Goal: Task Accomplishment & Management: Manage account settings

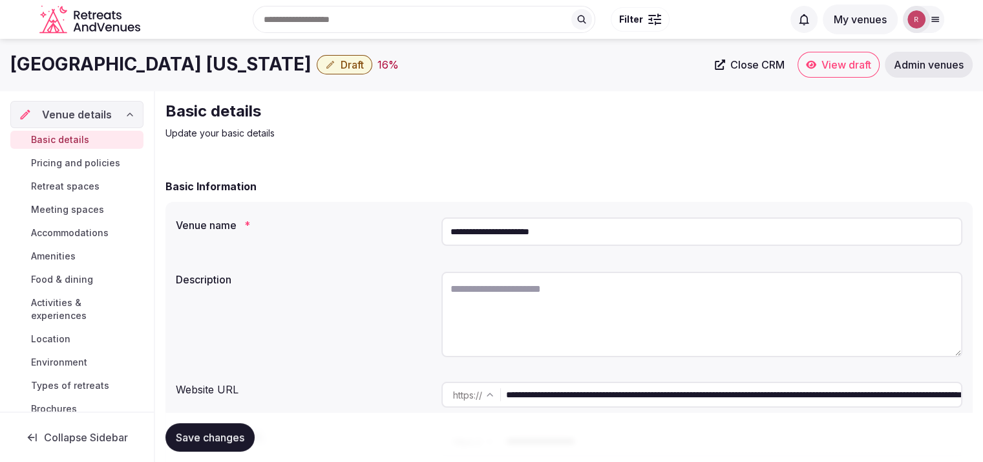
click at [670, 395] on input "**********" at bounding box center [733, 395] width 455 height 26
click at [508, 302] on textarea at bounding box center [702, 314] width 521 height 85
paste textarea "**********"
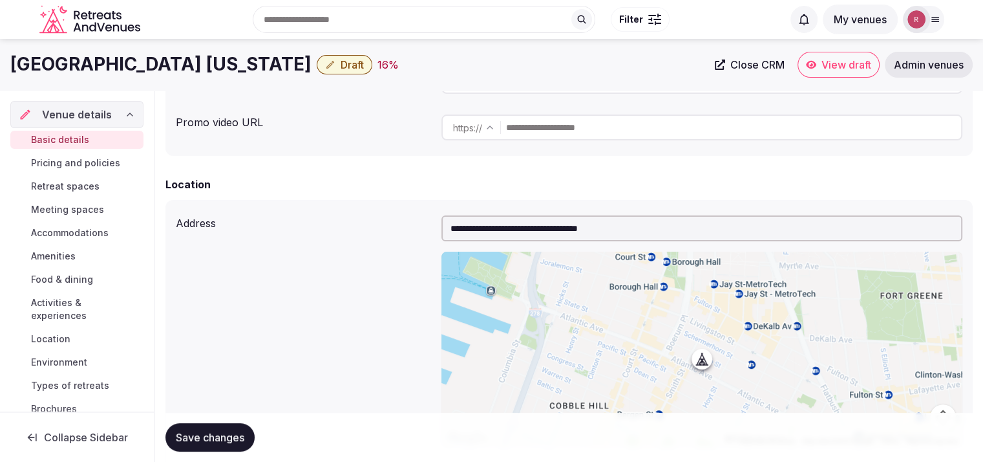
scroll to position [305, 0]
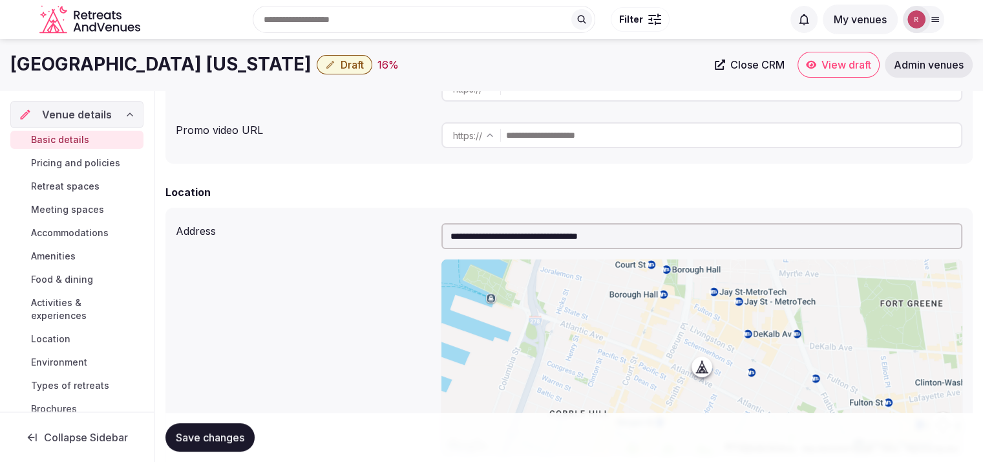
type textarea "**********"
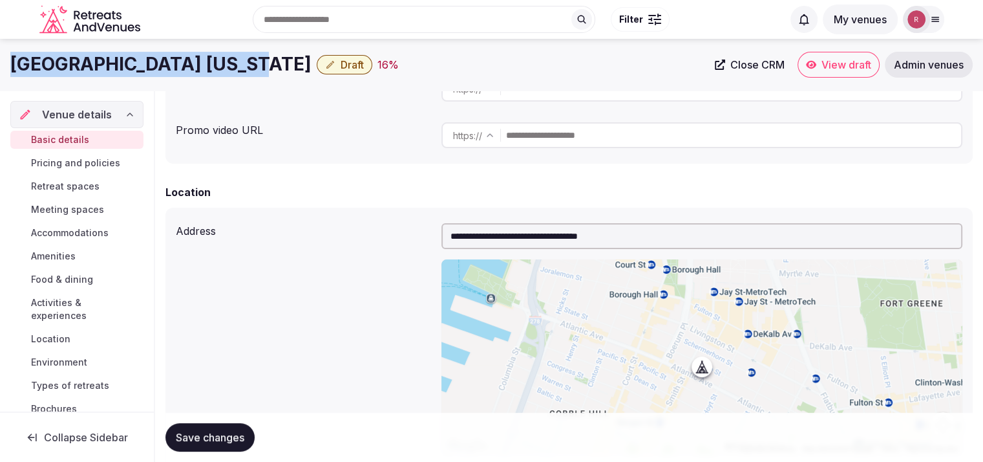
drag, startPoint x: 233, startPoint y: 65, endPoint x: 13, endPoint y: 63, distance: 219.9
click at [13, 63] on h1 "[GEOGRAPHIC_DATA] [US_STATE]" at bounding box center [160, 64] width 301 height 25
copy h1 "[GEOGRAPHIC_DATA] [US_STATE]"
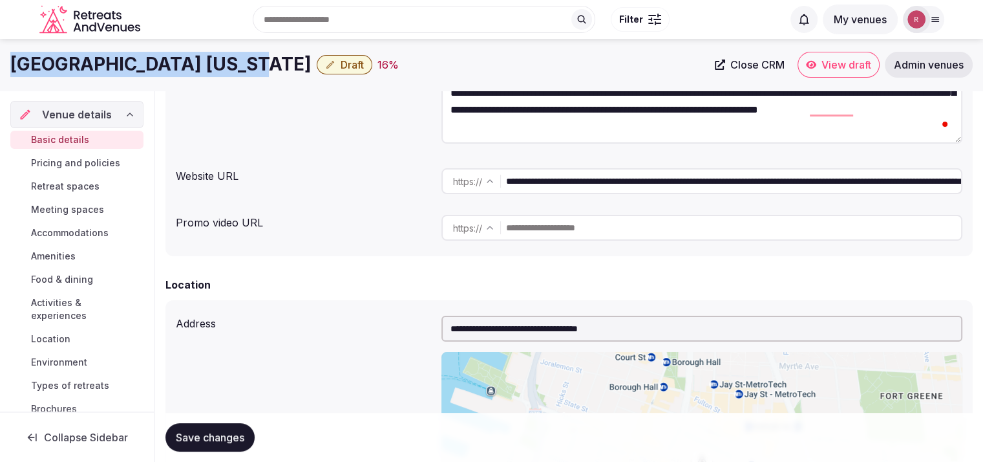
scroll to position [136, 0]
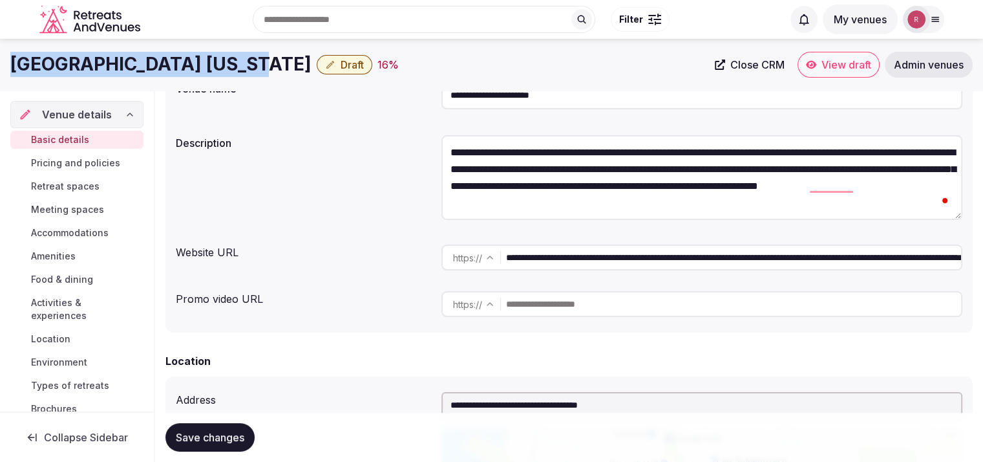
copy h1 "[GEOGRAPHIC_DATA] [US_STATE]"
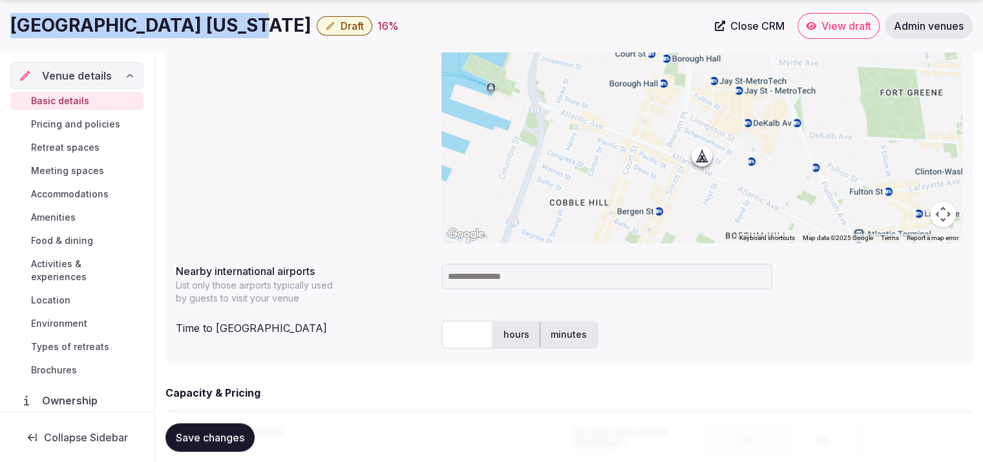
scroll to position [566, 0]
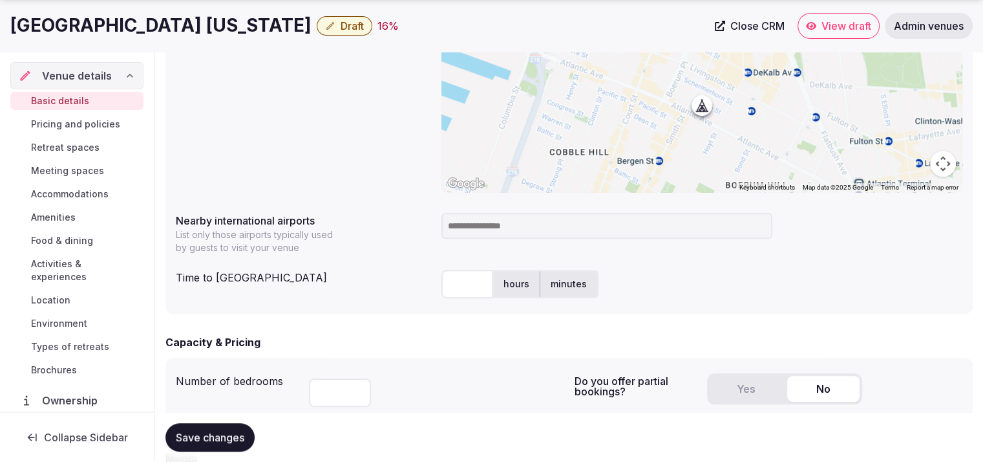
click at [487, 228] on input at bounding box center [607, 226] width 331 height 26
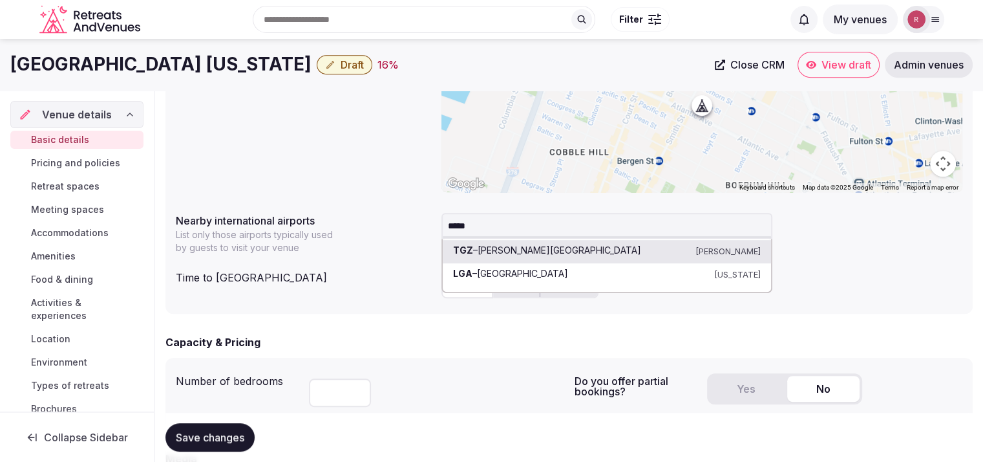
type input "******"
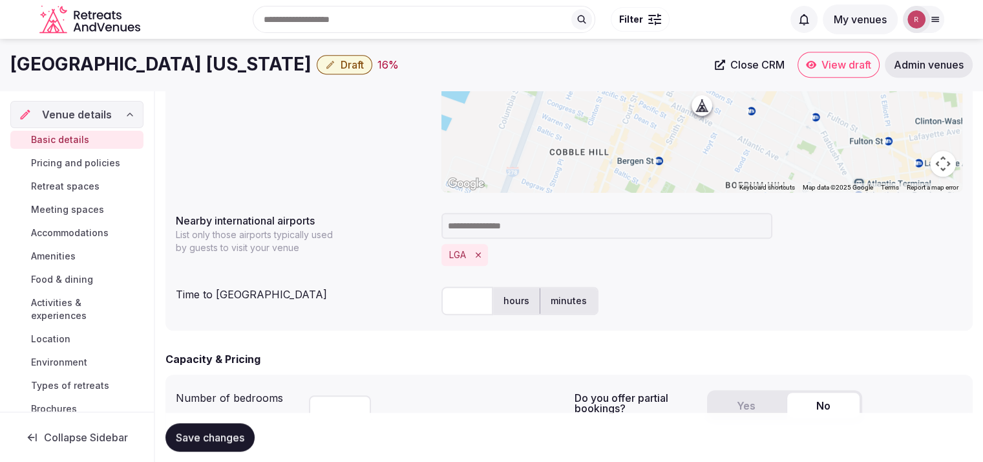
click at [466, 312] on input "text" at bounding box center [468, 300] width 52 height 28
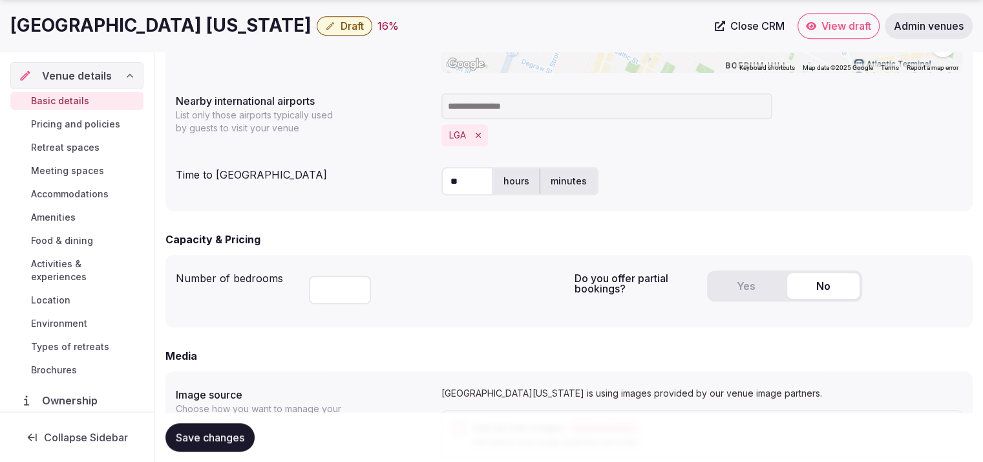
scroll to position [713, 0]
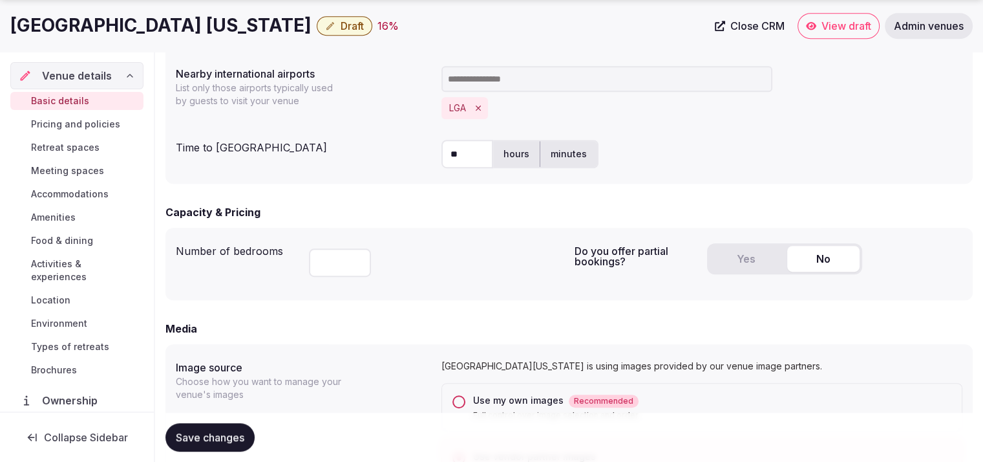
type input "**"
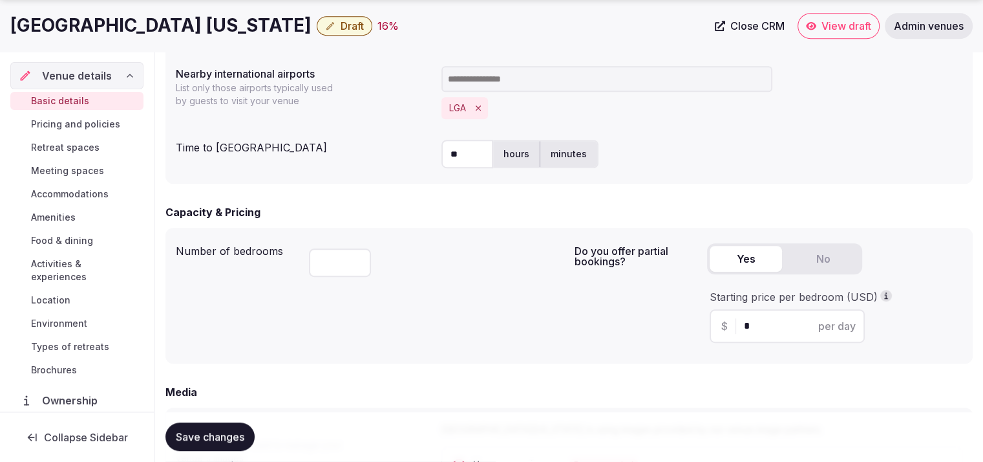
click at [758, 266] on button "Yes" at bounding box center [746, 259] width 72 height 26
click at [764, 318] on input "*" at bounding box center [798, 326] width 109 height 16
type input "***"
click at [491, 308] on div "Number of bedrooms ***" at bounding box center [370, 295] width 389 height 115
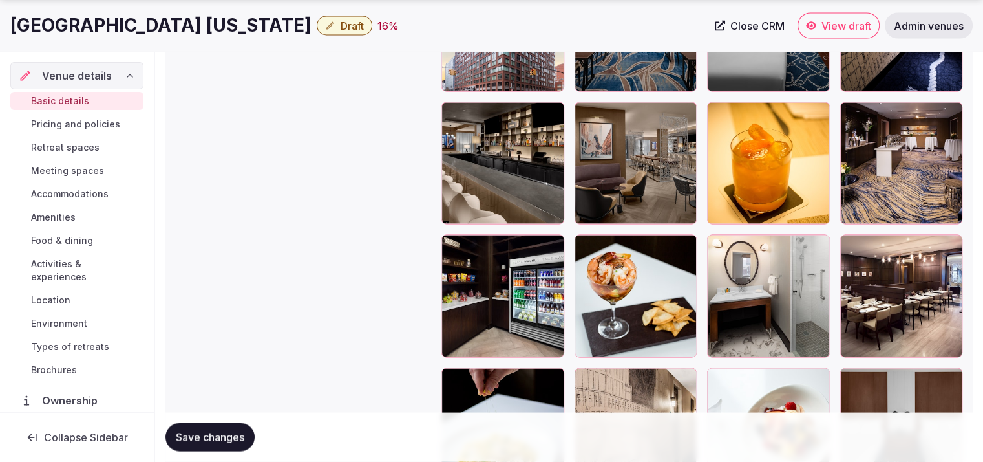
scroll to position [2859, 0]
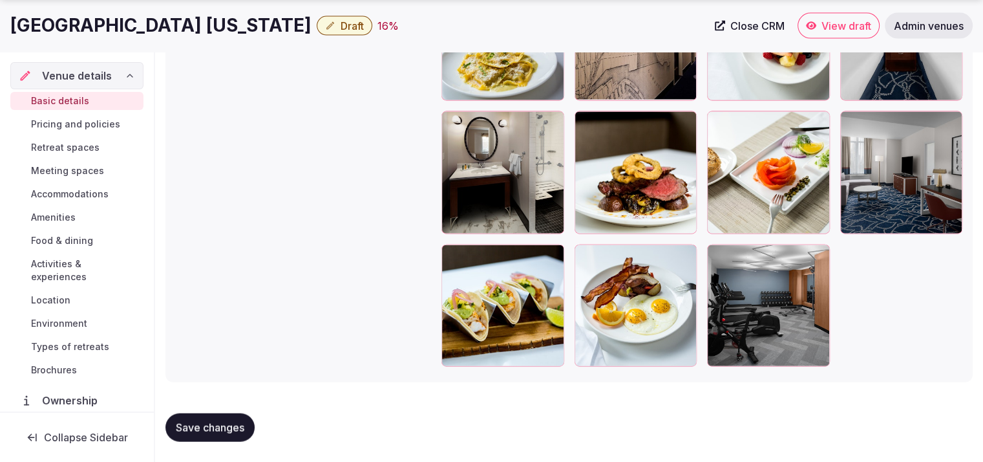
click at [47, 214] on span "Amenities" at bounding box center [53, 217] width 45 height 13
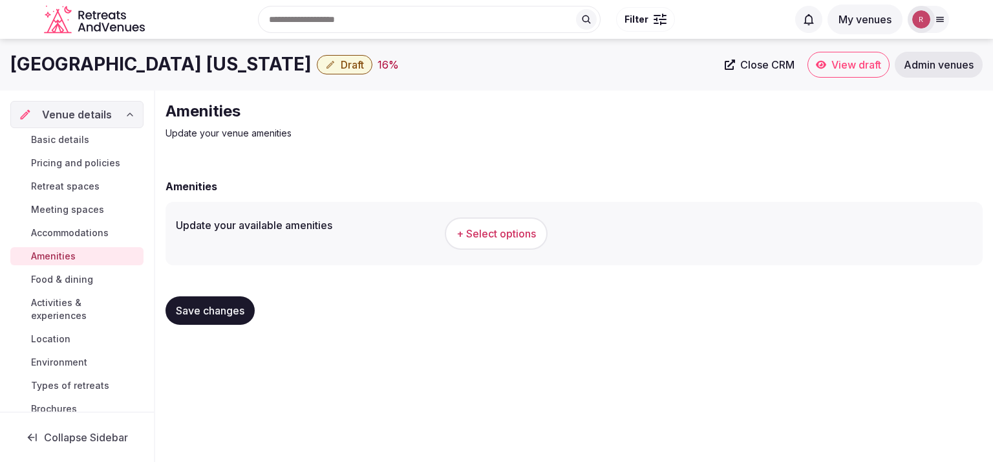
click at [49, 224] on link "Accommodations" at bounding box center [76, 233] width 133 height 18
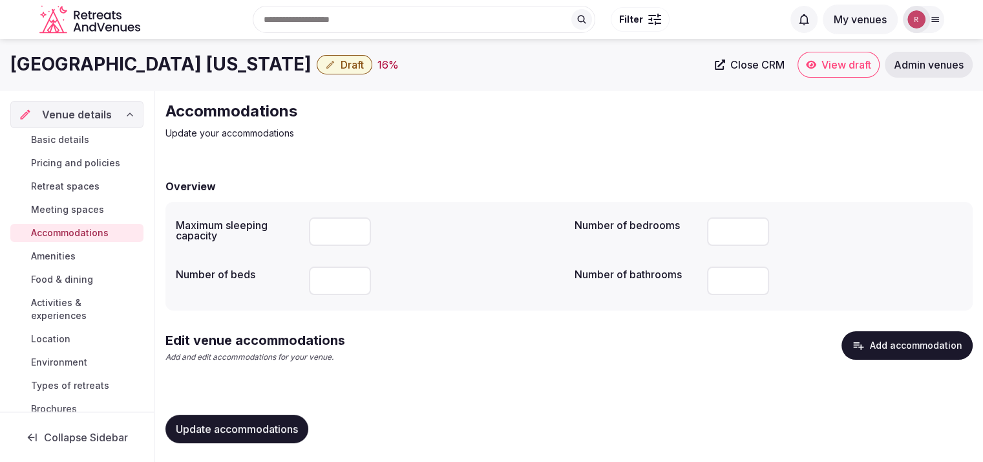
click at [84, 142] on span "Basic details" at bounding box center [60, 139] width 58 height 13
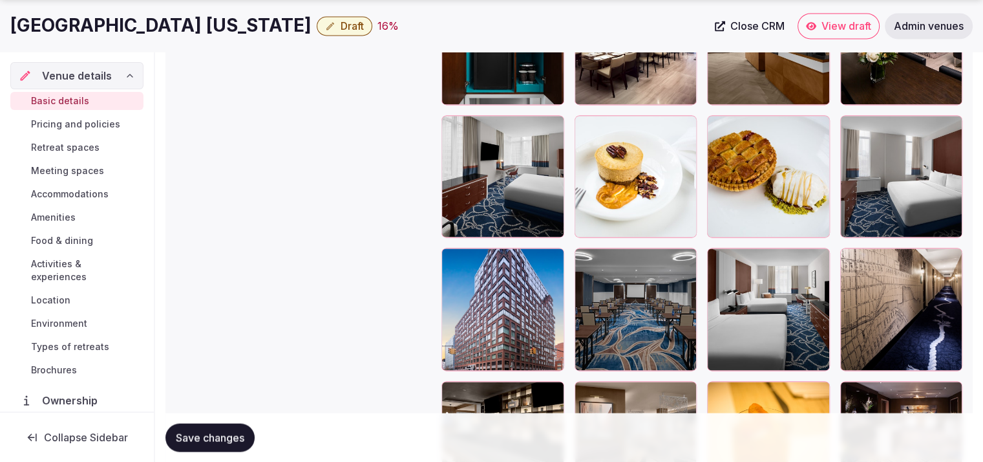
scroll to position [2123, 0]
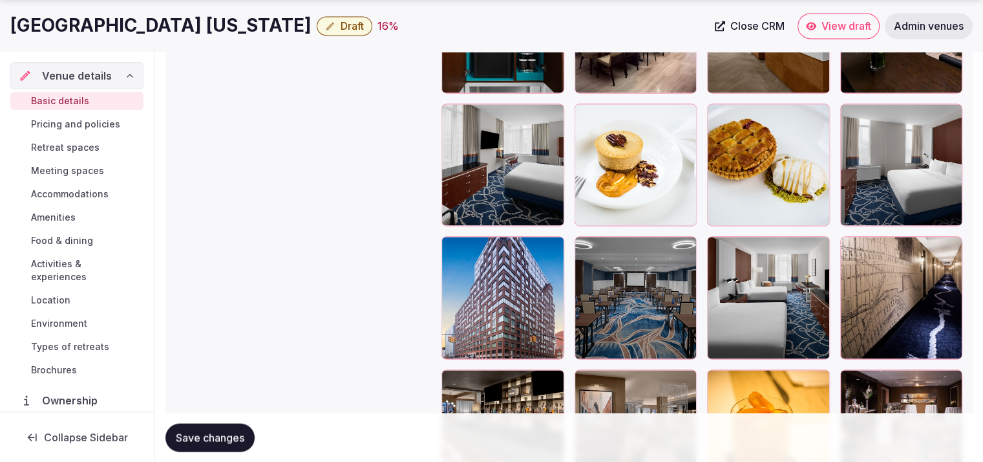
click at [497, 326] on div at bounding box center [503, 297] width 123 height 123
click at [554, 251] on icon "button" at bounding box center [551, 249] width 10 height 10
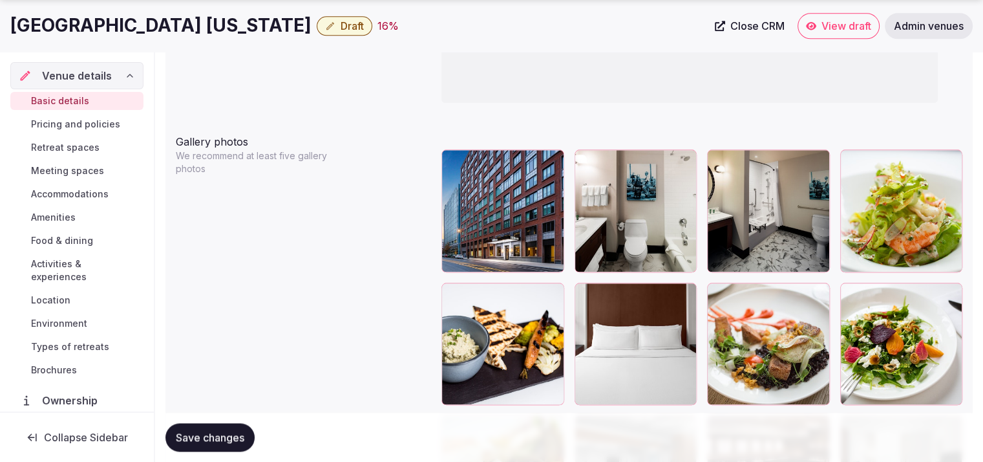
scroll to position [1531, 0]
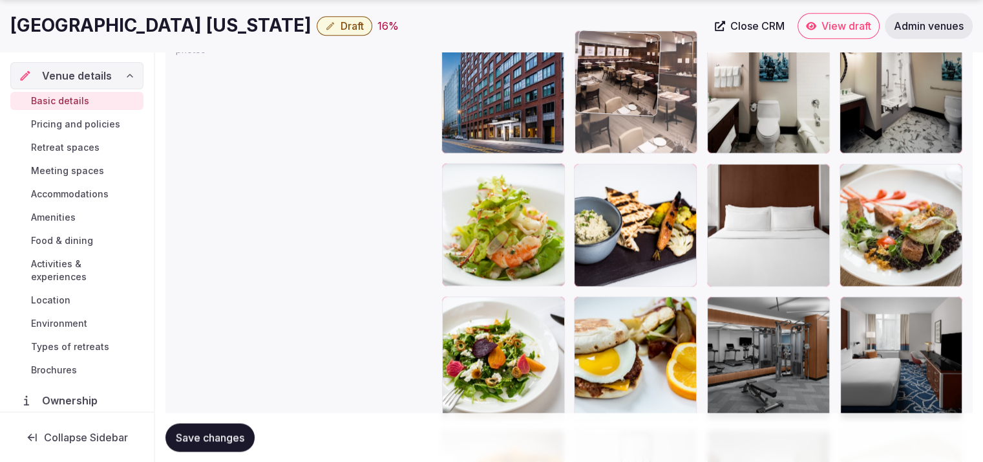
drag, startPoint x: 758, startPoint y: 367, endPoint x: 661, endPoint y: 114, distance: 270.6
click at [661, 112] on body "**********" at bounding box center [491, 89] width 983 height 3241
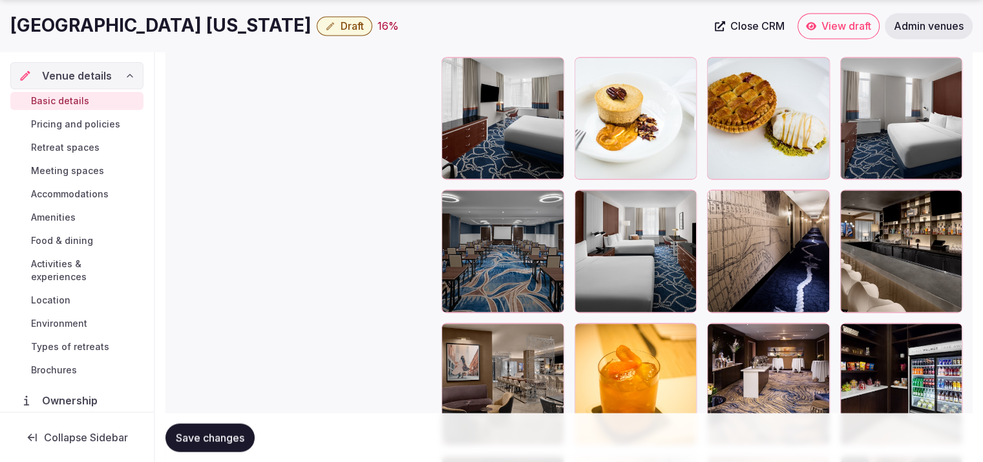
scroll to position [2150, 0]
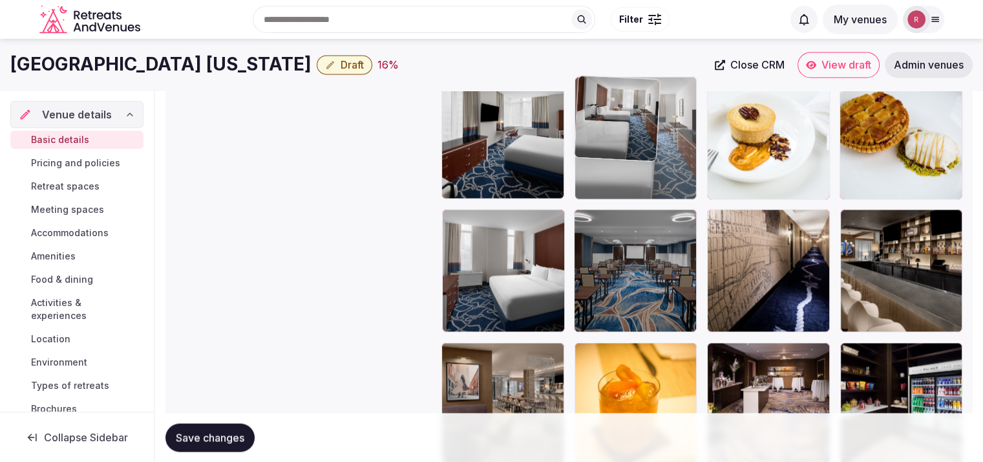
drag, startPoint x: 663, startPoint y: 289, endPoint x: 670, endPoint y: 132, distance: 157.3
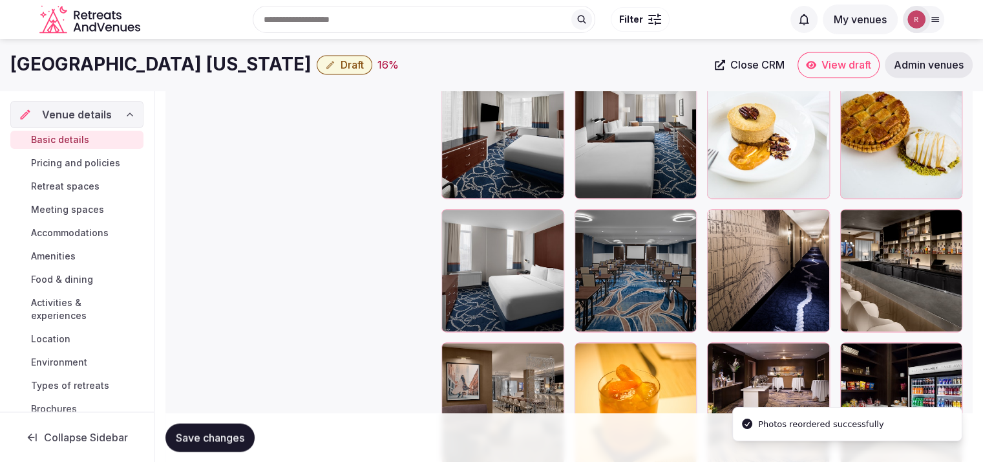
scroll to position [1937, 0]
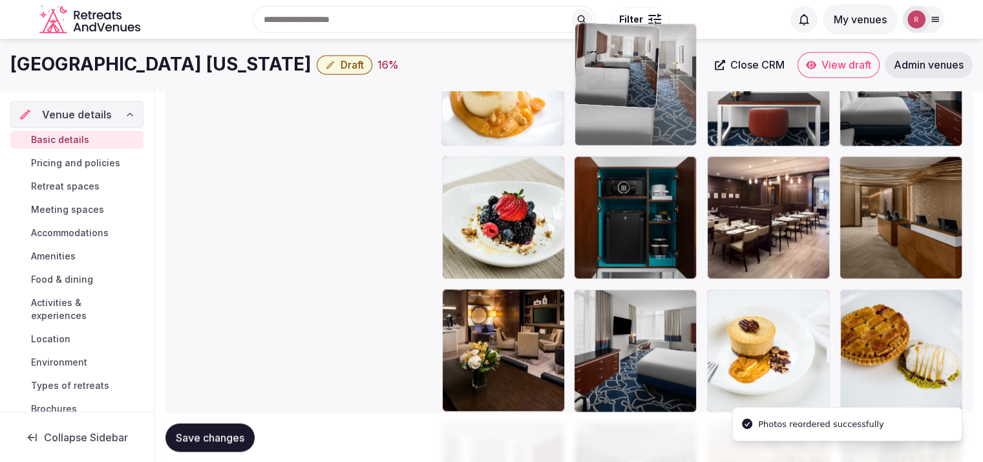
drag, startPoint x: 669, startPoint y: 364, endPoint x: 668, endPoint y: 134, distance: 230.2
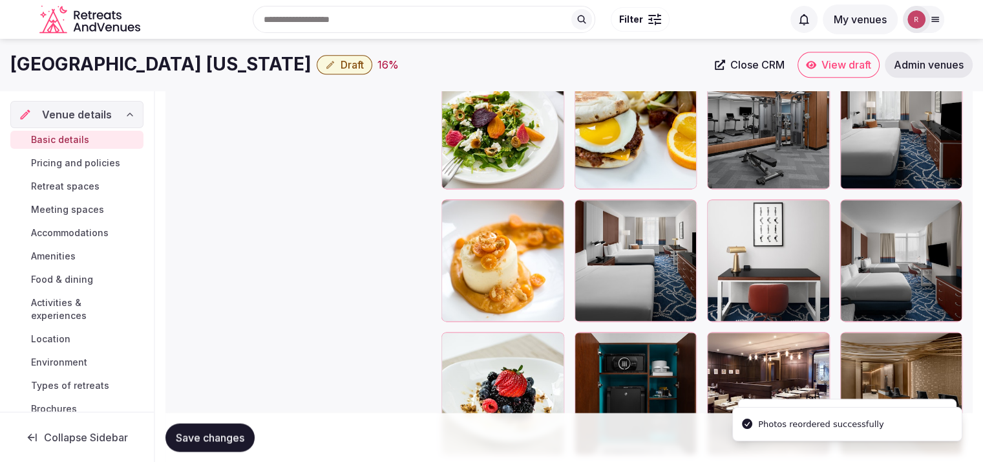
scroll to position [1701, 0]
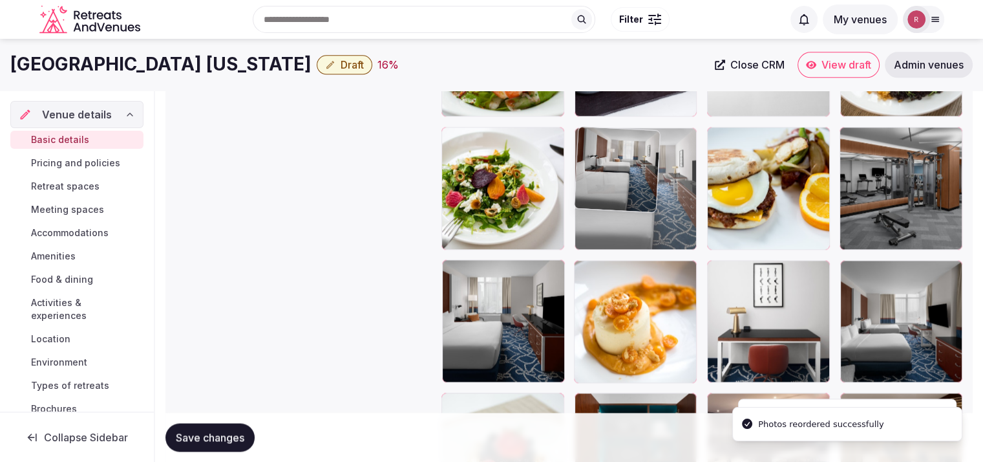
drag, startPoint x: 636, startPoint y: 338, endPoint x: 660, endPoint y: 204, distance: 136.1
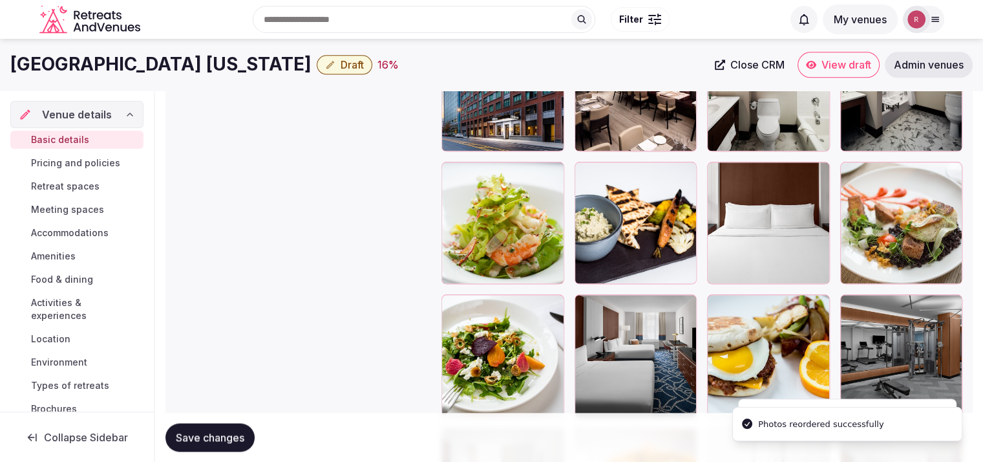
scroll to position [1491, 0]
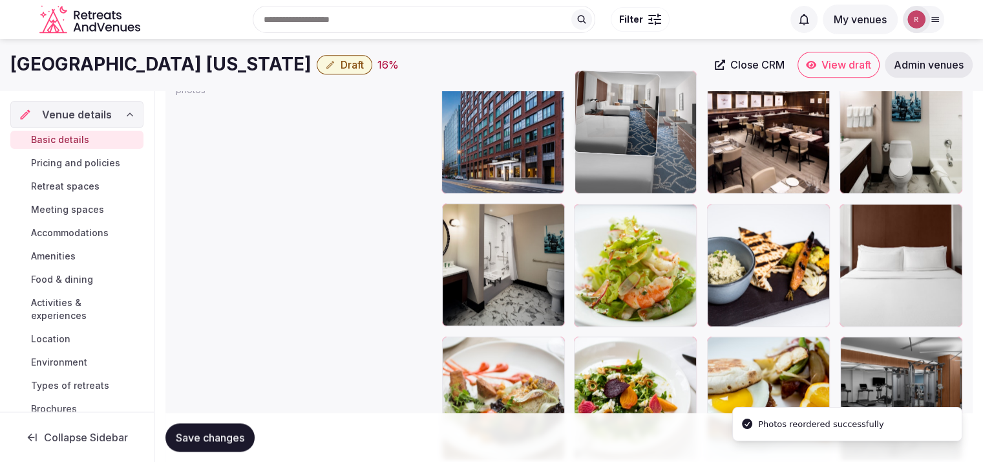
drag, startPoint x: 657, startPoint y: 333, endPoint x: 669, endPoint y: 211, distance: 122.8
click at [669, 211] on body "**********" at bounding box center [491, 129] width 983 height 3241
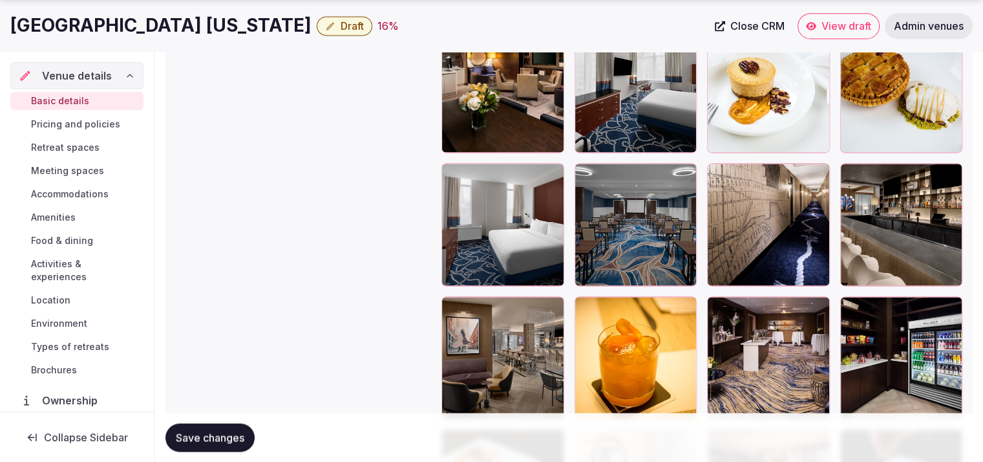
scroll to position [2277, 0]
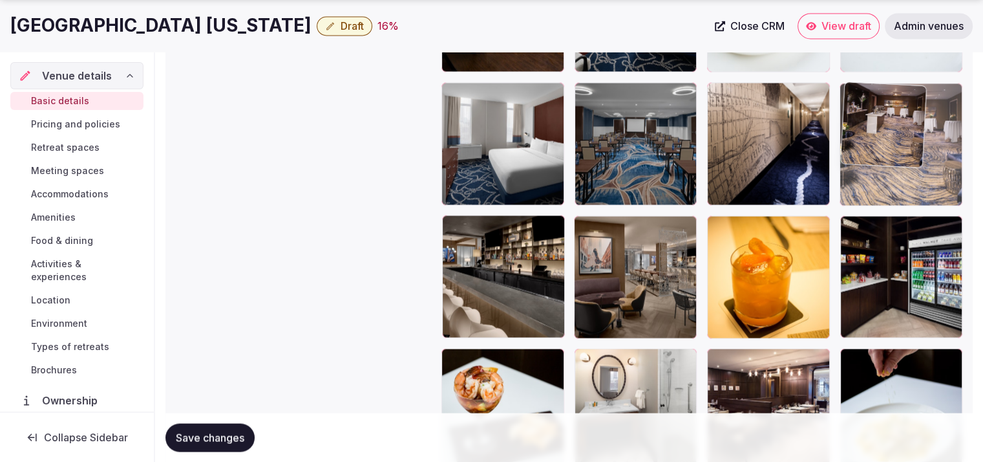
drag, startPoint x: 721, startPoint y: 299, endPoint x: 911, endPoint y: 155, distance: 239.0
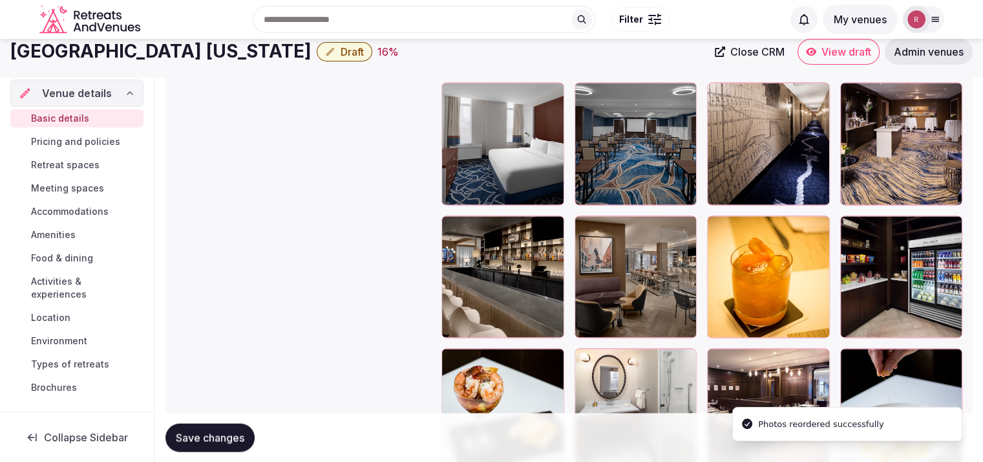
scroll to position [2086, 0]
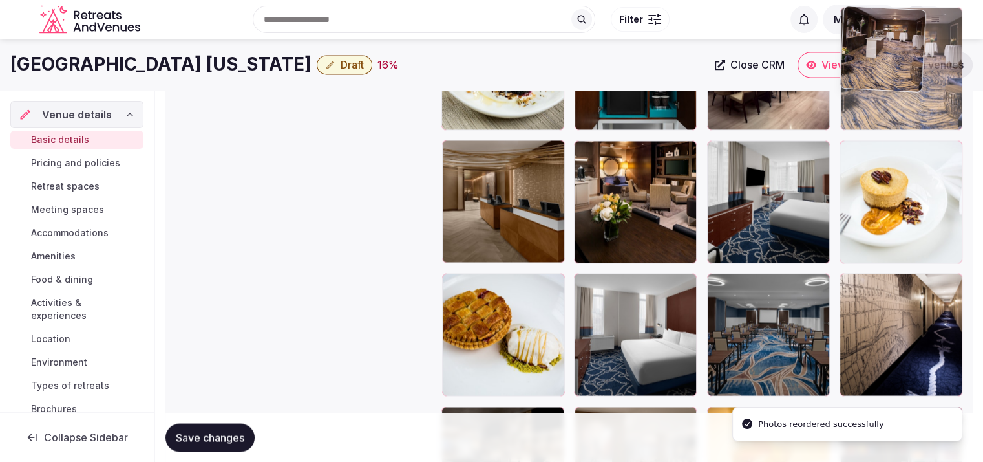
drag, startPoint x: 890, startPoint y: 237, endPoint x: 898, endPoint y: 138, distance: 99.3
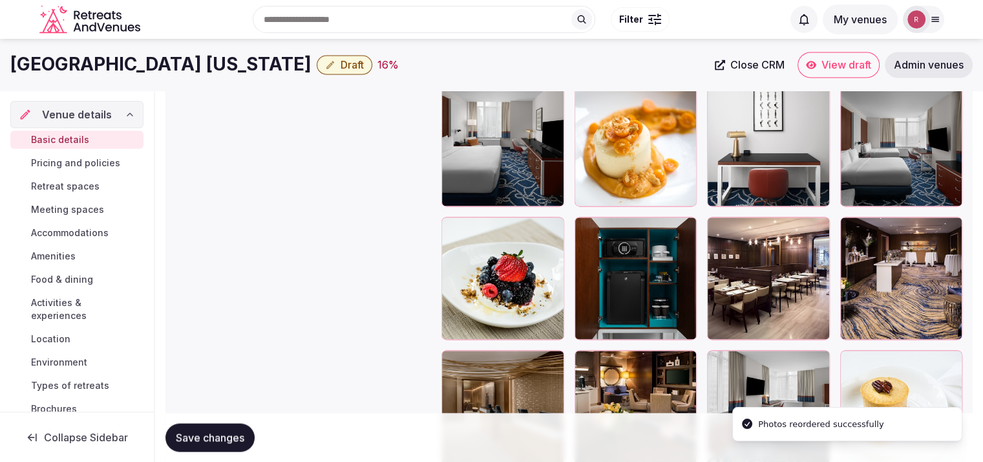
scroll to position [1796, 0]
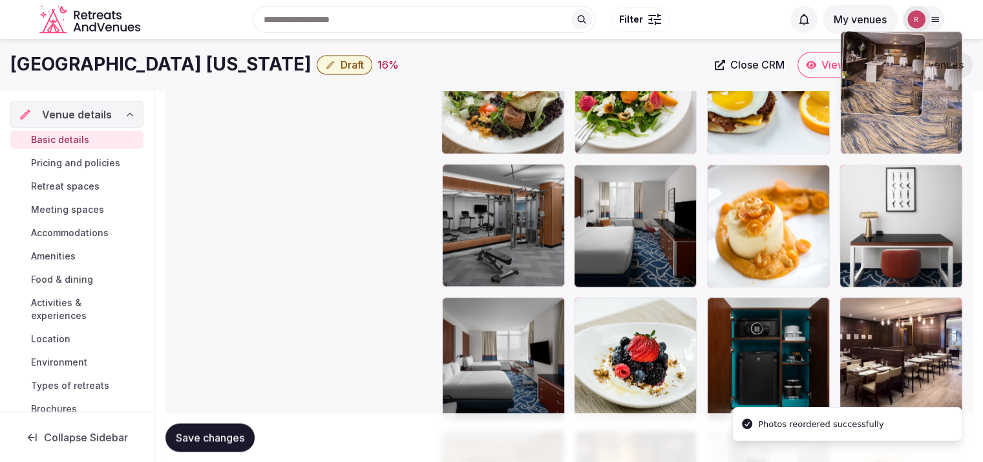
drag, startPoint x: 925, startPoint y: 331, endPoint x: 914, endPoint y: 134, distance: 197.5
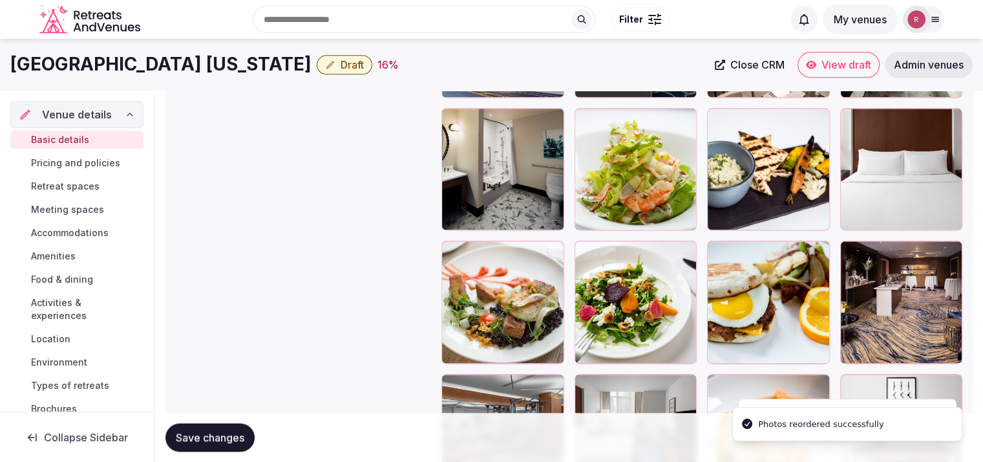
scroll to position [1518, 0]
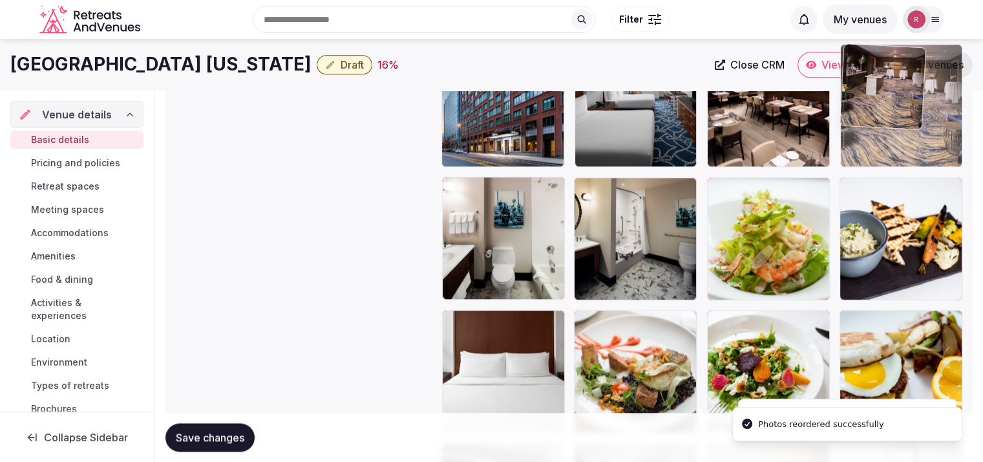
drag, startPoint x: 923, startPoint y: 361, endPoint x: 903, endPoint y: 143, distance: 219.5
click at [903, 143] on body "**********" at bounding box center [491, 102] width 983 height 3241
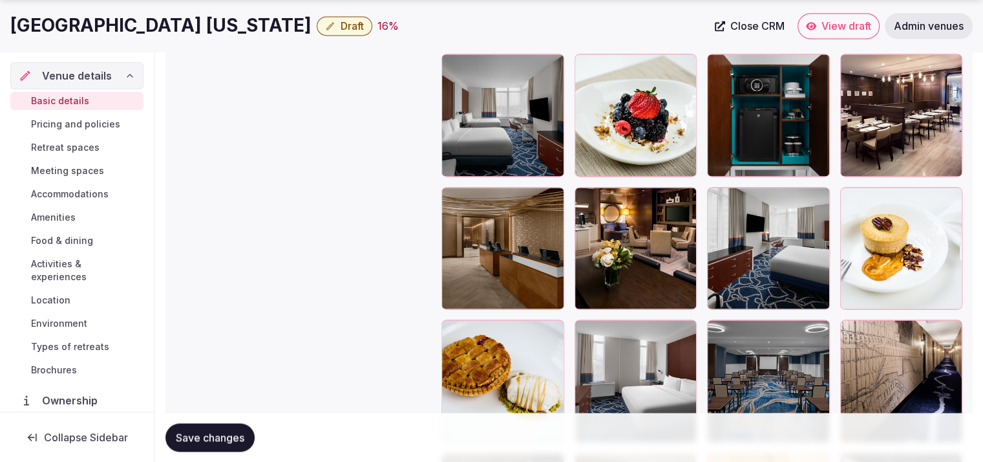
scroll to position [2078, 0]
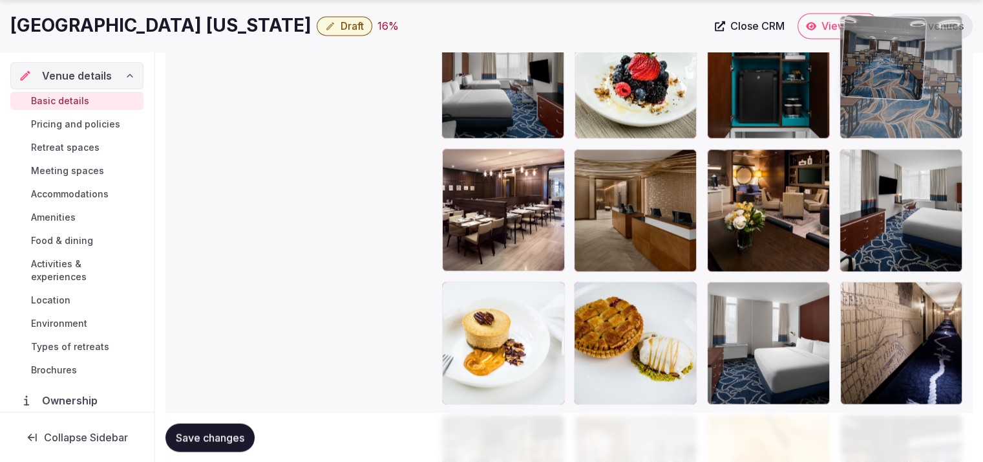
drag, startPoint x: 785, startPoint y: 355, endPoint x: 944, endPoint y: 96, distance: 303.6
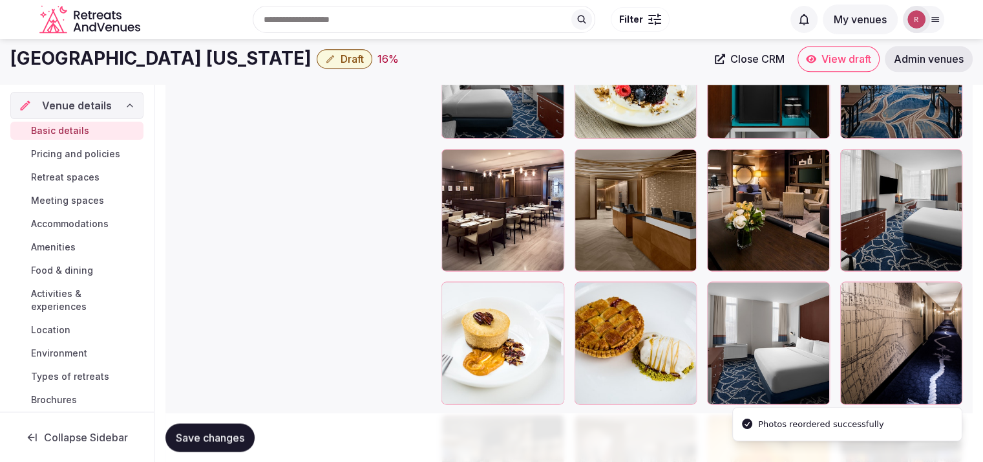
scroll to position [1754, 0]
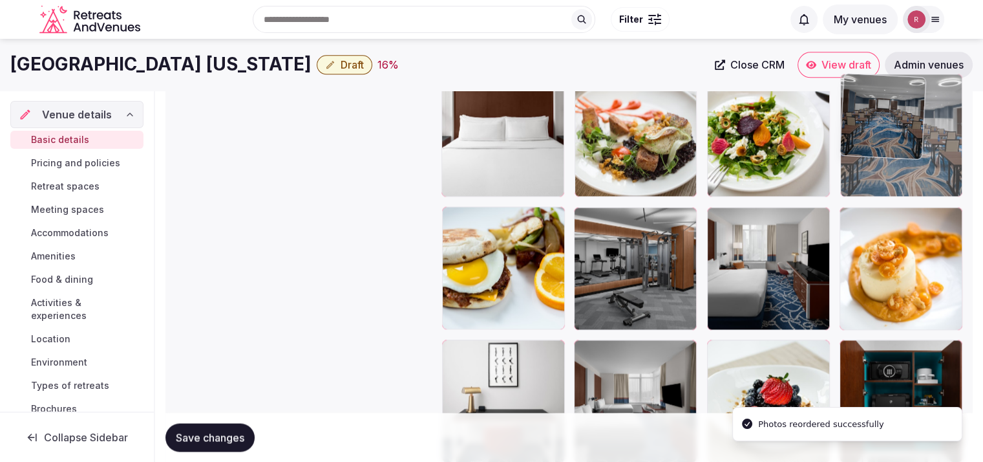
drag, startPoint x: 923, startPoint y: 373, endPoint x: 958, endPoint y: 160, distance: 216.2
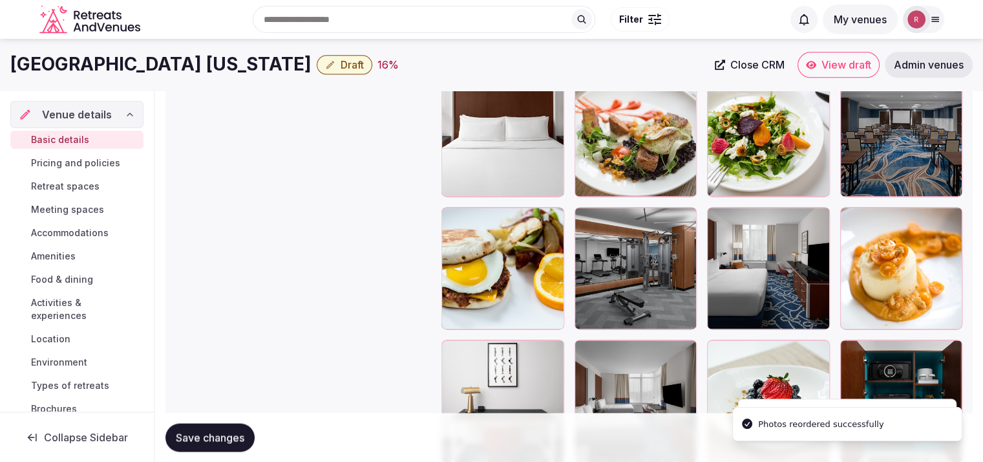
scroll to position [1547, 0]
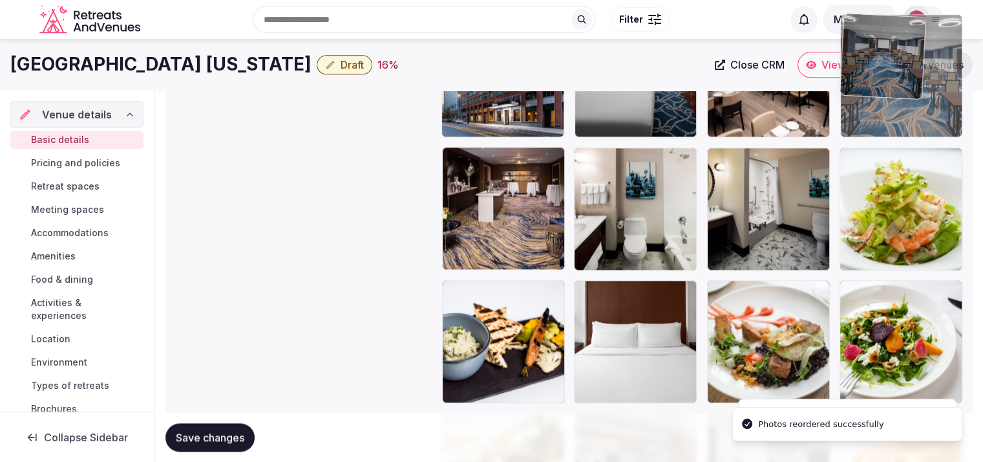
drag, startPoint x: 913, startPoint y: 358, endPoint x: 922, endPoint y: 119, distance: 239.4
click at [922, 119] on body "**********" at bounding box center [491, 73] width 983 height 3241
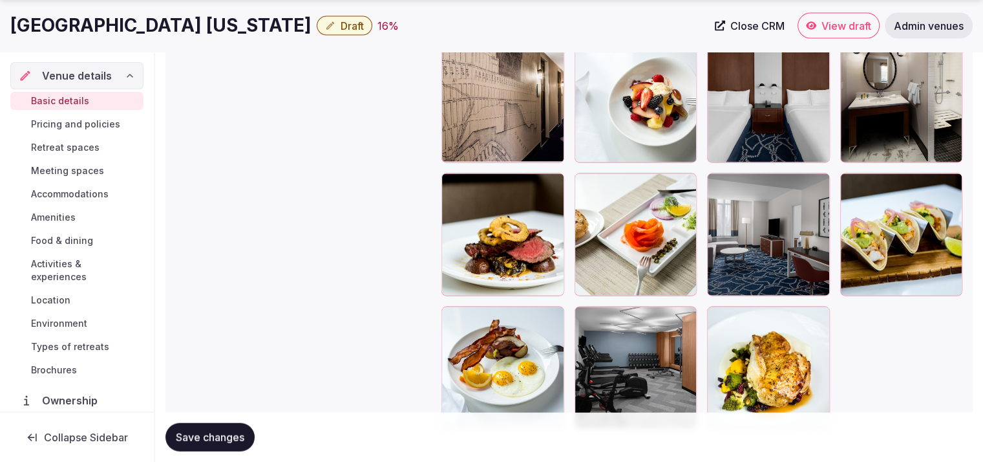
scroll to position [2729, 0]
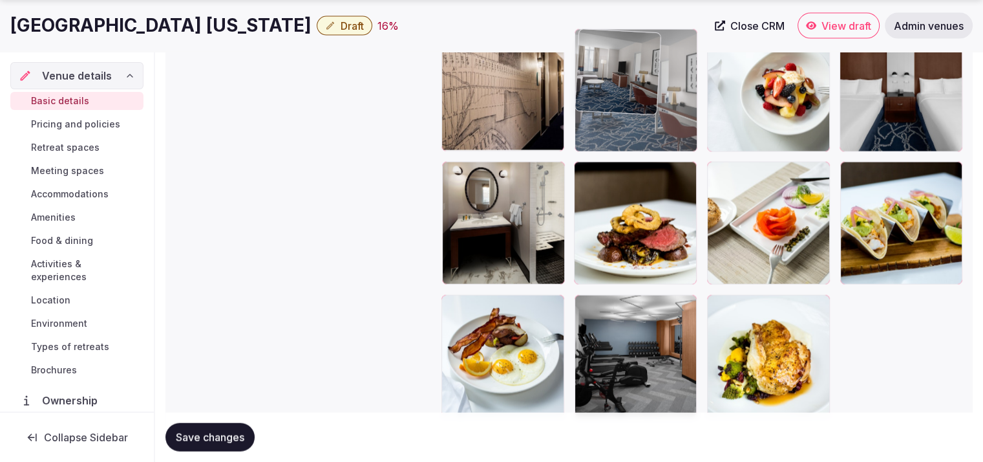
drag, startPoint x: 757, startPoint y: 228, endPoint x: 678, endPoint y: 116, distance: 137.4
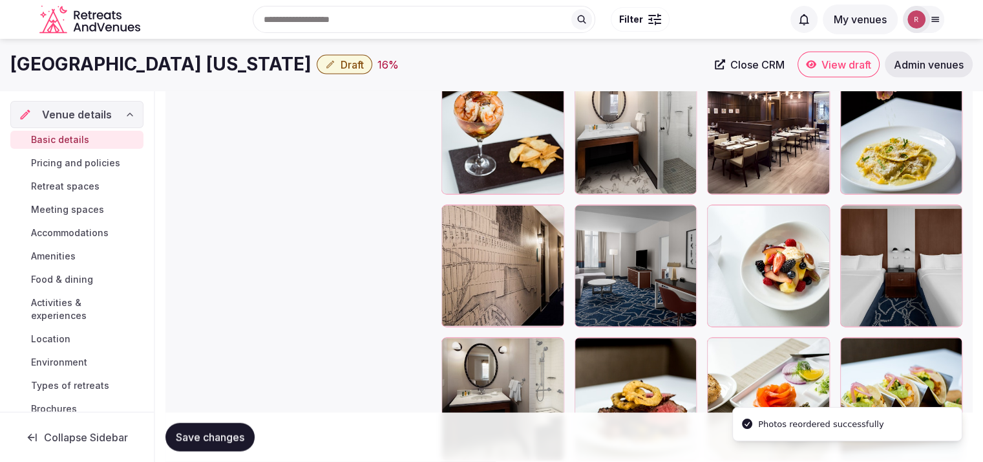
scroll to position [2484, 0]
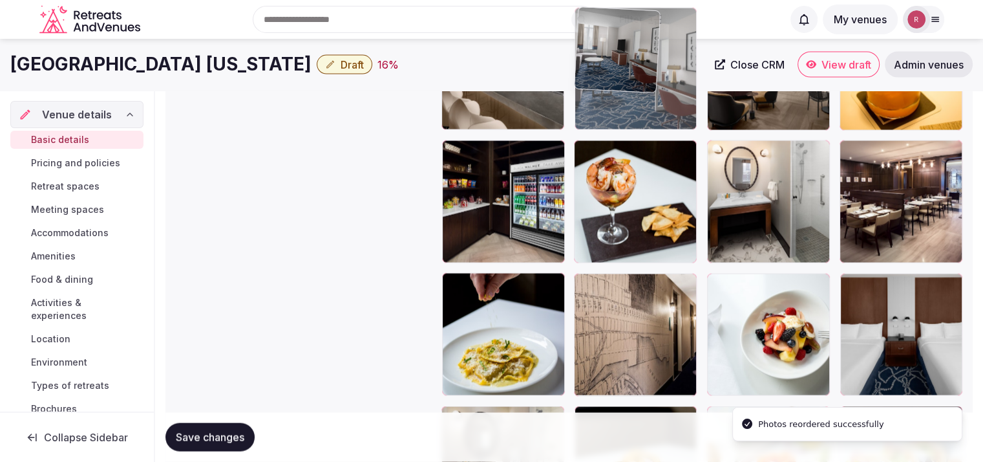
drag, startPoint x: 632, startPoint y: 251, endPoint x: 658, endPoint y: 120, distance: 133.2
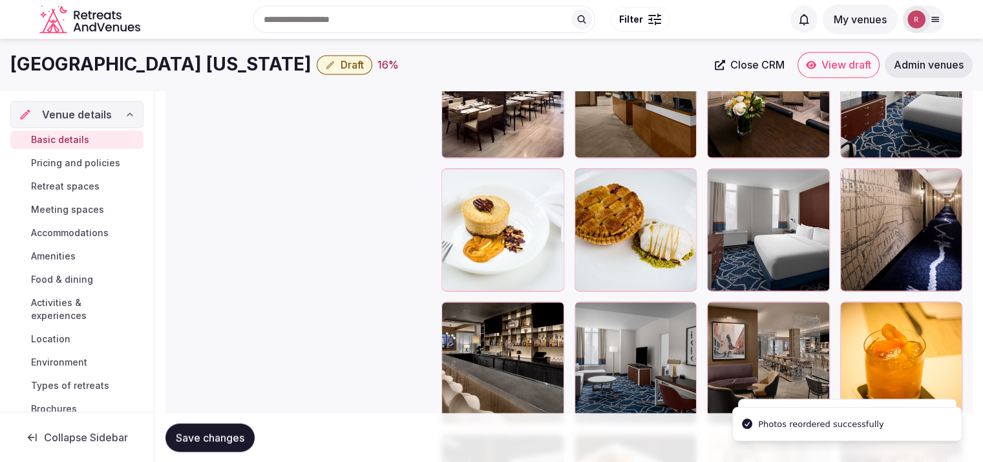
scroll to position [2167, 0]
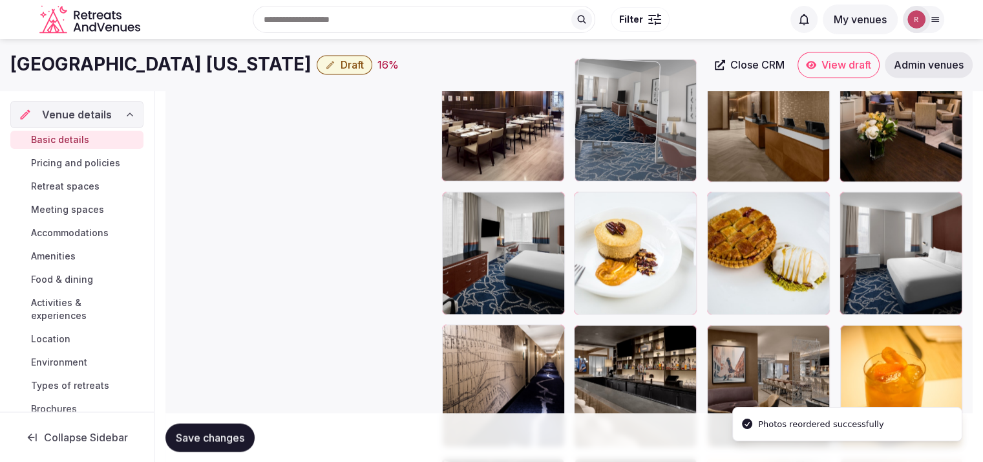
drag, startPoint x: 661, startPoint y: 362, endPoint x: 672, endPoint y: 157, distance: 205.3
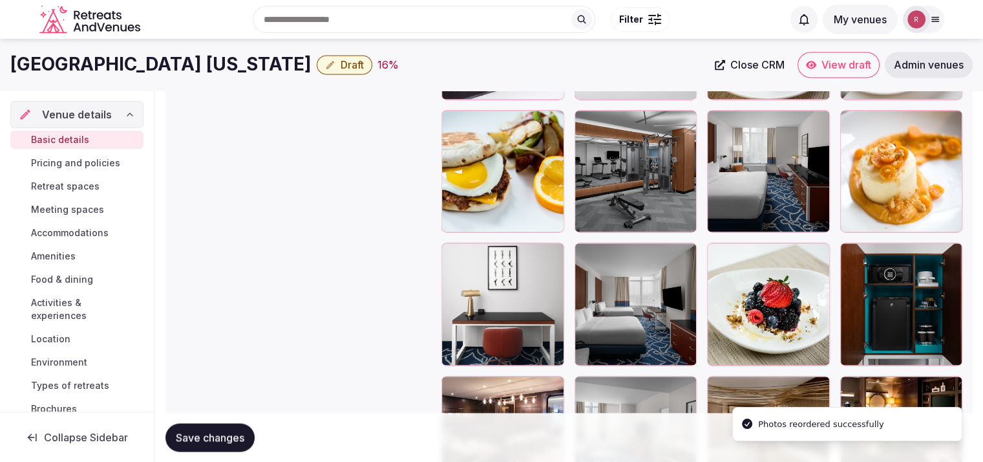
scroll to position [1916, 0]
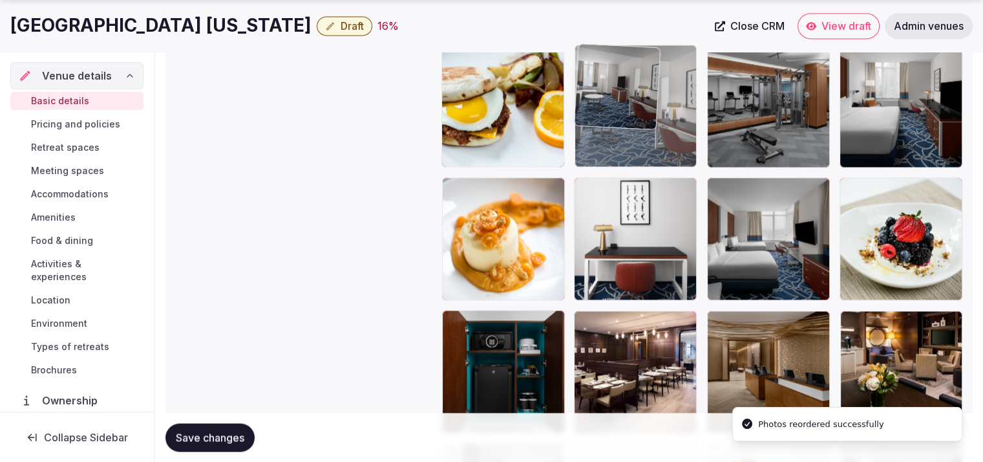
drag, startPoint x: 665, startPoint y: 242, endPoint x: 683, endPoint y: 142, distance: 102.4
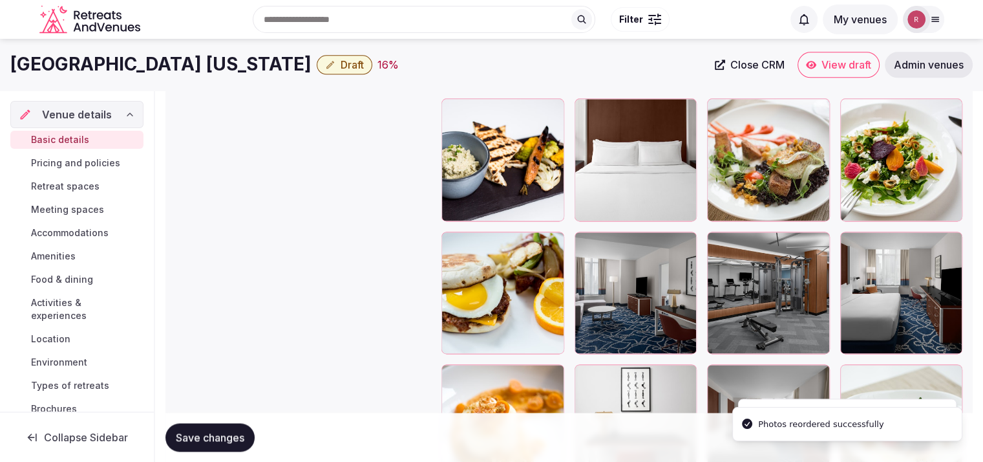
scroll to position [1626, 0]
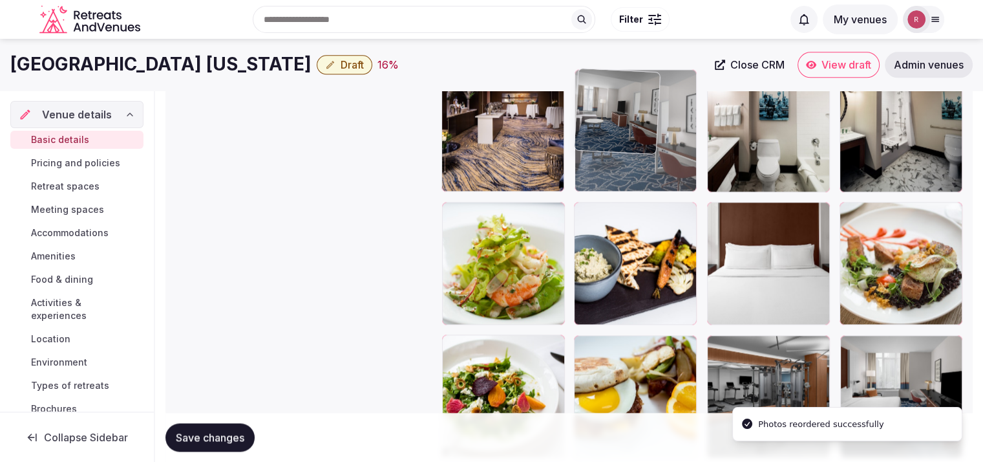
drag, startPoint x: 655, startPoint y: 269, endPoint x: 665, endPoint y: 169, distance: 100.0
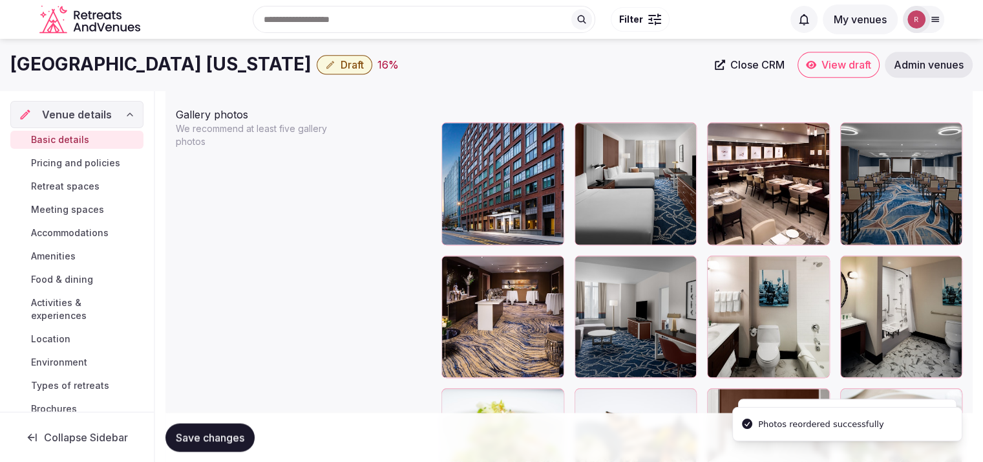
scroll to position [1424, 0]
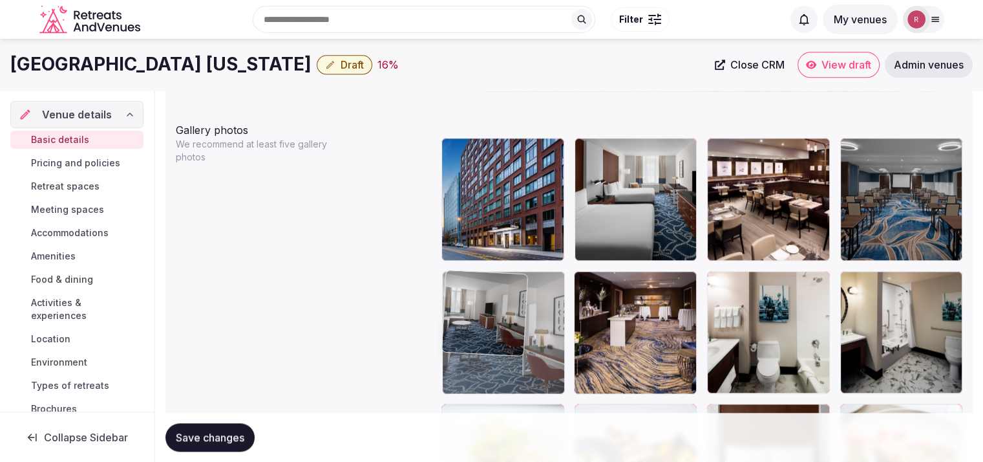
drag, startPoint x: 639, startPoint y: 366, endPoint x: 577, endPoint y: 371, distance: 62.9
click at [577, 371] on body "**********" at bounding box center [491, 196] width 983 height 3241
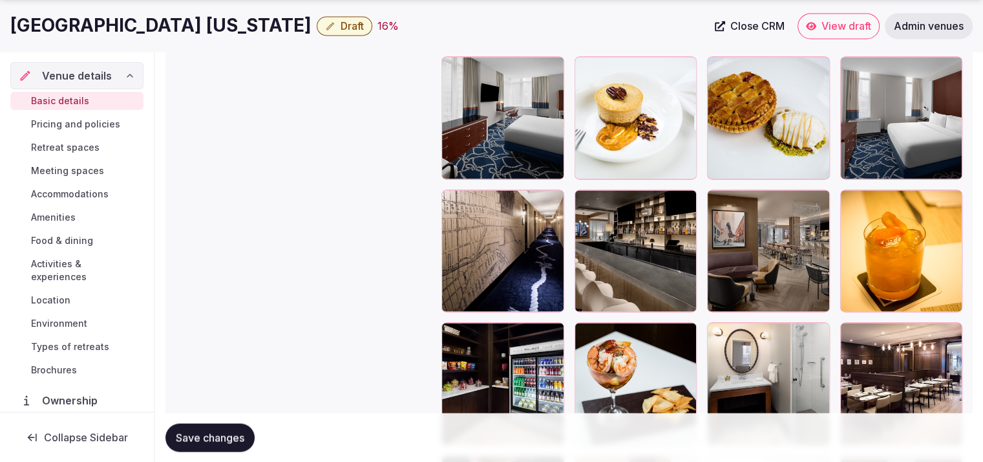
scroll to position [2364, 0]
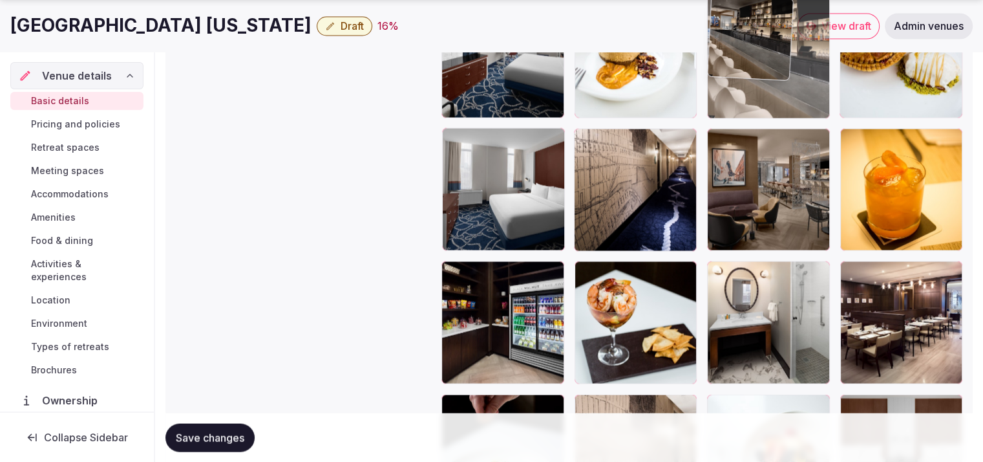
drag, startPoint x: 623, startPoint y: 199, endPoint x: 782, endPoint y: 122, distance: 176.1
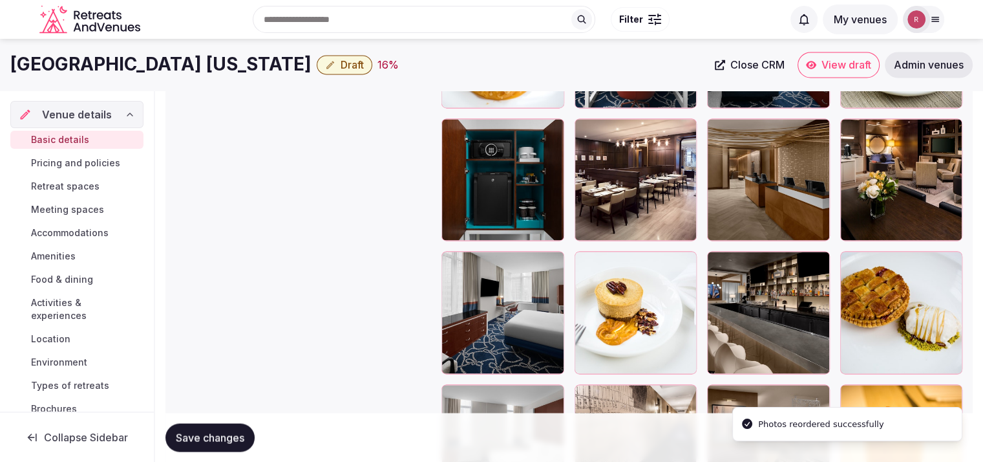
scroll to position [2032, 0]
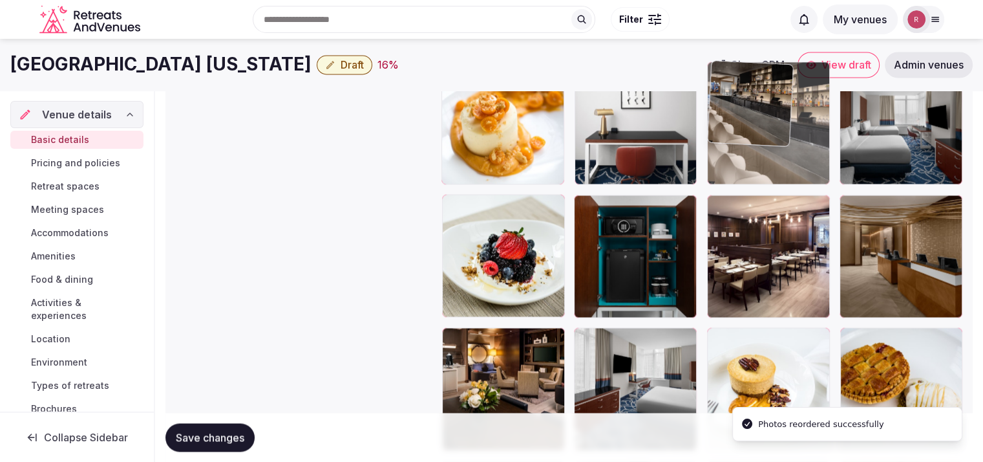
drag, startPoint x: 806, startPoint y: 356, endPoint x: 820, endPoint y: 144, distance: 213.2
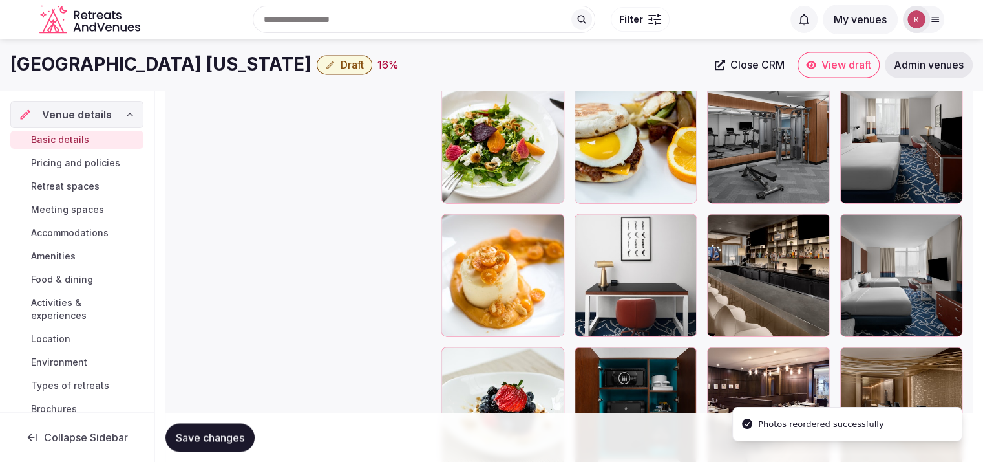
scroll to position [1734, 0]
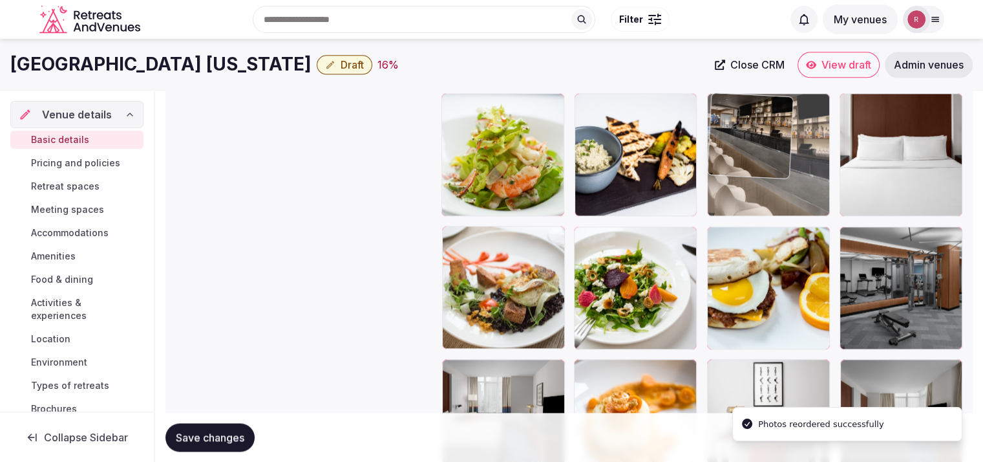
drag, startPoint x: 776, startPoint y: 390, endPoint x: 797, endPoint y: 153, distance: 237.6
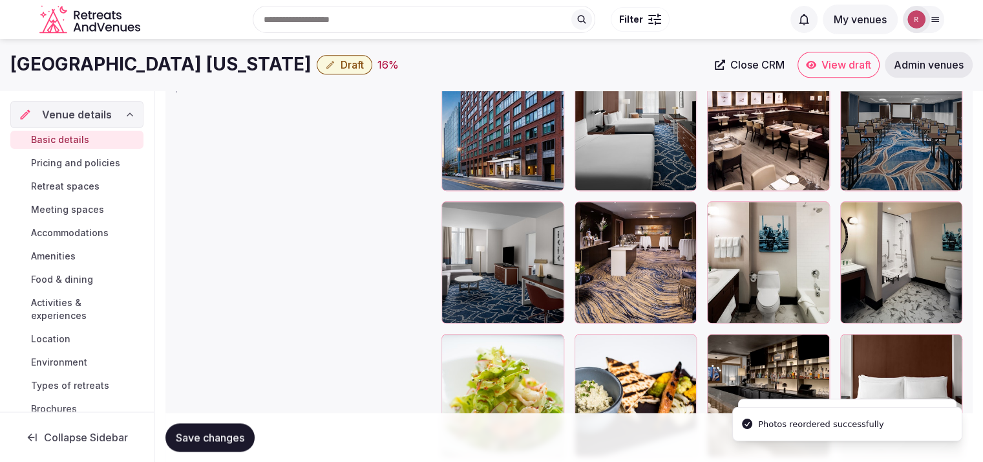
scroll to position [1490, 0]
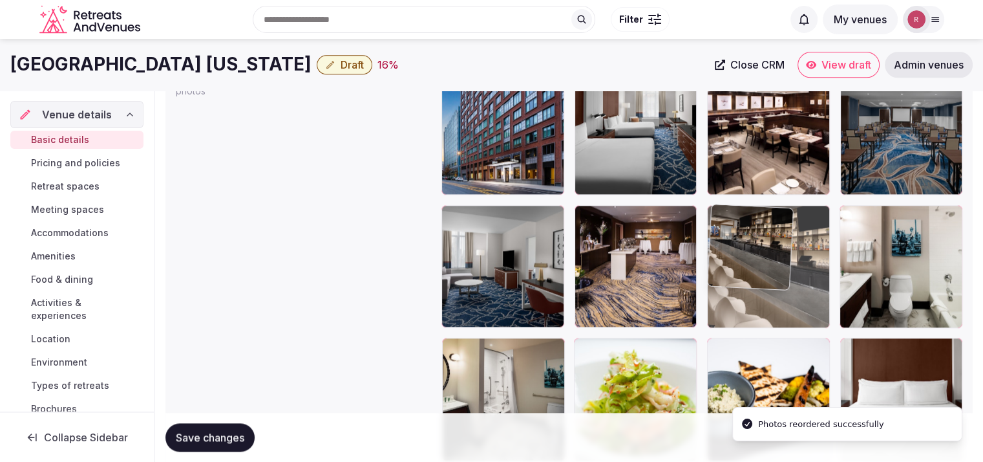
drag, startPoint x: 797, startPoint y: 379, endPoint x: 799, endPoint y: 296, distance: 82.8
click at [799, 296] on body "**********" at bounding box center [491, 130] width 983 height 3241
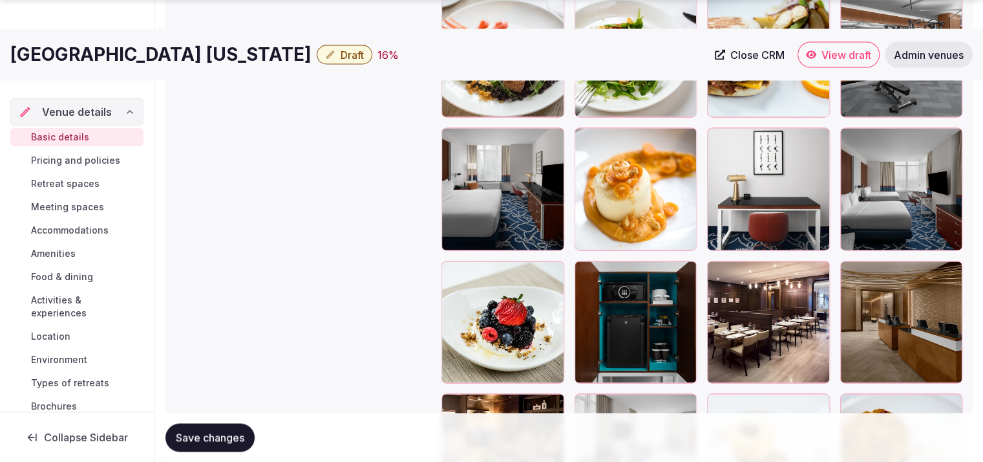
scroll to position [2000, 0]
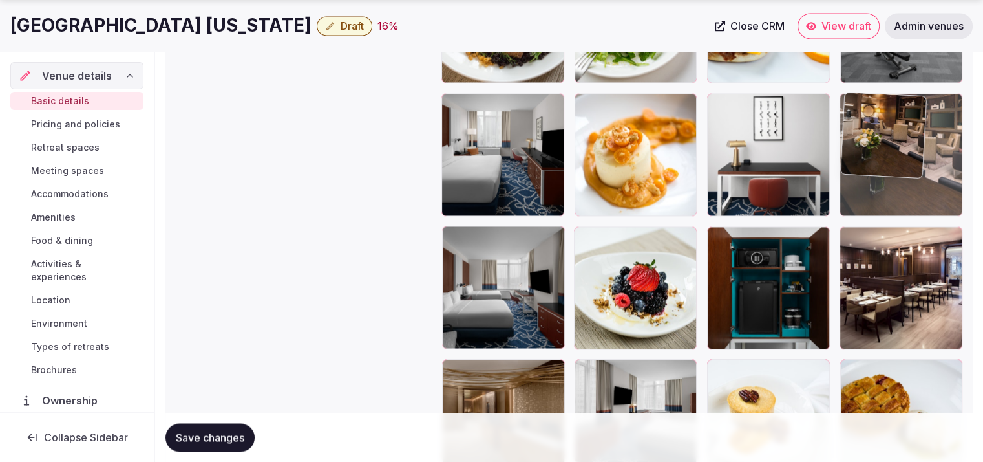
drag, startPoint x: 502, startPoint y: 394, endPoint x: 905, endPoint y: 170, distance: 460.8
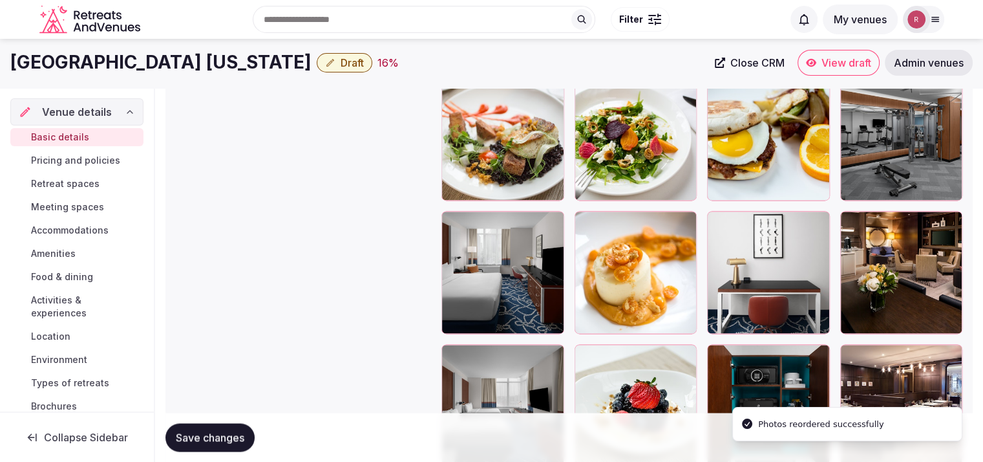
scroll to position [1821, 0]
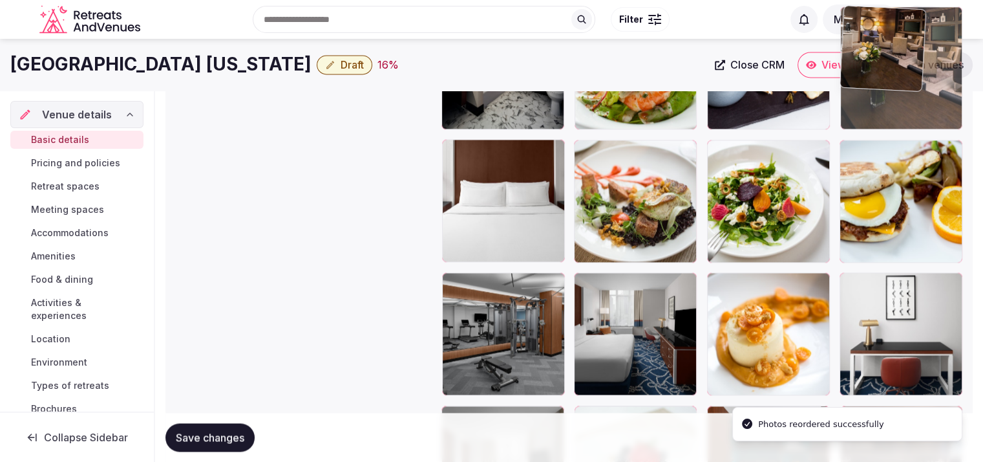
drag, startPoint x: 929, startPoint y: 329, endPoint x: 892, endPoint y: 111, distance: 221.5
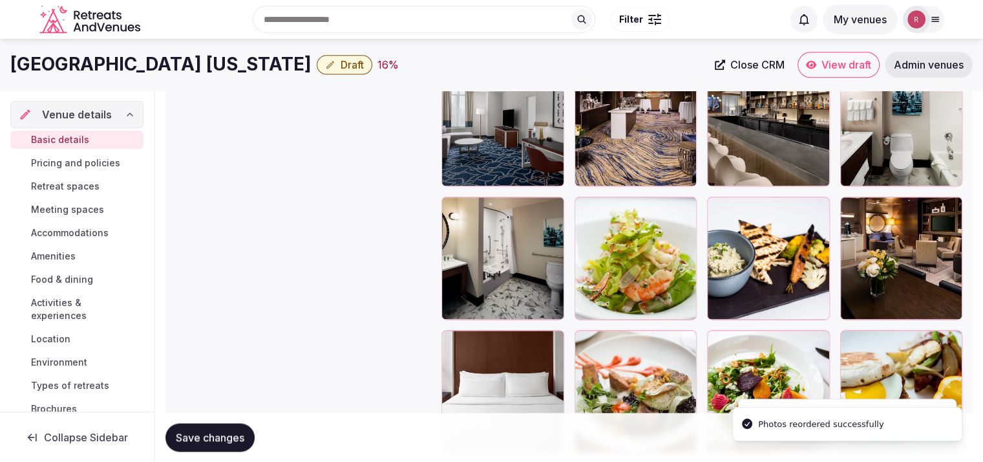
scroll to position [1593, 0]
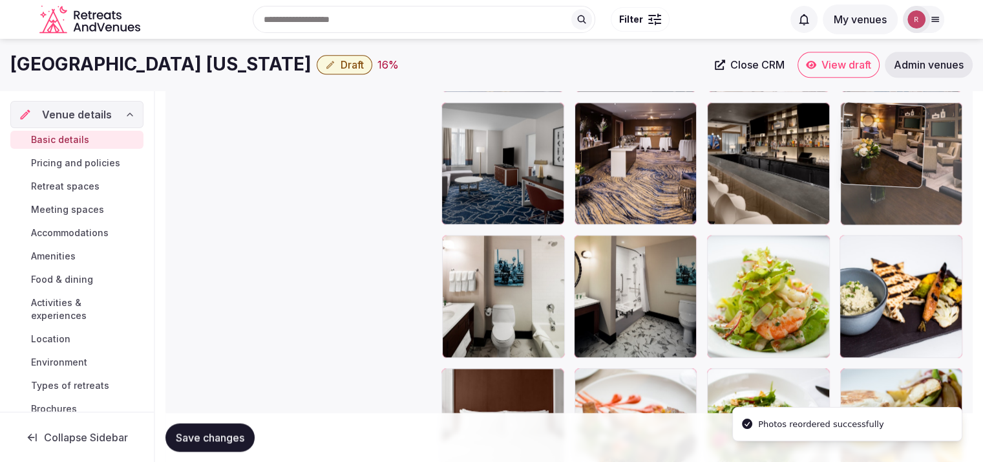
drag, startPoint x: 926, startPoint y: 309, endPoint x: 941, endPoint y: 217, distance: 93.0
click at [941, 217] on body "**********" at bounding box center [491, 27] width 983 height 3241
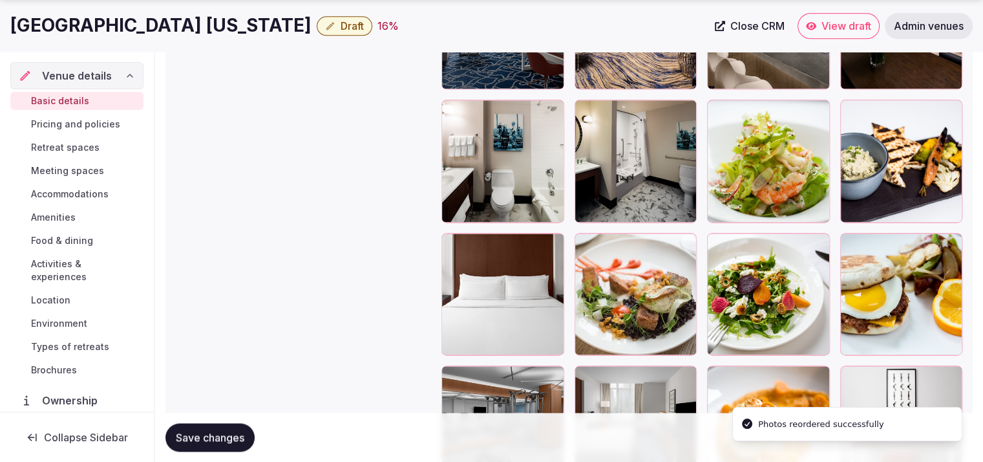
scroll to position [1735, 0]
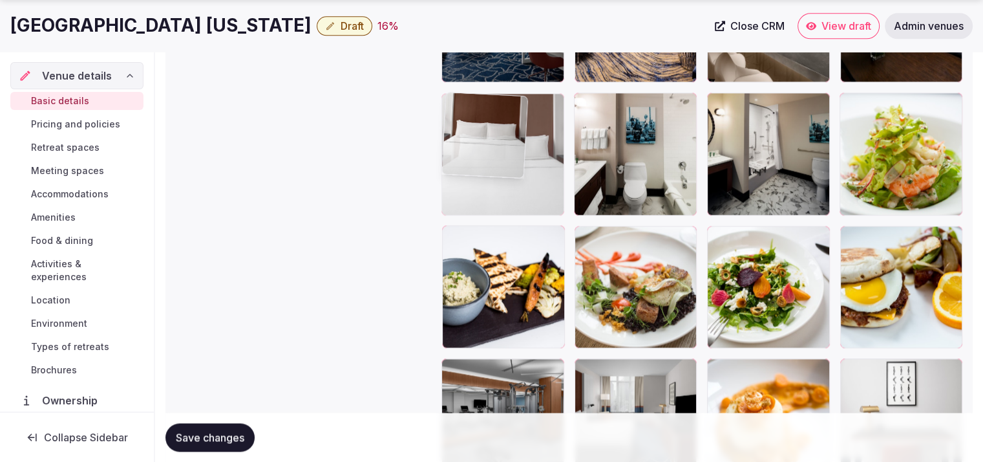
drag, startPoint x: 497, startPoint y: 328, endPoint x: 506, endPoint y: 217, distance: 112.3
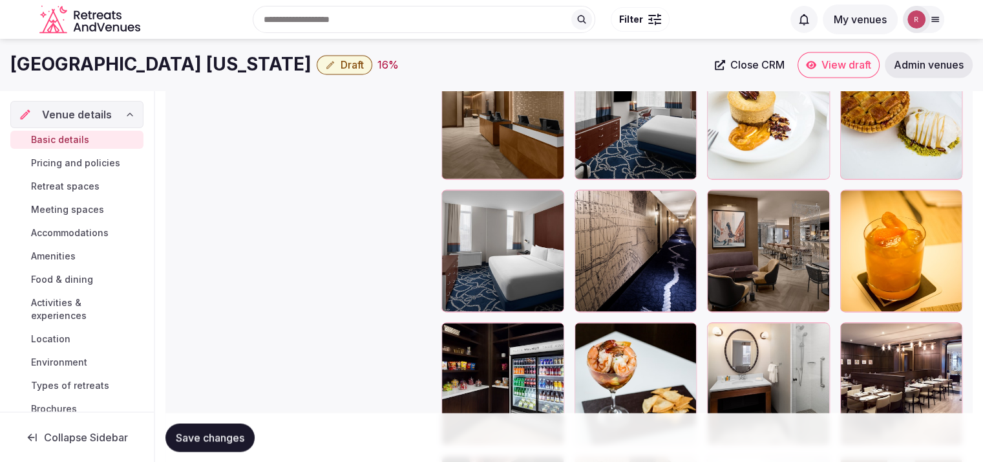
scroll to position [2264, 0]
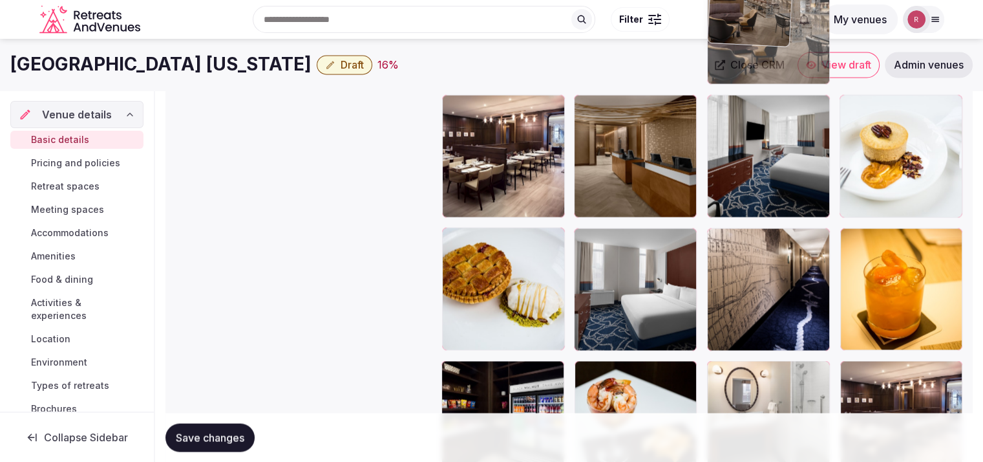
drag, startPoint x: 766, startPoint y: 301, endPoint x: 773, endPoint y: 127, distance: 173.4
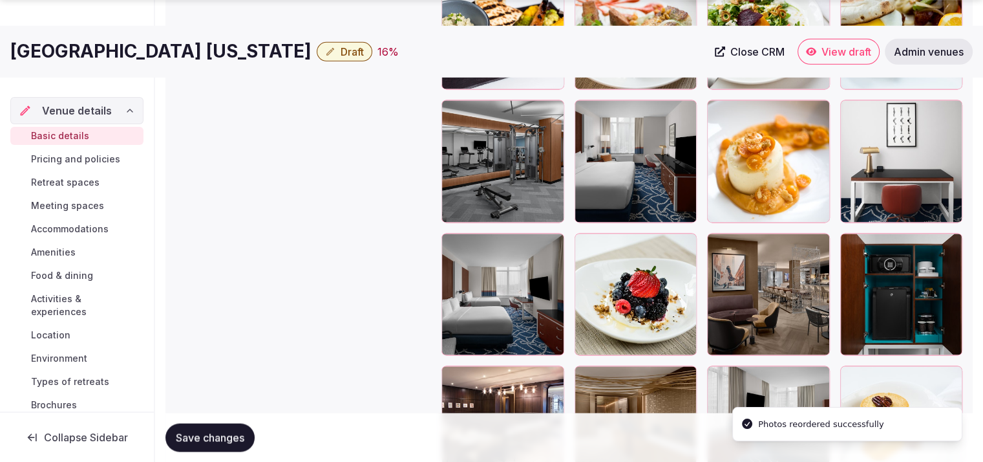
scroll to position [2024, 0]
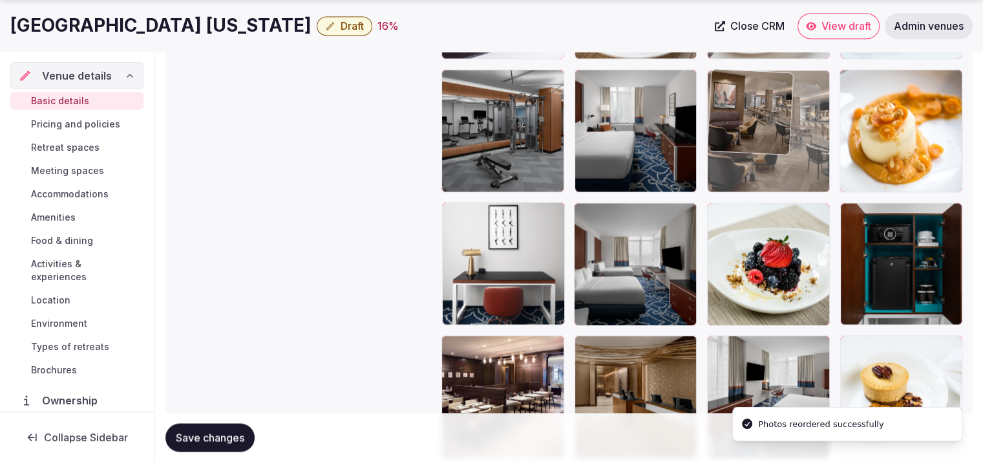
drag, startPoint x: 776, startPoint y: 292, endPoint x: 775, endPoint y: 182, distance: 109.9
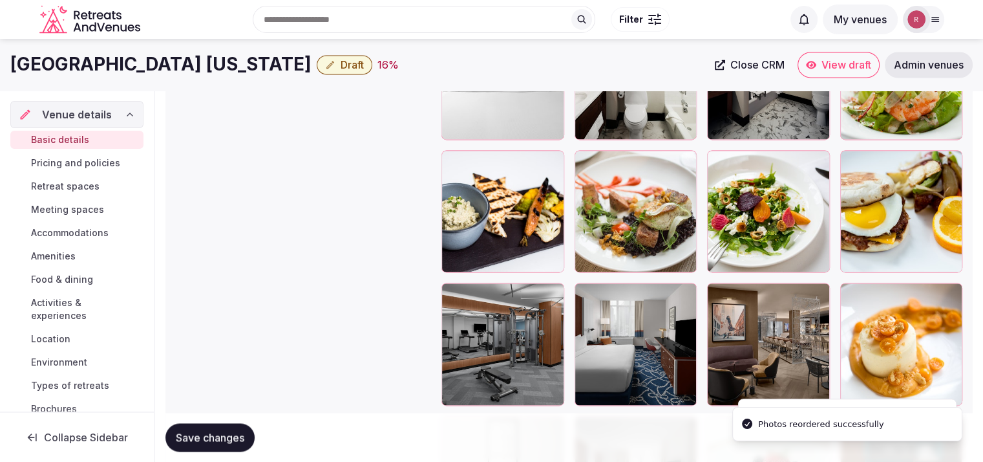
scroll to position [1795, 0]
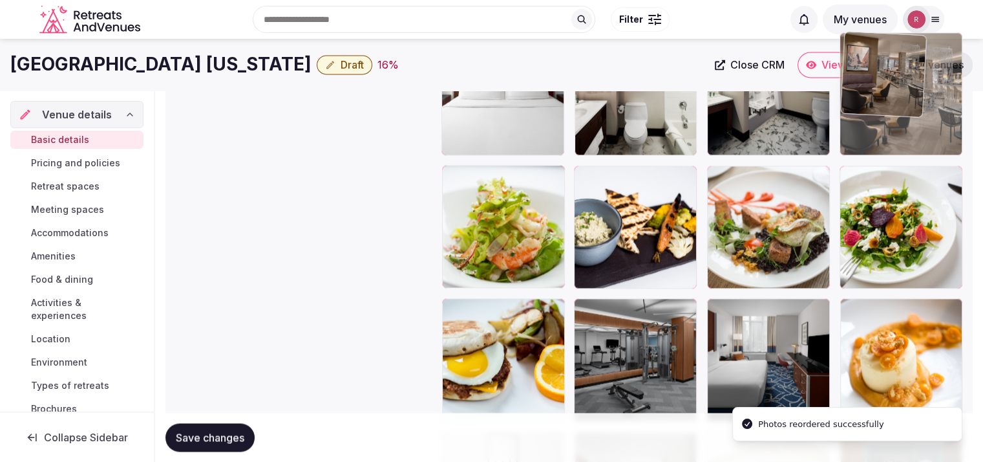
drag, startPoint x: 773, startPoint y: 380, endPoint x: 898, endPoint y: 189, distance: 227.8
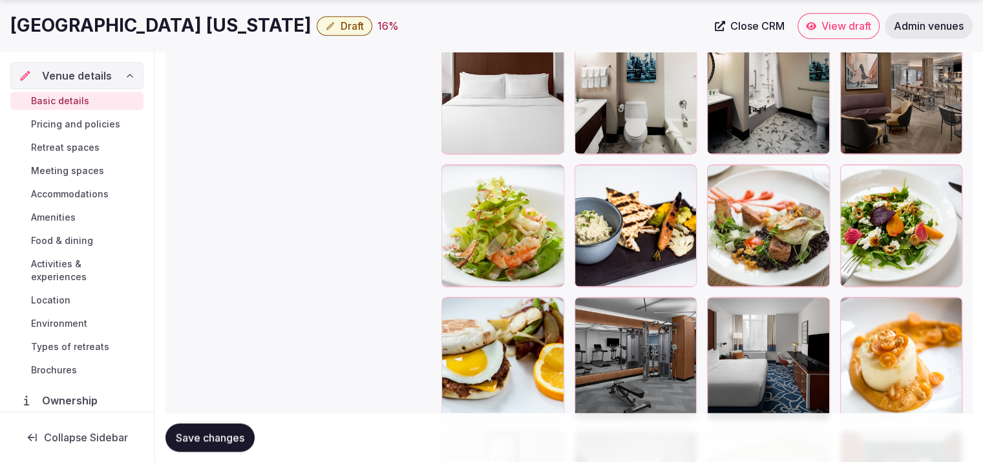
scroll to position [1827, 0]
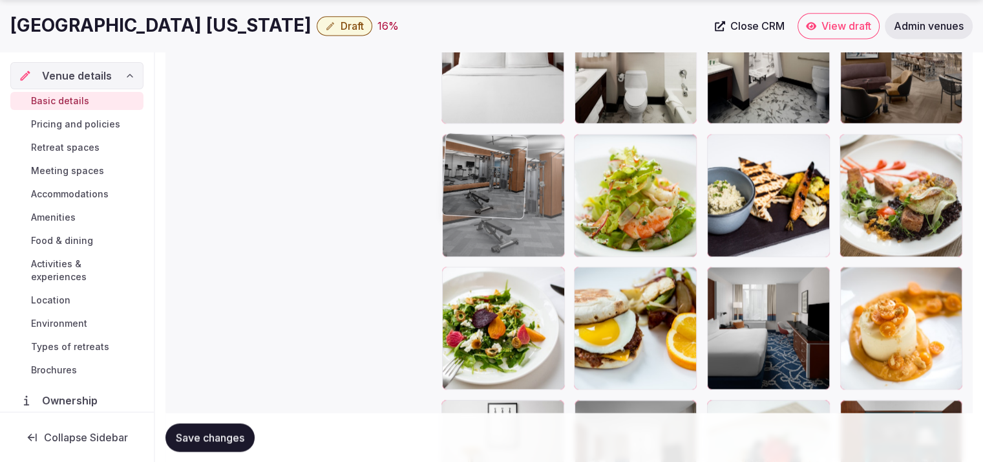
drag, startPoint x: 612, startPoint y: 352, endPoint x: 558, endPoint y: 264, distance: 103.4
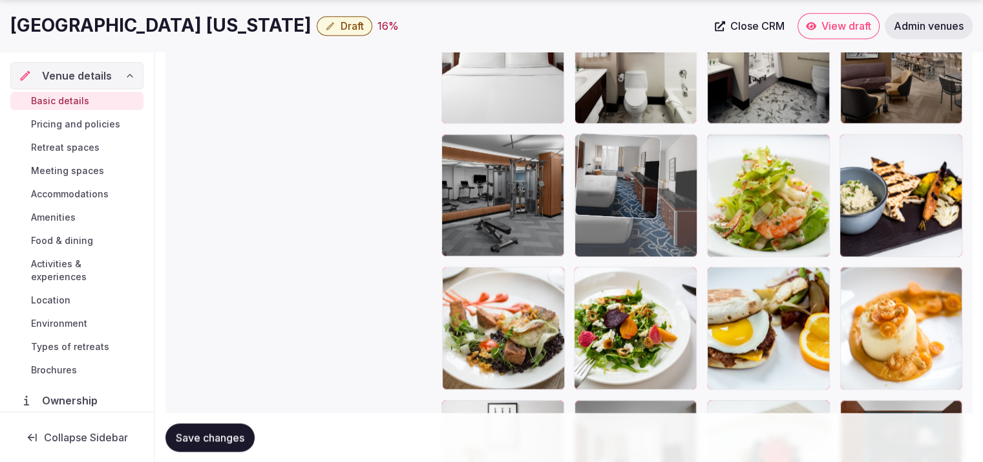
drag, startPoint x: 757, startPoint y: 342, endPoint x: 626, endPoint y: 250, distance: 159.7
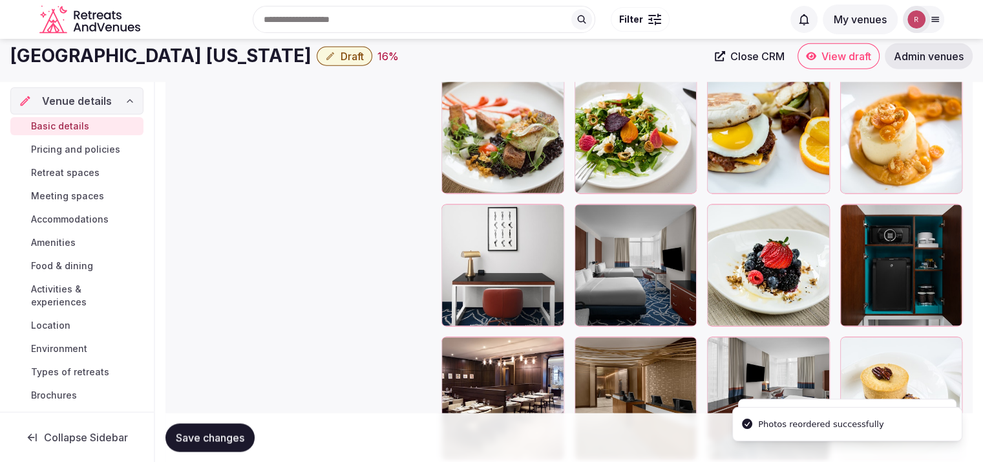
scroll to position [2015, 0]
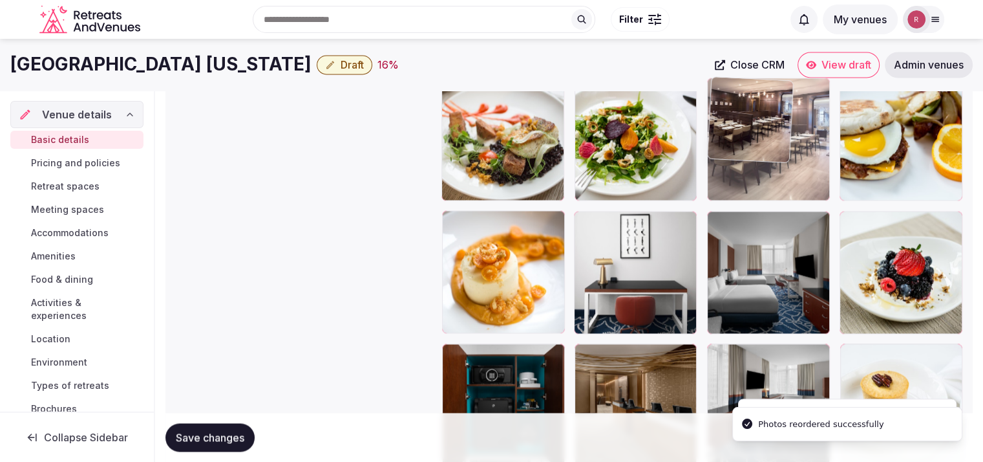
drag, startPoint x: 603, startPoint y: 307, endPoint x: 764, endPoint y: 182, distance: 203.7
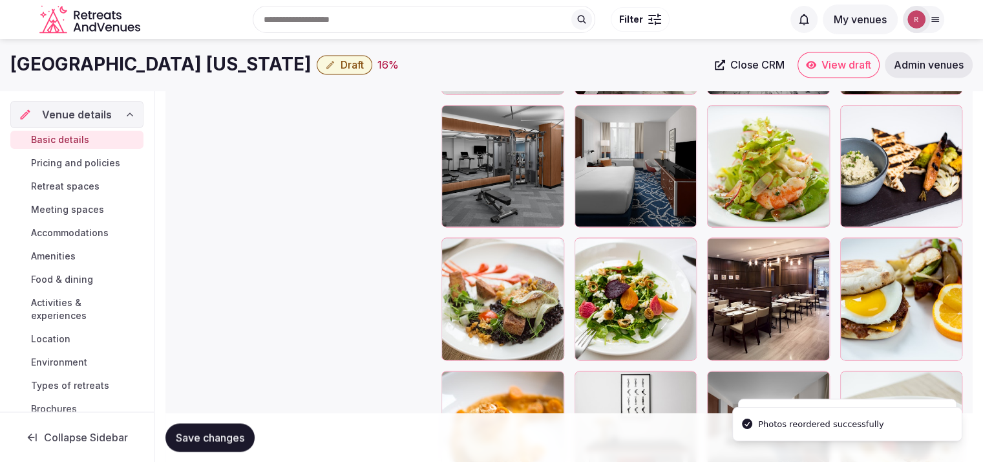
scroll to position [1818, 0]
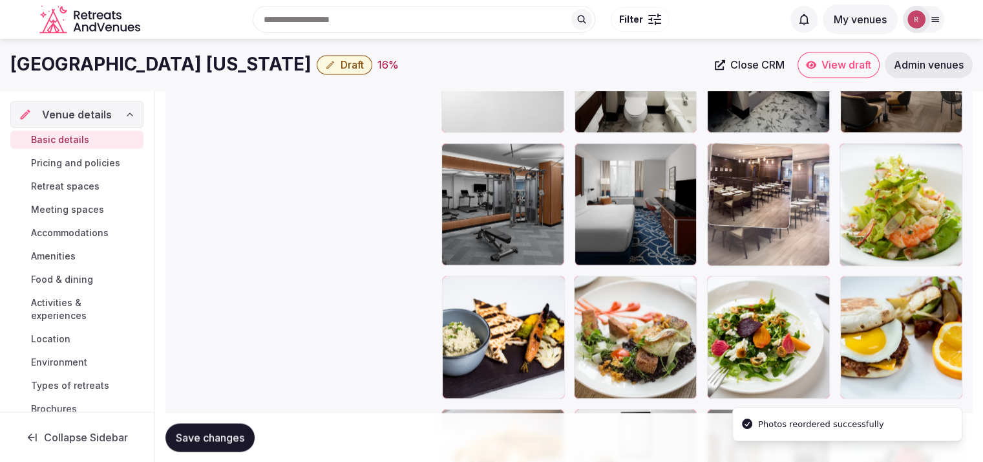
drag, startPoint x: 759, startPoint y: 344, endPoint x: 781, endPoint y: 252, distance: 95.0
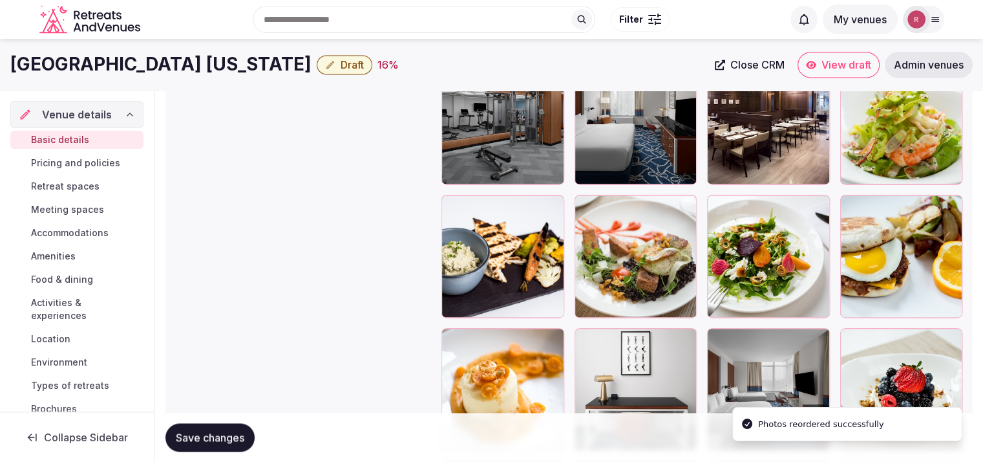
scroll to position [1868, 0]
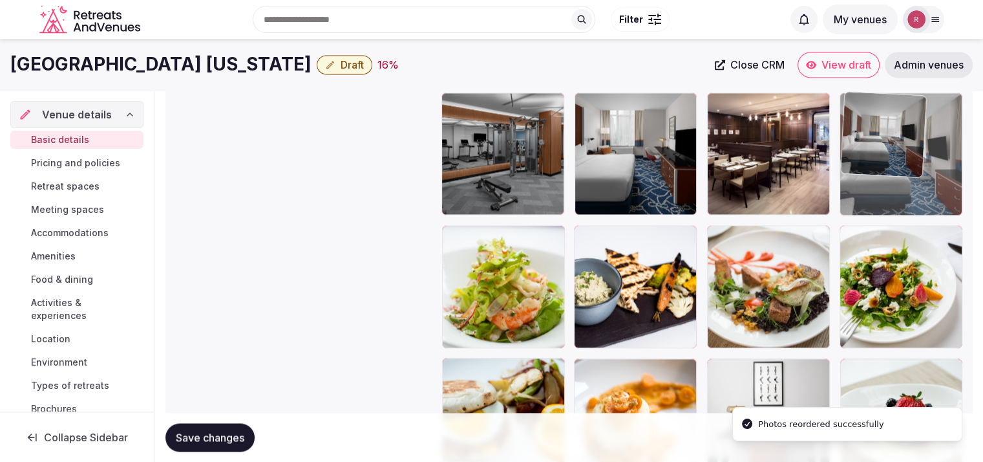
drag, startPoint x: 785, startPoint y: 382, endPoint x: 882, endPoint y: 153, distance: 248.6
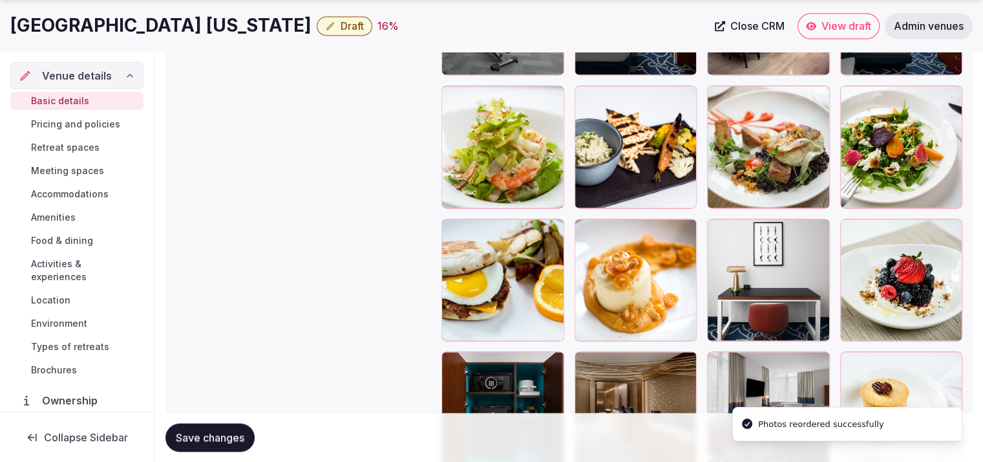
scroll to position [2157, 0]
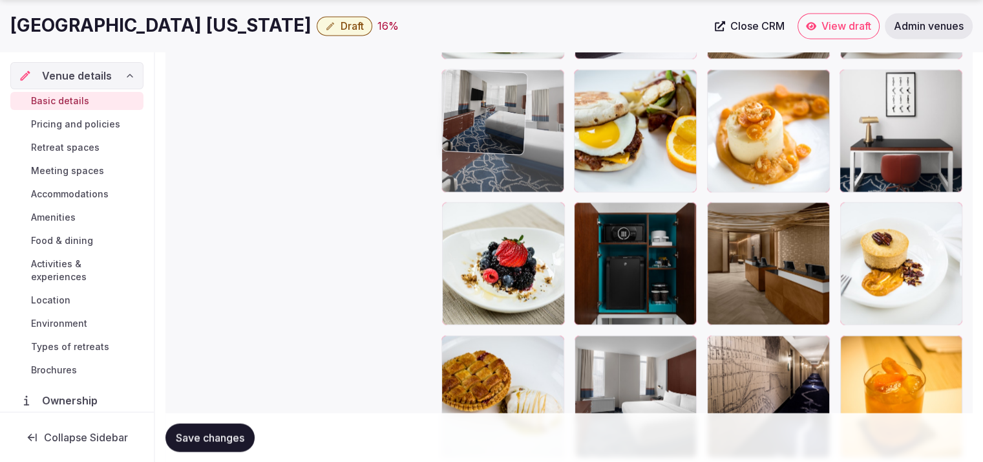
drag, startPoint x: 729, startPoint y: 290, endPoint x: 516, endPoint y: 129, distance: 266.9
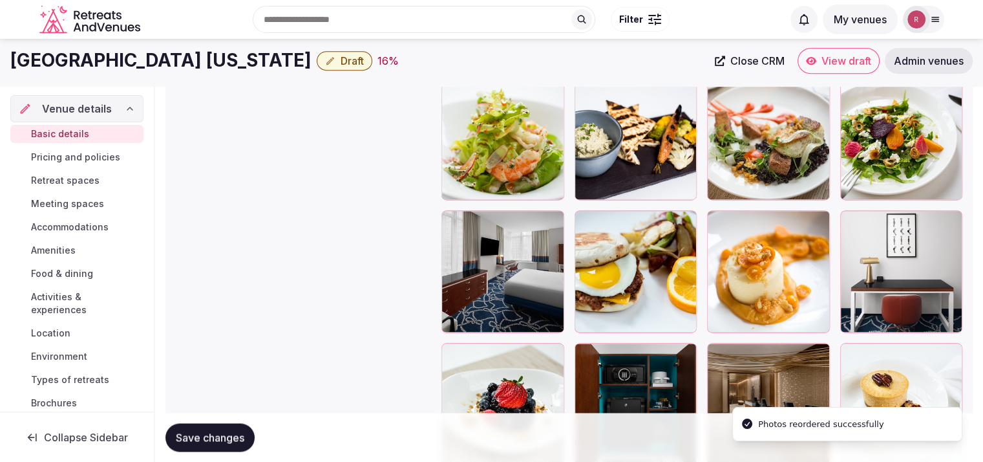
scroll to position [1940, 0]
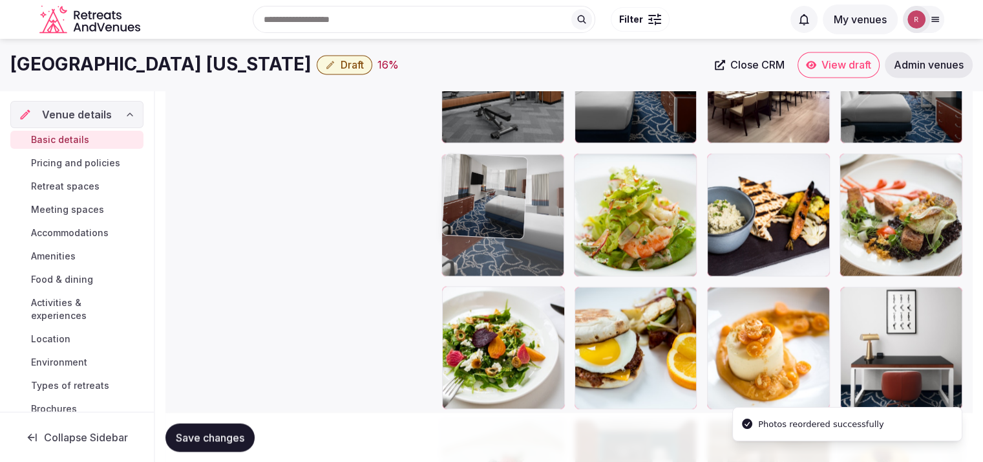
drag, startPoint x: 475, startPoint y: 369, endPoint x: 495, endPoint y: 271, distance: 100.3
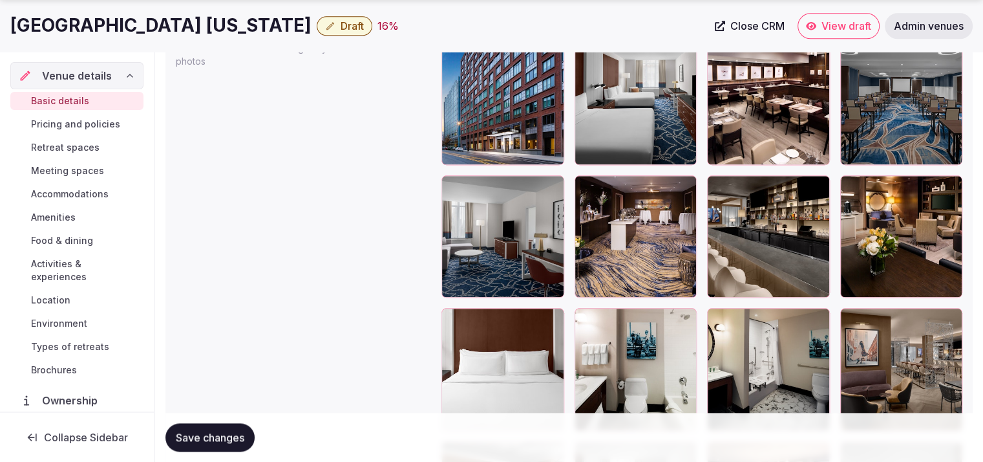
scroll to position [1699, 0]
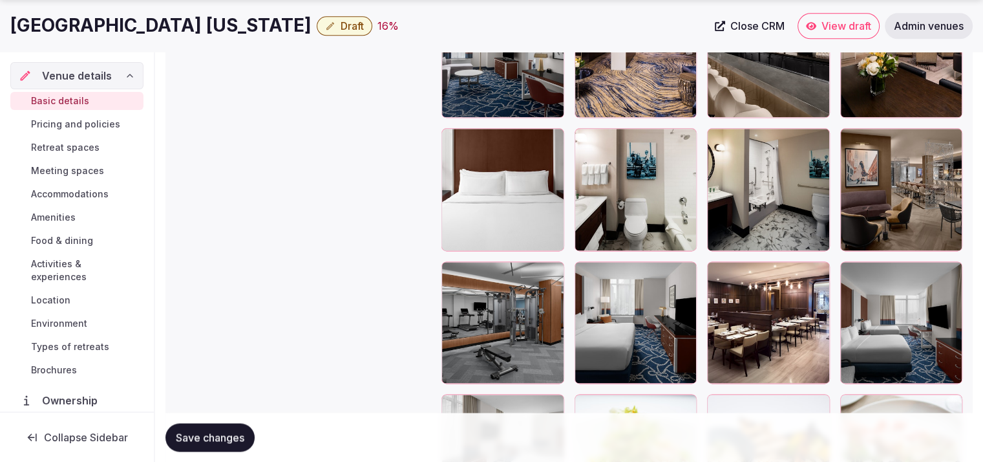
click at [217, 444] on button "Save changes" at bounding box center [210, 437] width 89 height 28
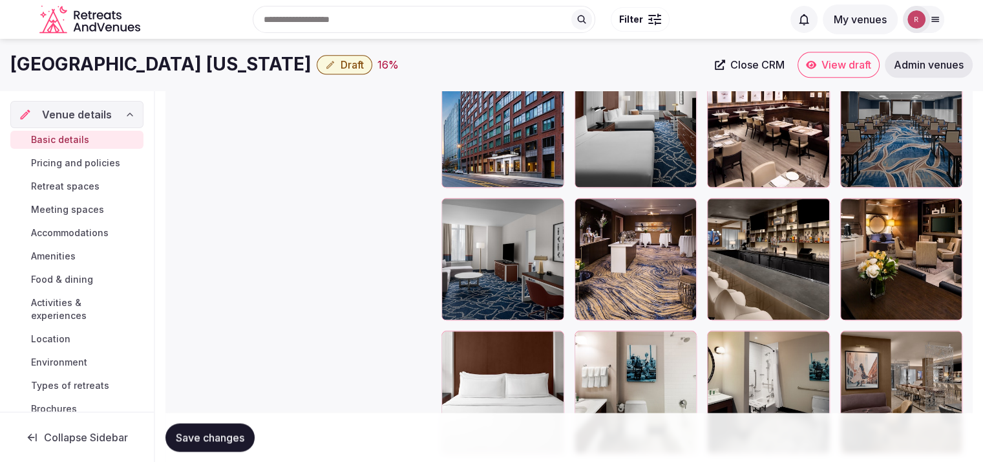
scroll to position [1393, 0]
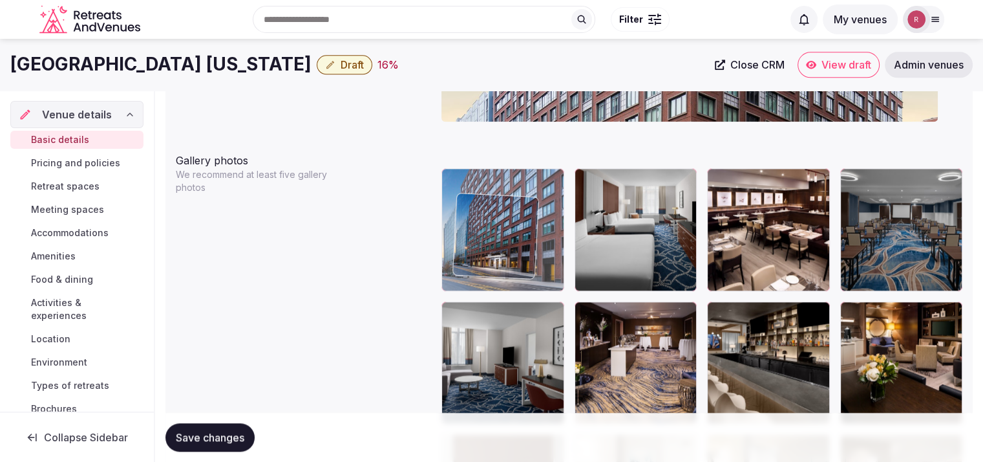
drag, startPoint x: 487, startPoint y: 270, endPoint x: 499, endPoint y: 294, distance: 27.5
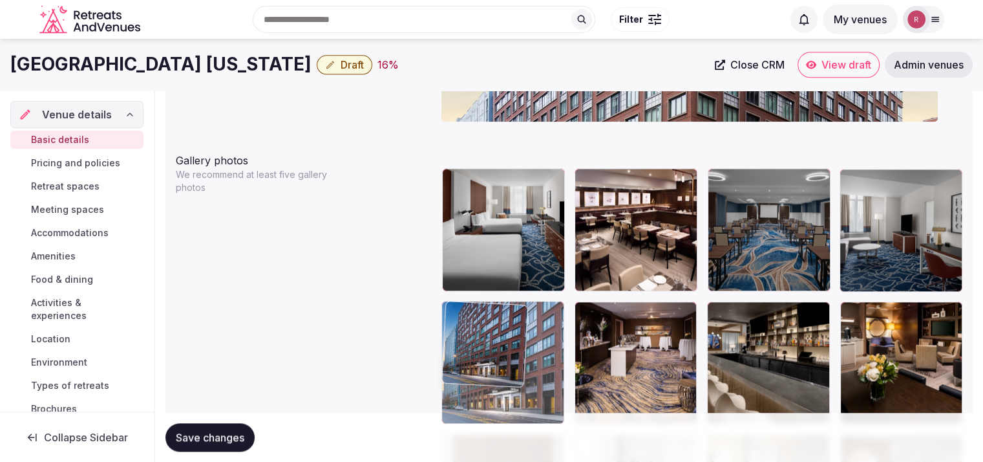
drag, startPoint x: 513, startPoint y: 261, endPoint x: 527, endPoint y: 367, distance: 106.9
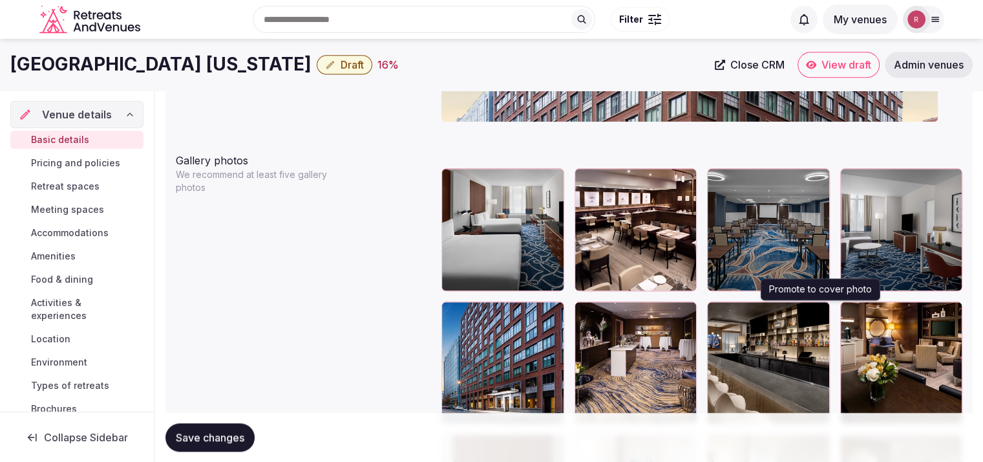
click at [817, 314] on icon "button" at bounding box center [817, 314] width 10 height 10
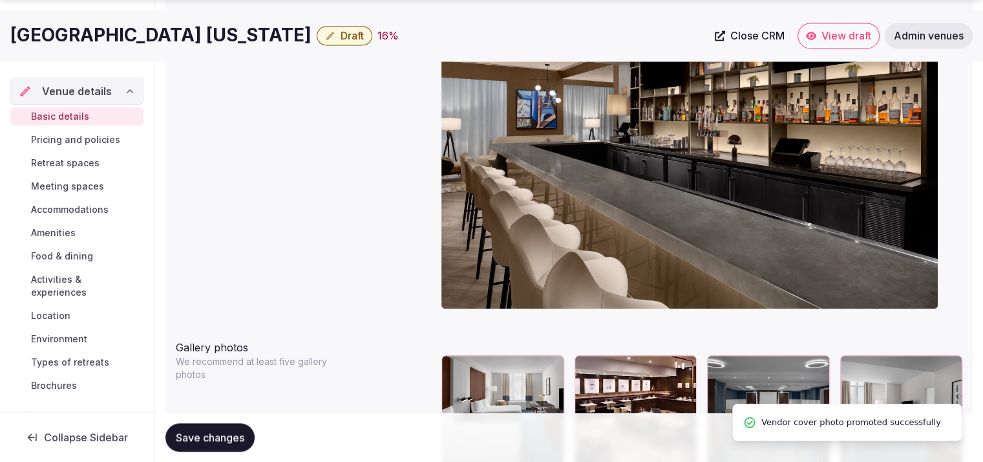
scroll to position [1222, 0]
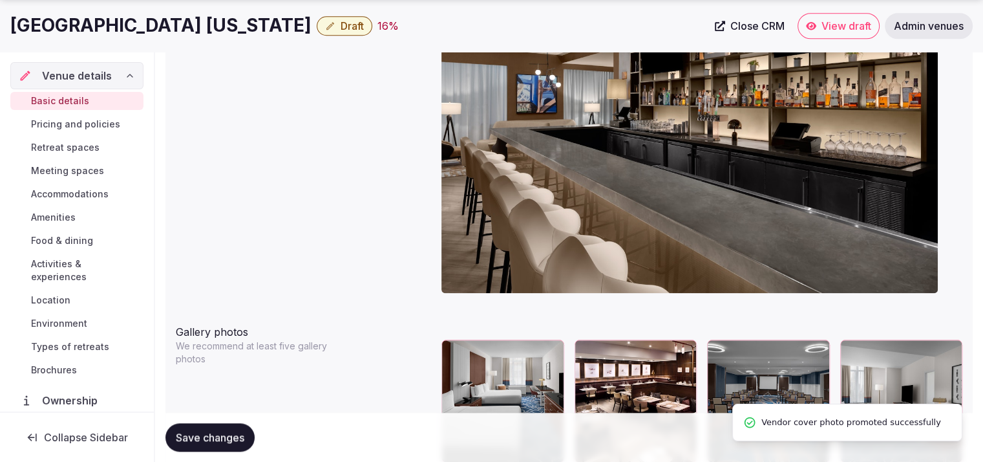
click at [174, 432] on button "Save changes" at bounding box center [210, 437] width 89 height 28
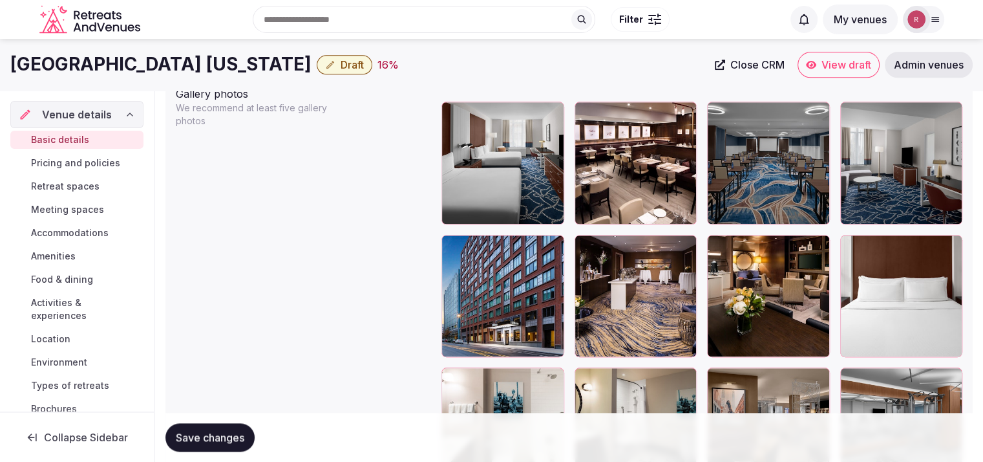
scroll to position [1529, 0]
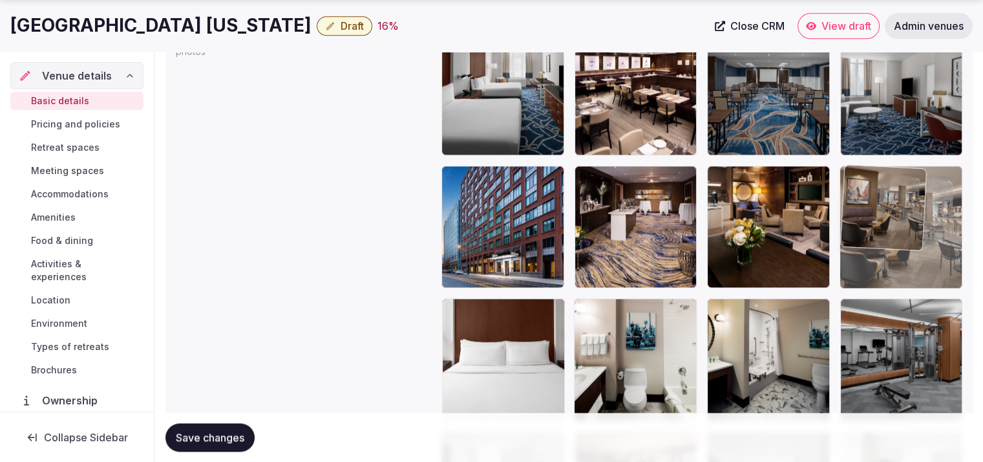
drag, startPoint x: 804, startPoint y: 361, endPoint x: 921, endPoint y: 258, distance: 155.7
click at [921, 258] on body "**********" at bounding box center [491, 91] width 983 height 3241
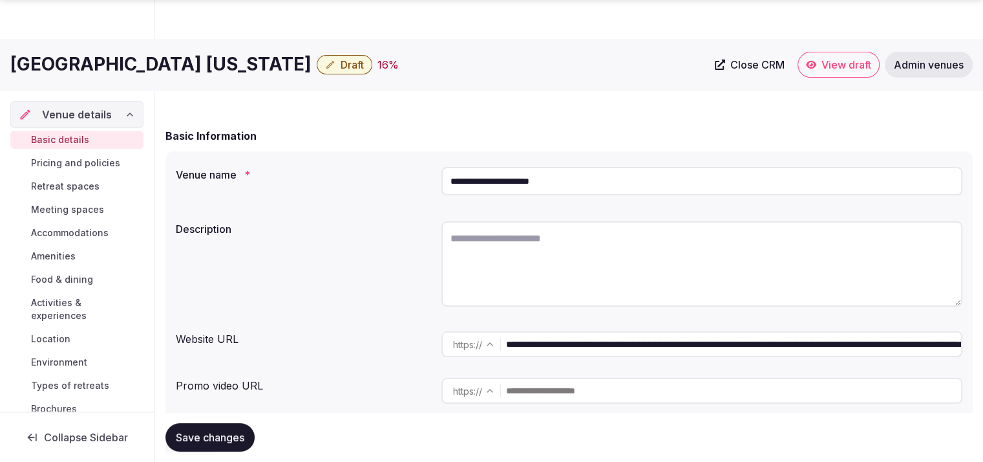
scroll to position [154, 0]
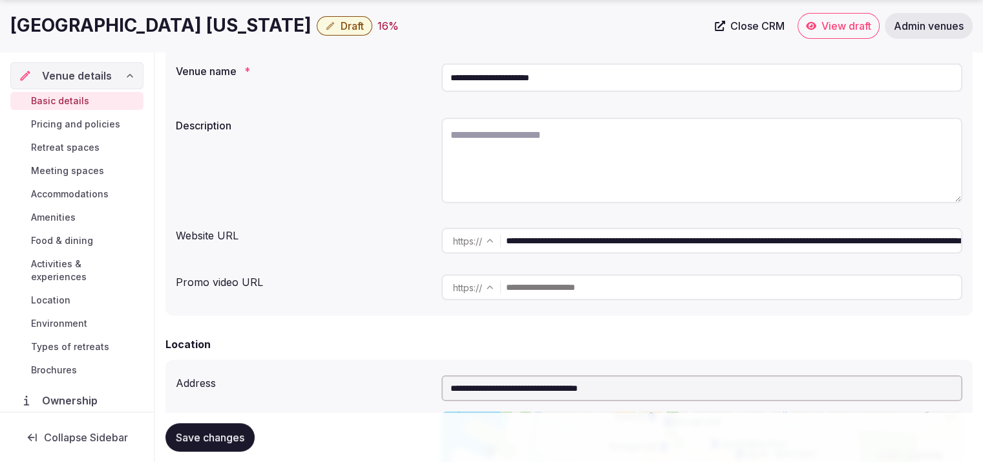
click at [545, 155] on textarea at bounding box center [702, 160] width 521 height 85
paste textarea "**********"
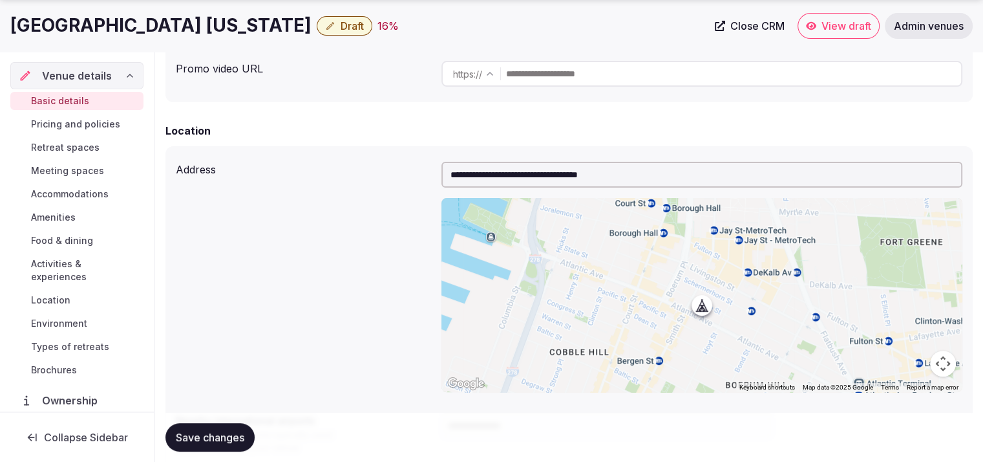
scroll to position [497, 0]
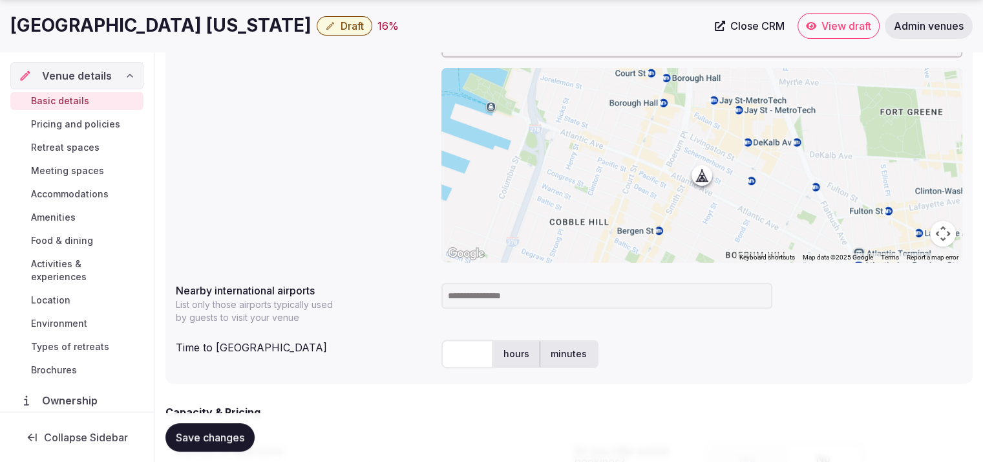
type textarea "**********"
click at [502, 297] on input at bounding box center [607, 296] width 331 height 26
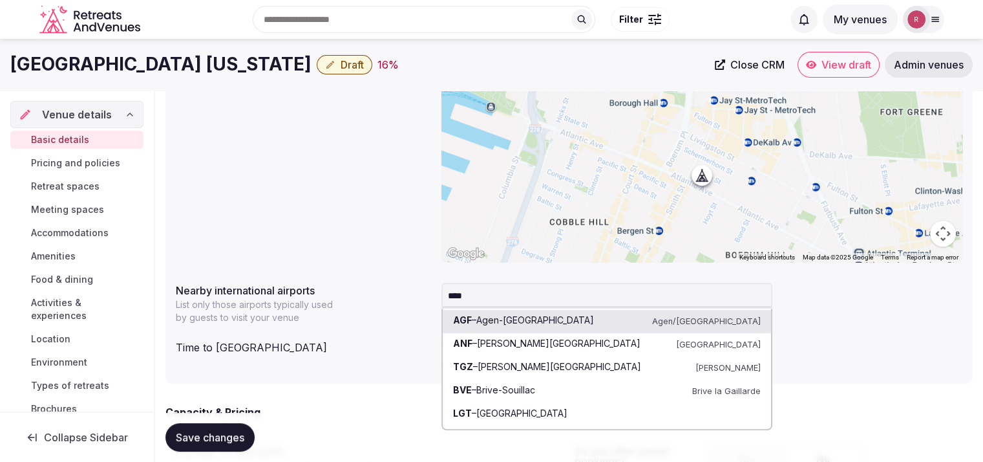
type input "*****"
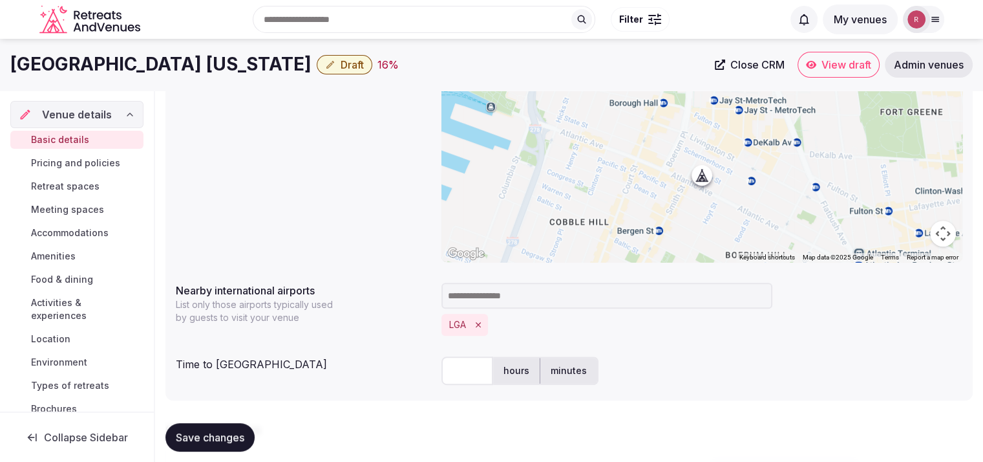
click at [466, 372] on input "text" at bounding box center [468, 370] width 52 height 28
click at [455, 374] on input "text" at bounding box center [468, 370] width 52 height 28
type input "**"
click at [217, 429] on button "Save changes" at bounding box center [210, 437] width 89 height 28
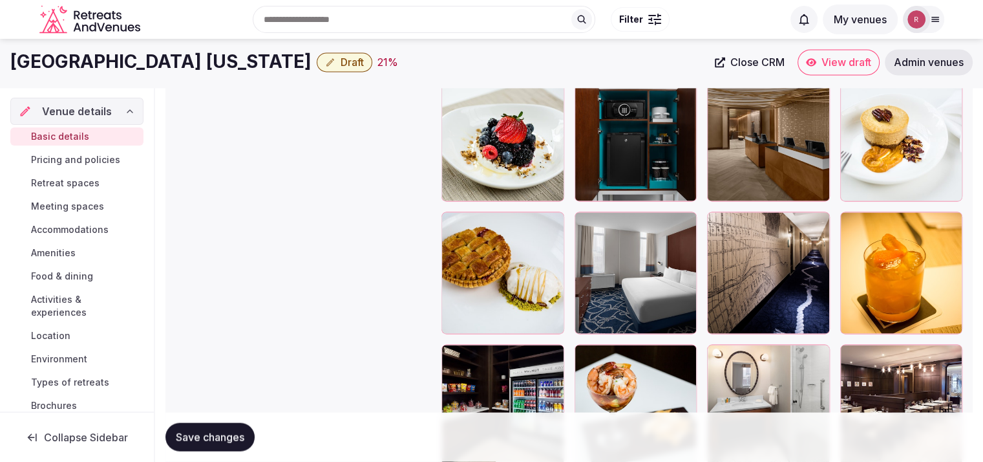
scroll to position [2131, 0]
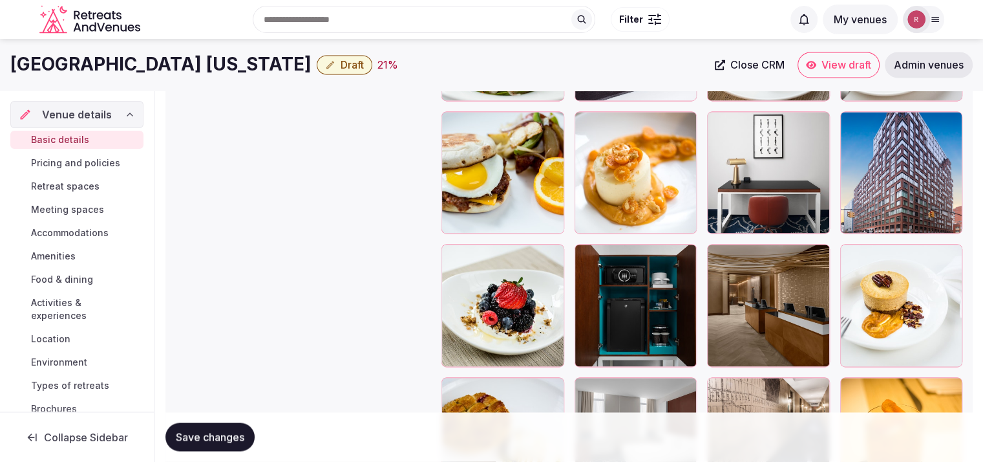
click at [52, 232] on span "Accommodations" at bounding box center [70, 232] width 78 height 13
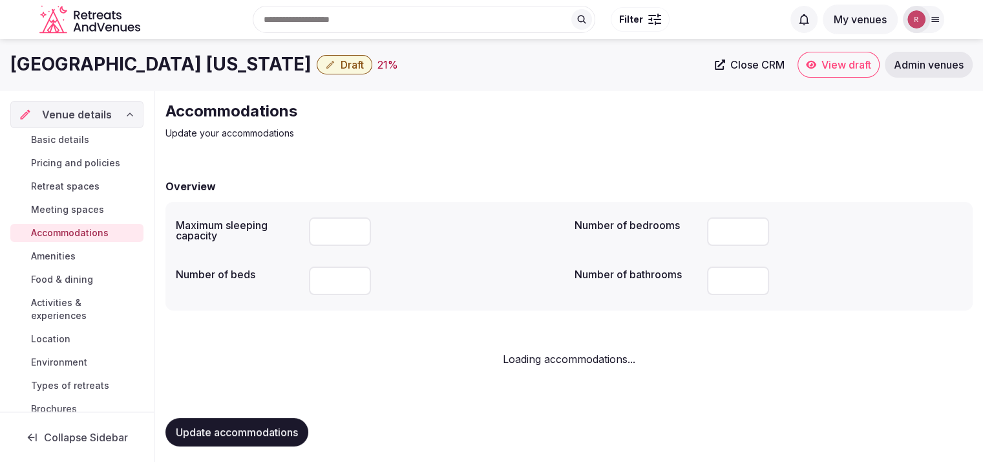
click at [60, 217] on link "Meeting spaces" at bounding box center [76, 209] width 133 height 18
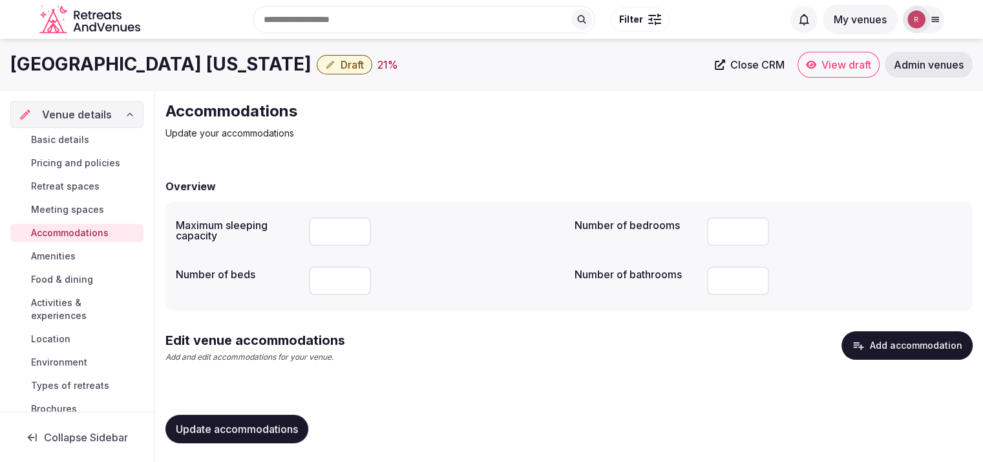
click at [66, 211] on span "Meeting spaces" at bounding box center [67, 209] width 73 height 13
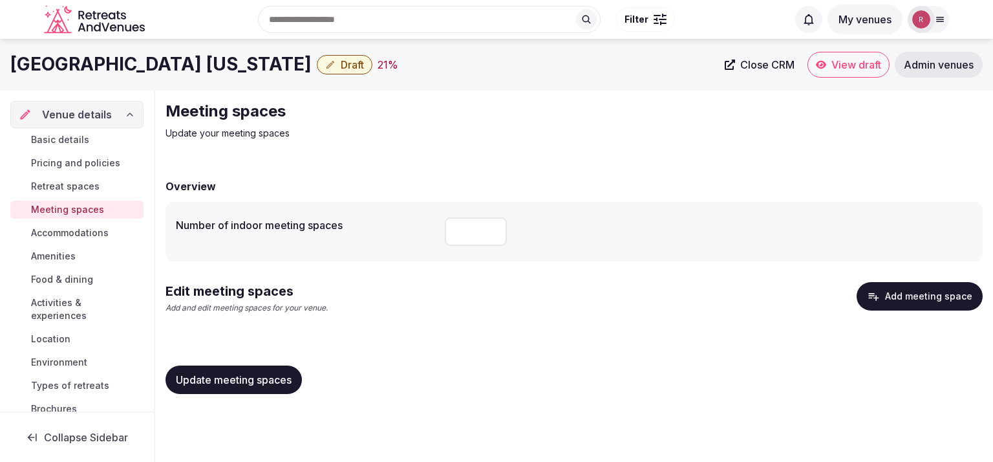
click at [78, 180] on span "Retreat spaces" at bounding box center [65, 186] width 69 height 13
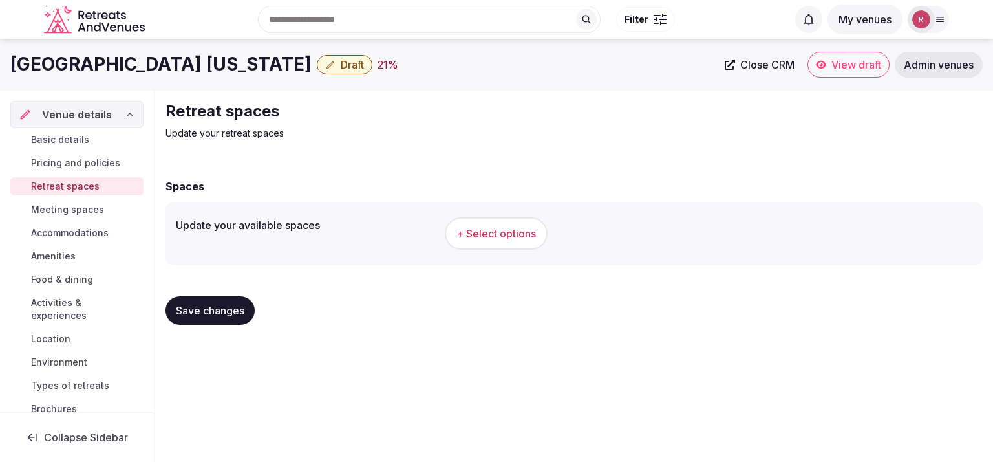
click at [67, 209] on span "Meeting spaces" at bounding box center [67, 209] width 73 height 13
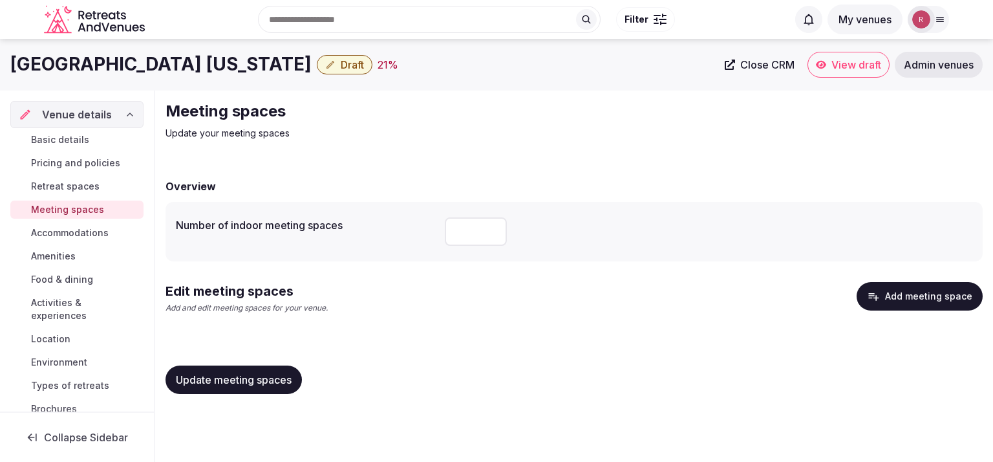
click at [197, 382] on span "Update meeting spaces" at bounding box center [234, 379] width 116 height 13
click at [925, 302] on button "Add meeting space" at bounding box center [920, 296] width 126 height 28
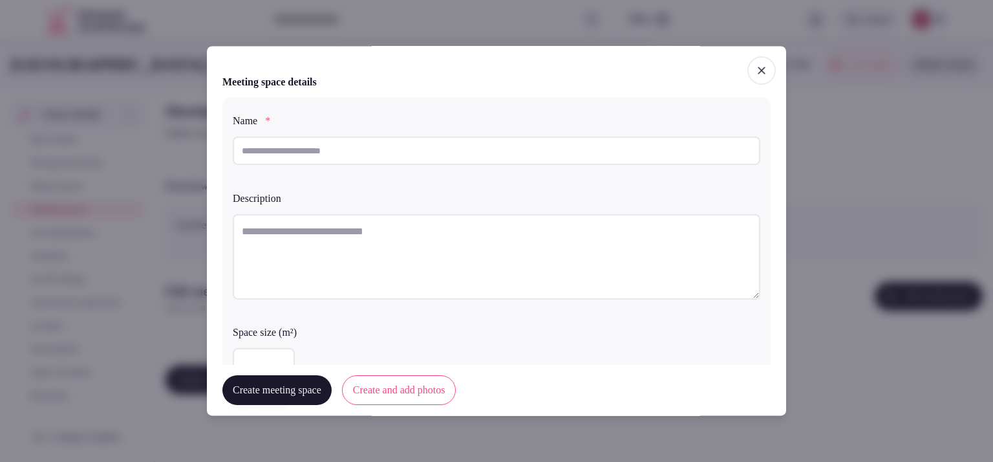
click at [751, 63] on span "button" at bounding box center [761, 70] width 28 height 28
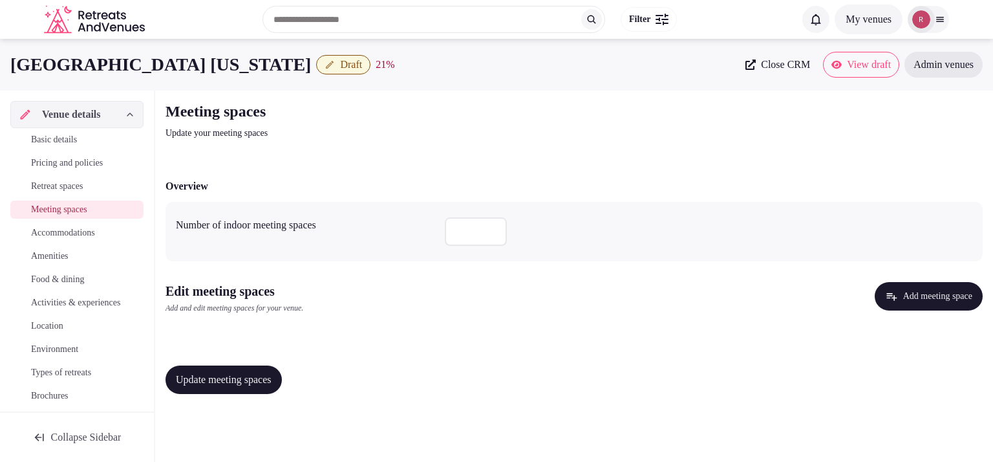
click at [49, 138] on span "Basic details" at bounding box center [54, 139] width 46 height 13
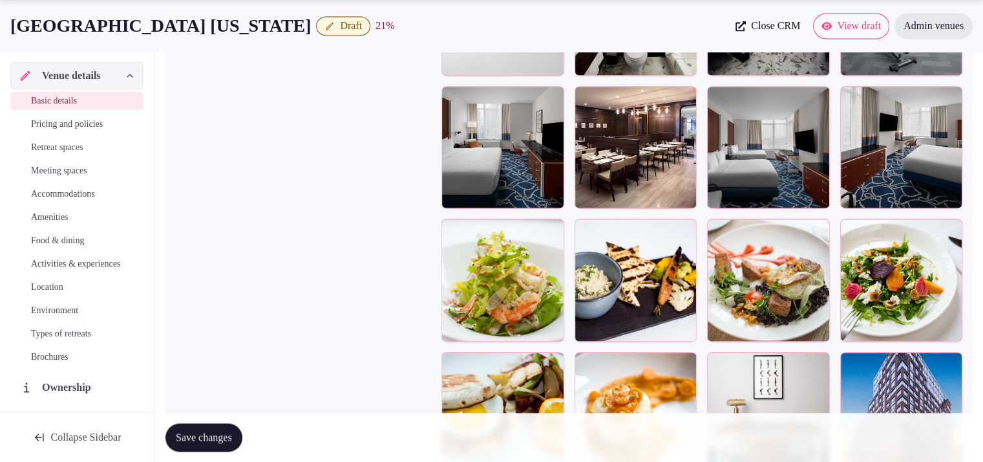
scroll to position [1911, 0]
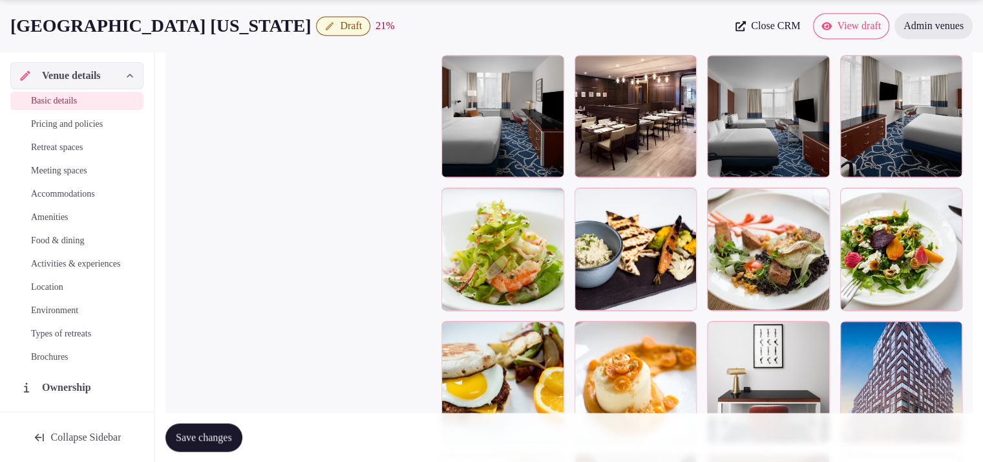
click at [585, 73] on icon at bounding box center [585, 66] width 16 height 16
drag, startPoint x: 585, startPoint y: 78, endPoint x: 535, endPoint y: 98, distance: 53.3
click at [535, 98] on div at bounding box center [503, 116] width 123 height 123
click at [530, 127] on div at bounding box center [503, 116] width 123 height 123
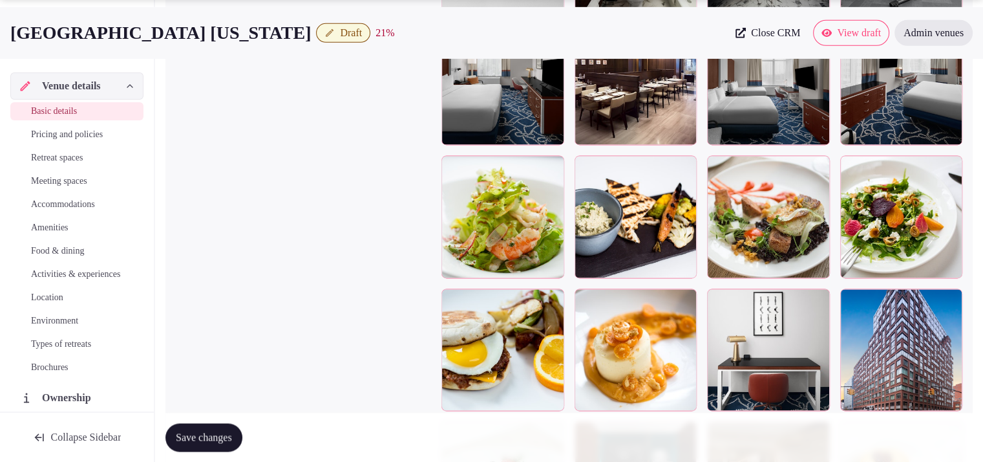
scroll to position [2051, 0]
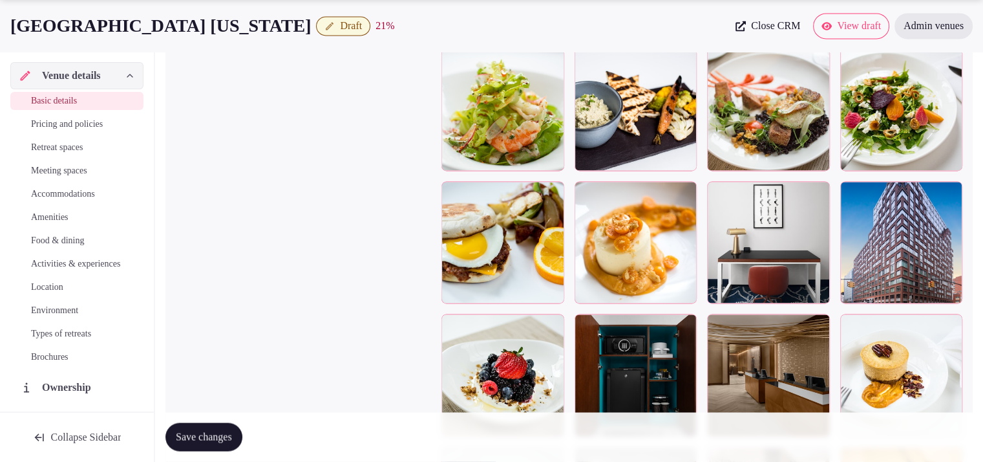
click at [751, 270] on div at bounding box center [768, 242] width 123 height 123
click at [716, 197] on icon at bounding box center [718, 191] width 6 height 10
drag, startPoint x: 727, startPoint y: 254, endPoint x: 641, endPoint y: 249, distance: 86.2
click at [641, 249] on div at bounding box center [636, 242] width 123 height 123
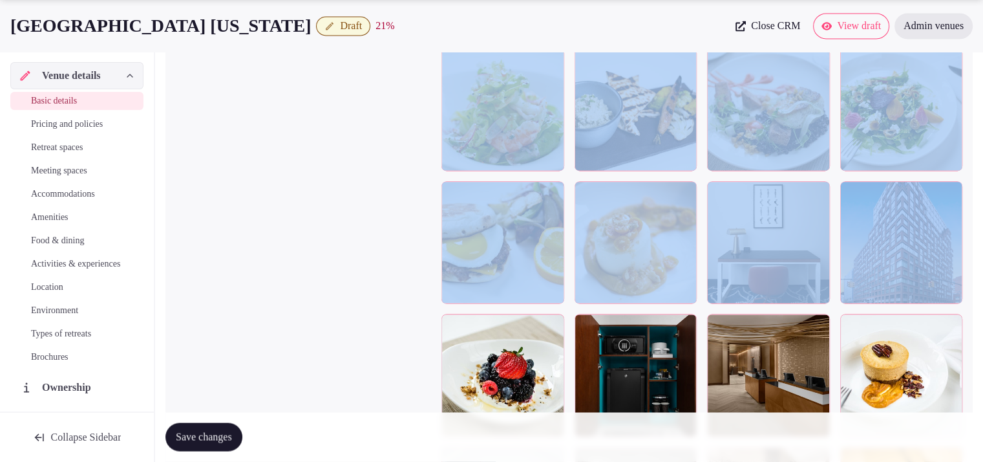
click at [641, 249] on div at bounding box center [636, 242] width 123 height 123
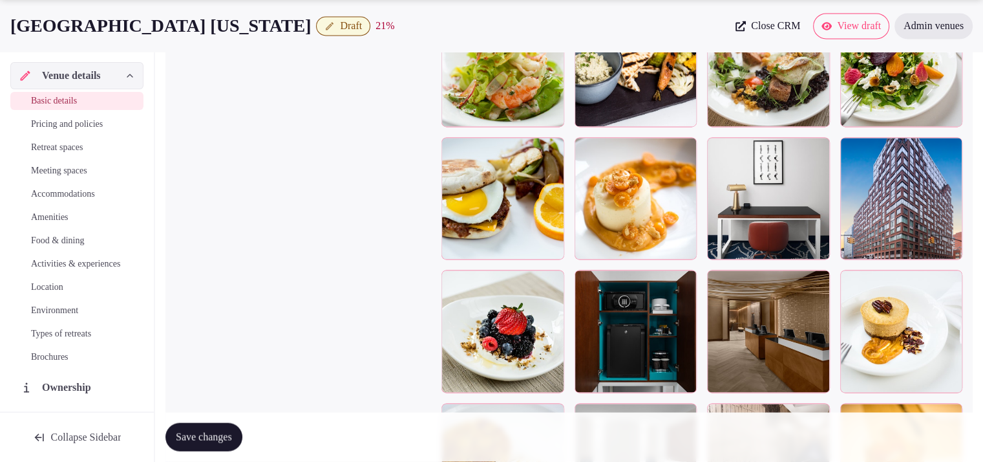
scroll to position [2103, 0]
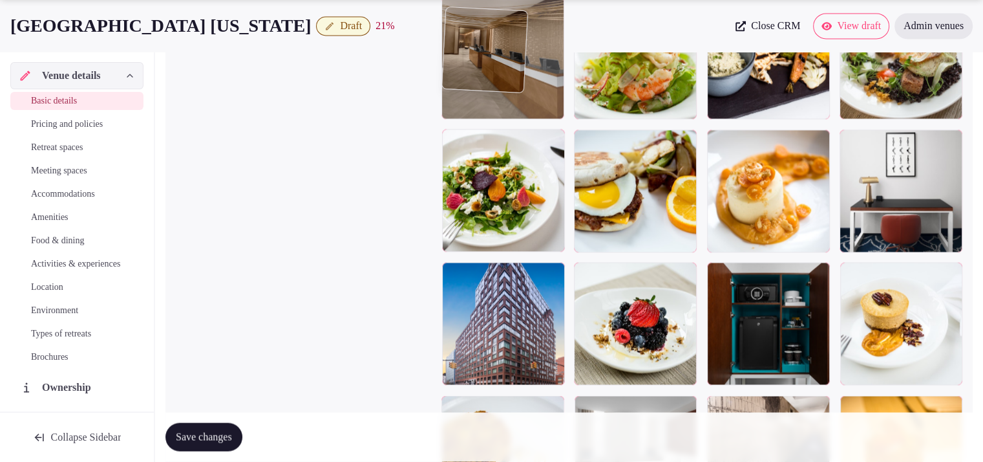
drag, startPoint x: 765, startPoint y: 331, endPoint x: 544, endPoint y: 109, distance: 312.7
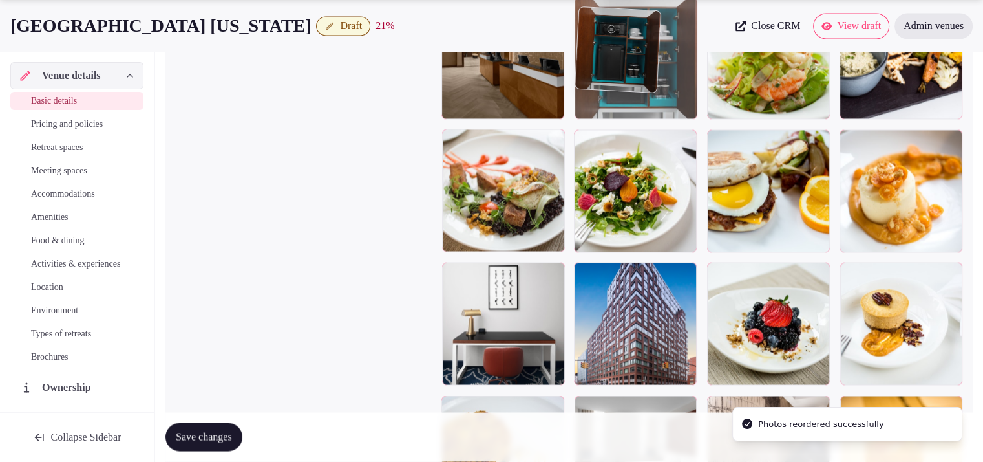
drag, startPoint x: 755, startPoint y: 323, endPoint x: 621, endPoint y: 117, distance: 246.2
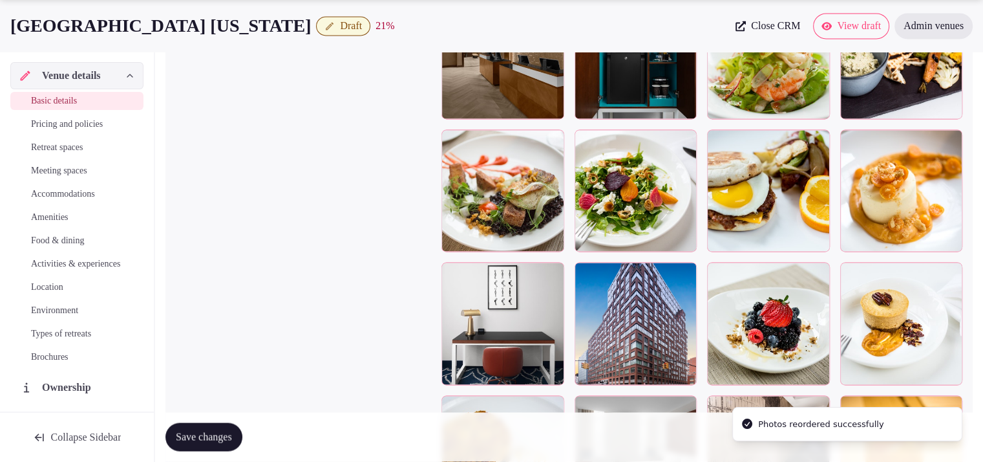
scroll to position [2506, 0]
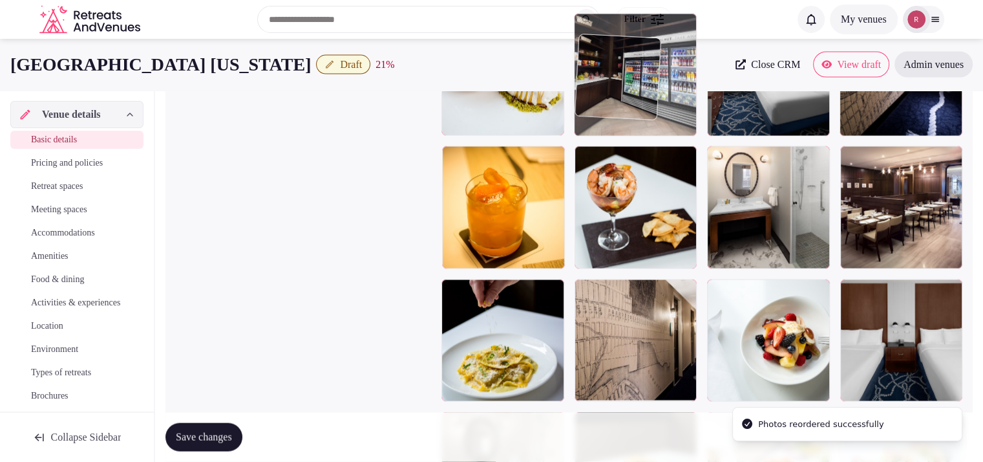
drag, startPoint x: 681, startPoint y: 107, endPoint x: 681, endPoint y: 82, distance: 25.2
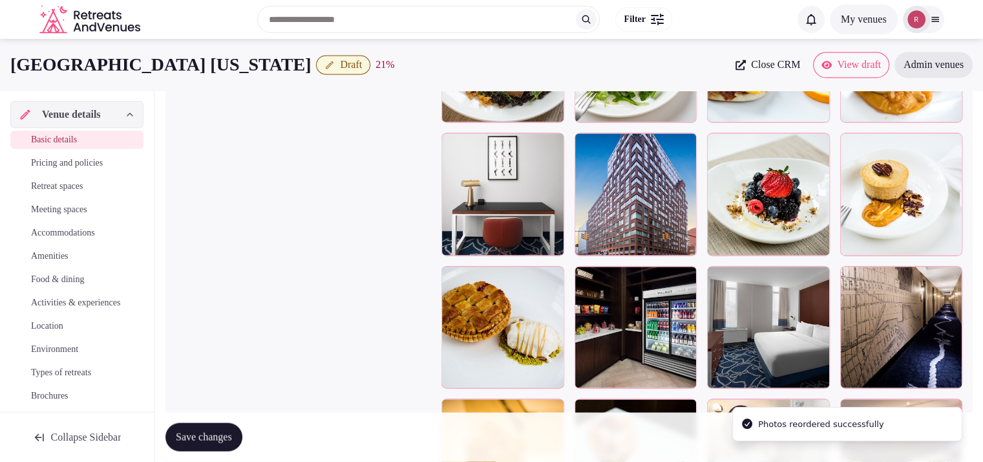
scroll to position [2186, 0]
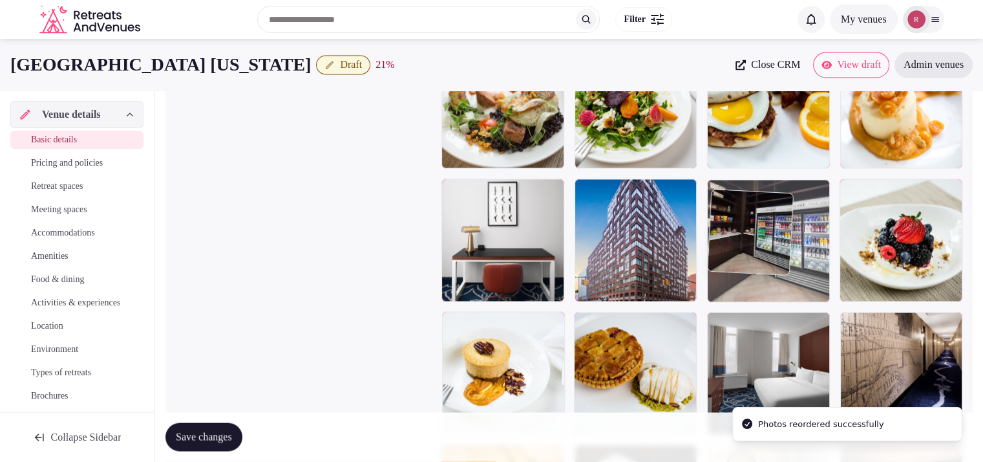
drag, startPoint x: 684, startPoint y: 317, endPoint x: 733, endPoint y: 269, distance: 69.0
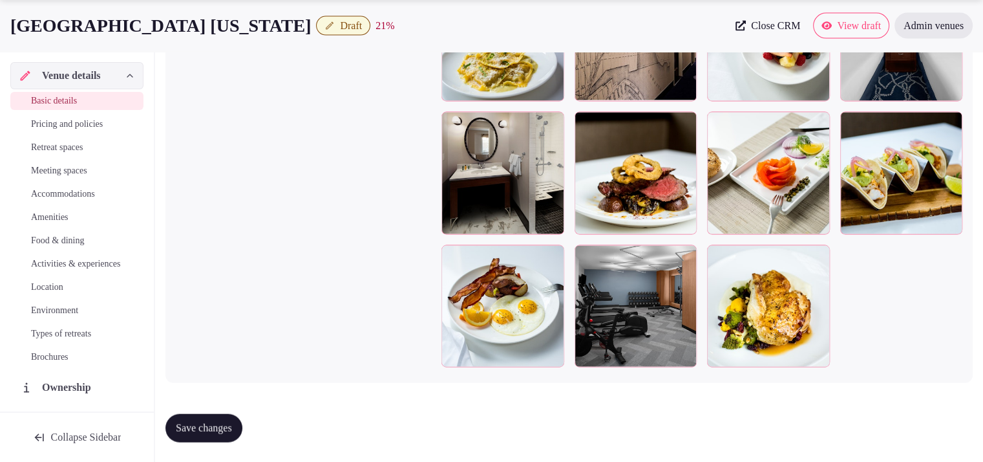
scroll to position [2796, 0]
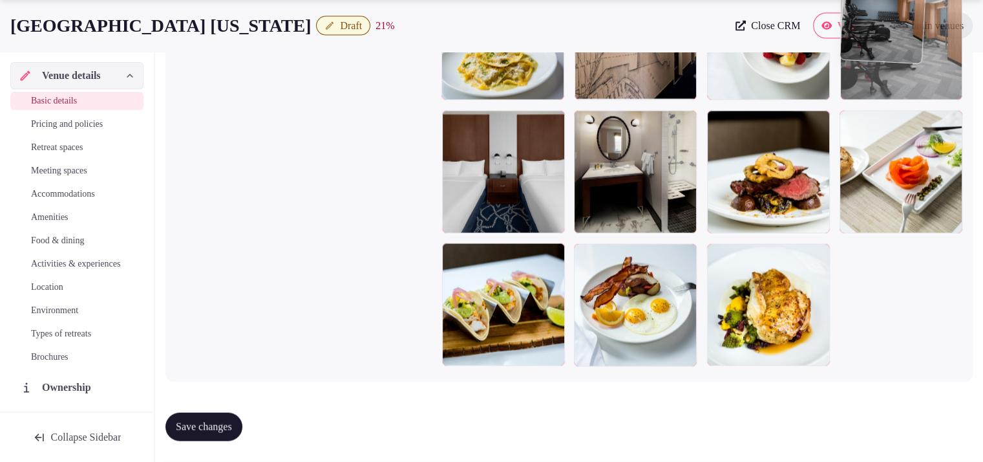
drag, startPoint x: 742, startPoint y: 234, endPoint x: 885, endPoint y: 114, distance: 186.8
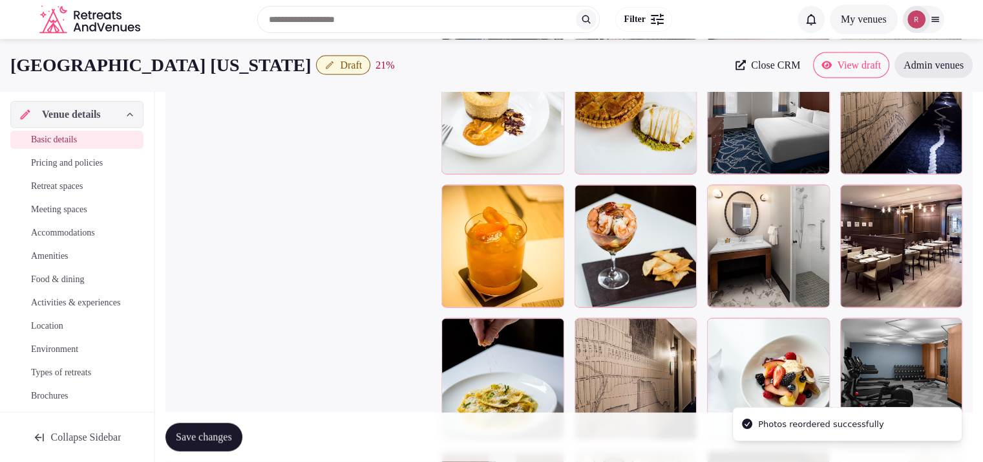
scroll to position [2419, 0]
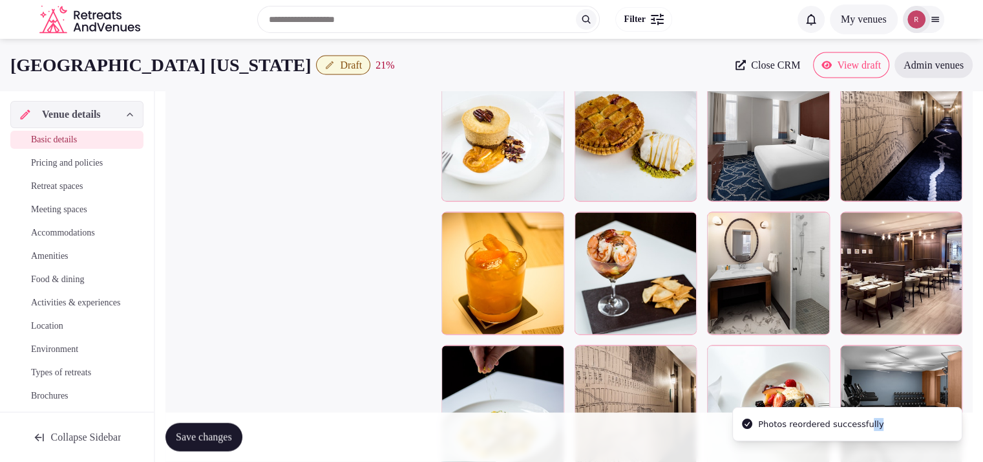
drag, startPoint x: 913, startPoint y: 400, endPoint x: 863, endPoint y: 199, distance: 207.2
click at [863, 407] on li "Photos reordered successfully" at bounding box center [848, 424] width 230 height 34
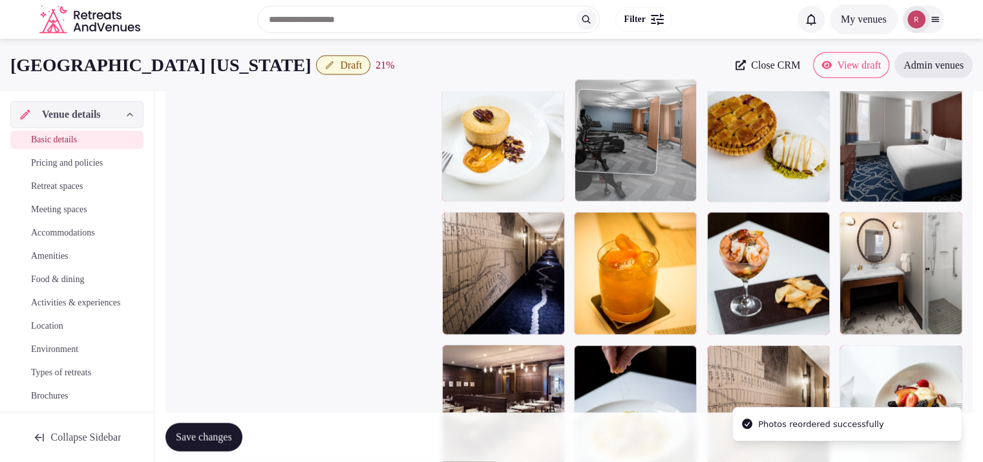
drag, startPoint x: 854, startPoint y: 270, endPoint x: 625, endPoint y: 153, distance: 256.5
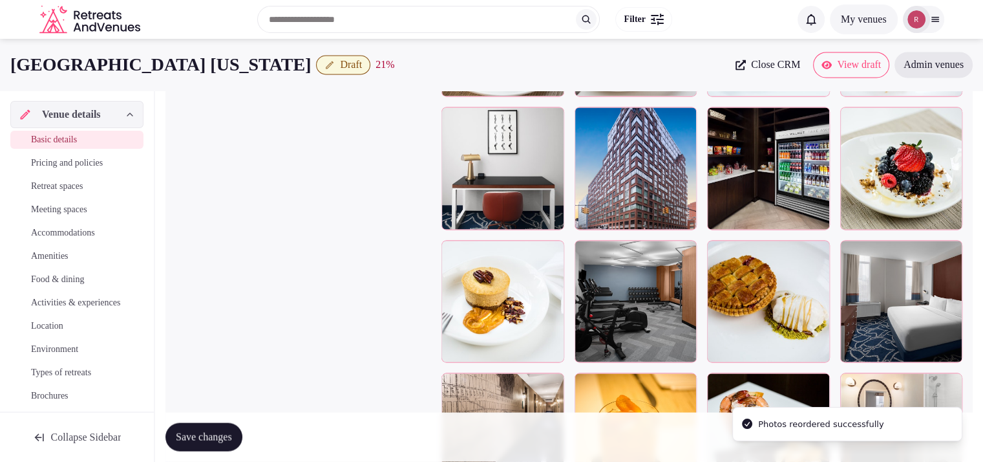
scroll to position [2247, 0]
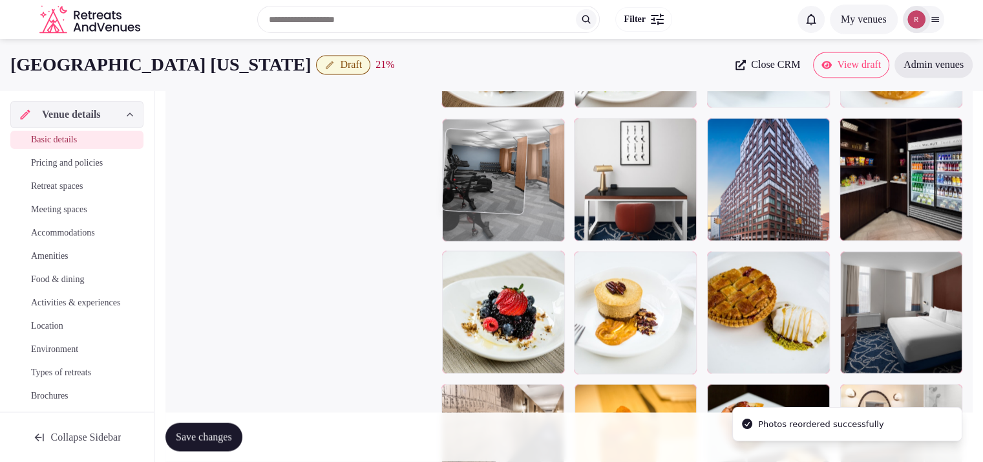
drag, startPoint x: 618, startPoint y: 328, endPoint x: 553, endPoint y: 217, distance: 129.0
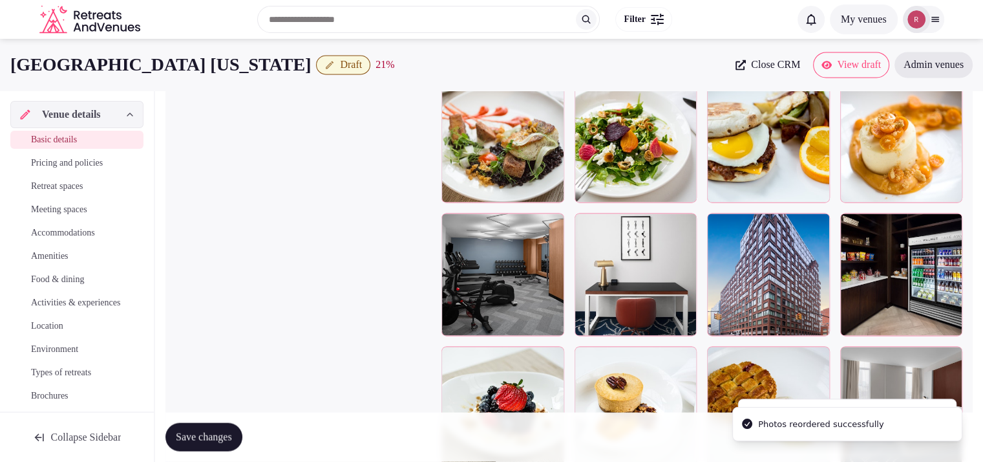
scroll to position [2070, 0]
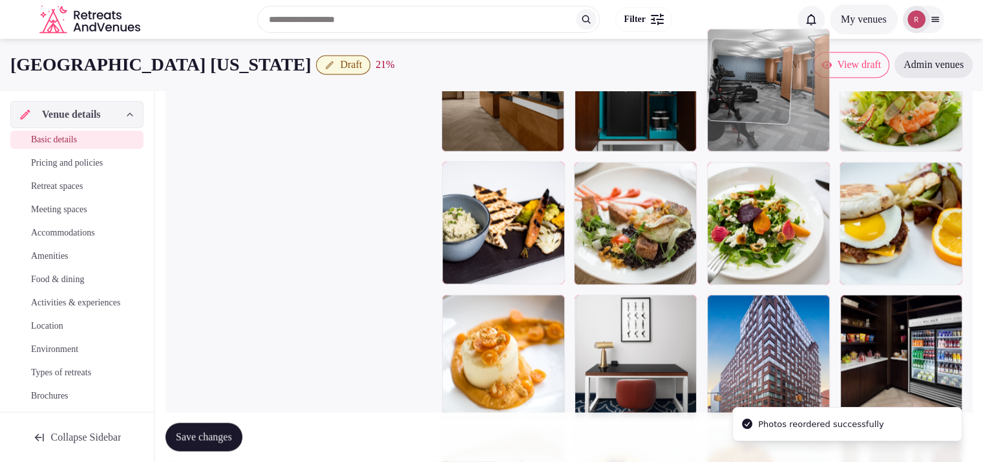
drag, startPoint x: 494, startPoint y: 334, endPoint x: 822, endPoint y: 133, distance: 384.6
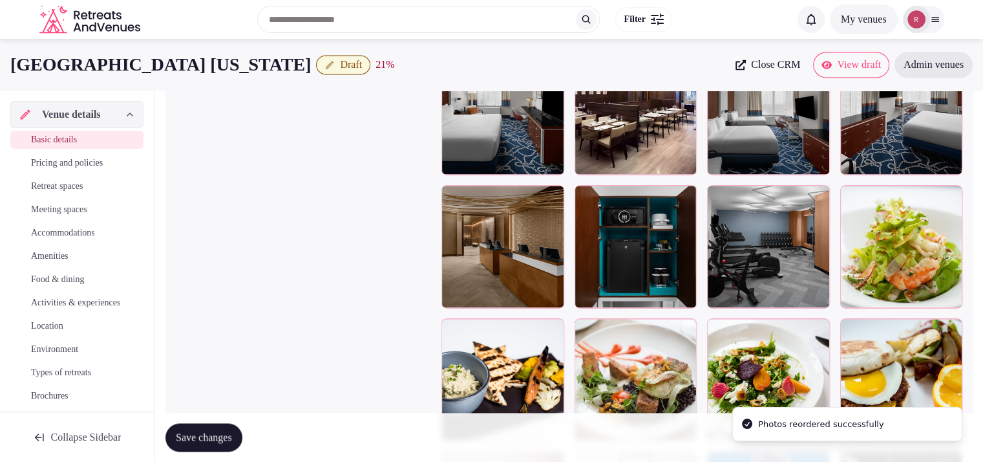
scroll to position [1829, 0]
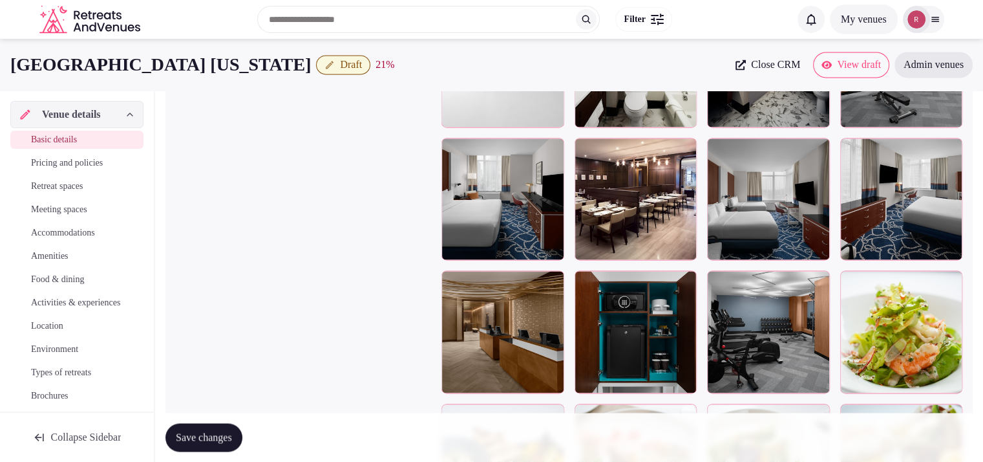
click at [649, 315] on div at bounding box center [636, 331] width 123 height 123
click at [625, 202] on div at bounding box center [636, 199] width 123 height 123
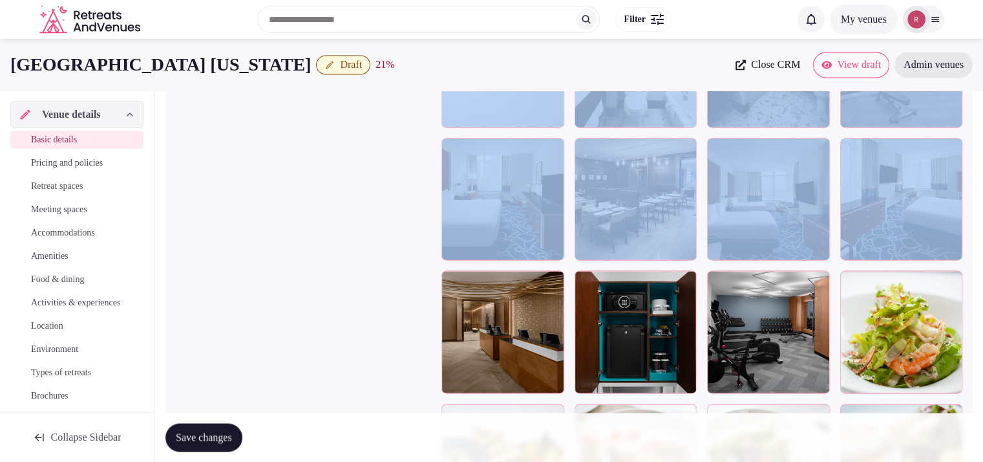
click at [625, 202] on div at bounding box center [636, 199] width 123 height 123
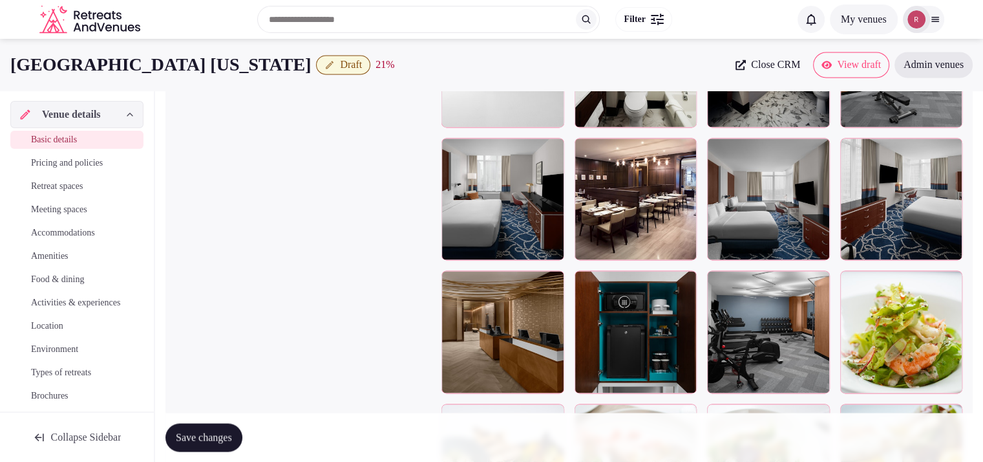
drag, startPoint x: 625, startPoint y: 202, endPoint x: 472, endPoint y: 191, distance: 153.7
click at [472, 191] on div at bounding box center [503, 199] width 123 height 123
click at [453, 156] on icon at bounding box center [452, 148] width 16 height 16
click at [535, 218] on div at bounding box center [503, 199] width 123 height 123
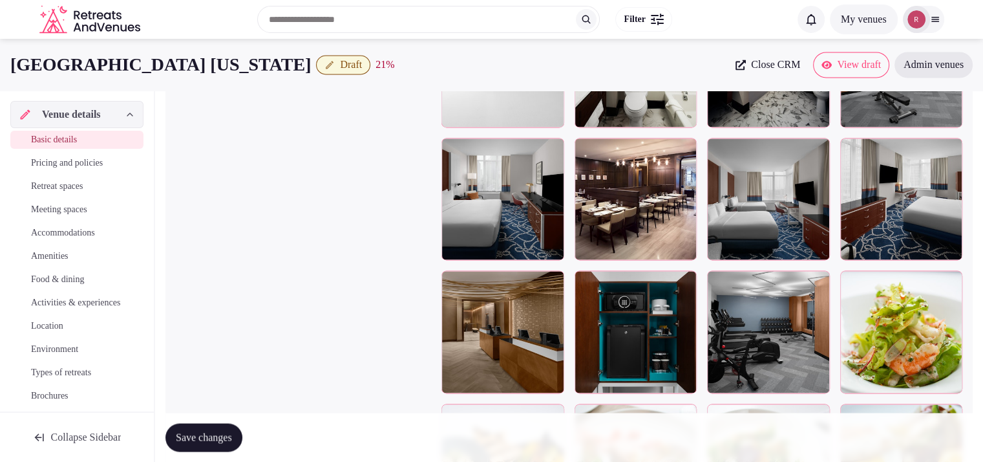
click at [95, 227] on span "Accommodations" at bounding box center [63, 232] width 64 height 13
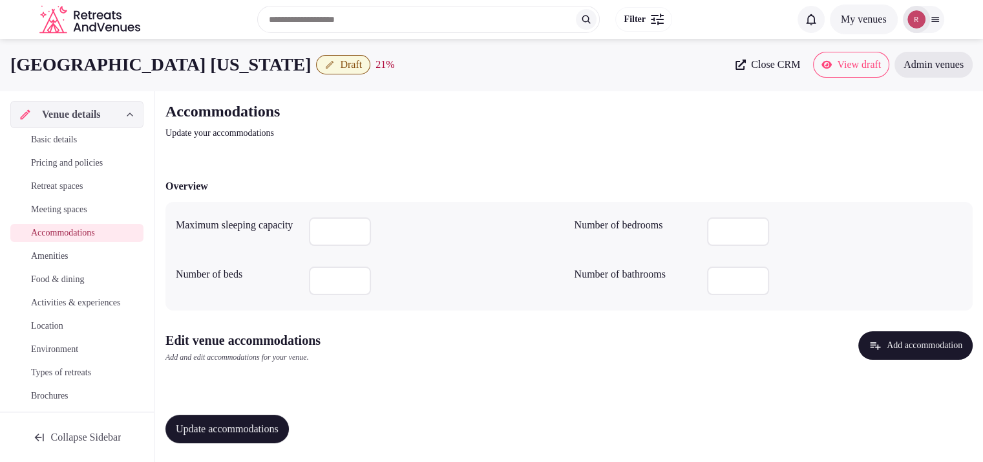
click at [69, 201] on link "Meeting spaces" at bounding box center [76, 209] width 133 height 18
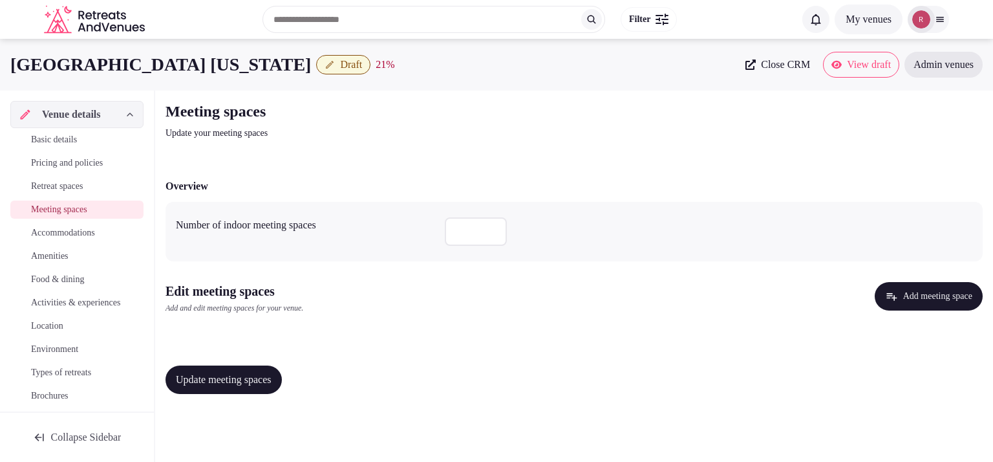
click at [914, 312] on div "Edit meeting spaces Add and edit meeting spaces for your venue. Add meeting spa…" at bounding box center [574, 303] width 817 height 42
click at [912, 298] on button "Add meeting space" at bounding box center [929, 296] width 108 height 28
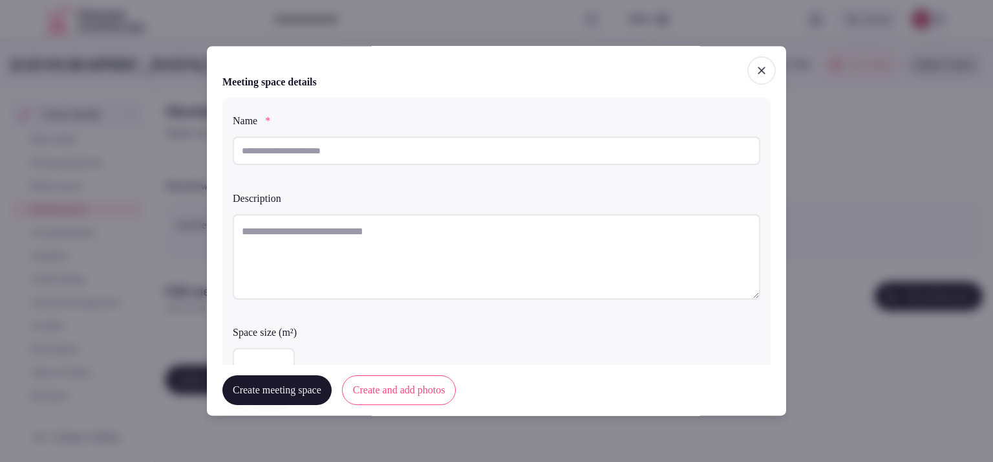
click at [358, 155] on input "text" at bounding box center [497, 150] width 528 height 28
click at [747, 61] on span "button" at bounding box center [761, 70] width 28 height 28
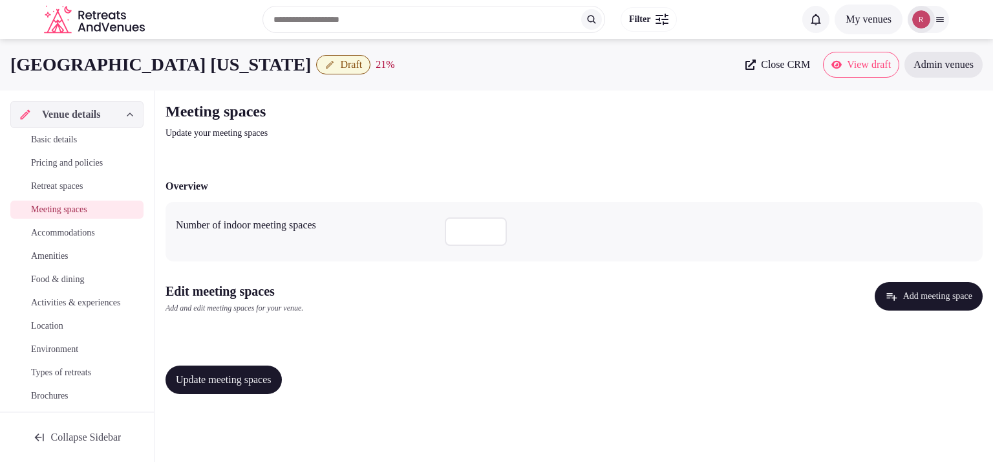
click at [75, 145] on span "Basic details" at bounding box center [54, 139] width 46 height 13
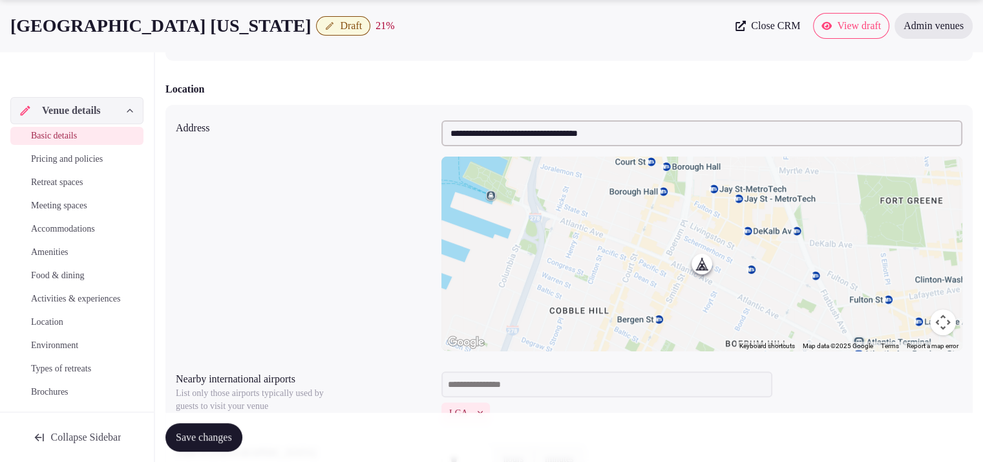
scroll to position [409, 0]
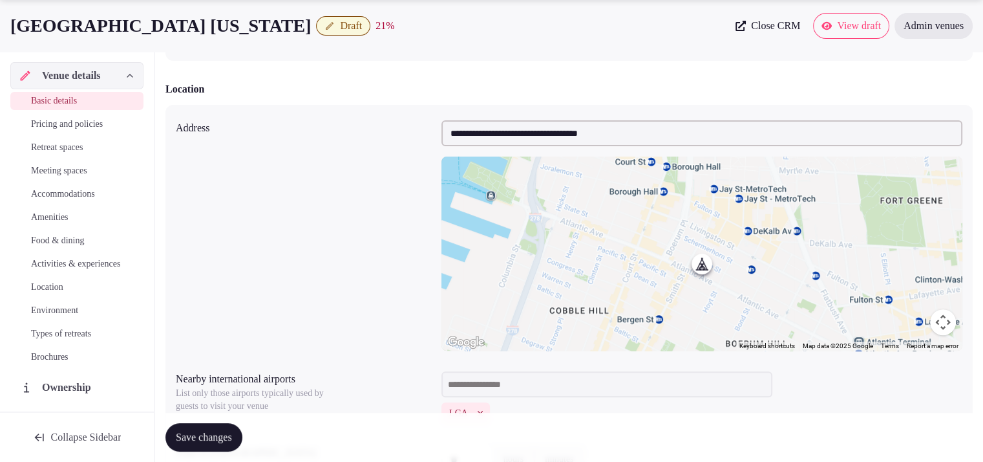
click at [59, 170] on span "Meeting spaces" at bounding box center [59, 170] width 56 height 13
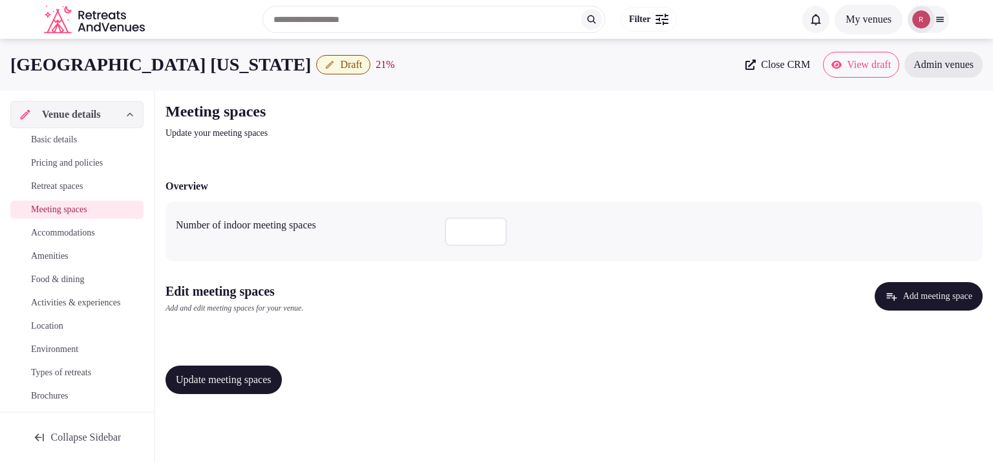
click at [901, 299] on button "Add meeting space" at bounding box center [929, 296] width 108 height 28
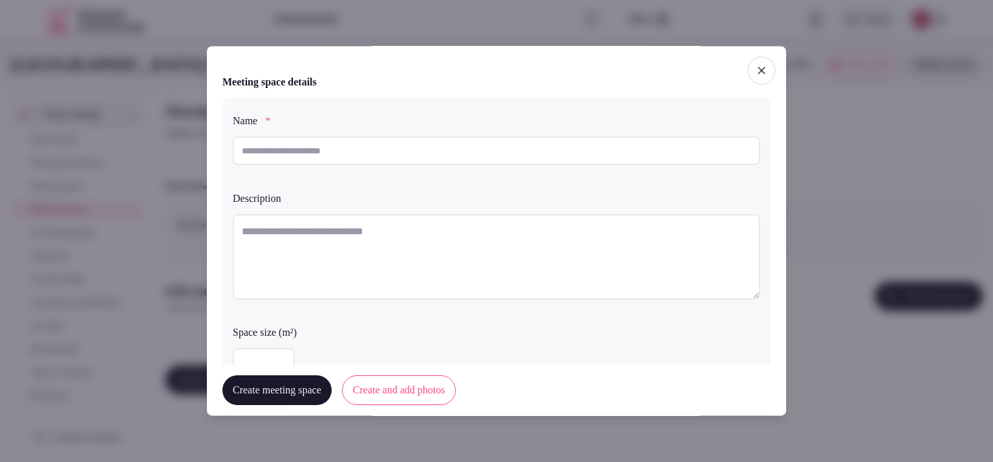
click at [361, 156] on input "text" at bounding box center [497, 150] width 528 height 28
paste input "**********"
type input "**********"
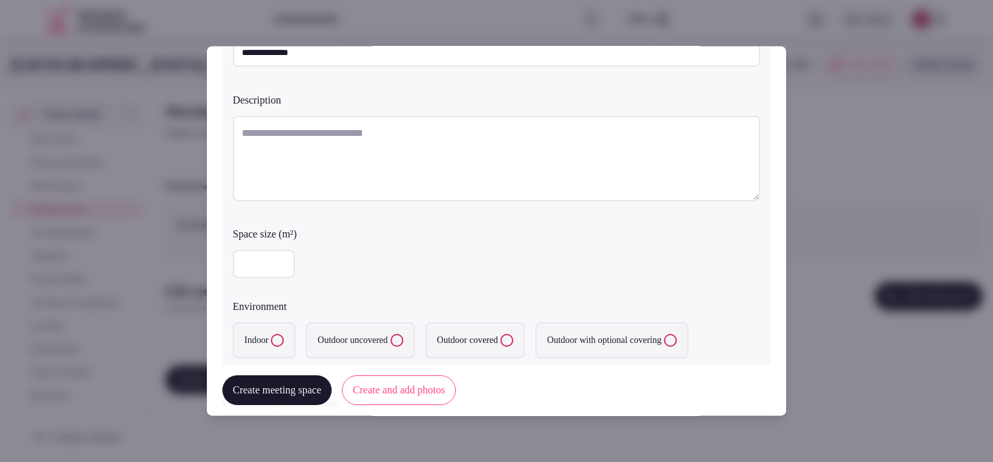
scroll to position [127, 0]
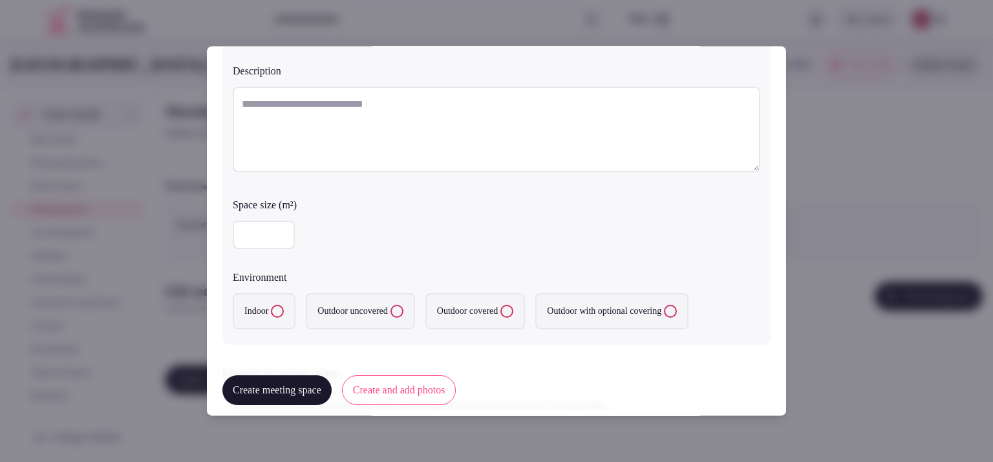
click at [261, 305] on label "Indoor" at bounding box center [264, 311] width 63 height 36
click at [271, 305] on button "Indoor" at bounding box center [277, 311] width 13 height 13
click at [254, 236] on input "number" at bounding box center [264, 234] width 62 height 28
type input "***"
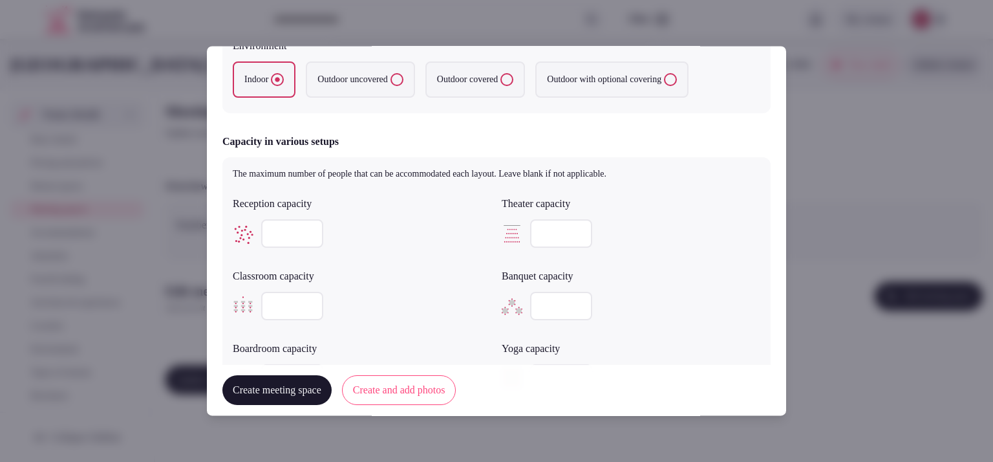
scroll to position [349, 0]
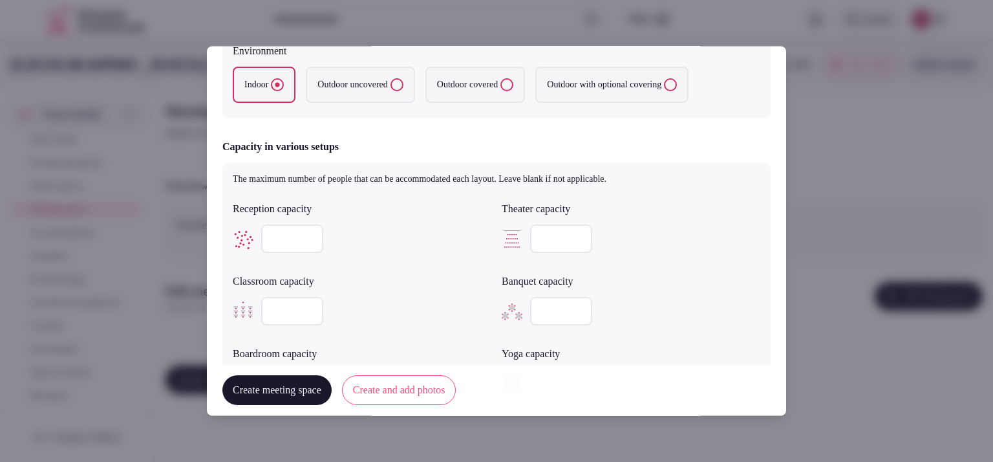
click at [288, 235] on input "number" at bounding box center [292, 238] width 62 height 28
type input "***"
click at [292, 310] on input "number" at bounding box center [292, 311] width 62 height 28
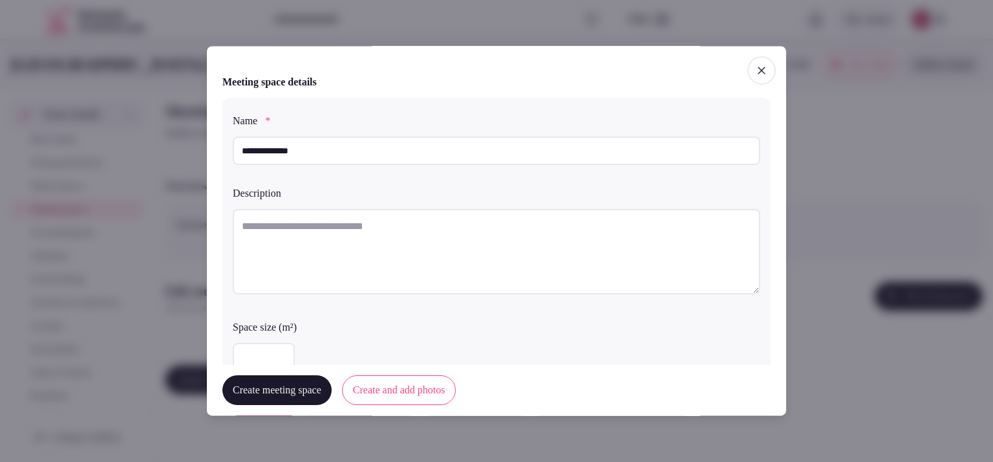
click at [249, 237] on textarea at bounding box center [497, 251] width 528 height 85
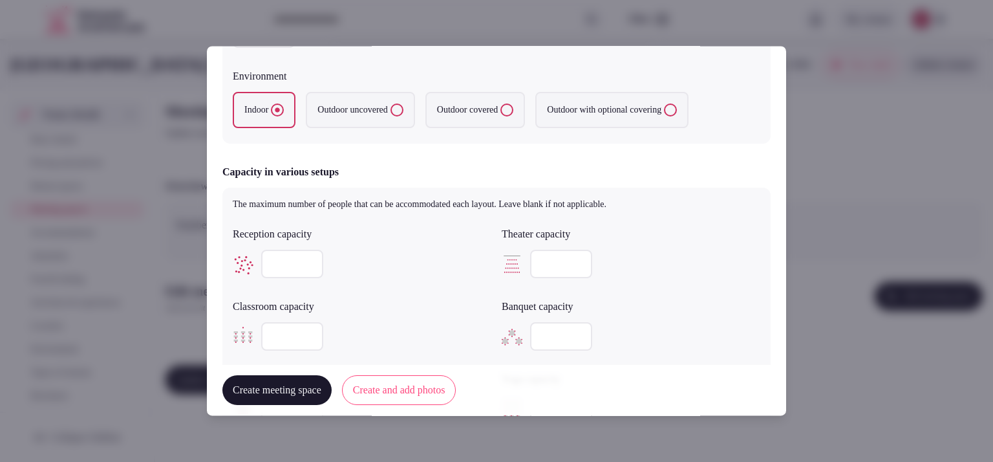
click at [532, 328] on input "number" at bounding box center [561, 336] width 62 height 28
type input "**"
click at [534, 260] on input "number" at bounding box center [561, 264] width 62 height 28
type input "***"
click at [284, 338] on input "number" at bounding box center [292, 336] width 62 height 28
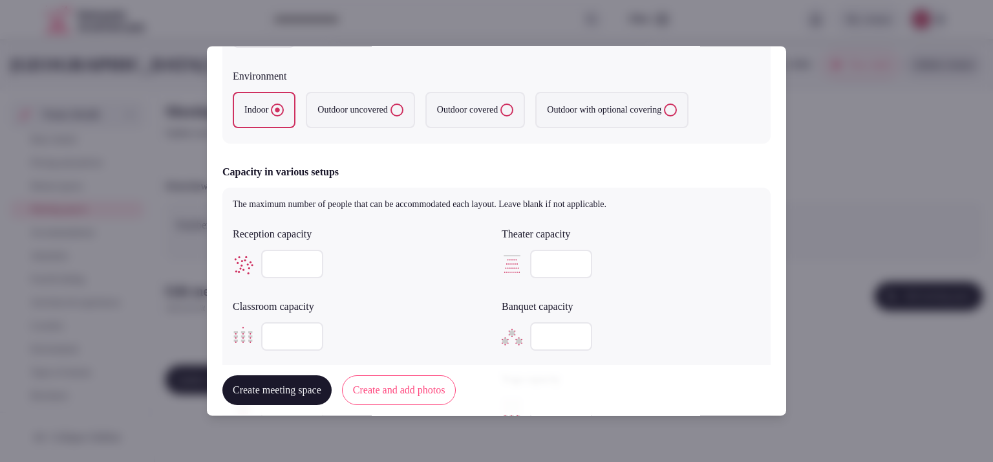
scroll to position [0, 0]
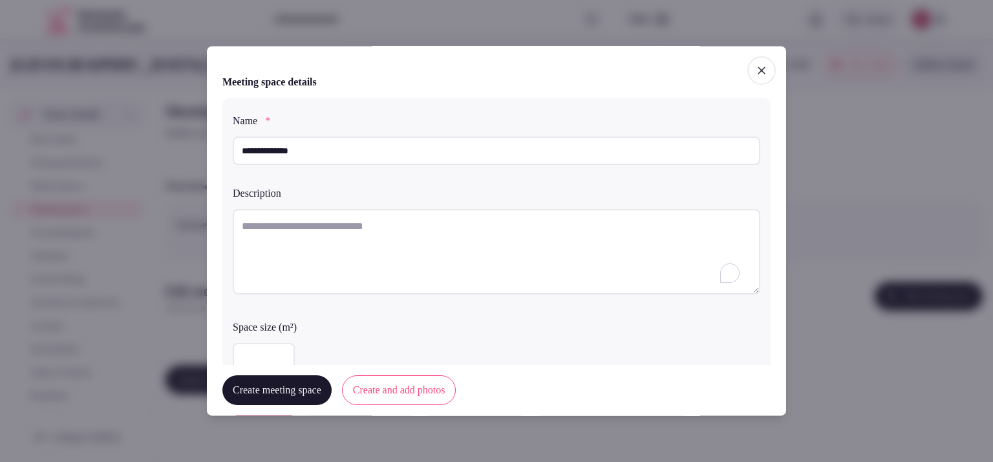
type input "**"
click at [393, 395] on button "Create and add photos" at bounding box center [399, 391] width 114 height 30
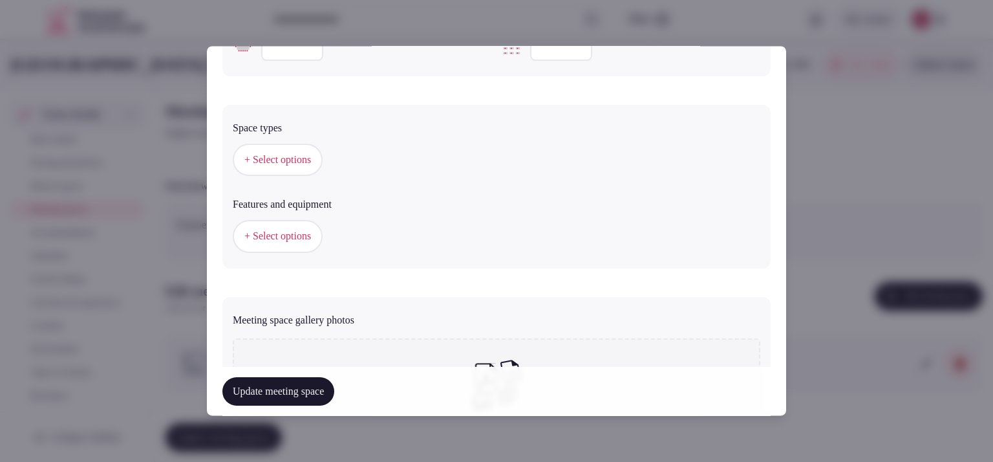
scroll to position [769, 0]
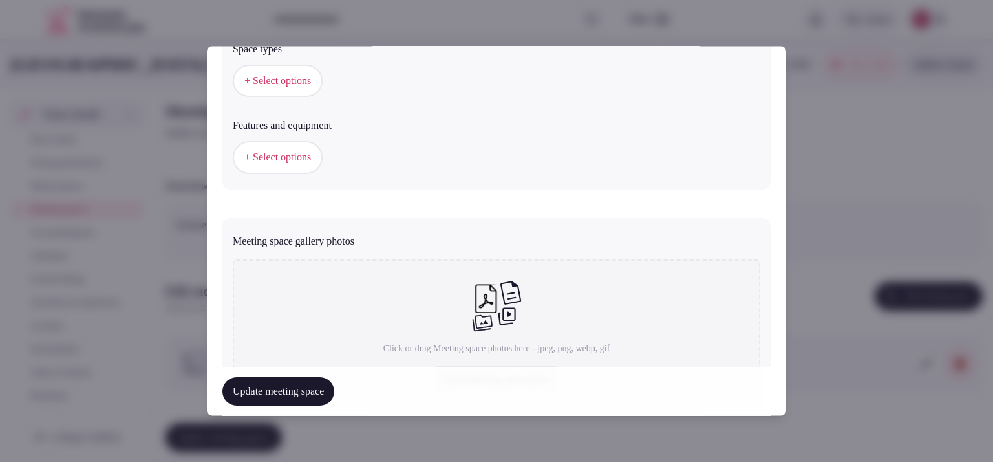
click at [481, 291] on icon at bounding box center [485, 299] width 29 height 29
type input "**********"
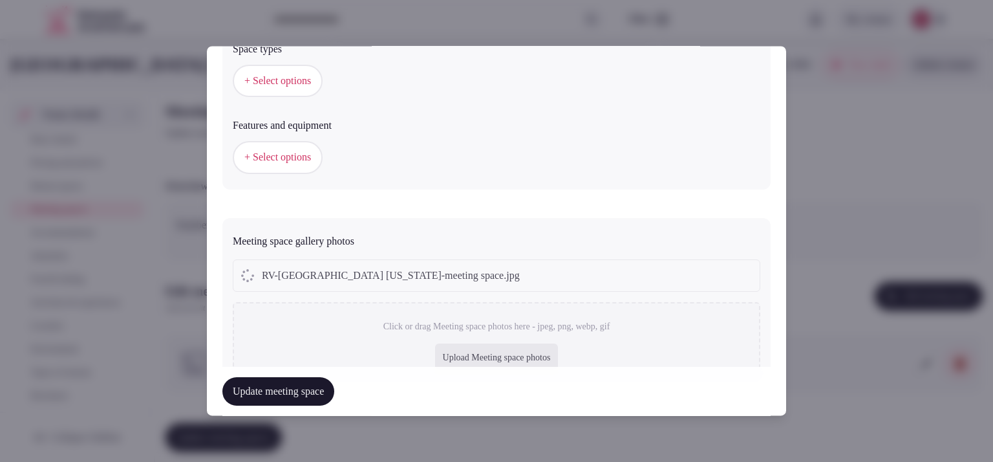
click at [310, 80] on span "+ Select options" at bounding box center [277, 81] width 67 height 14
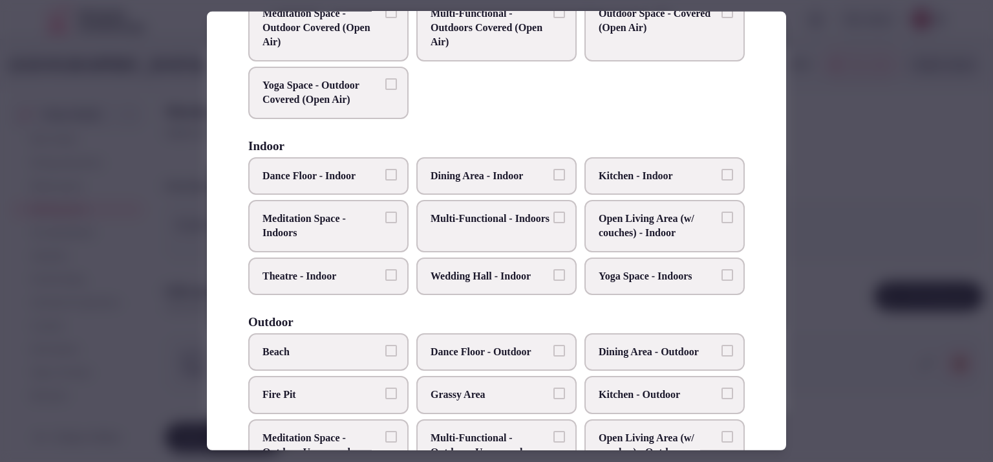
scroll to position [127, 0]
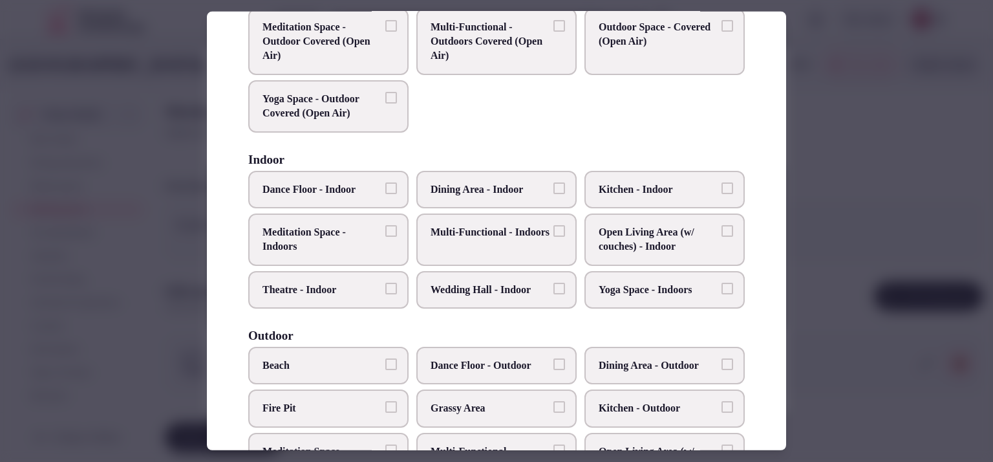
click at [484, 239] on span "Multi-Functional - Indoors" at bounding box center [490, 232] width 119 height 14
click at [553, 237] on button "Multi-Functional - Indoors" at bounding box center [559, 231] width 12 height 12
click at [535, 219] on label "Multi-Functional - Indoors" at bounding box center [496, 239] width 160 height 52
click at [553, 225] on button "Multi-Functional - Indoors" at bounding box center [559, 231] width 12 height 12
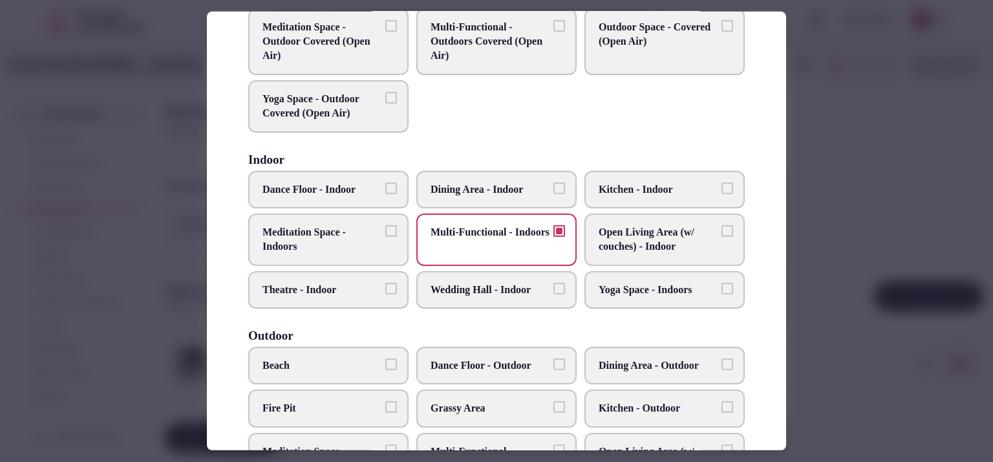
click at [304, 291] on span "Theatre - Indoor" at bounding box center [322, 290] width 119 height 14
click at [385, 291] on button "Theatre - Indoor" at bounding box center [391, 289] width 12 height 12
click at [445, 284] on span "Wedding Hall - Indoor" at bounding box center [490, 290] width 119 height 14
click at [553, 284] on button "Wedding Hall - Indoor" at bounding box center [559, 289] width 12 height 12
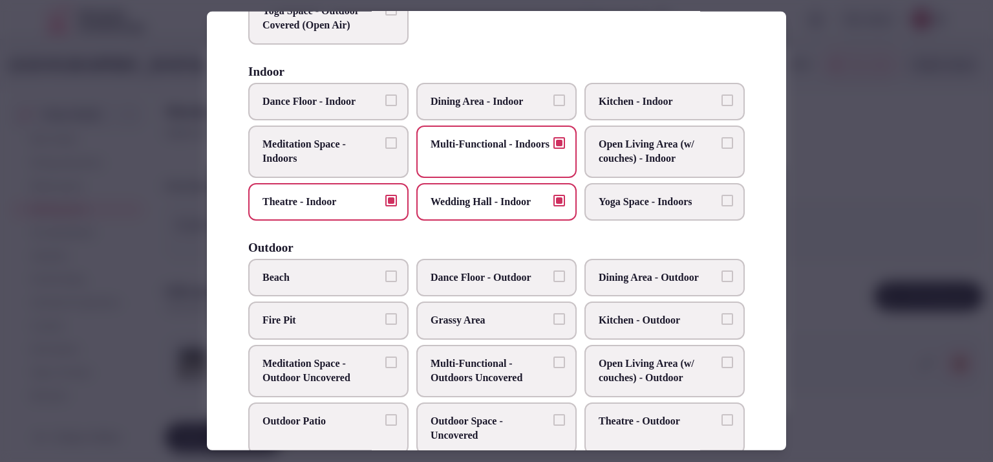
scroll to position [266, 0]
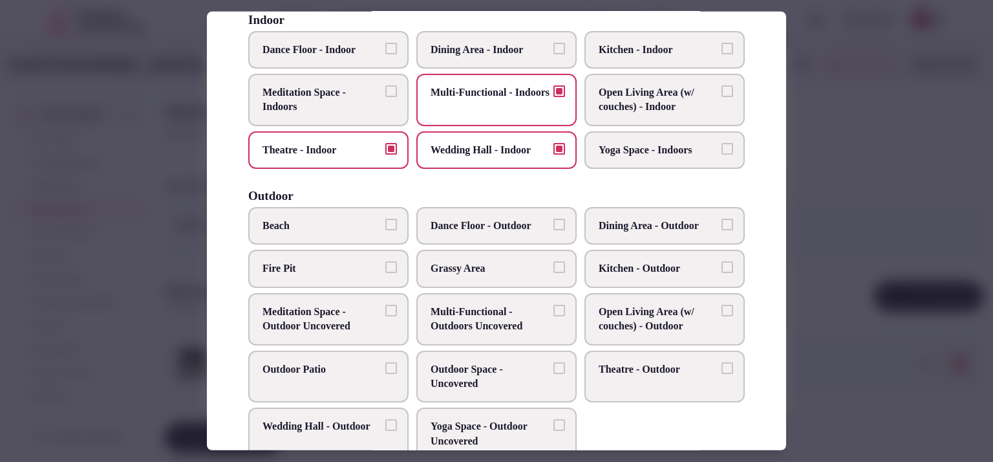
click at [535, 149] on span "Wedding Hall - Indoor" at bounding box center [490, 150] width 119 height 14
click at [553, 149] on button "Wedding Hall - Indoor" at bounding box center [559, 149] width 12 height 12
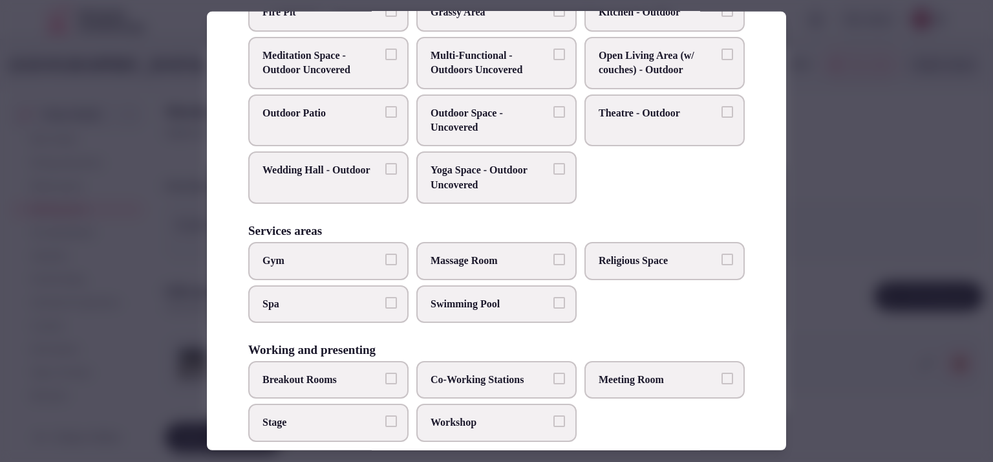
scroll to position [538, 0]
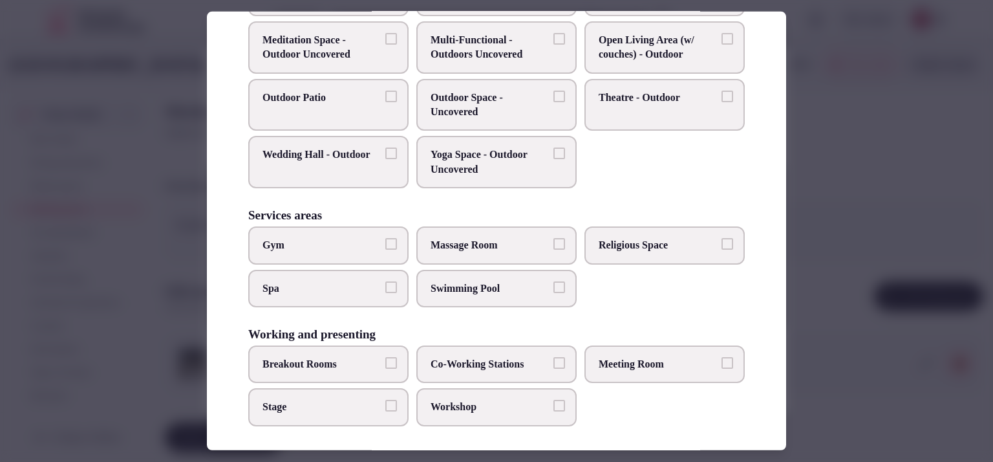
click at [690, 365] on label "Meeting Room" at bounding box center [665, 364] width 160 height 38
click at [722, 365] on button "Meeting Room" at bounding box center [728, 363] width 12 height 12
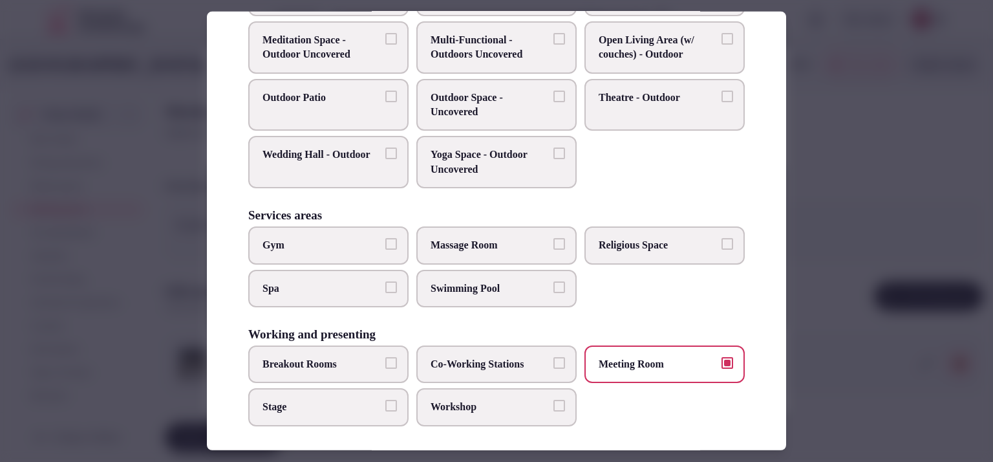
click at [343, 360] on span "Breakout Rooms" at bounding box center [322, 364] width 119 height 14
click at [385, 360] on button "Breakout Rooms" at bounding box center [391, 363] width 12 height 12
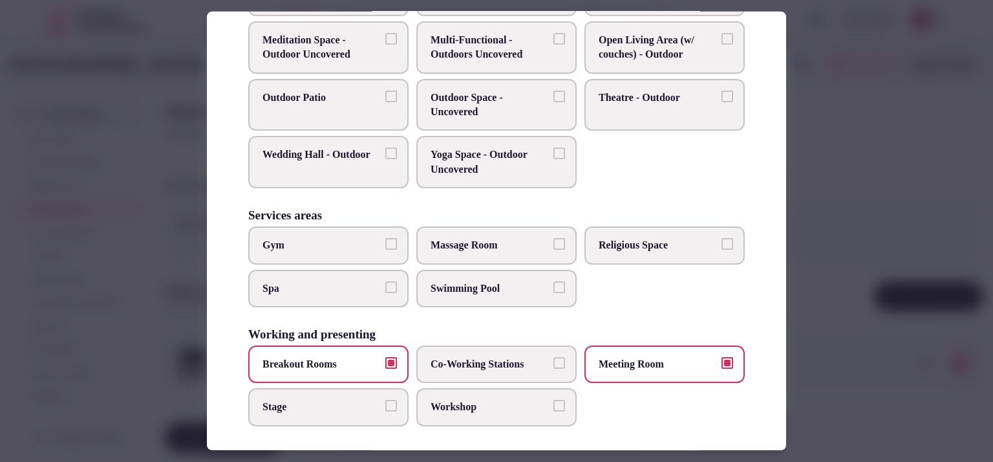
click at [841, 286] on div at bounding box center [496, 231] width 993 height 462
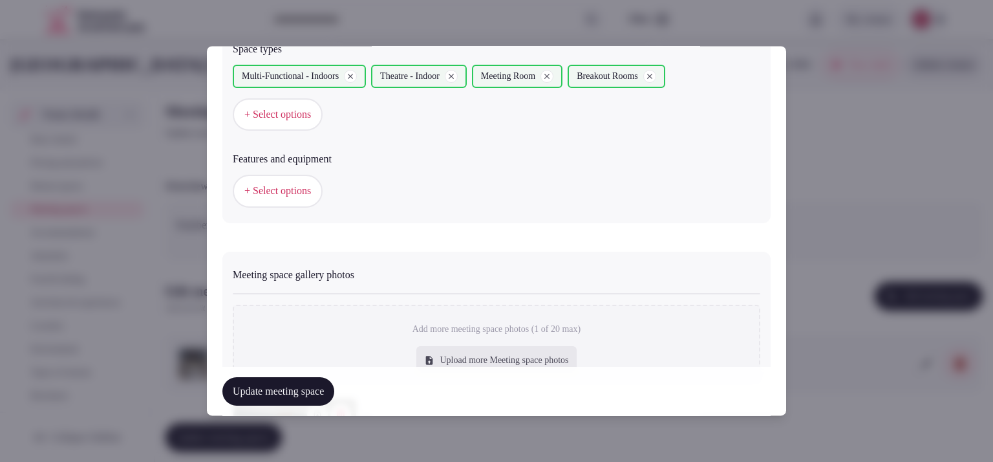
click at [274, 195] on span "+ Select options" at bounding box center [277, 191] width 67 height 14
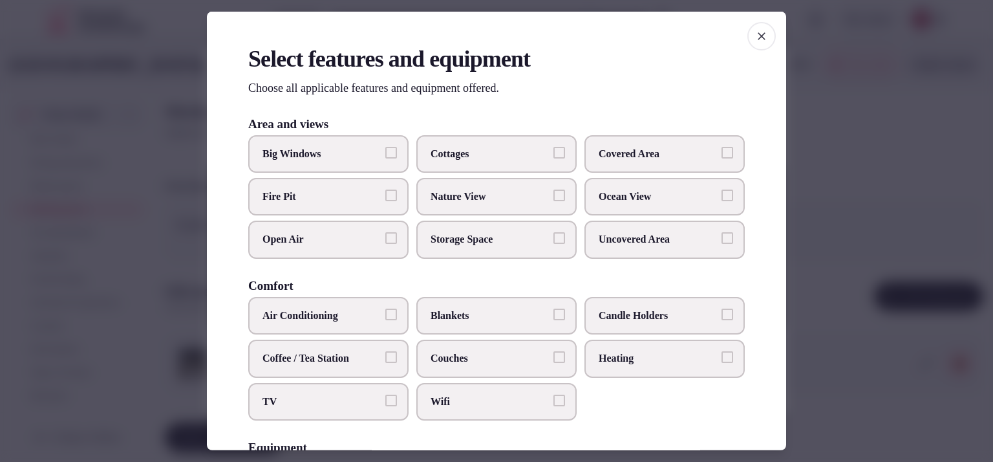
click at [308, 320] on span "Air Conditioning" at bounding box center [322, 315] width 119 height 14
click at [385, 320] on button "Air Conditioning" at bounding box center [391, 314] width 12 height 12
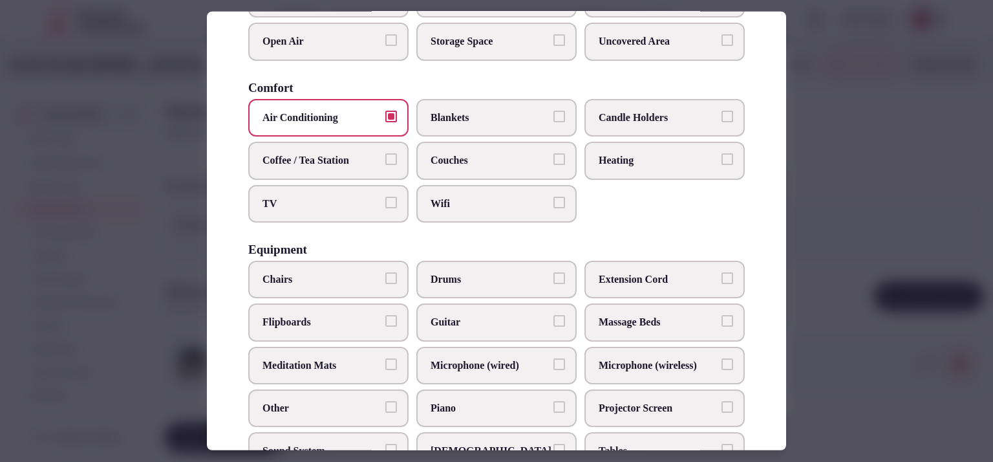
scroll to position [204, 0]
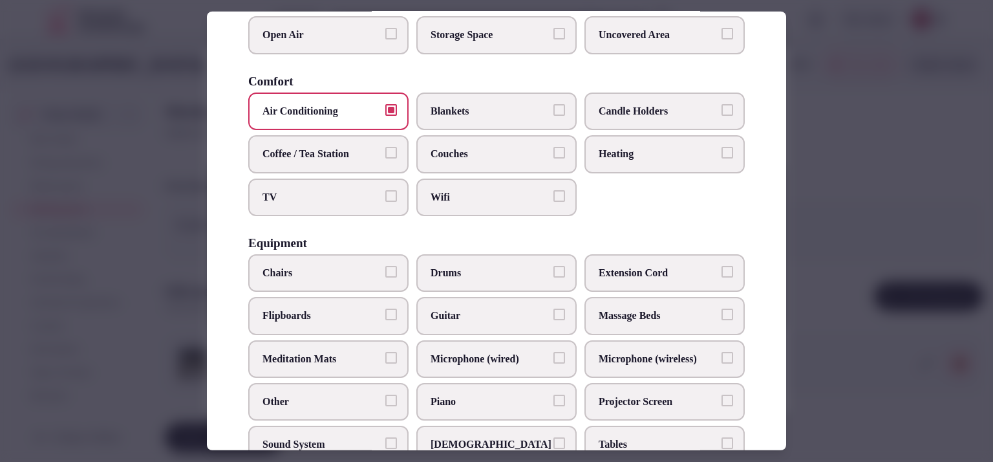
click at [370, 199] on span "TV" at bounding box center [322, 196] width 119 height 14
click at [385, 199] on button "TV" at bounding box center [391, 195] width 12 height 12
click at [338, 255] on label "Chairs" at bounding box center [328, 273] width 160 height 38
click at [385, 266] on button "Chairs" at bounding box center [391, 272] width 12 height 12
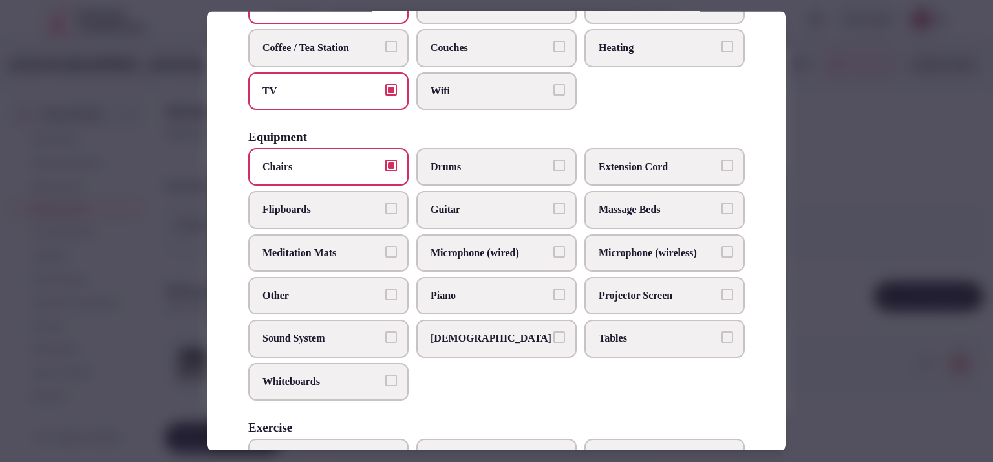
scroll to position [321, 0]
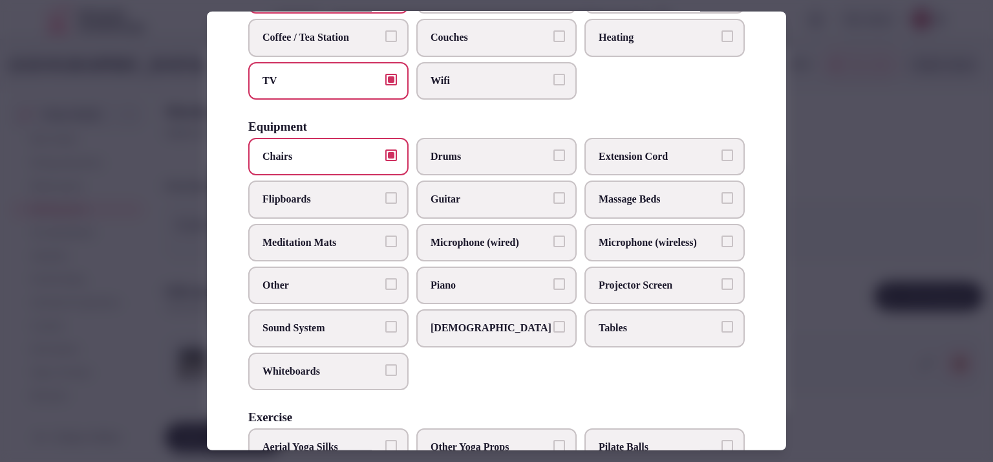
click at [643, 309] on label "Tables" at bounding box center [665, 328] width 160 height 38
click at [722, 321] on button "Tables" at bounding box center [728, 327] width 12 height 12
click at [650, 289] on label "Projector Screen" at bounding box center [665, 285] width 160 height 38
click at [722, 289] on button "Projector Screen" at bounding box center [728, 284] width 12 height 12
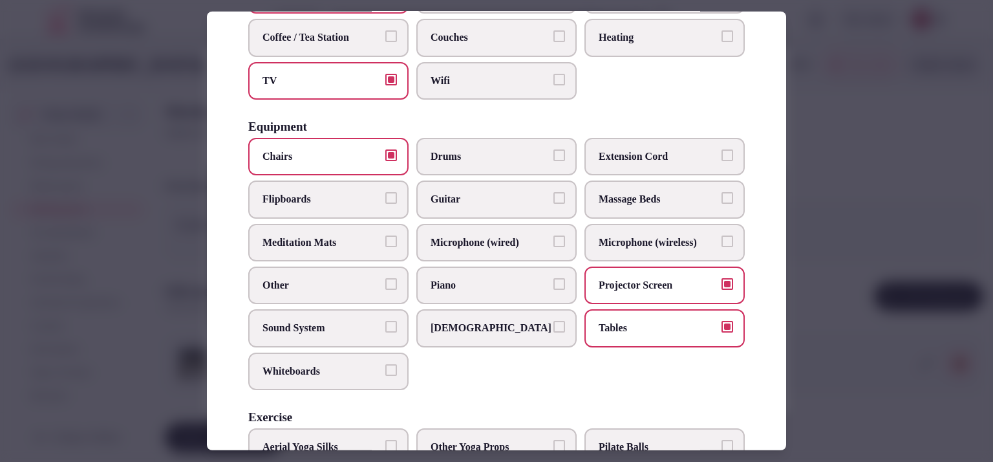
click at [371, 321] on span "Sound System" at bounding box center [322, 328] width 119 height 14
click at [385, 321] on button "Sound System" at bounding box center [391, 327] width 12 height 12
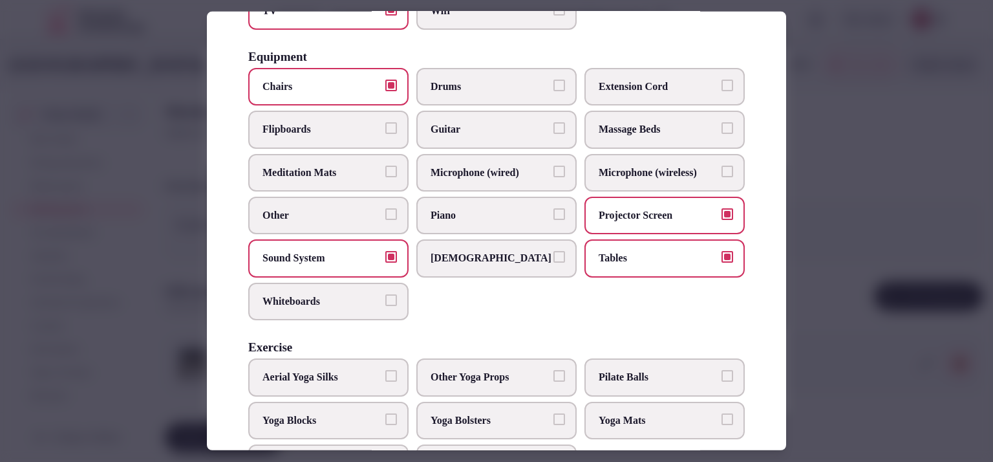
scroll to position [446, 0]
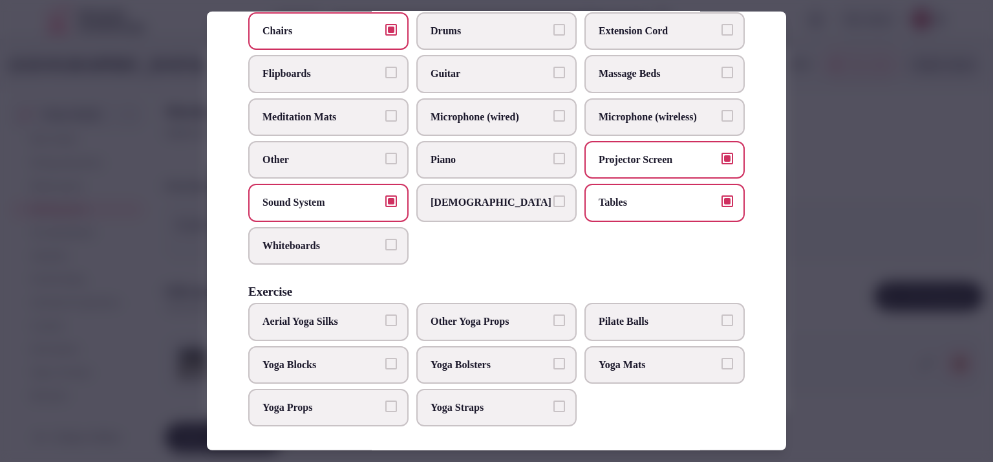
click at [828, 267] on div at bounding box center [496, 231] width 993 height 462
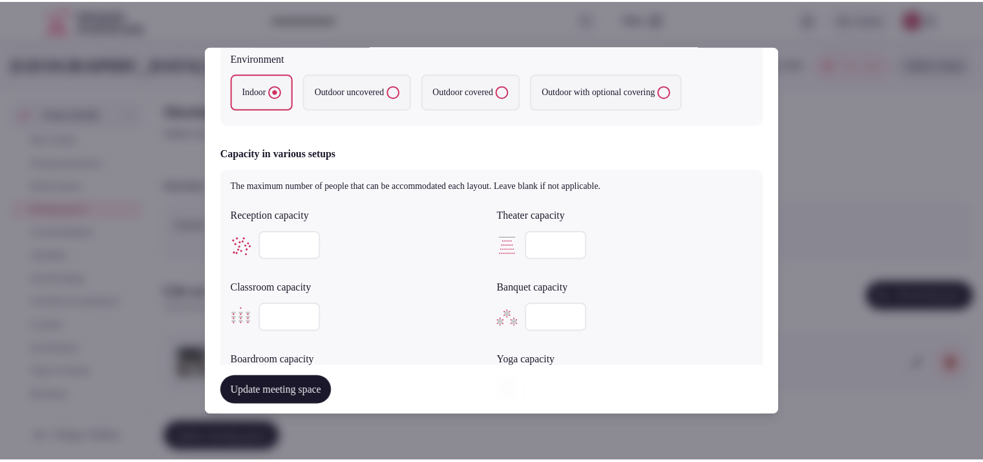
scroll to position [670, 0]
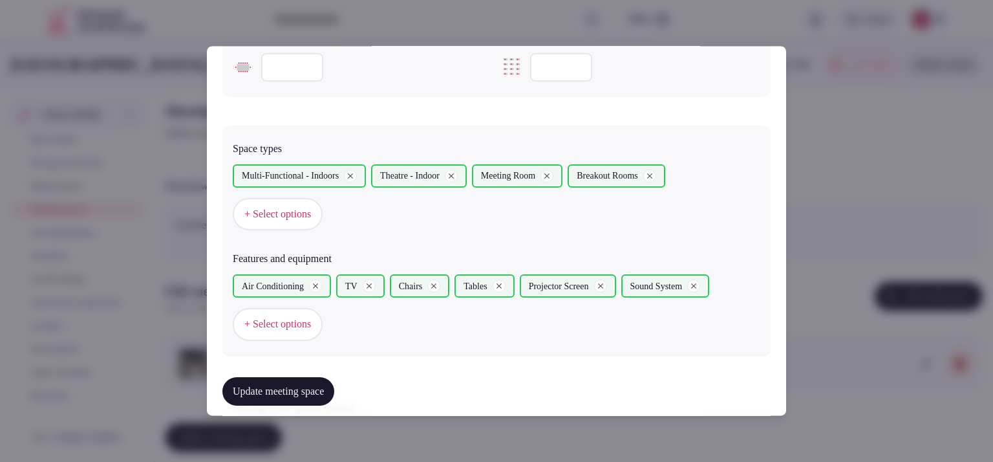
click at [299, 387] on button "Update meeting space" at bounding box center [278, 391] width 112 height 28
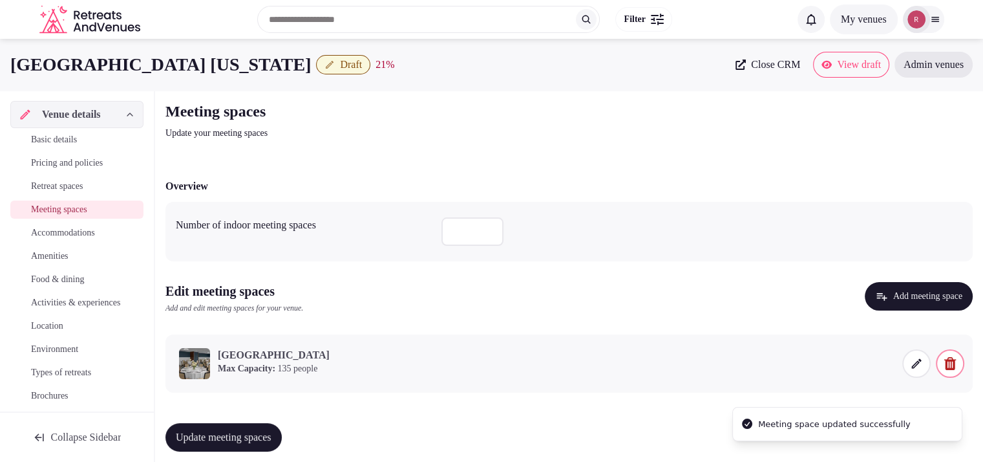
scroll to position [10, 0]
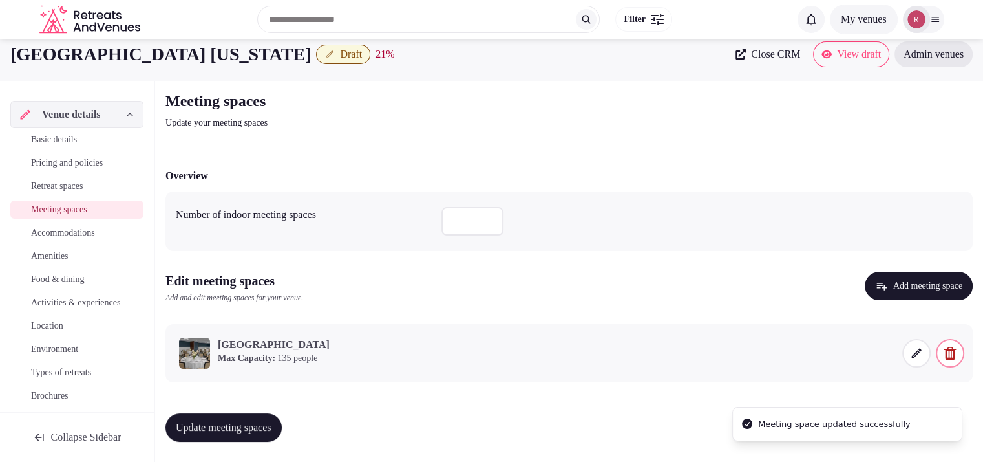
click at [235, 418] on button "Update meeting spaces" at bounding box center [224, 427] width 116 height 28
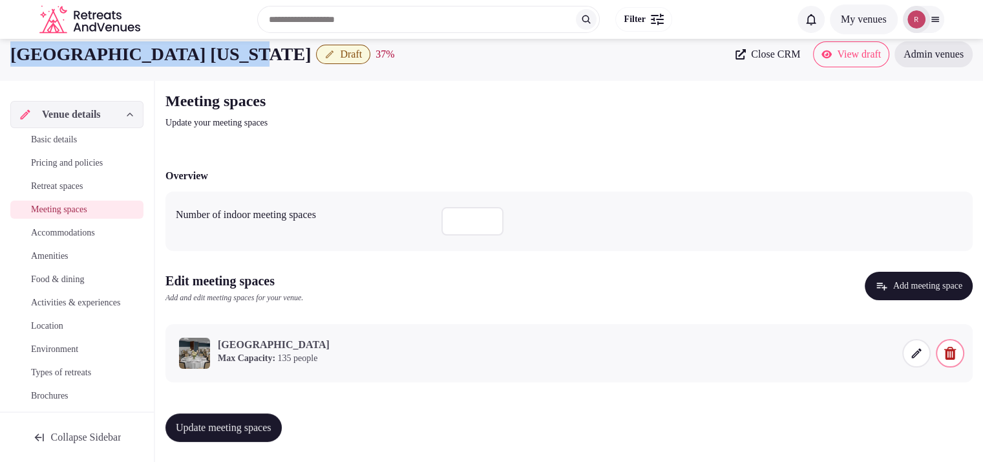
drag, startPoint x: 233, startPoint y: 54, endPoint x: 6, endPoint y: 50, distance: 227.7
click at [6, 50] on div "Hilton Brooklyn New York Draft 37 % Close CRM View draft Admin venues" at bounding box center [491, 54] width 983 height 26
copy h1 "[GEOGRAPHIC_DATA] [US_STATE]"
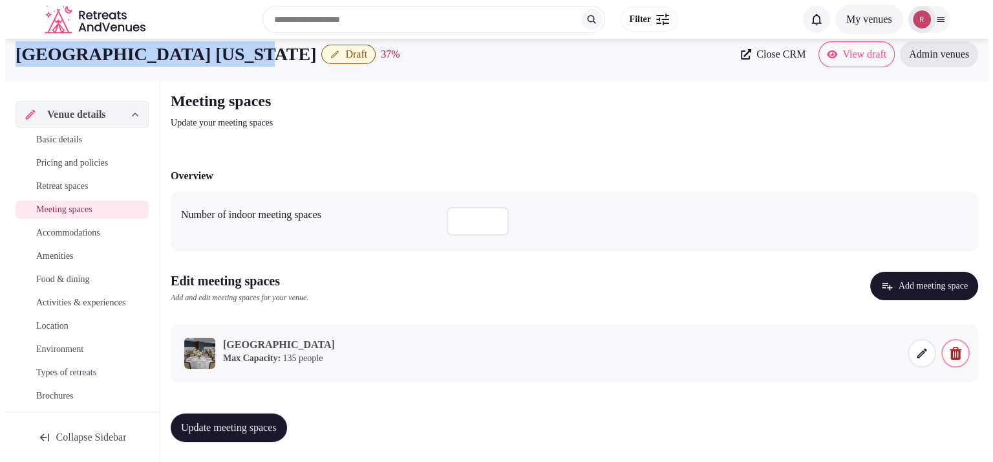
scroll to position [0, 0]
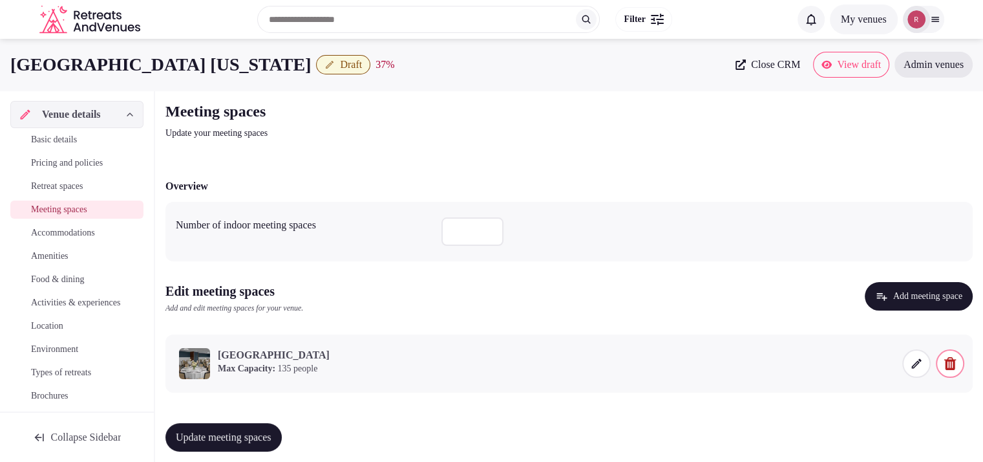
click at [918, 364] on icon at bounding box center [916, 363] width 13 height 13
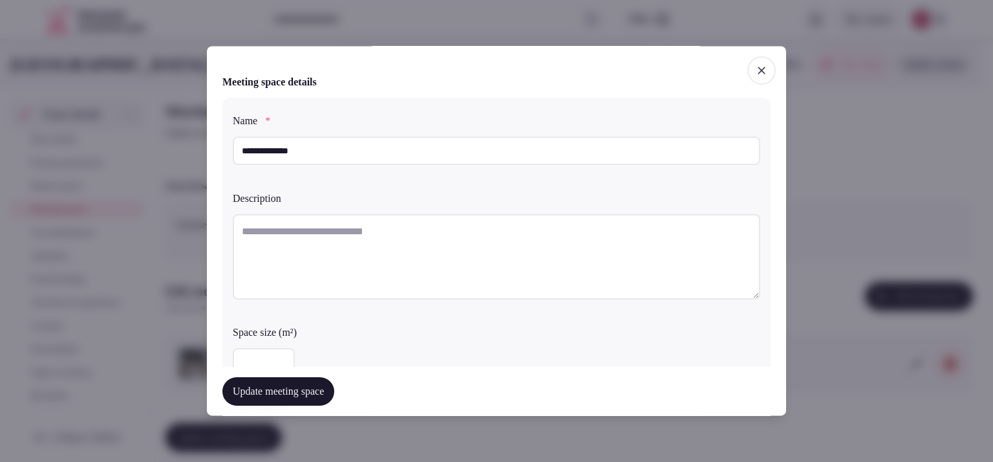
click at [473, 254] on textarea at bounding box center [497, 256] width 528 height 85
paste textarea "**********"
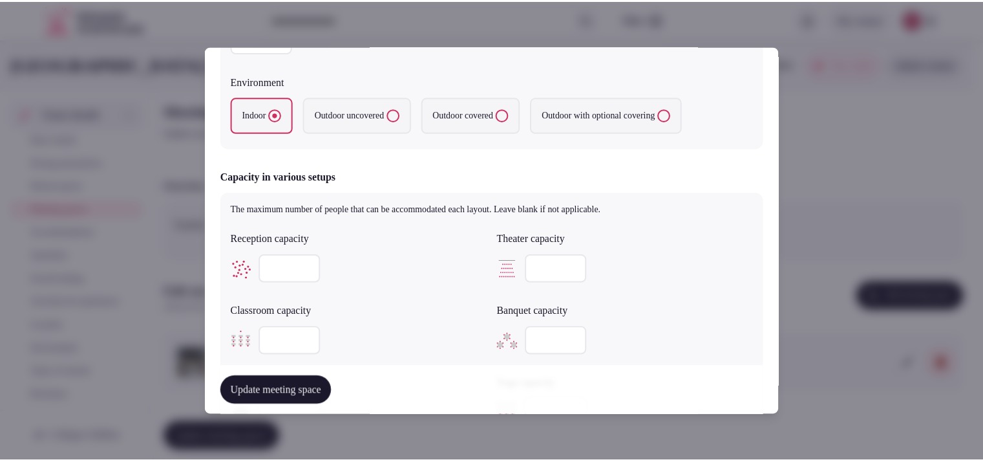
scroll to position [647, 0]
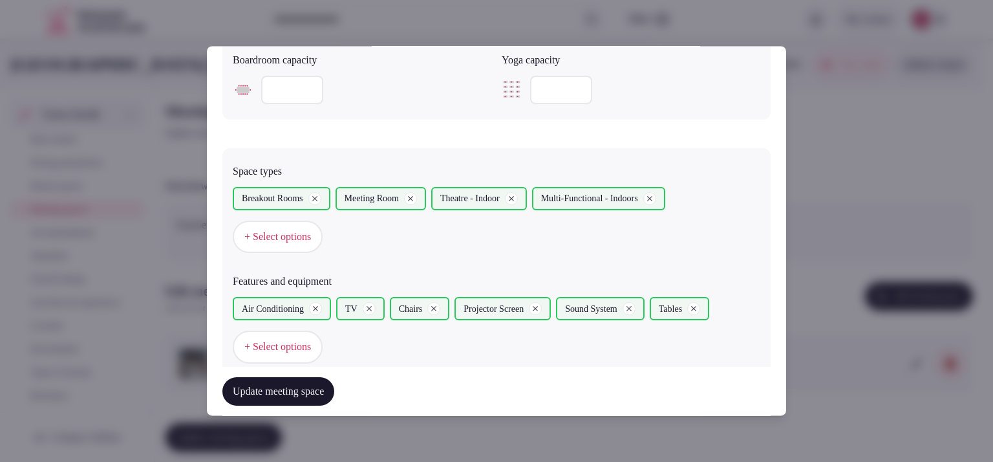
type textarea "**********"
click at [236, 386] on button "Update meeting space" at bounding box center [278, 391] width 112 height 28
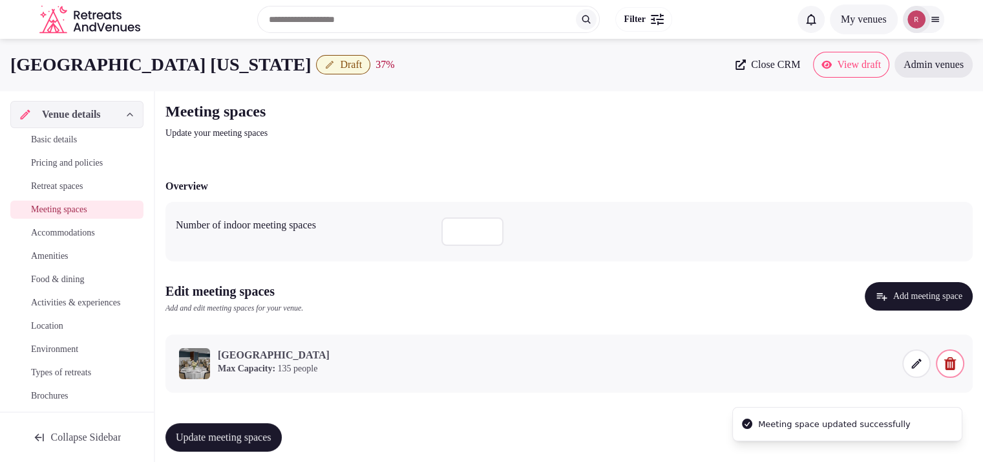
click at [220, 429] on button "Update meeting spaces" at bounding box center [224, 437] width 116 height 28
click at [76, 234] on span "Accommodations" at bounding box center [63, 232] width 64 height 13
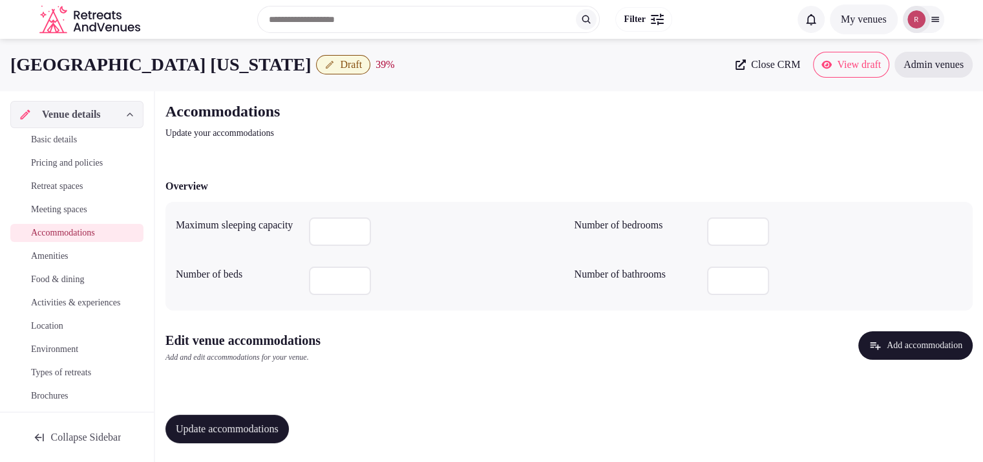
click at [326, 229] on input "number" at bounding box center [340, 231] width 62 height 28
type input "*"
click at [309, 286] on input "number" at bounding box center [340, 280] width 62 height 28
type input "***"
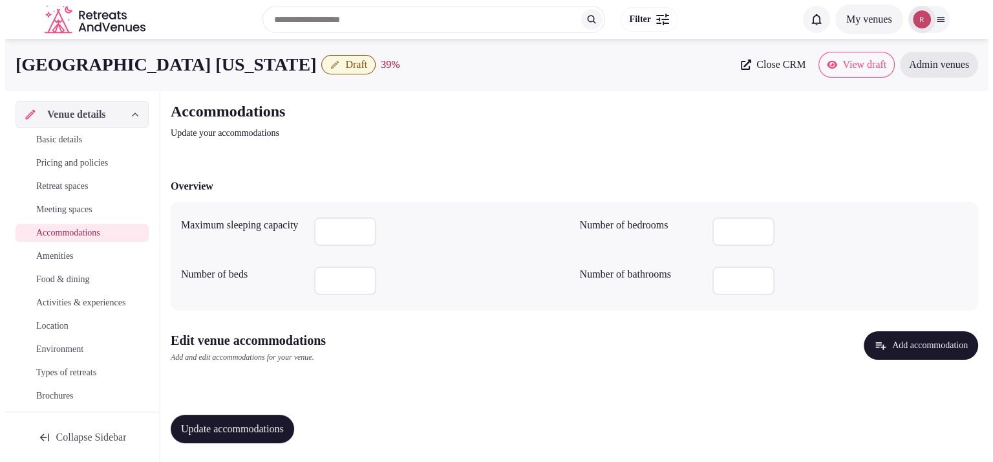
scroll to position [2, 0]
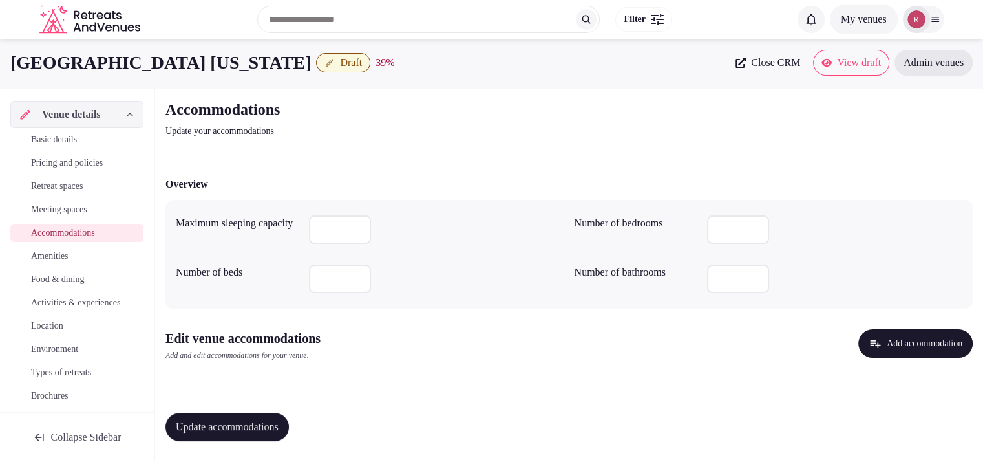
click at [859, 343] on button "Add accommodation" at bounding box center [916, 343] width 114 height 28
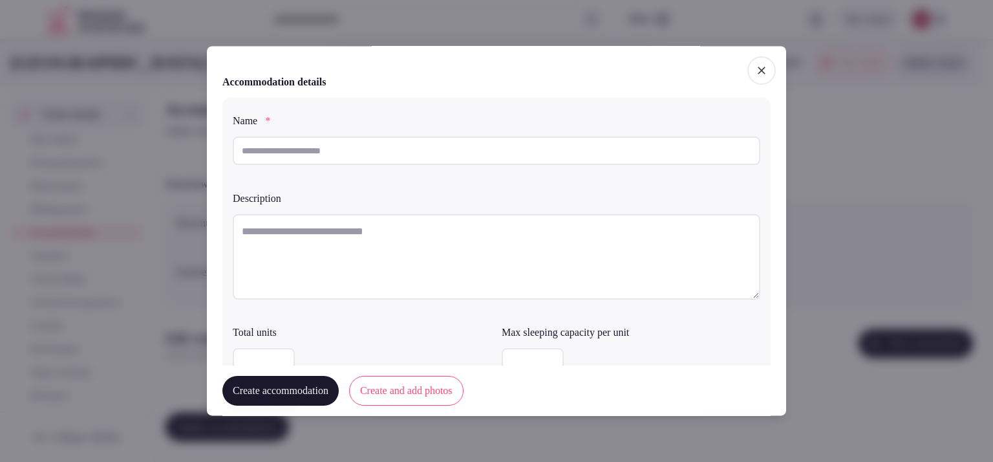
click at [268, 145] on input "text" at bounding box center [497, 150] width 528 height 28
type input "*"
click at [300, 237] on textarea at bounding box center [497, 256] width 528 height 85
click at [263, 152] on input "*********" at bounding box center [497, 150] width 528 height 28
type input "**********"
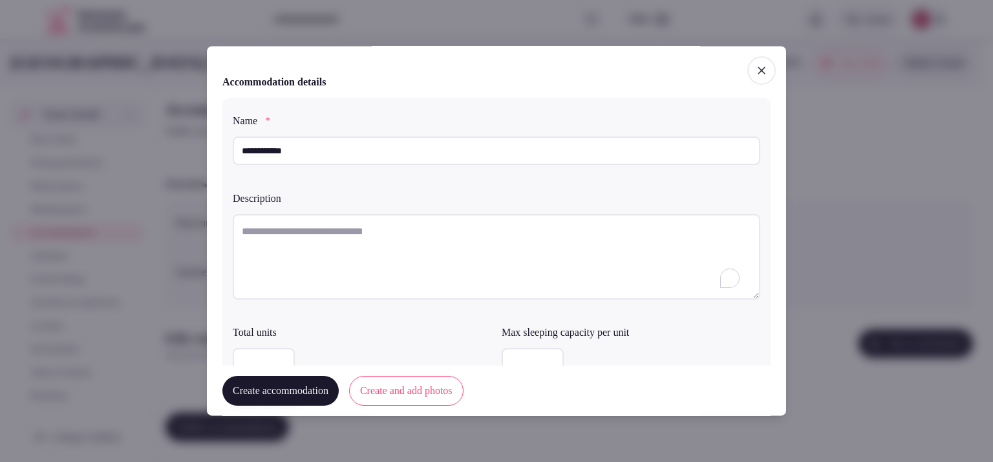
click at [277, 228] on textarea "To enrich screen reader interactions, please activate Accessibility in Grammarl…" at bounding box center [497, 256] width 528 height 85
paste textarea "**********"
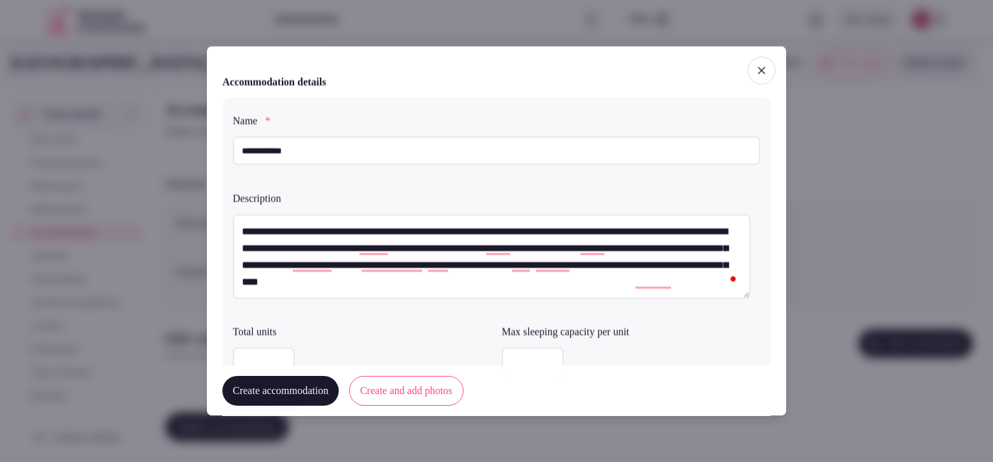
type textarea "**********"
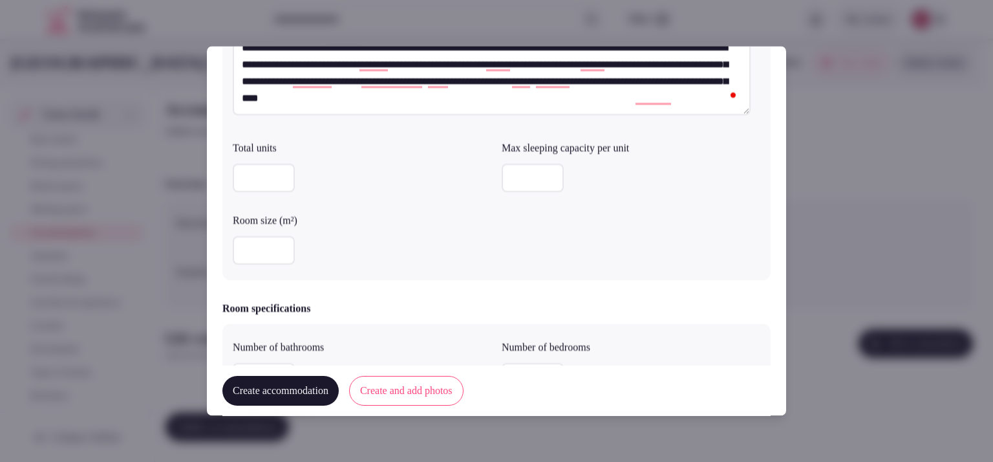
scroll to position [178, 0]
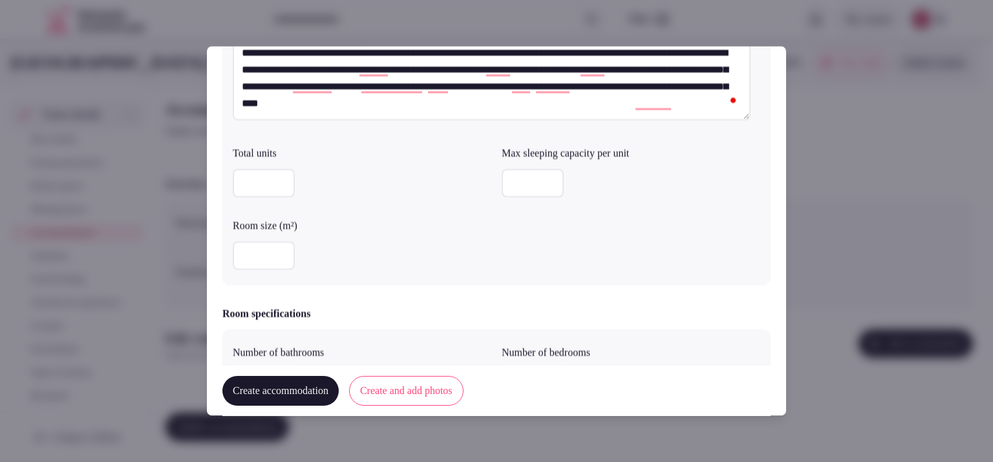
click at [520, 178] on input "number" at bounding box center [533, 183] width 62 height 28
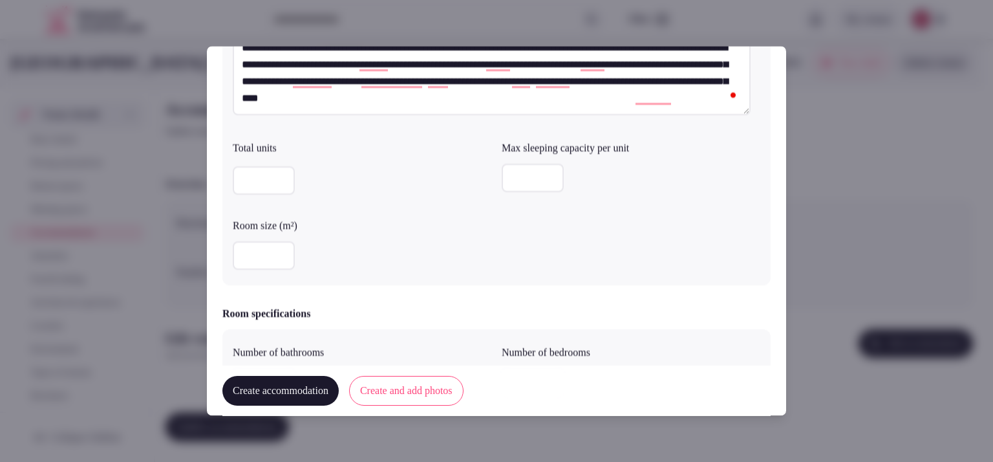
type input "*"
click at [263, 254] on input "number" at bounding box center [264, 256] width 62 height 28
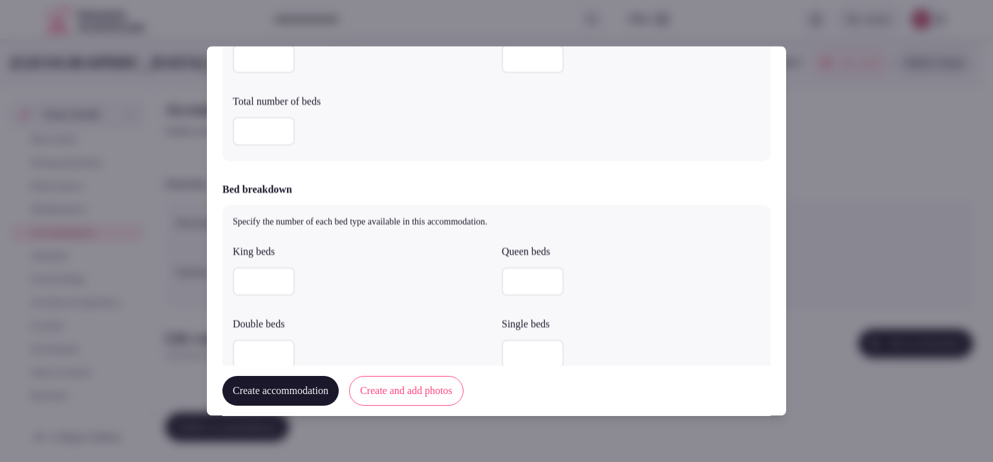
type input "**"
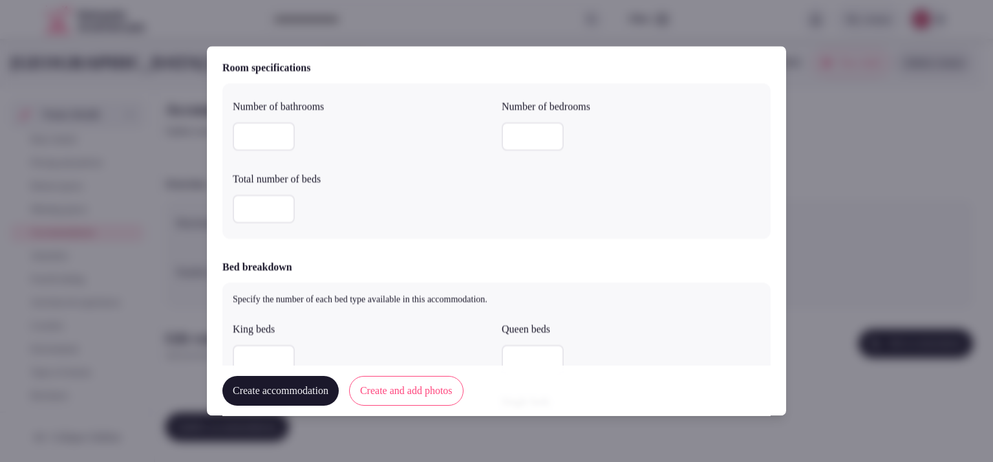
scroll to position [406, 0]
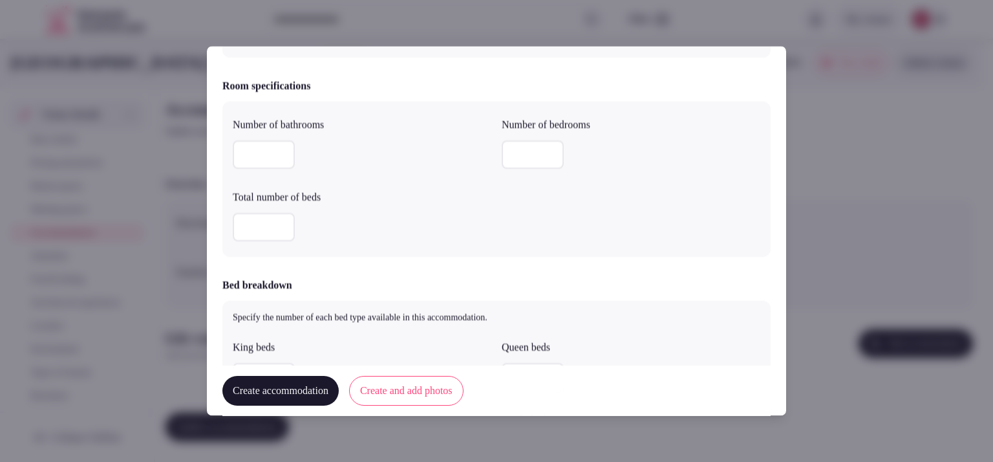
click at [281, 161] on input "number" at bounding box center [264, 155] width 62 height 28
type input "*"
click at [511, 156] on input "number" at bounding box center [533, 155] width 62 height 28
type input "*"
click at [265, 231] on input "*" at bounding box center [264, 227] width 62 height 28
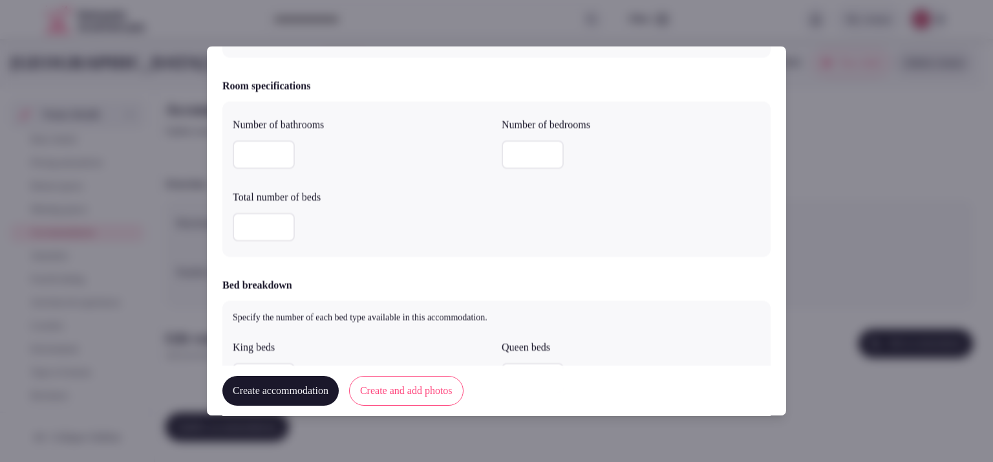
type input "*"
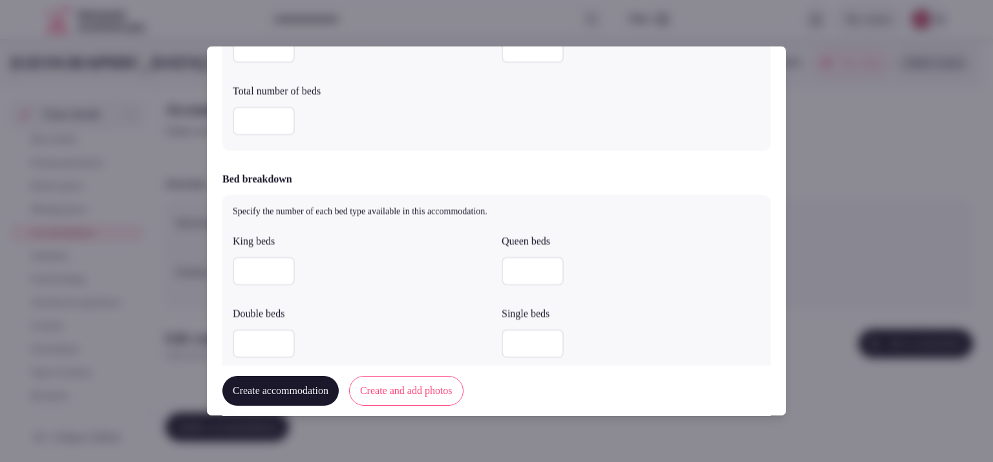
scroll to position [543, 0]
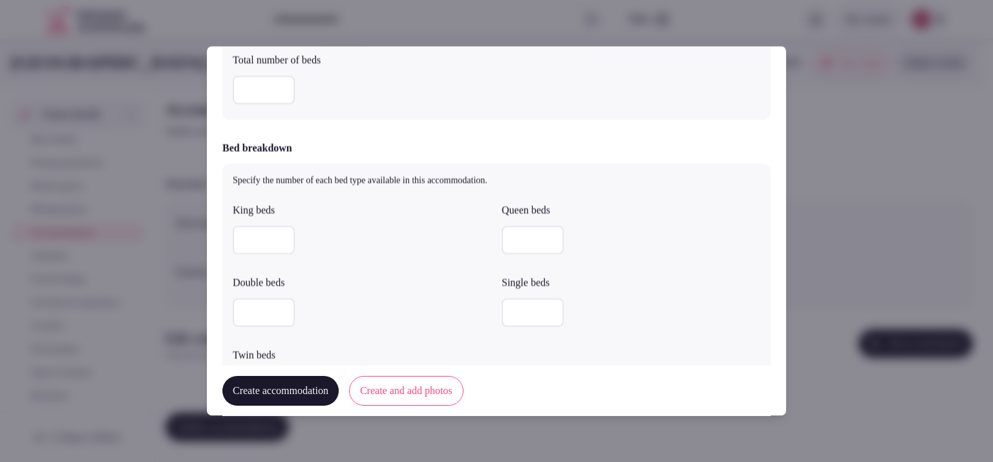
click at [261, 239] on input "number" at bounding box center [264, 240] width 62 height 28
type input "*"
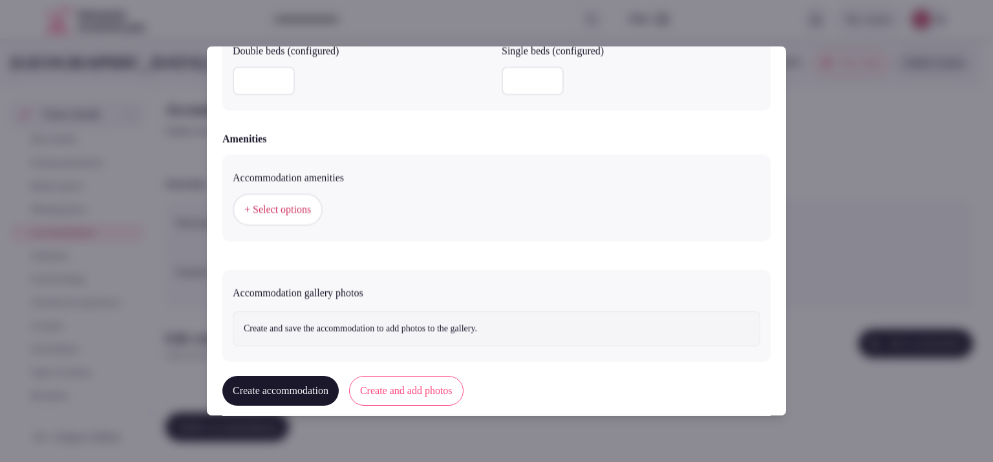
scroll to position [1200, 0]
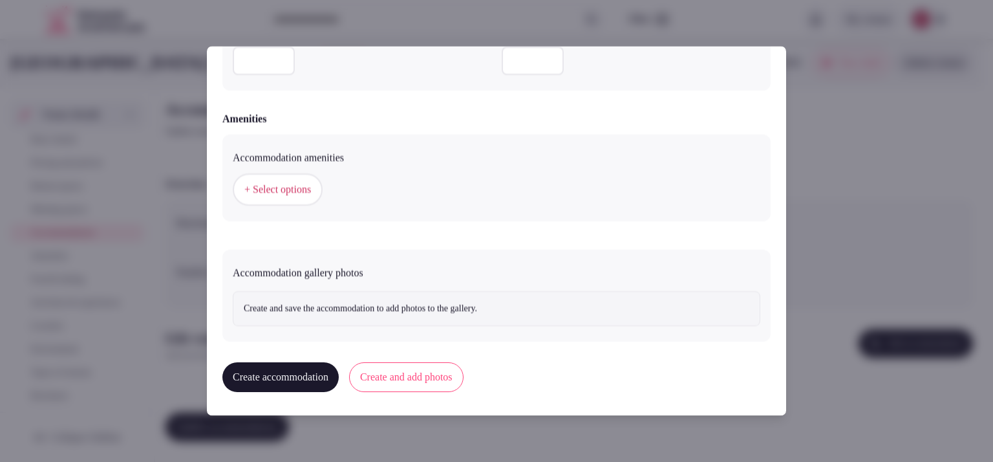
click at [301, 185] on span "+ Select options" at bounding box center [277, 190] width 67 height 14
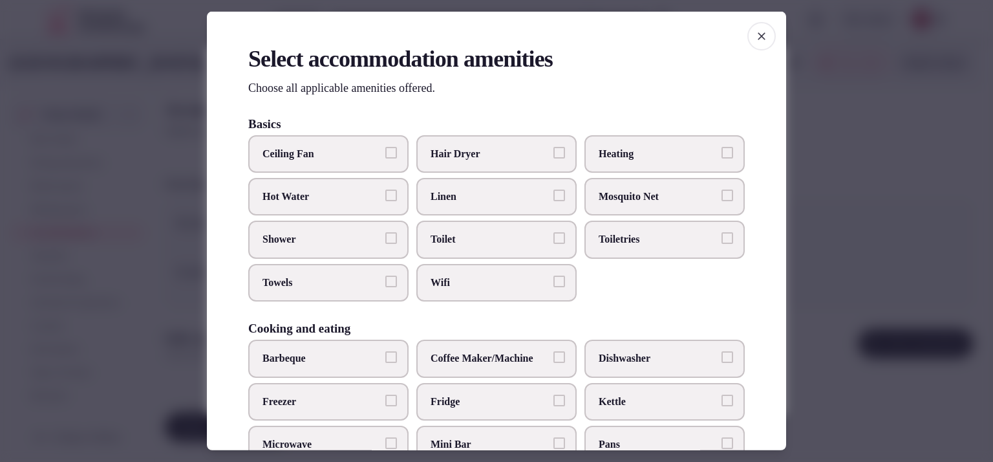
click at [448, 156] on span "Hair Dryer" at bounding box center [490, 153] width 119 height 14
click at [553, 156] on button "Hair Dryer" at bounding box center [559, 152] width 12 height 12
click at [451, 195] on span "Linen" at bounding box center [490, 196] width 119 height 14
click at [553, 195] on button "Linen" at bounding box center [559, 195] width 12 height 12
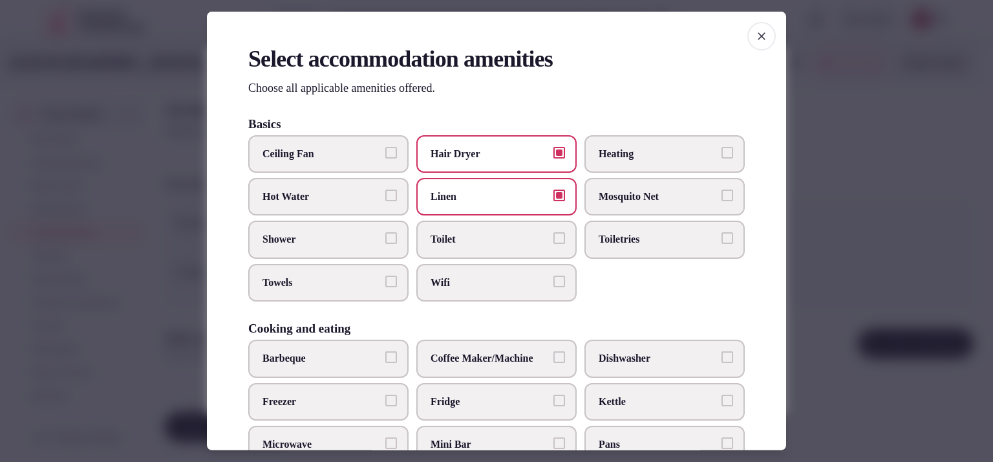
click at [453, 237] on span "Toilet" at bounding box center [490, 239] width 119 height 14
click at [553, 237] on button "Toilet" at bounding box center [559, 238] width 12 height 12
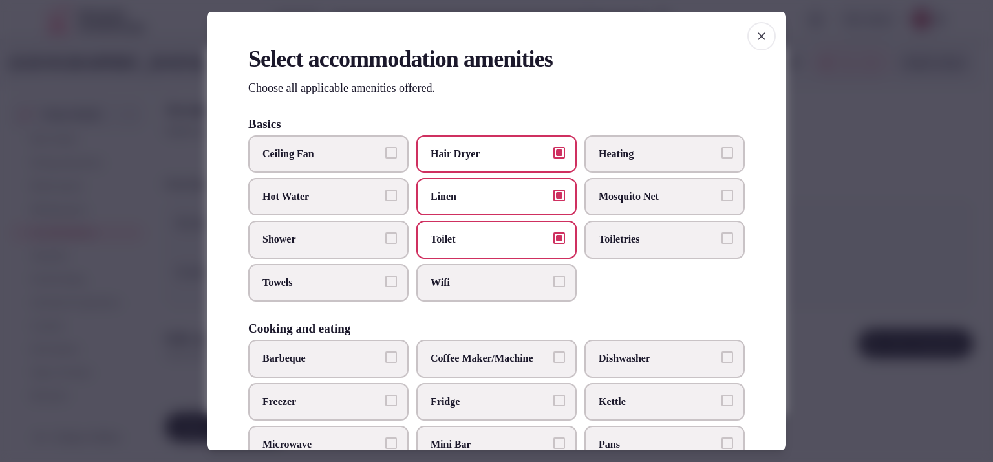
click at [456, 277] on span "Wifi" at bounding box center [490, 282] width 119 height 14
click at [553, 277] on button "Wifi" at bounding box center [559, 281] width 12 height 12
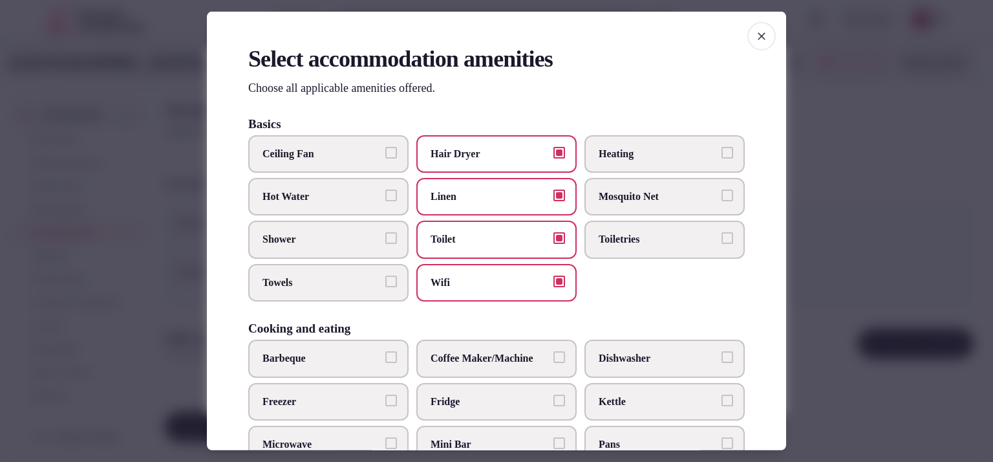
click at [623, 233] on span "Toiletries" at bounding box center [658, 239] width 119 height 14
click at [722, 233] on button "Toiletries" at bounding box center [728, 238] width 12 height 12
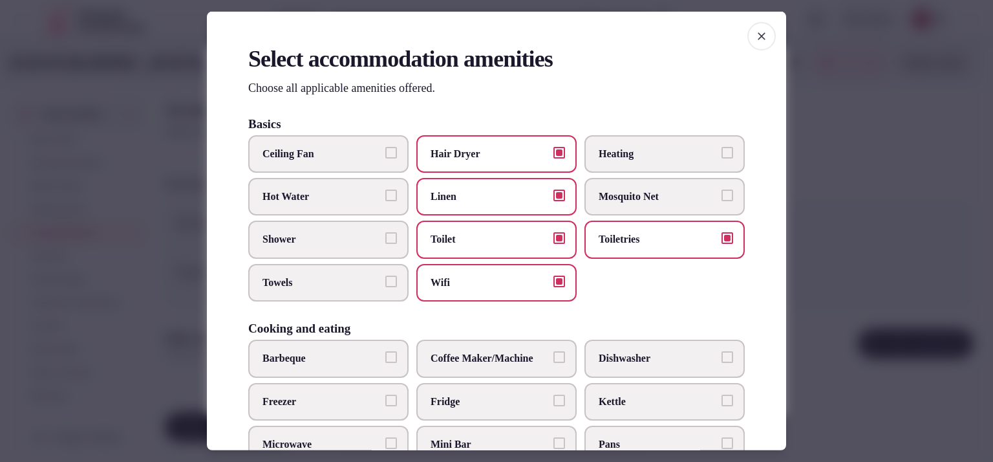
click at [330, 285] on span "Towels" at bounding box center [322, 282] width 119 height 14
click at [385, 285] on button "Towels" at bounding box center [391, 281] width 12 height 12
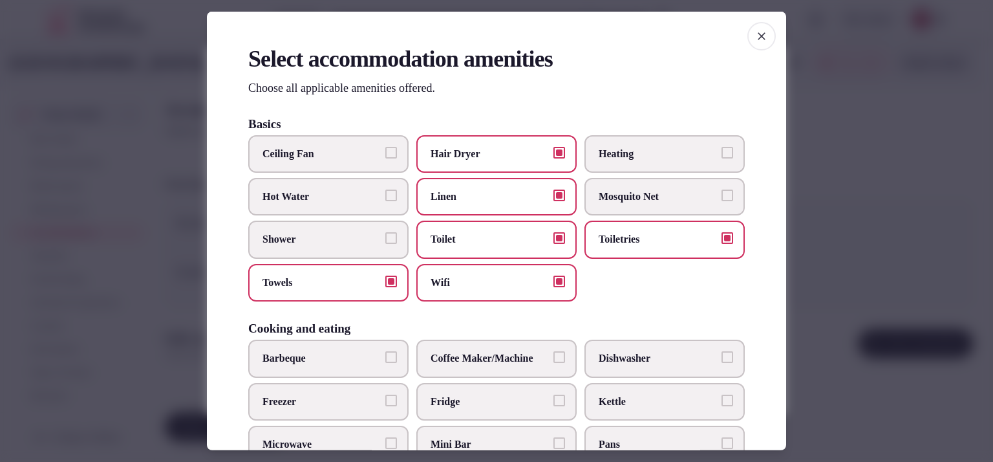
click at [340, 237] on span "Shower" at bounding box center [322, 239] width 119 height 14
click at [385, 237] on button "Shower" at bounding box center [391, 238] width 12 height 12
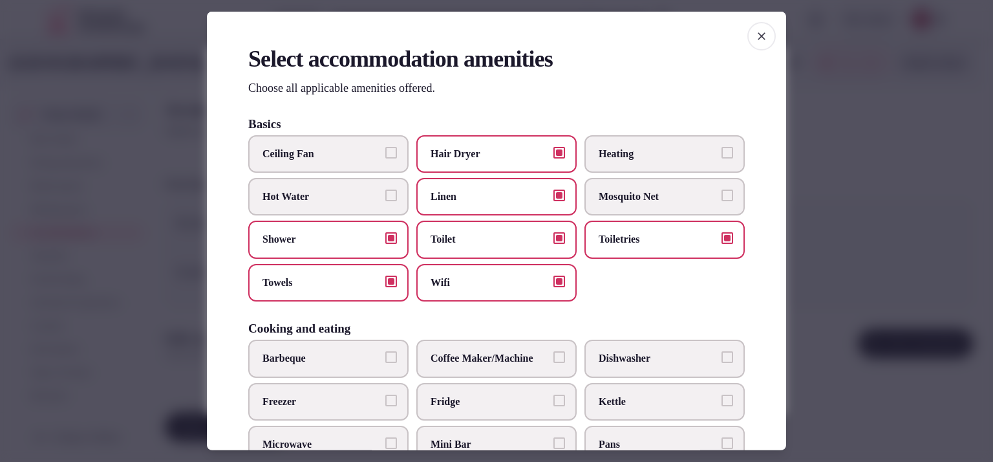
click at [391, 191] on button "Hot Water" at bounding box center [391, 195] width 12 height 12
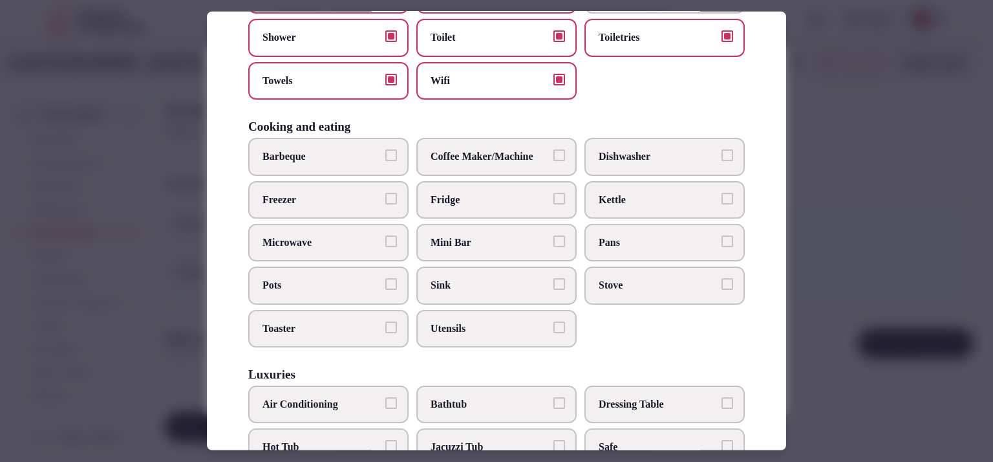
scroll to position [235, 0]
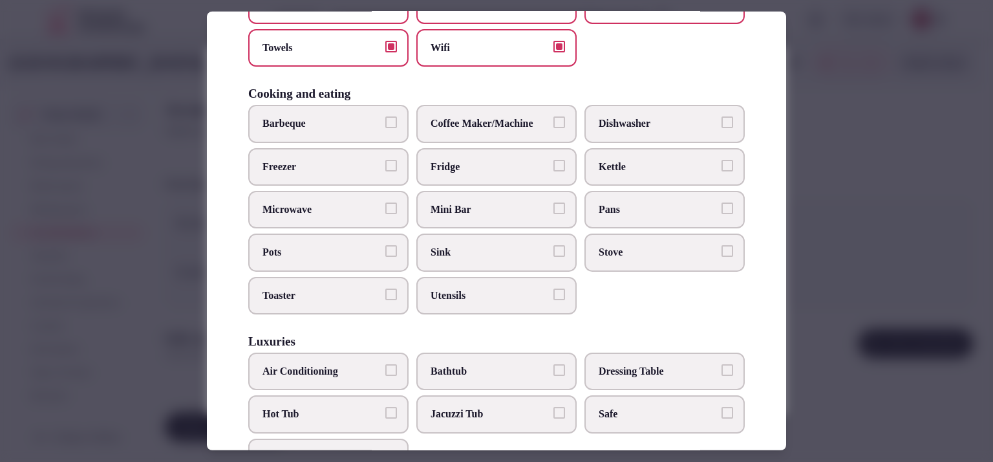
click at [494, 159] on span "Fridge" at bounding box center [490, 166] width 119 height 14
click at [553, 159] on button "Fridge" at bounding box center [559, 165] width 12 height 12
click at [498, 134] on label "Coffee Maker/Machine" at bounding box center [496, 124] width 160 height 38
click at [553, 128] on button "Coffee Maker/Machine" at bounding box center [559, 122] width 12 height 12
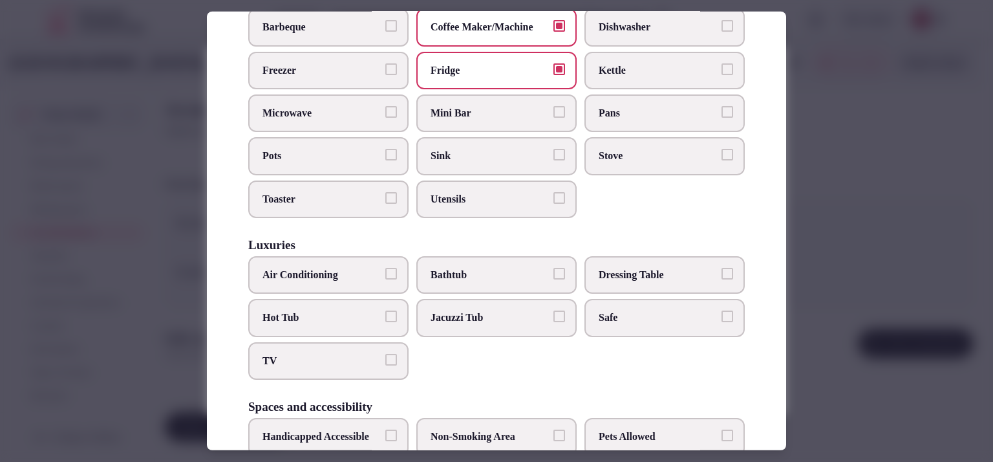
scroll to position [431, 0]
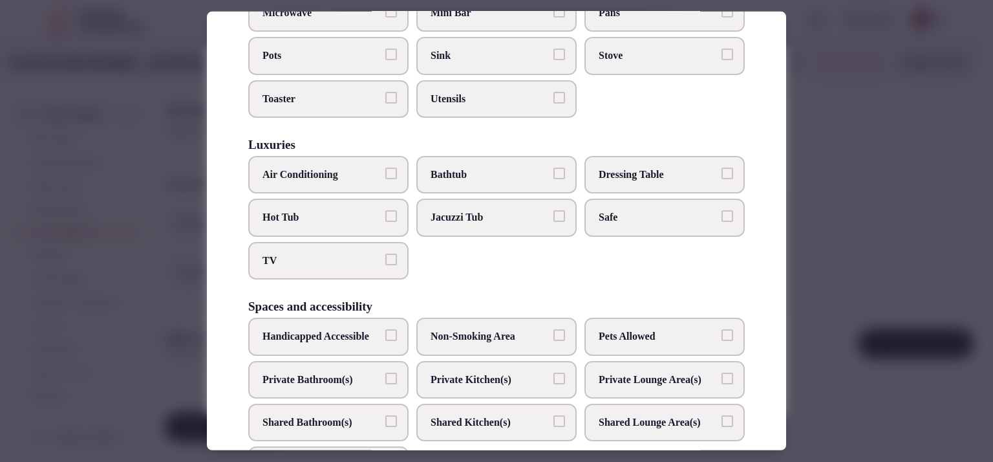
click at [353, 169] on span "Air Conditioning" at bounding box center [322, 174] width 119 height 14
click at [385, 169] on button "Air Conditioning" at bounding box center [391, 173] width 12 height 12
click at [347, 210] on span "Hot Tub" at bounding box center [322, 217] width 119 height 14
click at [385, 210] on button "Hot Tub" at bounding box center [391, 216] width 12 height 12
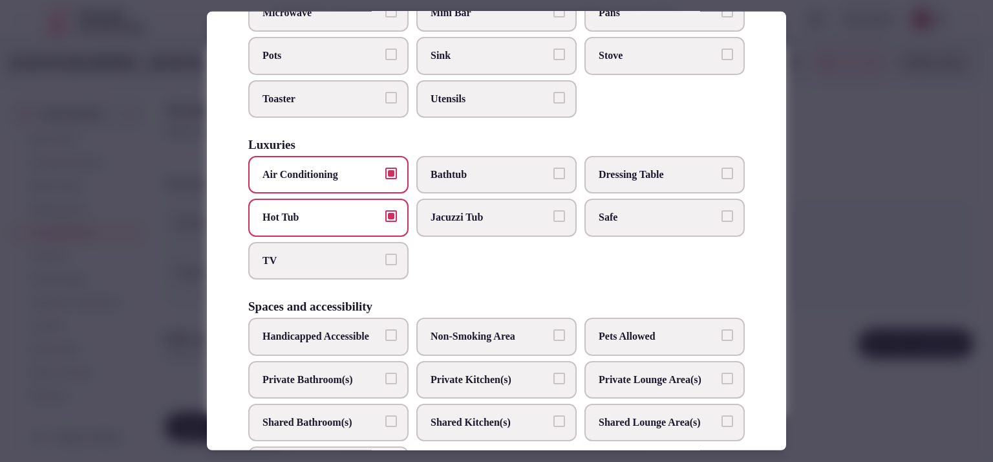
click at [347, 210] on span "Hot Tub" at bounding box center [322, 217] width 119 height 14
click at [385, 210] on button "Hot Tub" at bounding box center [391, 216] width 12 height 12
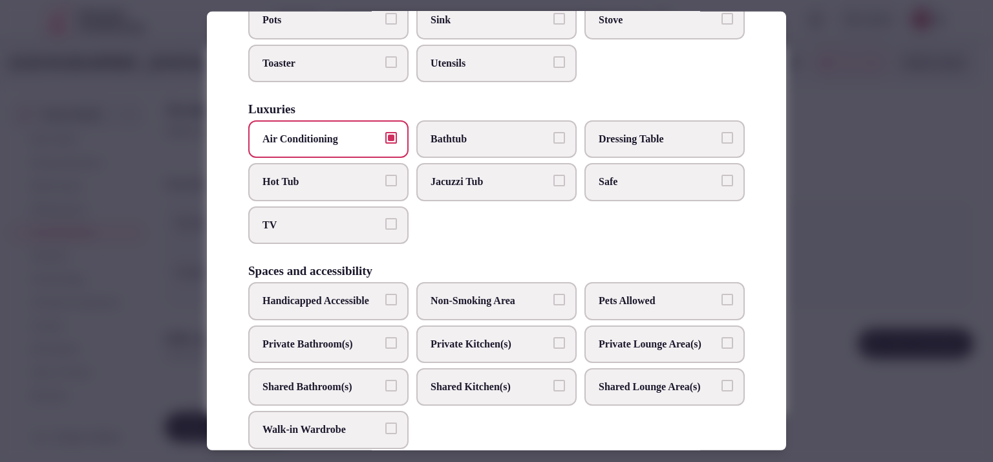
scroll to position [491, 0]
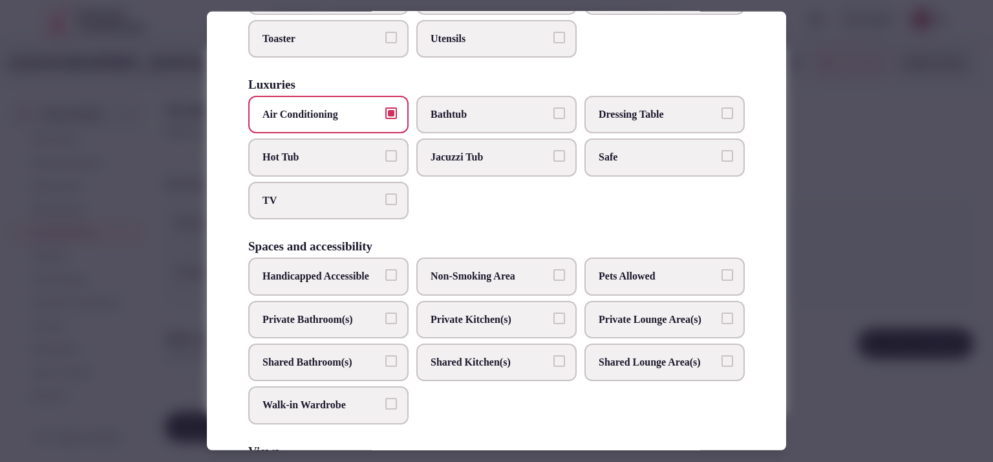
click at [658, 142] on label "Safe" at bounding box center [665, 157] width 160 height 38
click at [722, 150] on button "Safe" at bounding box center [728, 156] width 12 height 12
click at [286, 204] on label "TV" at bounding box center [328, 201] width 160 height 38
click at [385, 204] on button "TV" at bounding box center [391, 199] width 12 height 12
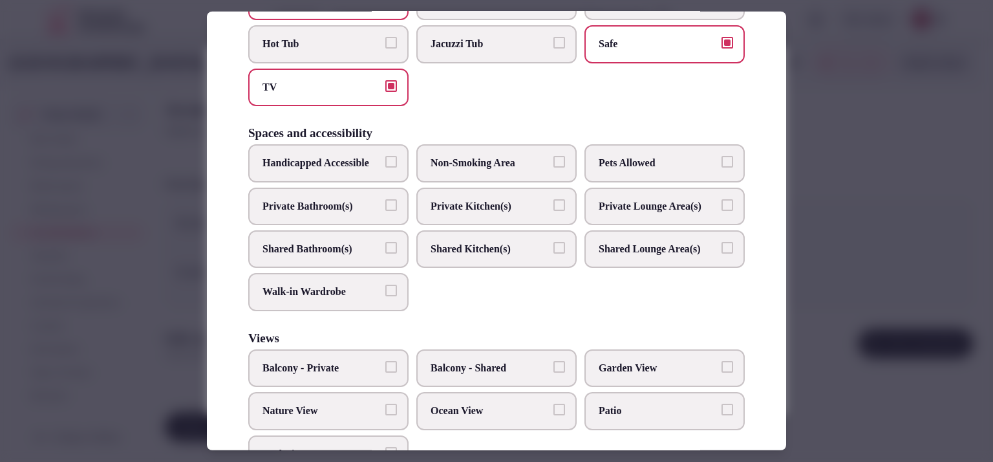
scroll to position [621, 0]
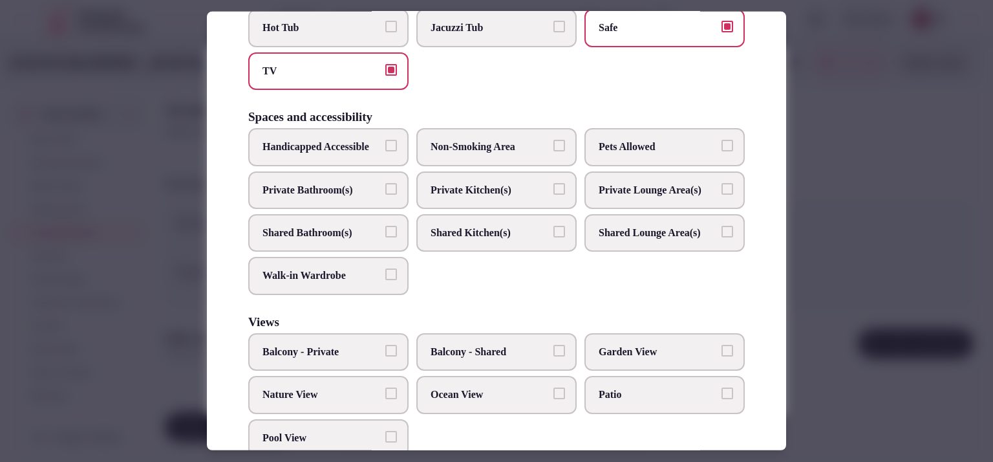
click at [356, 209] on label "Private Bathroom(s)" at bounding box center [328, 190] width 160 height 38
click at [385, 195] on button "Private Bathroom(s)" at bounding box center [391, 189] width 12 height 12
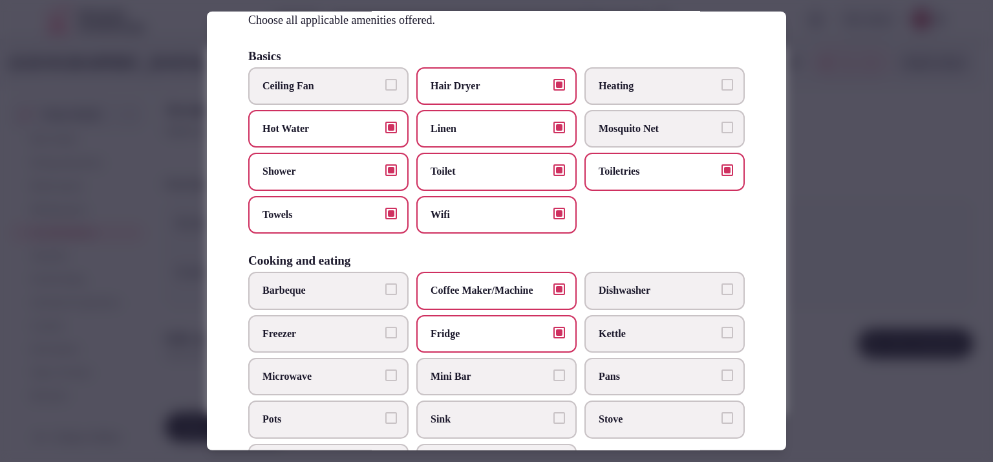
scroll to position [52, 0]
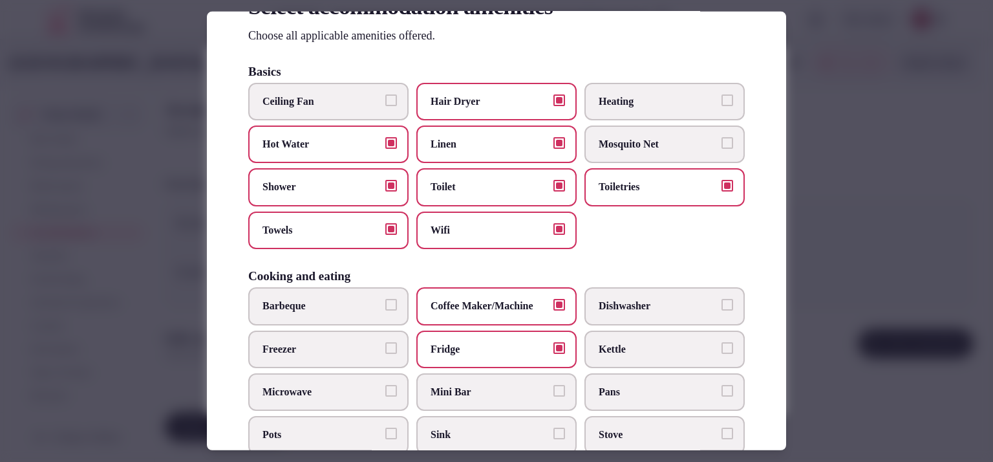
click at [851, 145] on div at bounding box center [496, 231] width 993 height 462
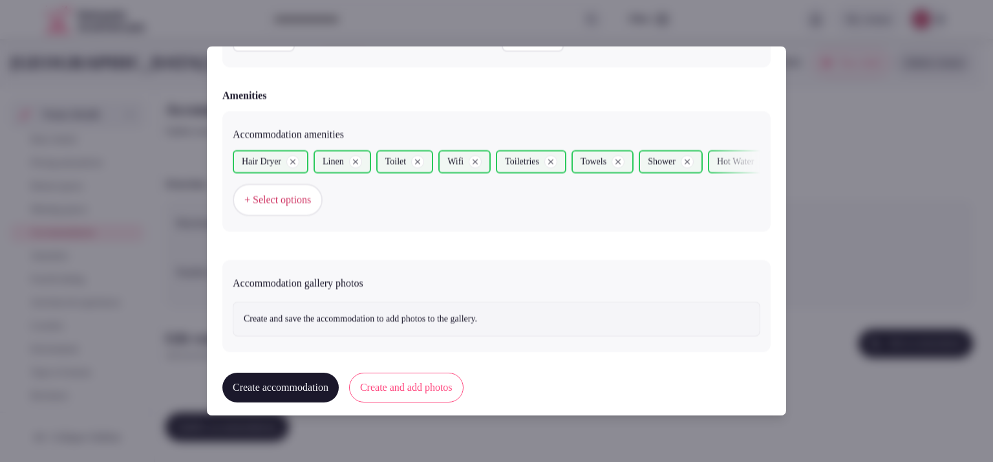
scroll to position [1234, 0]
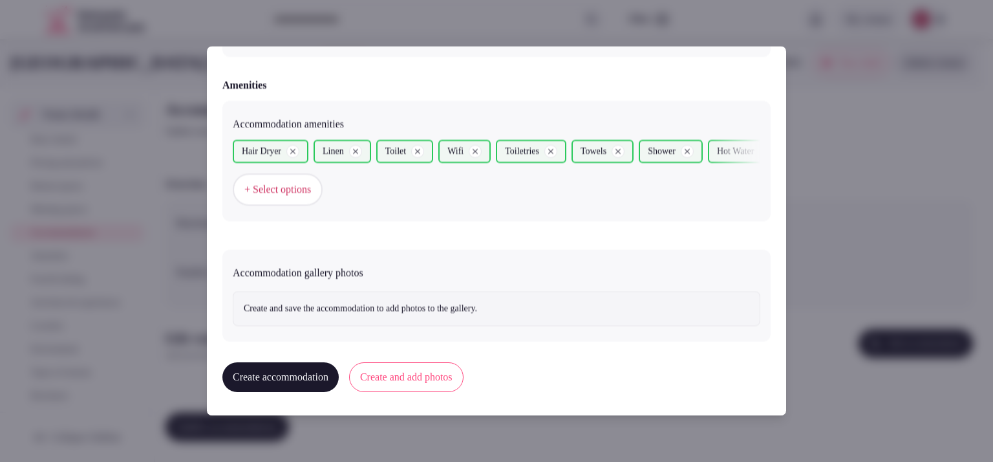
click at [398, 312] on p "Create and save the accommodation to add photos to the gallery." at bounding box center [497, 309] width 506 height 13
click at [404, 368] on button "Create and add photos" at bounding box center [406, 377] width 114 height 30
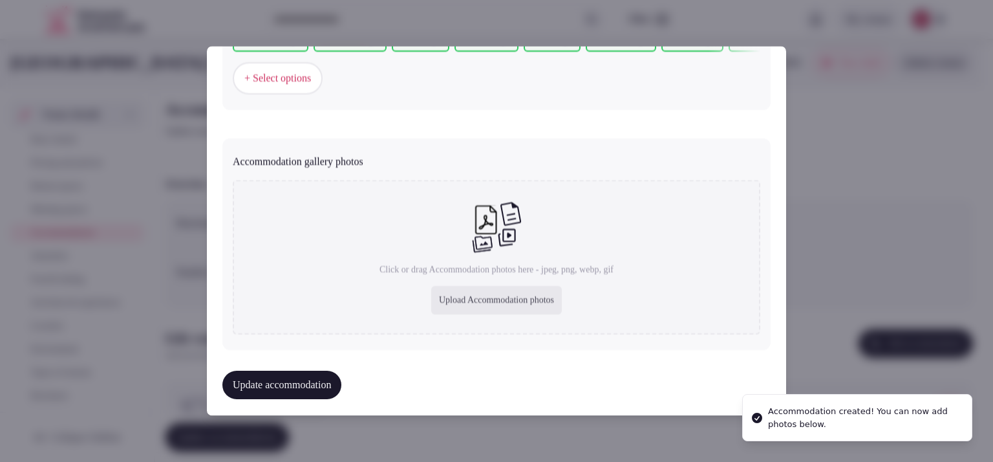
scroll to position [1353, 0]
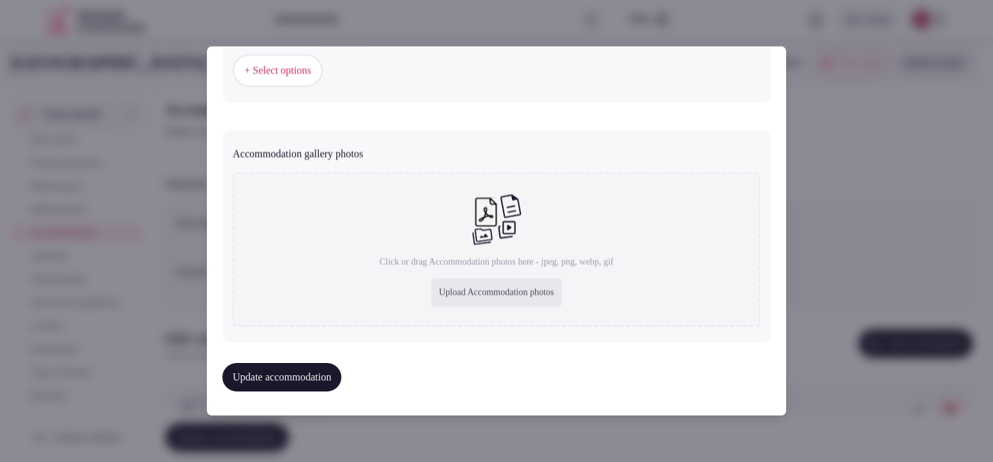
click at [436, 289] on div "Upload Accommodation photos" at bounding box center [496, 293] width 131 height 28
click at [469, 285] on div "Upload Accommodation photos" at bounding box center [496, 293] width 131 height 28
type input "**********"
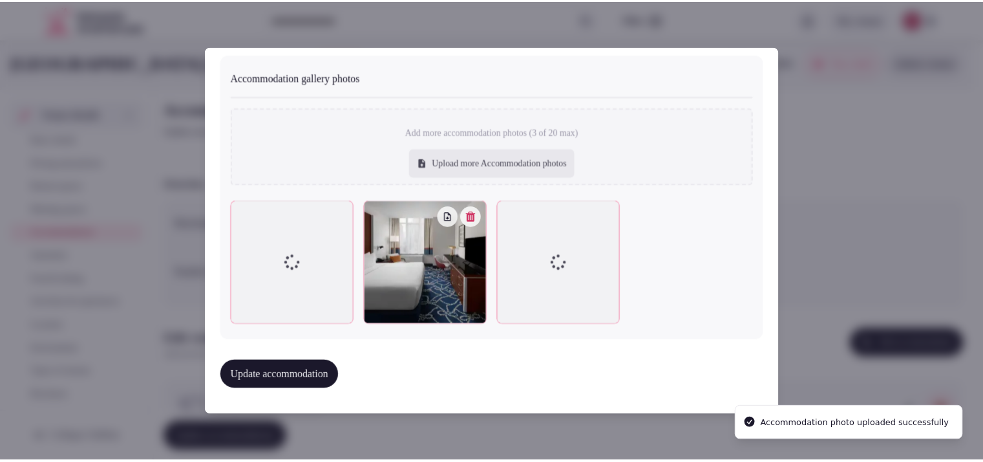
scroll to position [1424, 0]
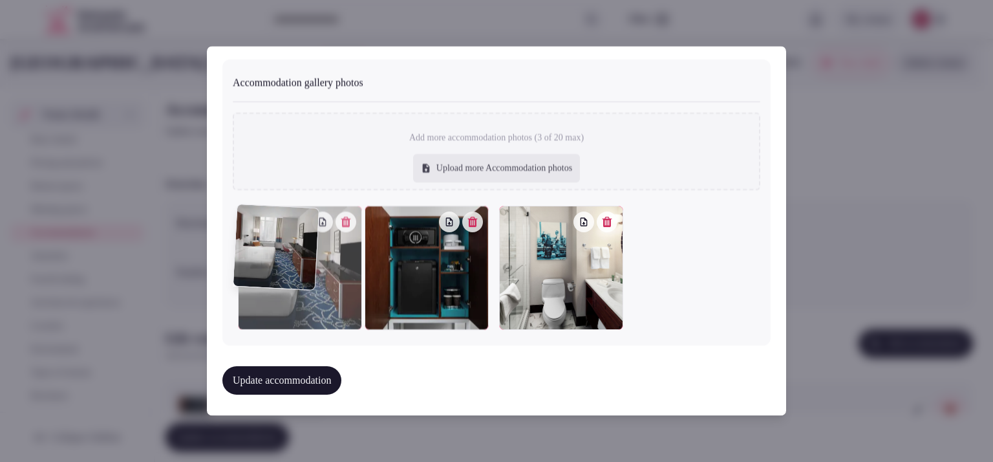
drag, startPoint x: 577, startPoint y: 255, endPoint x: 300, endPoint y: 284, distance: 278.2
click at [300, 284] on div at bounding box center [300, 268] width 124 height 124
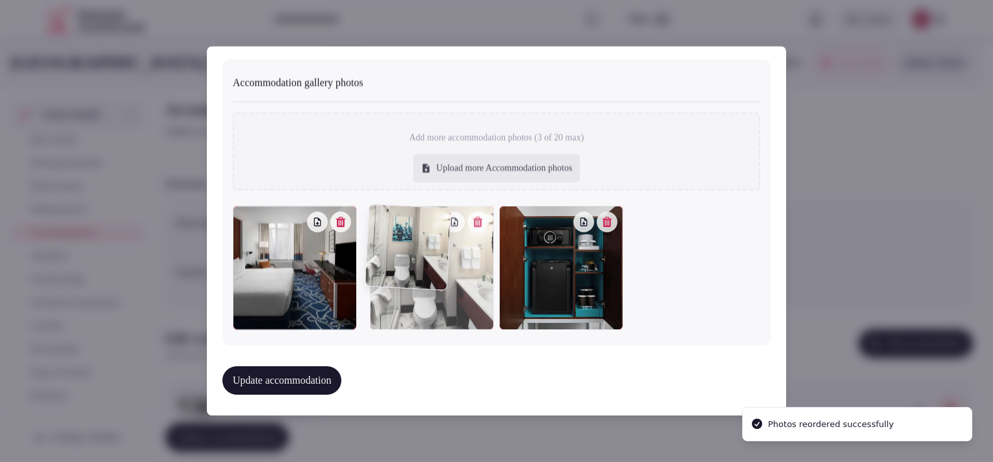
drag, startPoint x: 584, startPoint y: 279, endPoint x: 450, endPoint y: 296, distance: 134.9
click at [450, 296] on div at bounding box center [432, 268] width 124 height 124
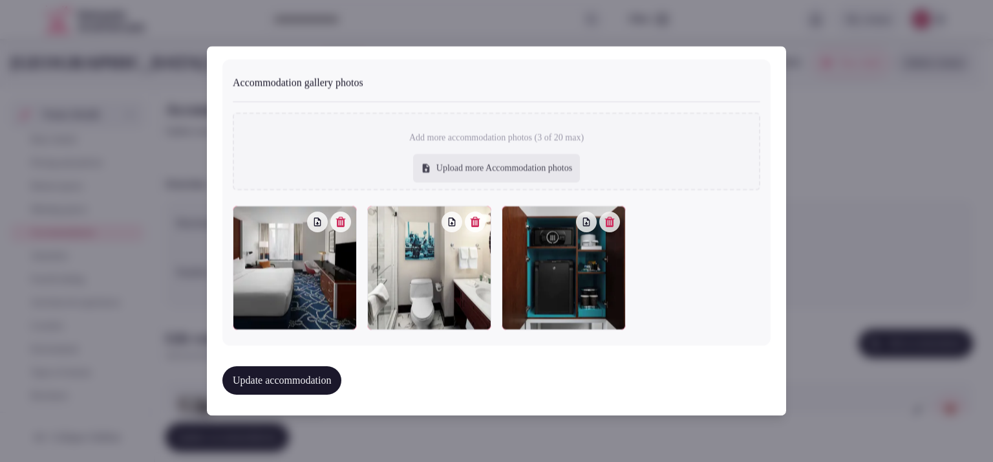
click at [295, 372] on button "Update accommodation" at bounding box center [281, 381] width 119 height 28
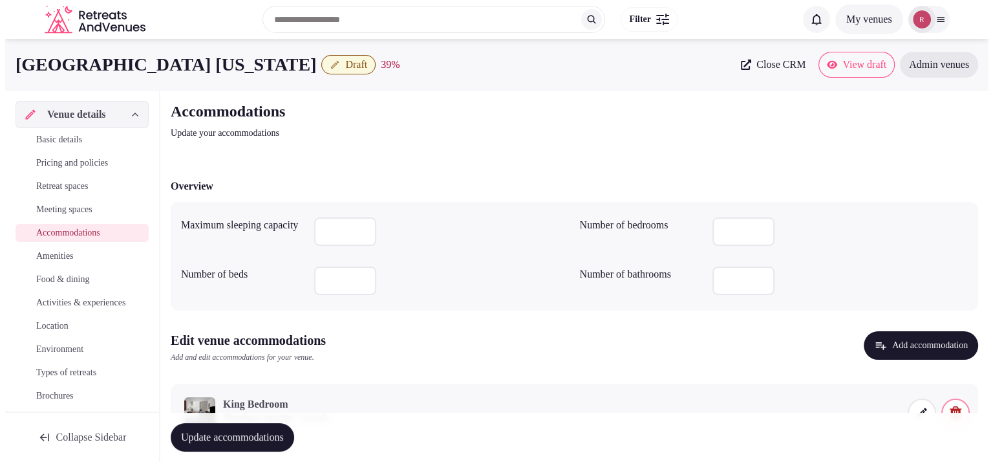
scroll to position [32, 0]
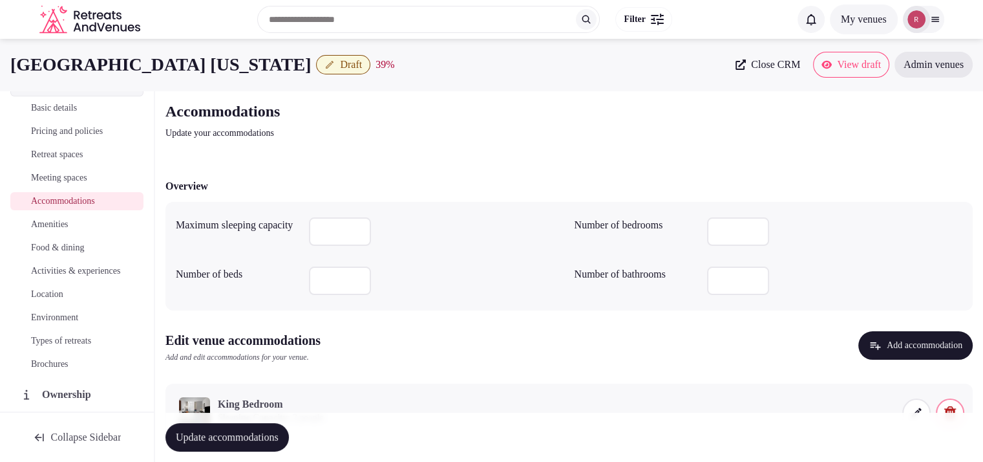
click at [73, 234] on div "Basic details Pricing and policies Retreat spaces Meeting spaces Accommodations…" at bounding box center [76, 235] width 133 height 279
click at [69, 230] on span "Amenities" at bounding box center [50, 224] width 38 height 13
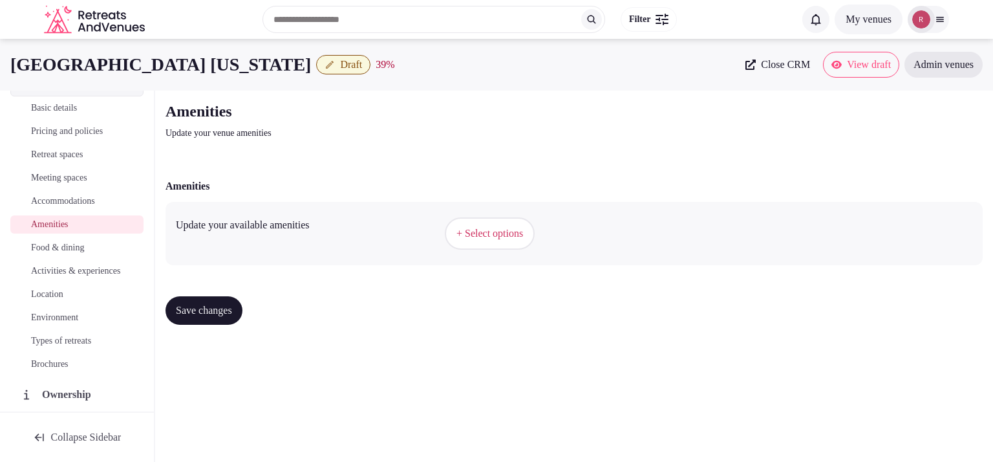
click at [481, 232] on span "+ Select options" at bounding box center [490, 233] width 67 height 14
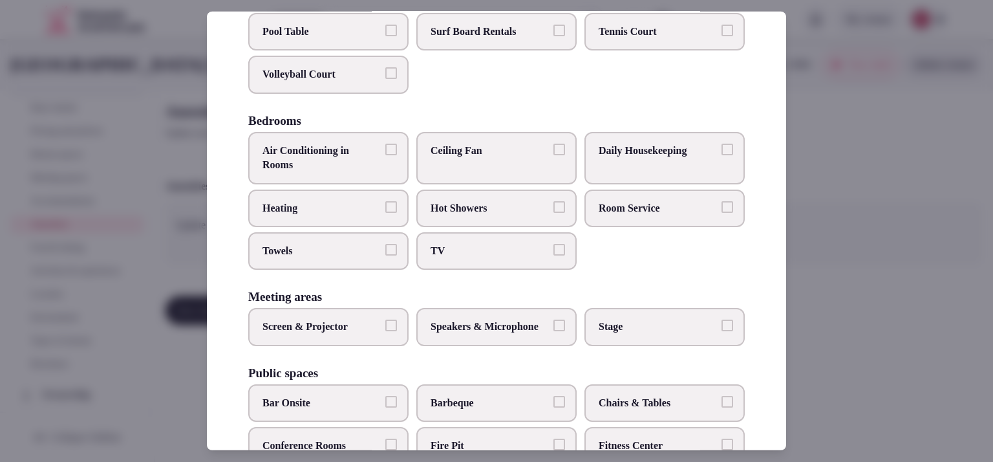
scroll to position [169, 0]
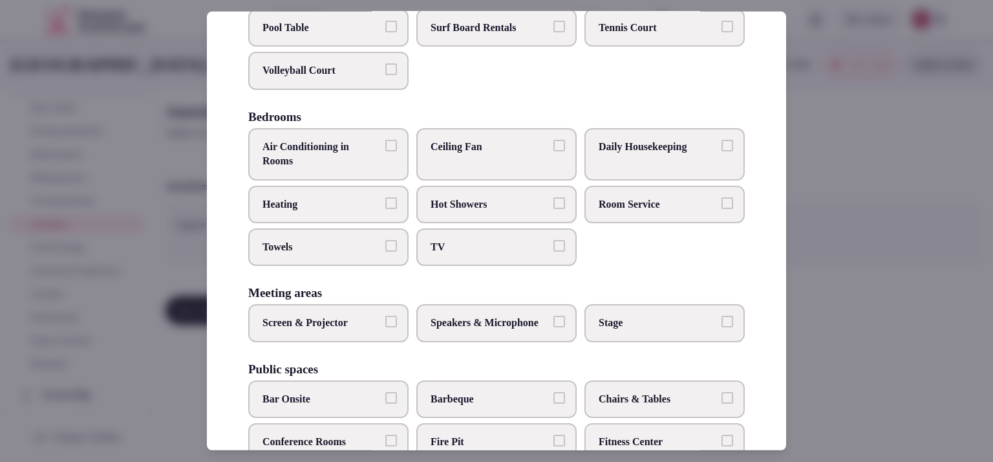
click at [315, 162] on span "Air Conditioning in Rooms" at bounding box center [322, 154] width 119 height 29
click at [385, 151] on button "Air Conditioning in Rooms" at bounding box center [391, 146] width 12 height 12
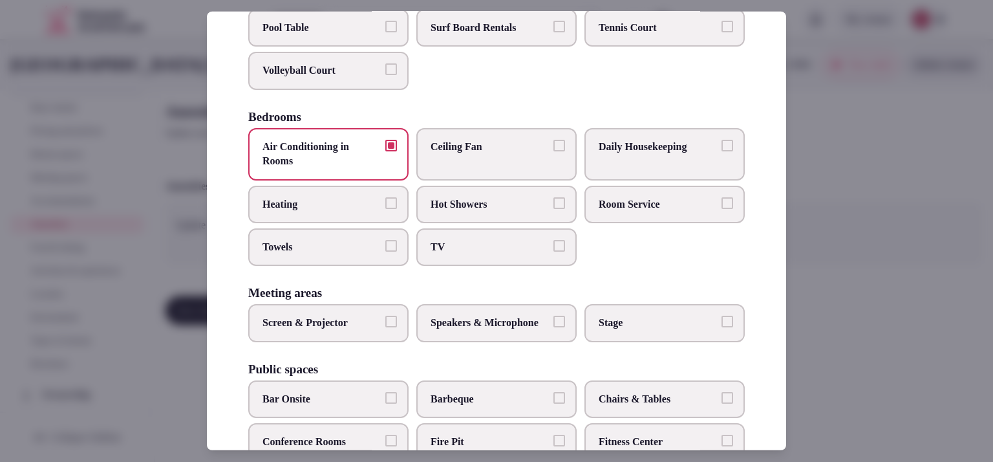
click at [451, 211] on span "Hot Showers" at bounding box center [490, 204] width 119 height 14
click at [553, 208] on button "Hot Showers" at bounding box center [559, 203] width 12 height 12
click at [639, 211] on span "Room Service" at bounding box center [658, 204] width 119 height 14
click at [722, 208] on button "Room Service" at bounding box center [728, 203] width 12 height 12
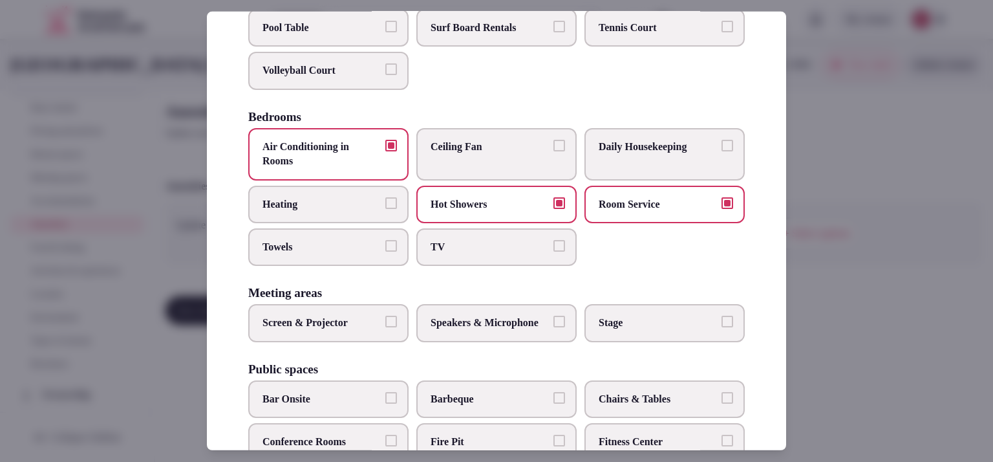
click at [466, 253] on span "TV" at bounding box center [490, 247] width 119 height 14
click at [553, 252] on button "TV" at bounding box center [559, 246] width 12 height 12
click at [341, 266] on label "Towels" at bounding box center [328, 247] width 160 height 38
click at [385, 252] on button "Towels" at bounding box center [391, 246] width 12 height 12
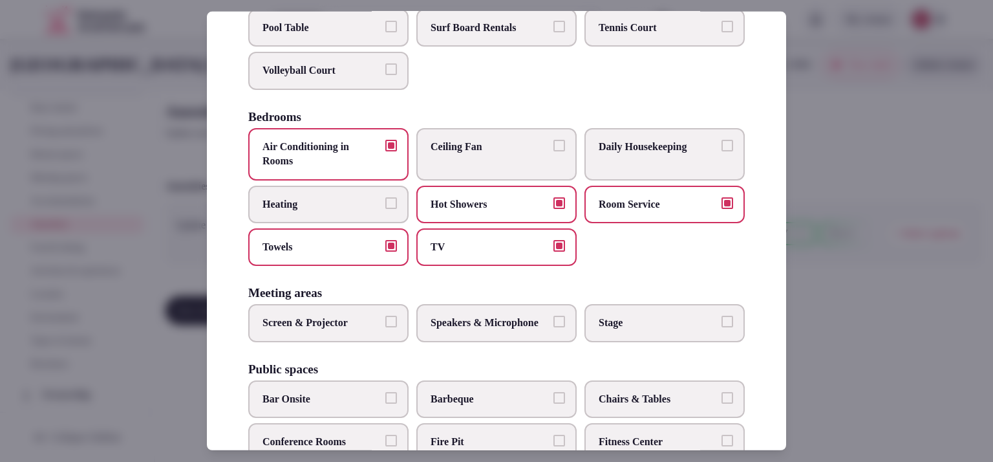
click at [370, 341] on label "Screen & Projector" at bounding box center [328, 323] width 160 height 38
click at [385, 327] on button "Screen & Projector" at bounding box center [391, 322] width 12 height 12
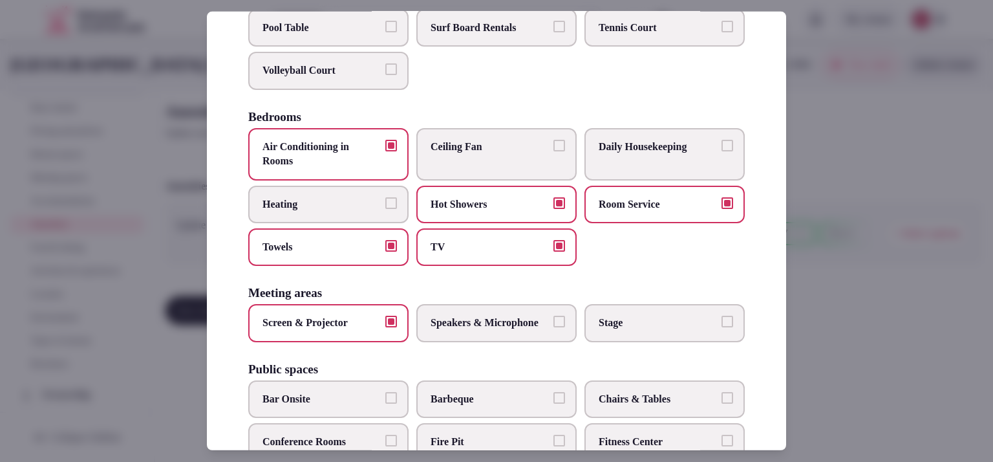
click at [462, 330] on span "Speakers & Microphone" at bounding box center [490, 323] width 119 height 14
click at [553, 327] on button "Speakers & Microphone" at bounding box center [559, 322] width 12 height 12
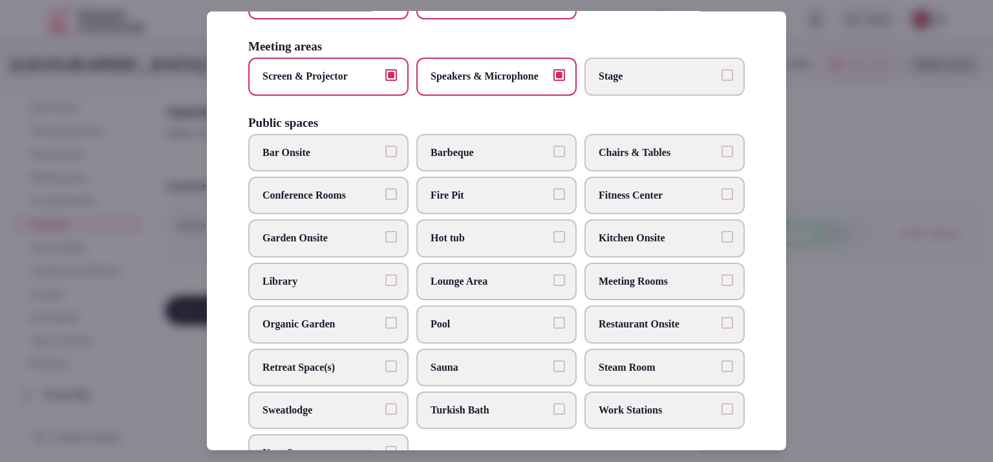
scroll to position [442, 0]
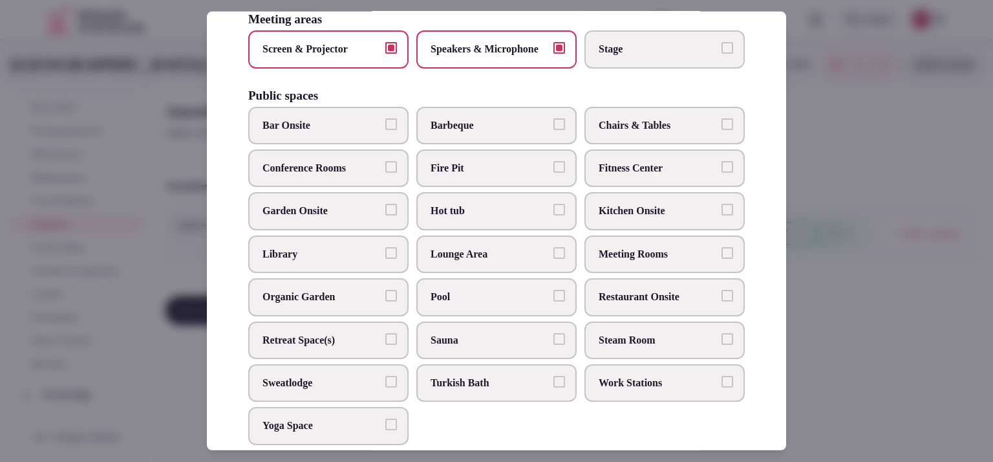
click at [335, 133] on span "Bar Onsite" at bounding box center [322, 125] width 119 height 14
click at [385, 130] on button "Bar Onsite" at bounding box center [391, 124] width 12 height 12
click at [631, 304] on span "Restaurant Onsite" at bounding box center [658, 297] width 119 height 14
click at [722, 301] on button "Restaurant Onsite" at bounding box center [728, 296] width 12 height 12
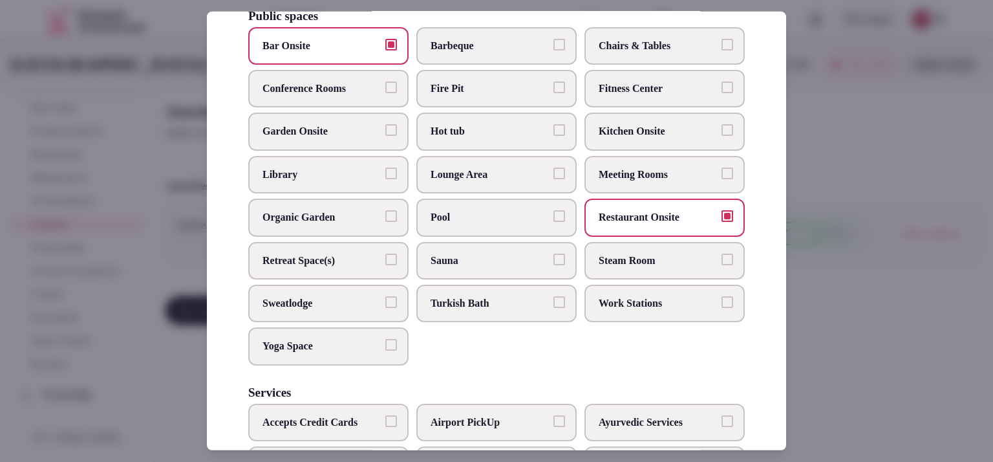
scroll to position [548, 0]
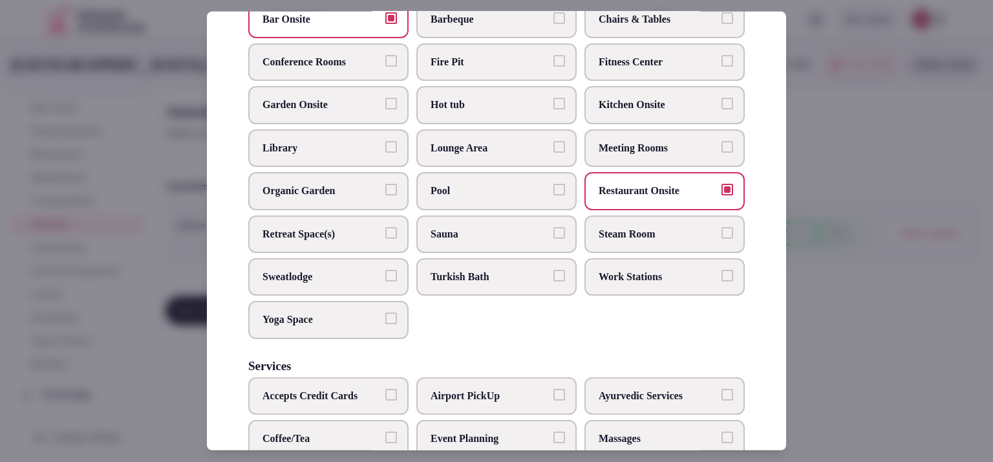
click at [294, 69] on span "Conference Rooms" at bounding box center [322, 62] width 119 height 14
click at [385, 67] on button "Conference Rooms" at bounding box center [391, 61] width 12 height 12
click at [681, 155] on span "Meeting Rooms" at bounding box center [658, 148] width 119 height 14
click at [722, 153] on button "Meeting Rooms" at bounding box center [728, 147] width 12 height 12
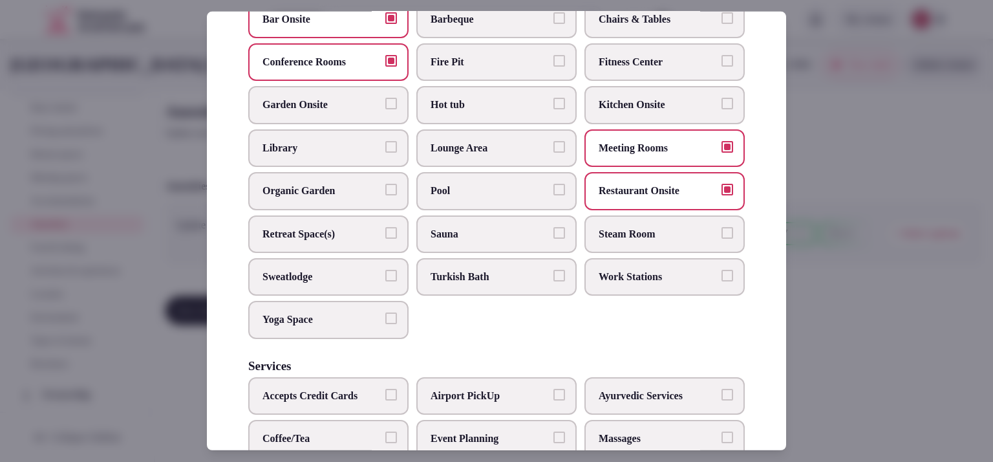
click at [672, 284] on span "Work Stations" at bounding box center [658, 277] width 119 height 14
click at [722, 281] on button "Work Stations" at bounding box center [728, 276] width 12 height 12
click at [700, 69] on span "Fitness Center" at bounding box center [658, 62] width 119 height 14
click at [722, 67] on button "Fitness Center" at bounding box center [728, 61] width 12 height 12
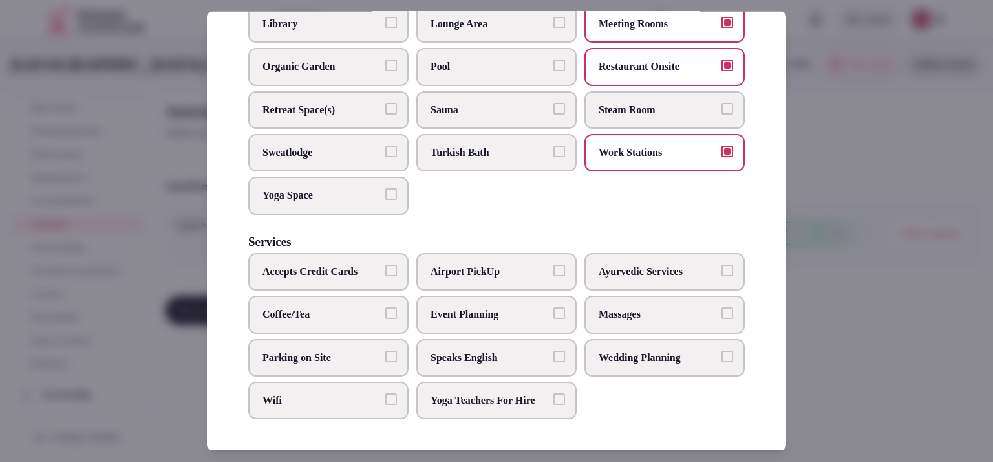
scroll to position [706, 0]
click at [319, 393] on span "Wifi" at bounding box center [322, 400] width 119 height 14
click at [385, 393] on button "Wifi" at bounding box center [391, 399] width 12 height 12
click at [390, 350] on button "Parking on Site" at bounding box center [391, 356] width 12 height 12
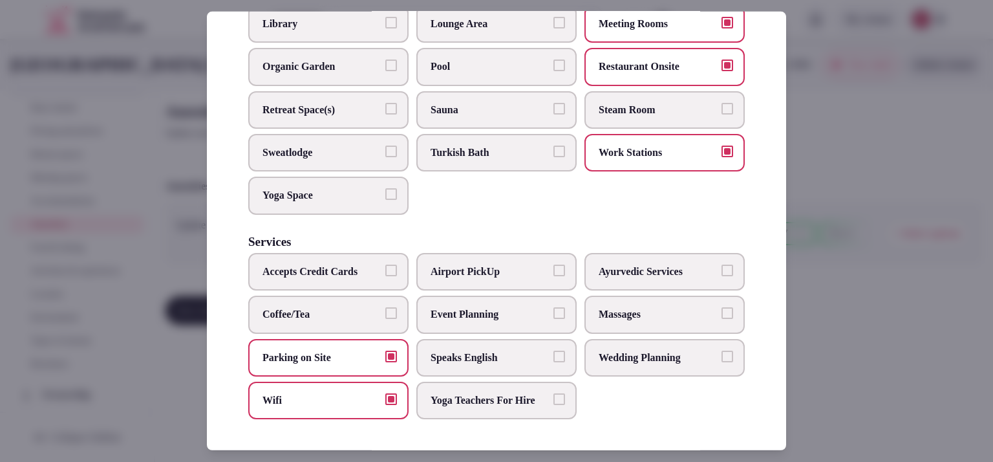
click at [364, 307] on span "Coffee/Tea" at bounding box center [322, 314] width 119 height 14
click at [385, 307] on button "Coffee/Tea" at bounding box center [391, 313] width 12 height 12
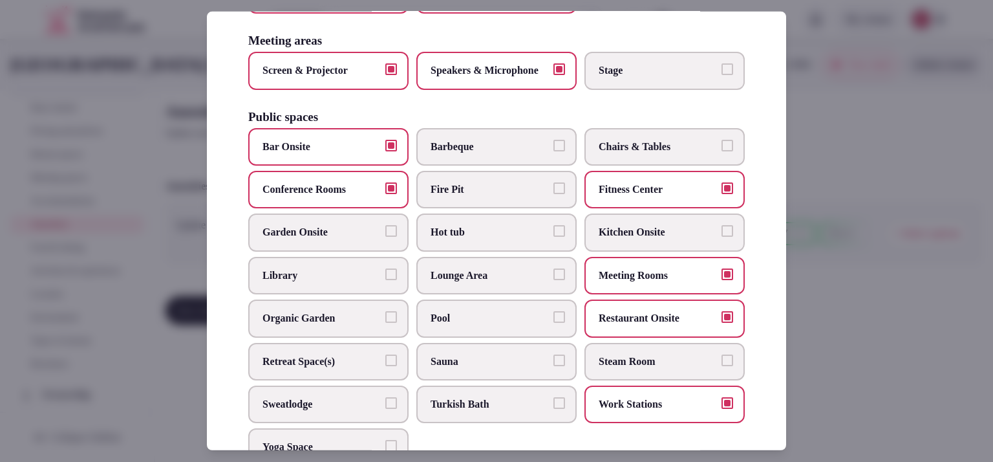
scroll to position [460, 0]
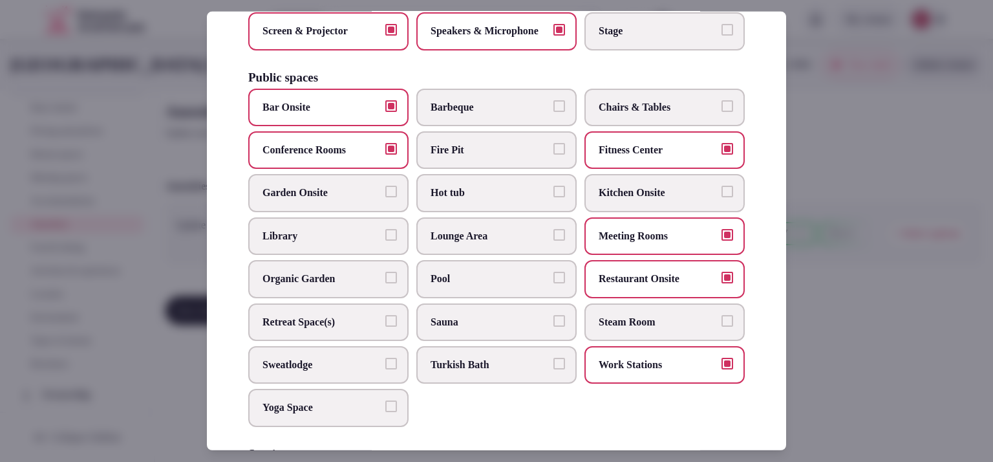
click at [486, 243] on span "Lounge Area" at bounding box center [490, 236] width 119 height 14
click at [553, 241] on button "Lounge Area" at bounding box center [559, 235] width 12 height 12
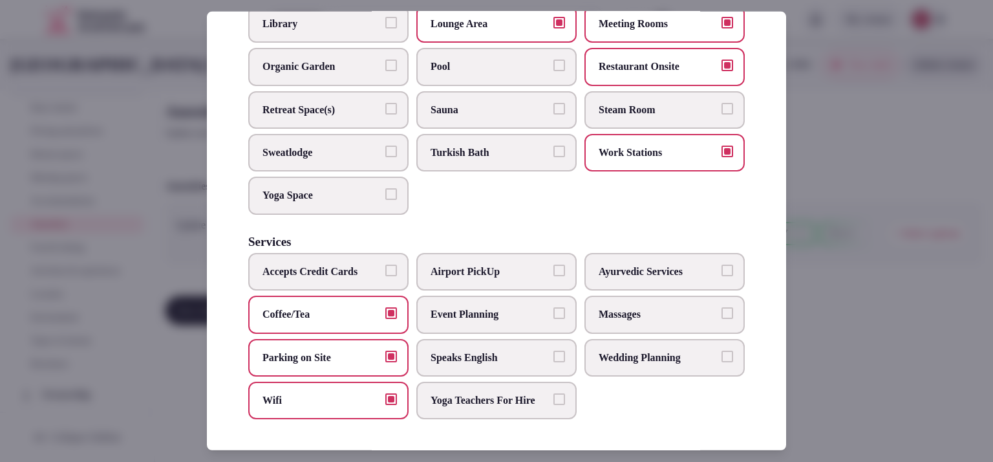
scroll to position [706, 0]
click at [907, 175] on div at bounding box center [496, 231] width 993 height 462
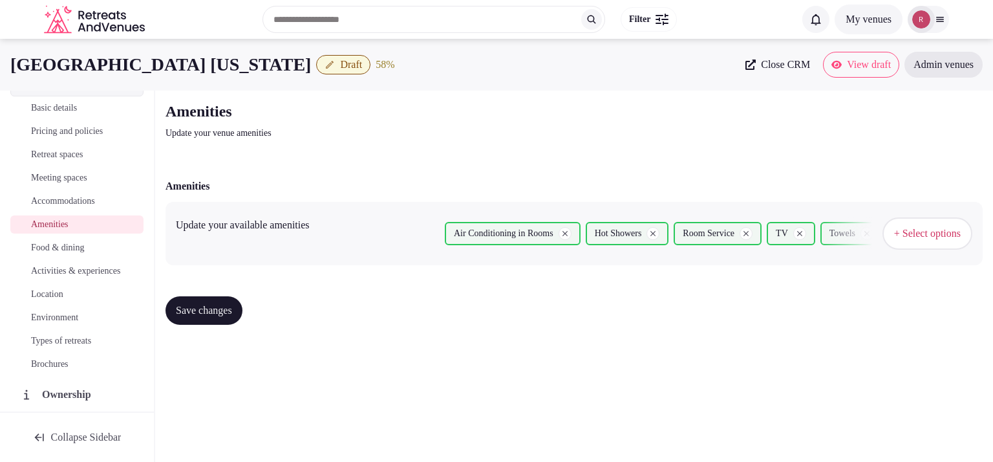
click at [228, 323] on button "Save changes" at bounding box center [204, 310] width 77 height 28
click at [81, 253] on span "Food & dining" at bounding box center [57, 247] width 53 height 13
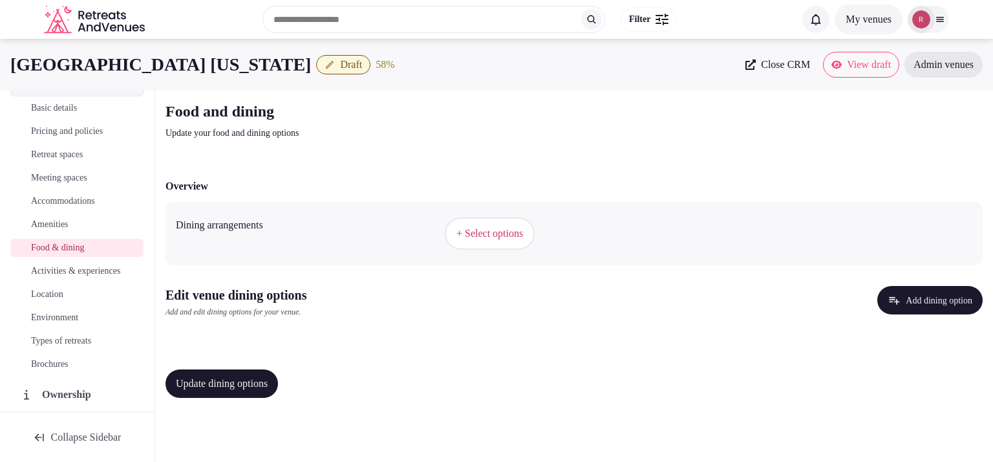
click at [458, 231] on span "+ Select options" at bounding box center [490, 233] width 67 height 14
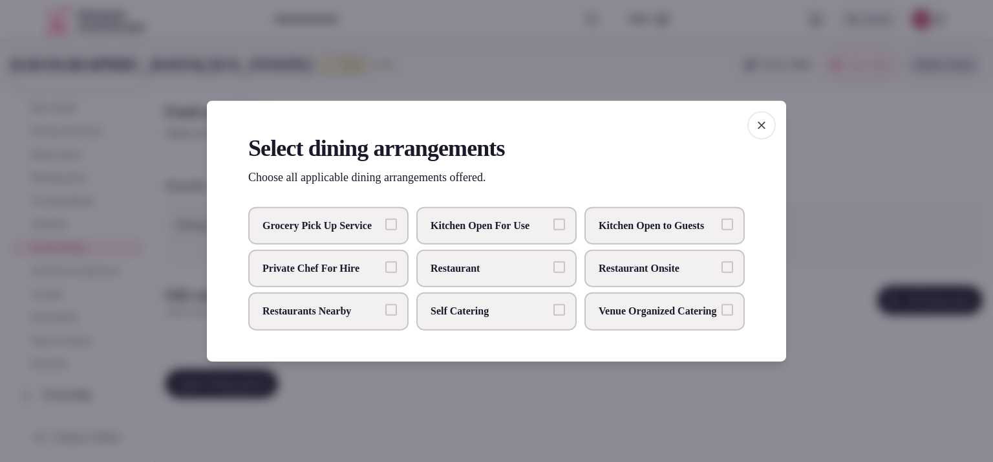
click at [455, 270] on span "Restaurant" at bounding box center [490, 268] width 119 height 14
click at [553, 270] on button "Restaurant" at bounding box center [559, 267] width 12 height 12
click at [455, 270] on span "Restaurant" at bounding box center [490, 268] width 119 height 14
click at [553, 270] on button "Restaurant" at bounding box center [559, 267] width 12 height 12
click at [629, 266] on span "Restaurant Onsite" at bounding box center [658, 268] width 119 height 14
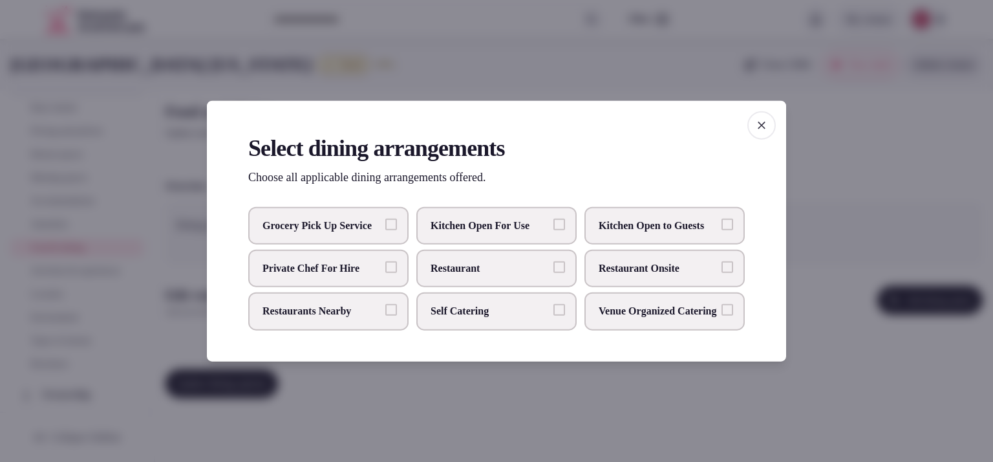
click at [722, 266] on button "Restaurant Onsite" at bounding box center [728, 267] width 12 height 12
click at [603, 433] on div at bounding box center [496, 231] width 993 height 462
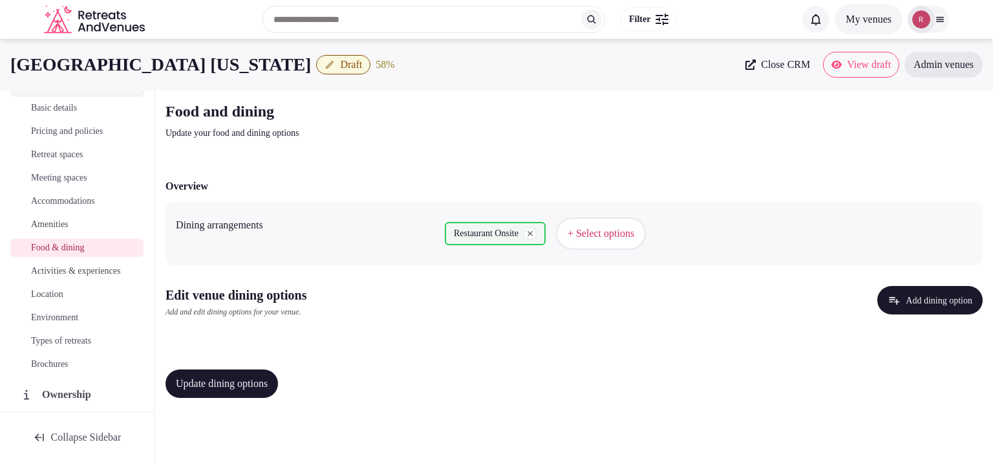
click at [634, 239] on span "+ Select options" at bounding box center [601, 233] width 67 height 14
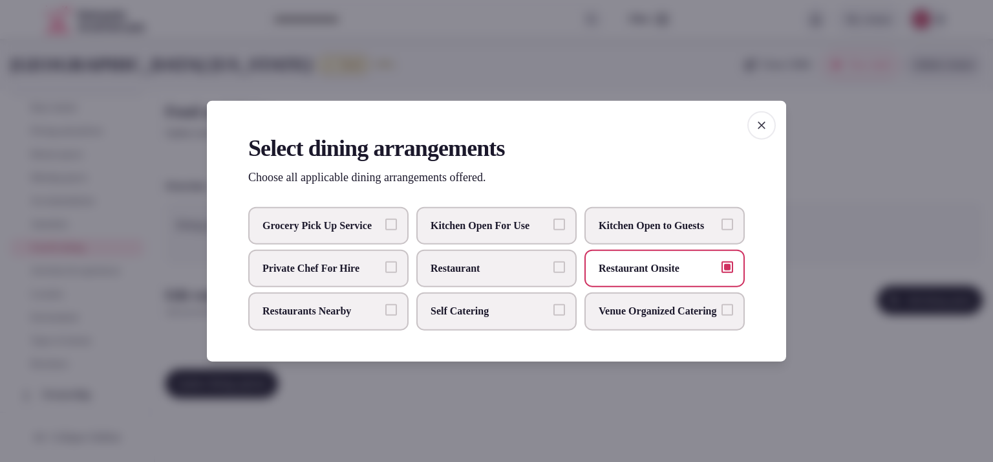
click at [537, 407] on div at bounding box center [496, 231] width 993 height 462
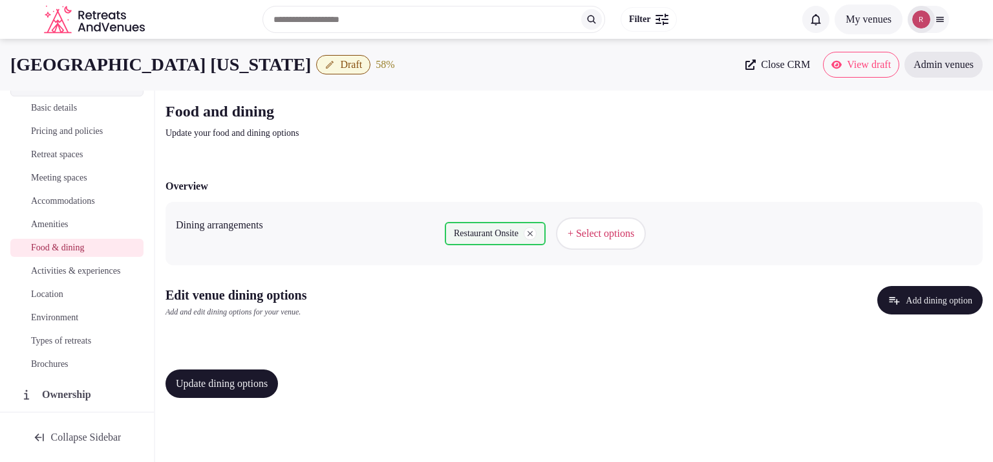
click at [941, 300] on button "Add dining option" at bounding box center [929, 300] width 105 height 28
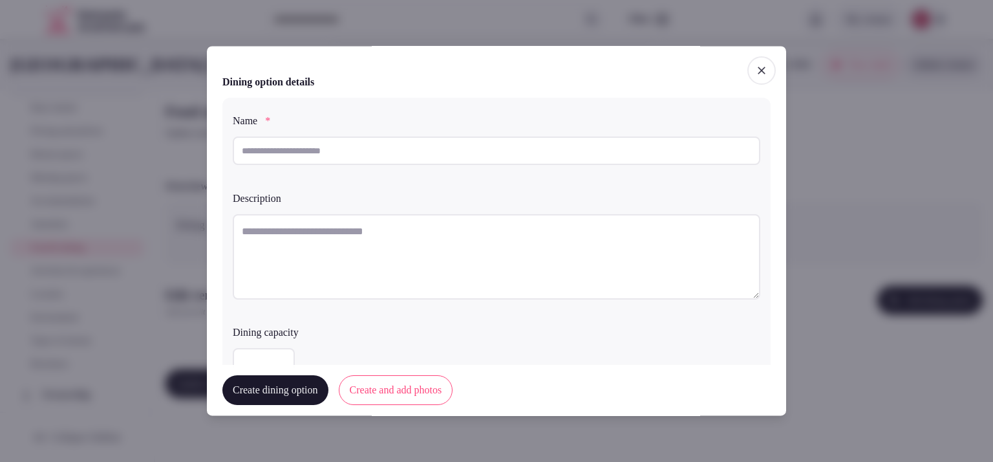
click at [303, 161] on input "text" at bounding box center [497, 150] width 528 height 28
paste input "**********"
type input "**********"
click at [272, 250] on textarea at bounding box center [497, 256] width 528 height 85
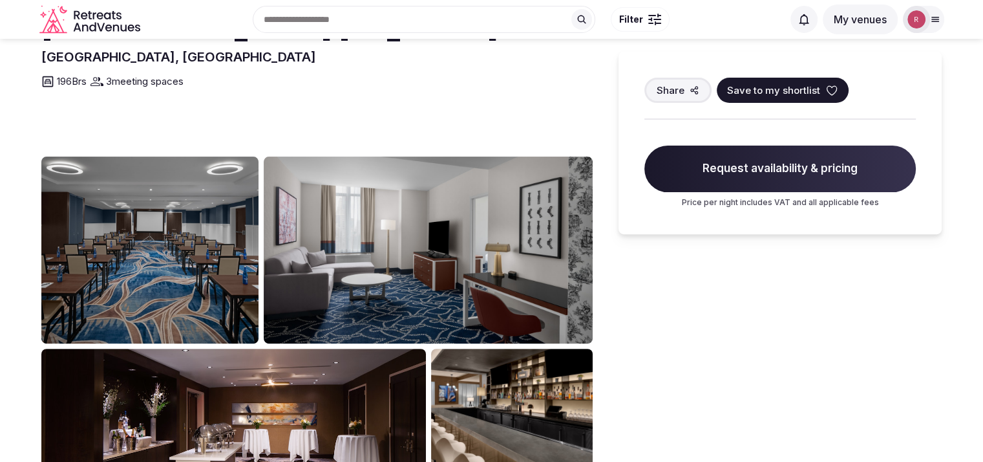
scroll to position [320, 0]
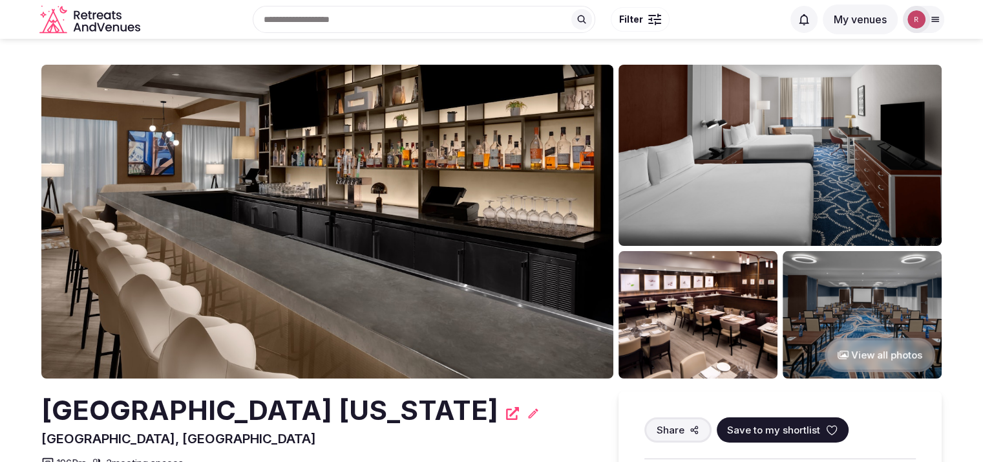
click at [870, 341] on button "View all photos" at bounding box center [880, 355] width 111 height 34
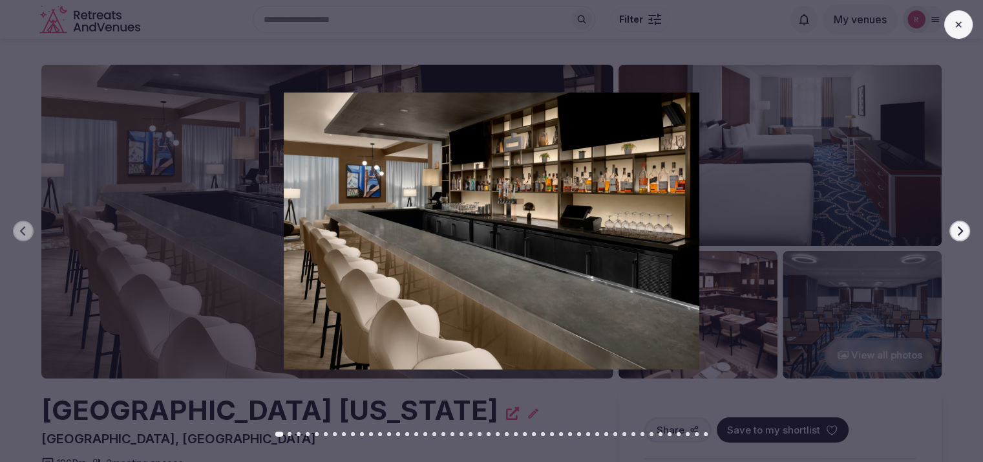
click at [958, 228] on icon "button" at bounding box center [960, 231] width 10 height 10
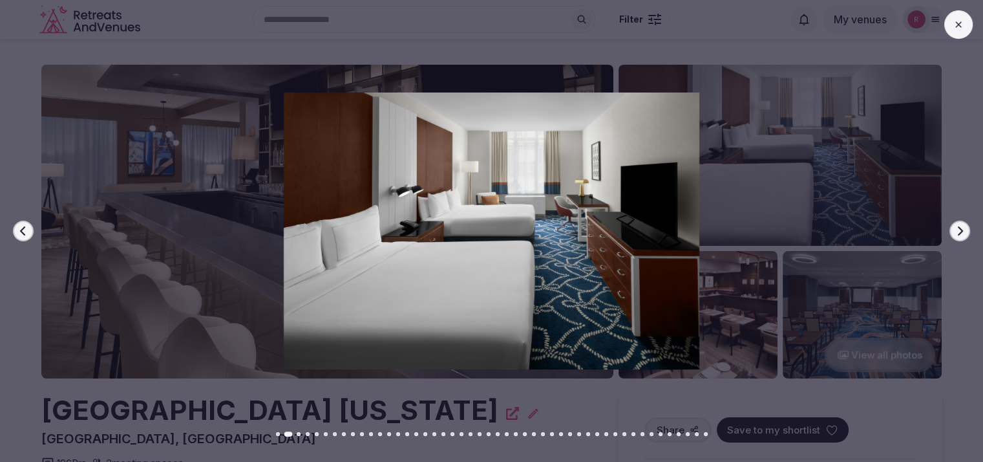
click at [958, 228] on icon "button" at bounding box center [960, 231] width 10 height 10
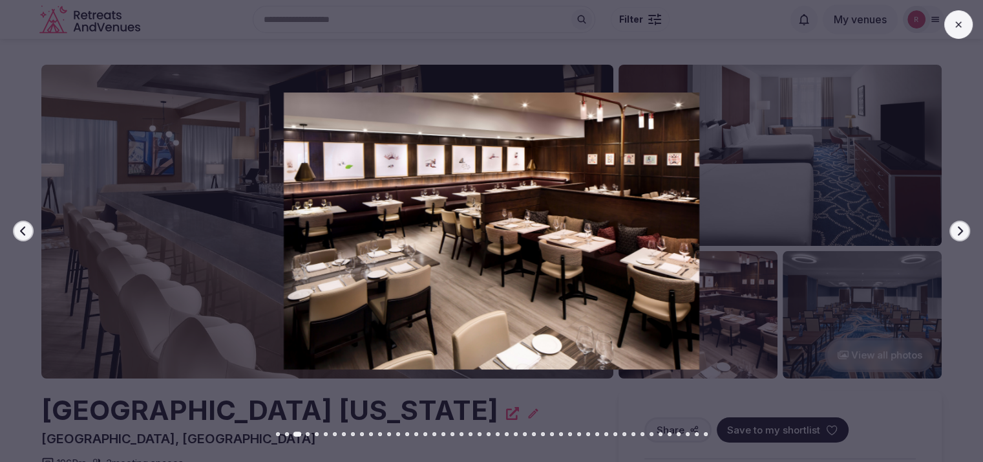
click at [958, 228] on icon "button" at bounding box center [960, 231] width 10 height 10
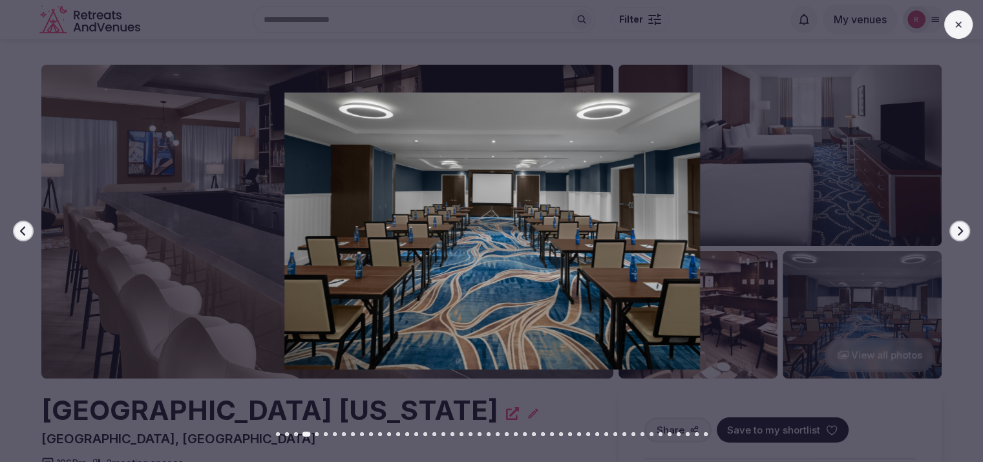
click at [958, 228] on icon "button" at bounding box center [960, 231] width 10 height 10
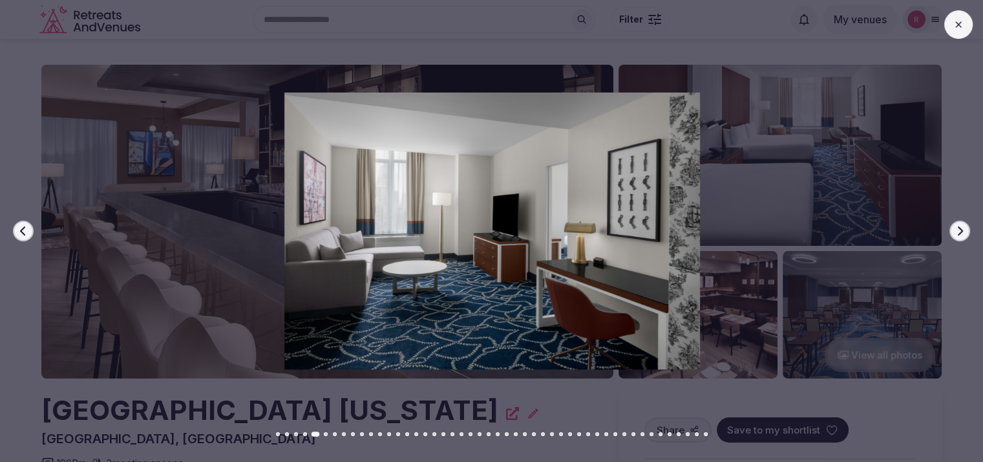
click at [958, 228] on icon "button" at bounding box center [960, 231] width 10 height 10
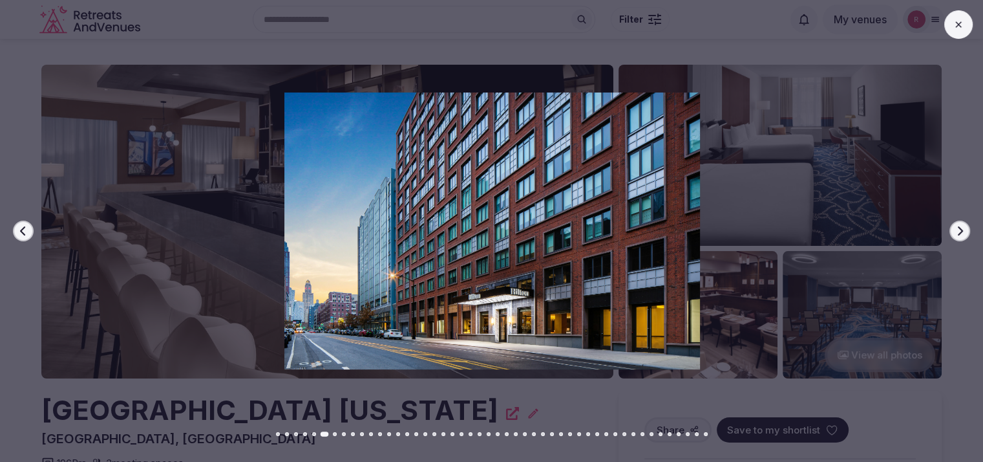
drag, startPoint x: 439, startPoint y: 194, endPoint x: 963, endPoint y: 227, distance: 525.4
click at [963, 227] on icon "button" at bounding box center [960, 231] width 10 height 10
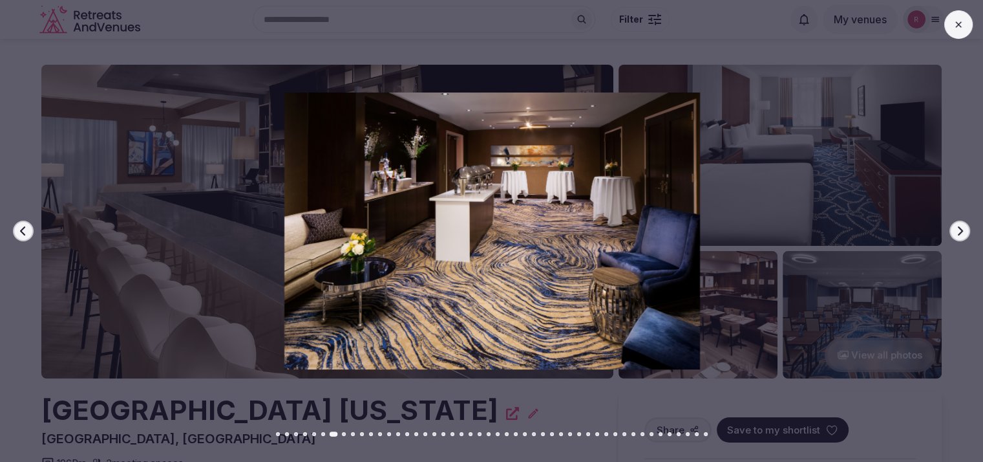
click at [963, 227] on icon "button" at bounding box center [960, 231] width 10 height 10
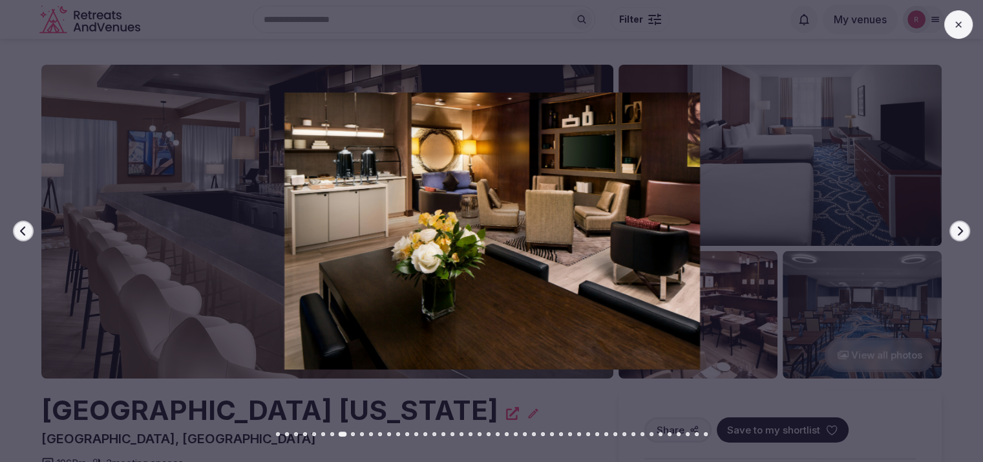
click at [963, 227] on icon "button" at bounding box center [960, 231] width 10 height 10
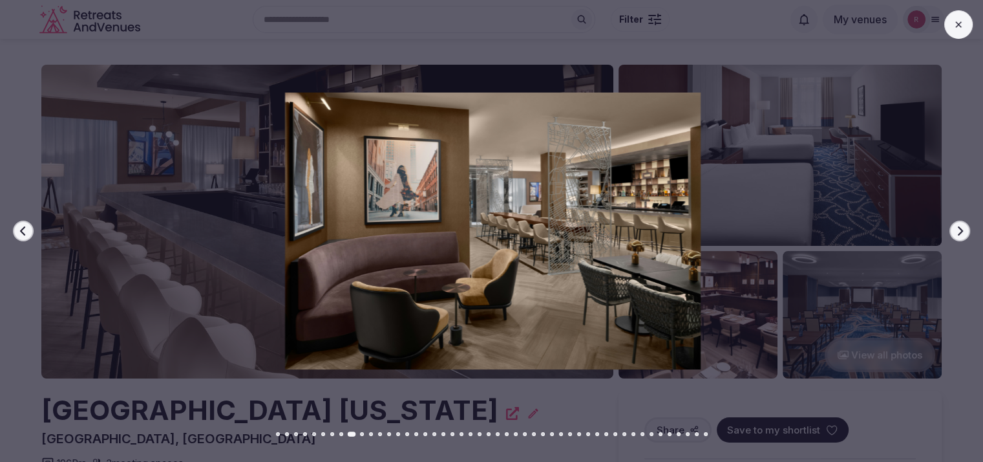
click at [963, 227] on icon "button" at bounding box center [960, 231] width 10 height 10
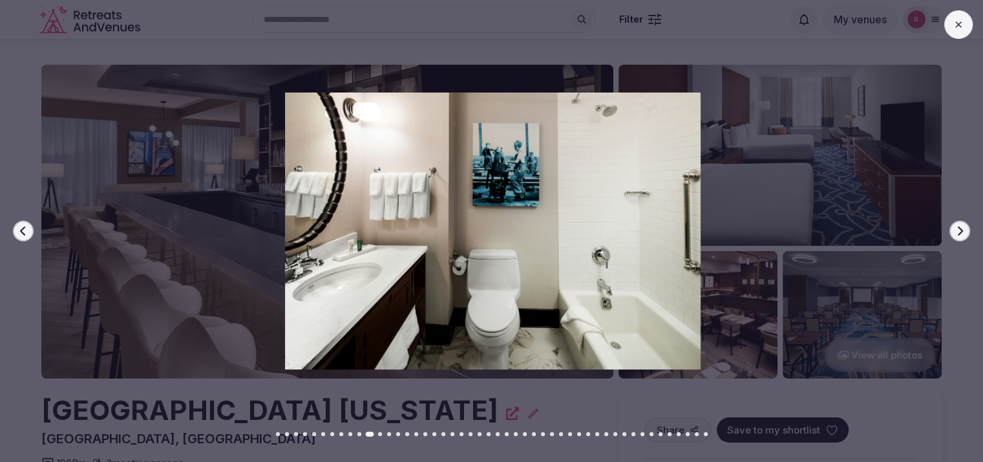
click at [952, 22] on button at bounding box center [959, 24] width 28 height 28
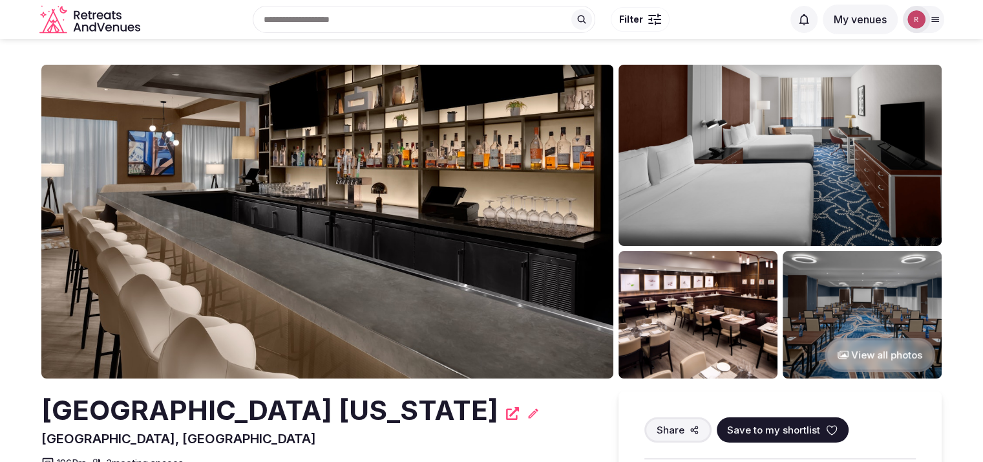
click at [873, 343] on button "View all photos" at bounding box center [880, 355] width 111 height 34
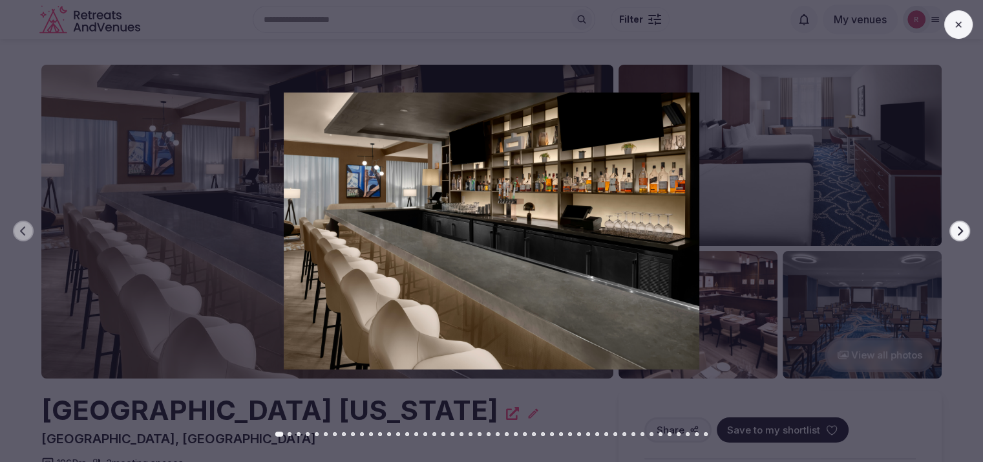
click at [962, 228] on icon "button" at bounding box center [960, 231] width 10 height 10
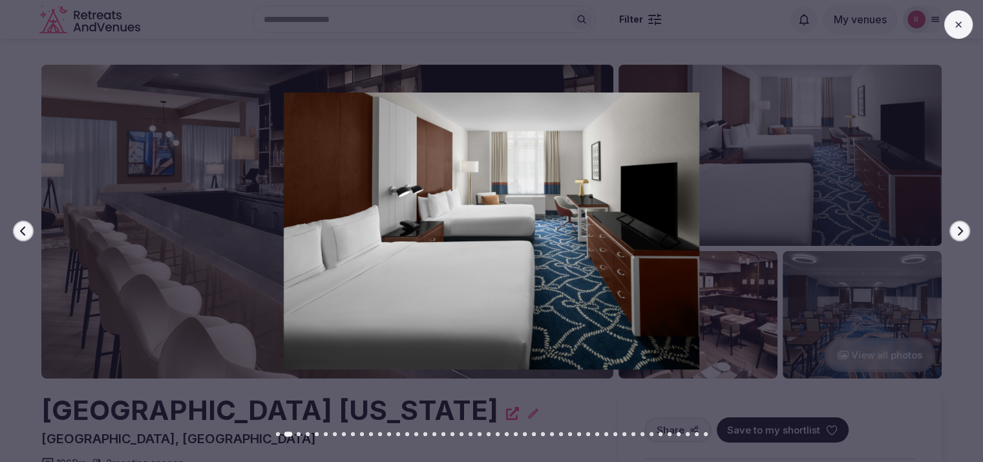
click at [962, 228] on icon "button" at bounding box center [960, 231] width 10 height 10
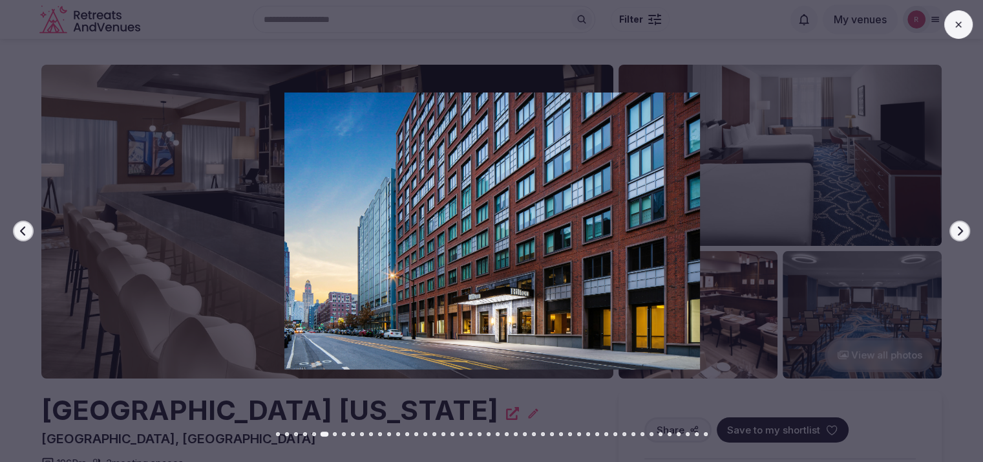
click at [962, 228] on icon "button" at bounding box center [960, 231] width 10 height 10
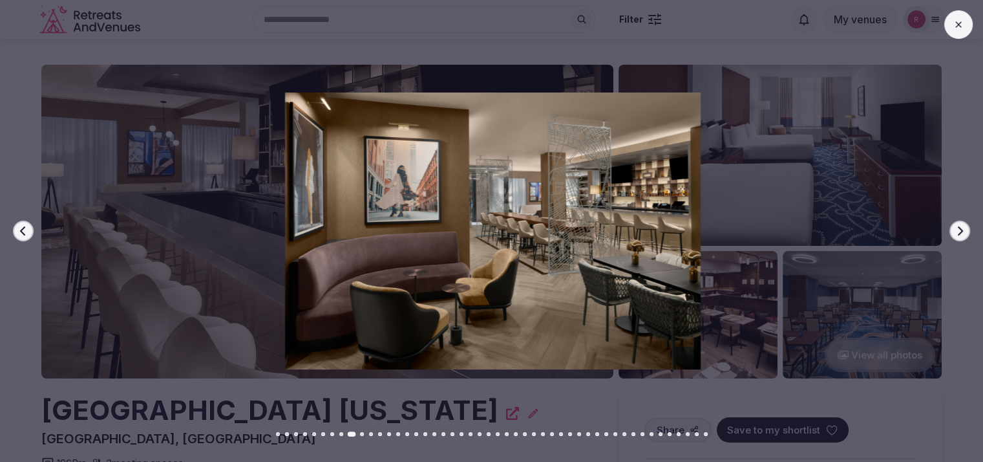
click at [962, 228] on icon "button" at bounding box center [960, 231] width 10 height 10
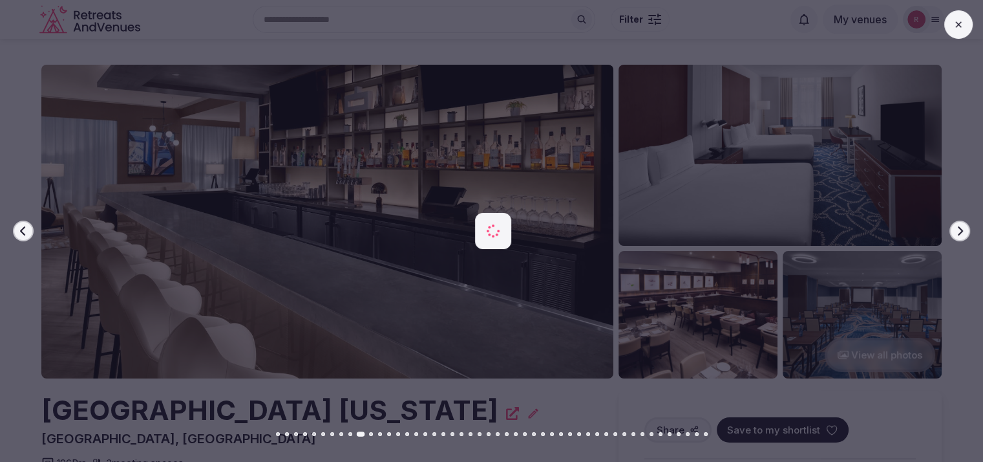
click at [962, 228] on icon "button" at bounding box center [960, 231] width 10 height 10
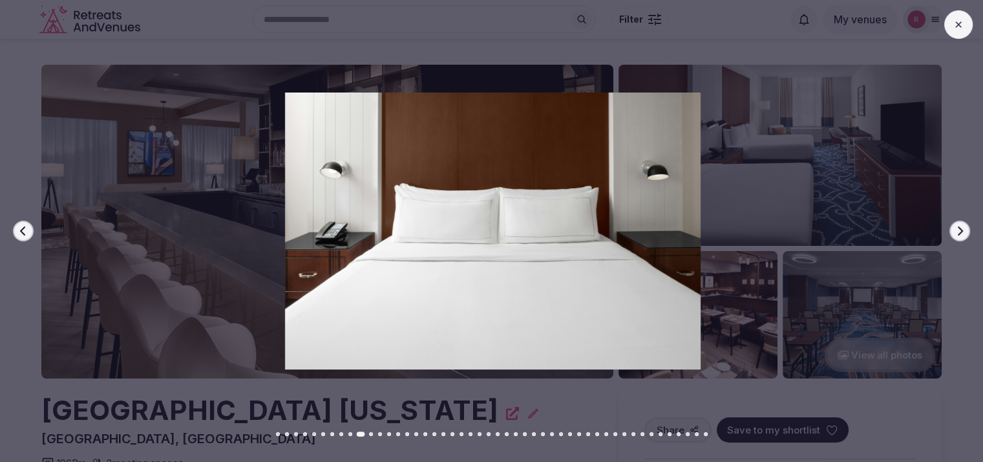
click at [962, 228] on icon "button" at bounding box center [960, 231] width 10 height 10
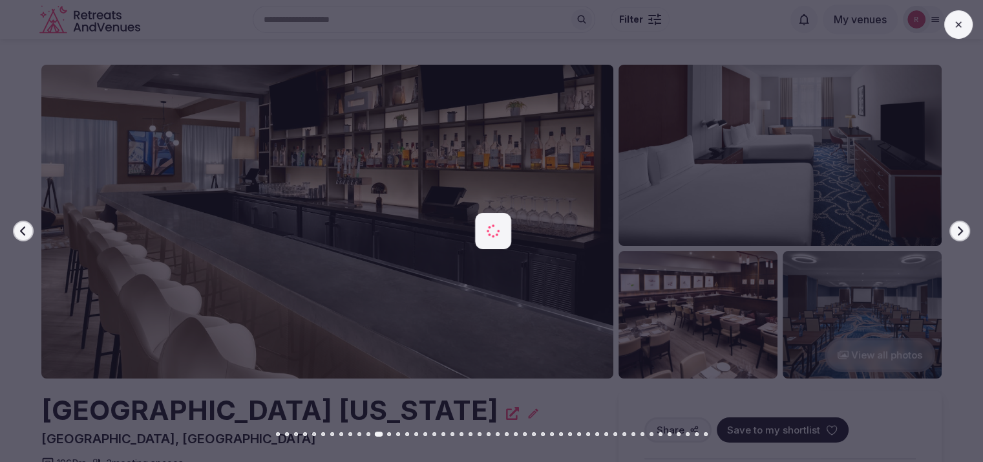
click at [962, 228] on icon "button" at bounding box center [960, 231] width 10 height 10
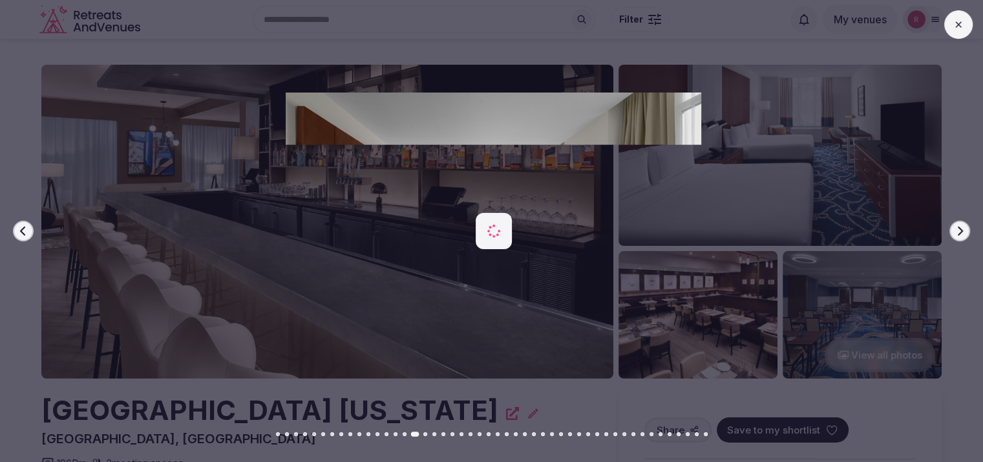
click at [962, 228] on icon "button" at bounding box center [960, 231] width 10 height 10
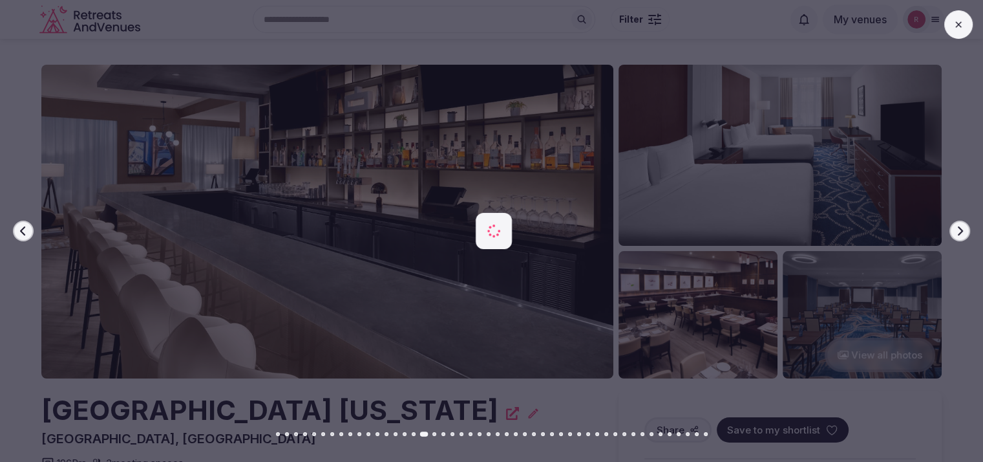
click at [962, 228] on icon "button" at bounding box center [960, 231] width 10 height 10
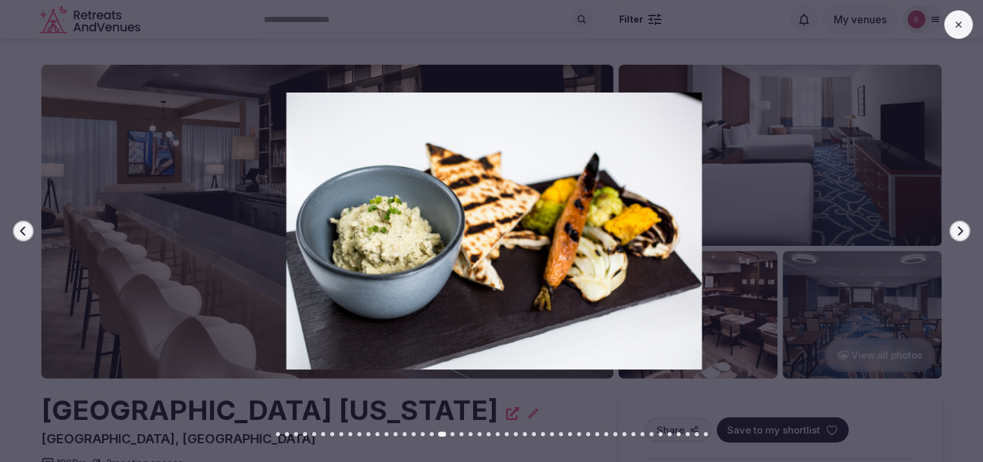
click at [965, 36] on button at bounding box center [959, 24] width 28 height 28
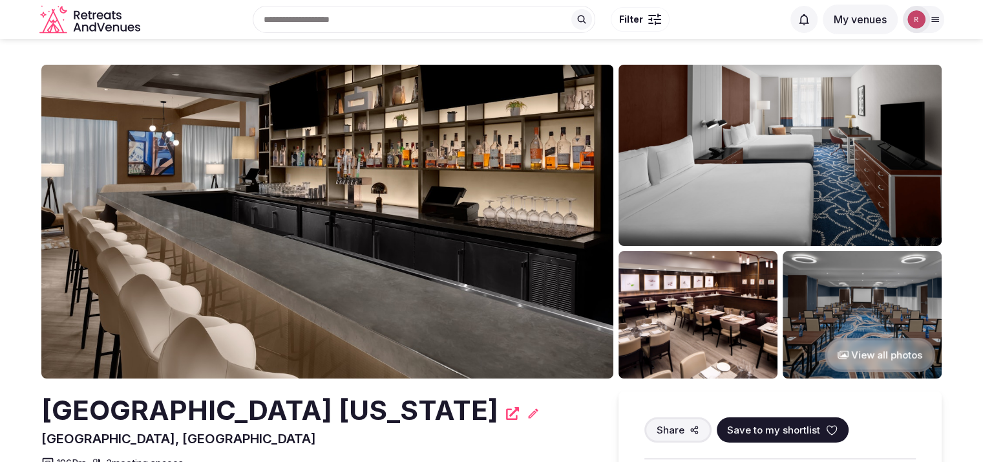
click at [866, 307] on img at bounding box center [862, 314] width 159 height 127
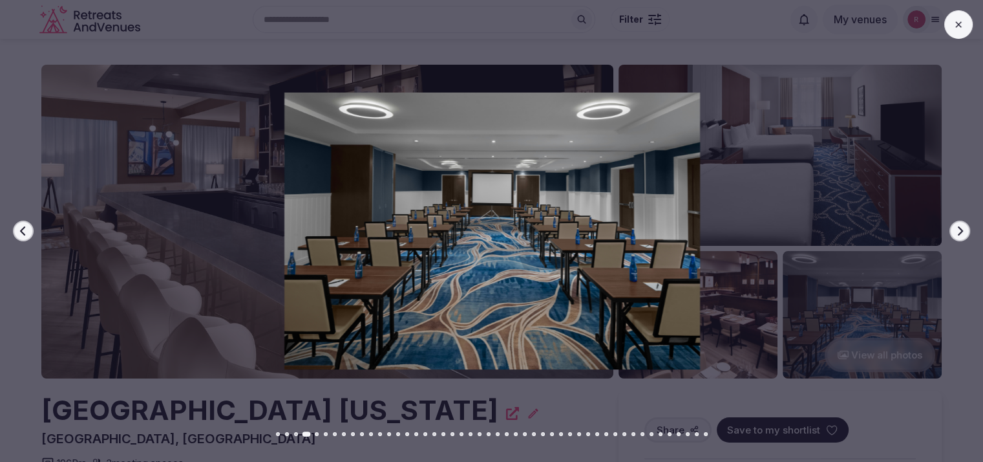
click at [0, 163] on div at bounding box center [487, 230] width 994 height 277
click at [960, 30] on button at bounding box center [959, 24] width 28 height 28
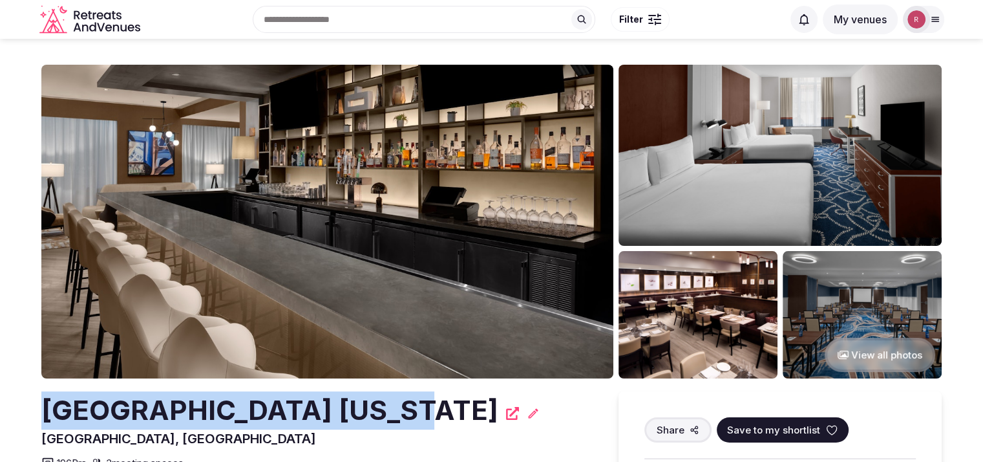
drag, startPoint x: 375, startPoint y: 415, endPoint x: 34, endPoint y: 400, distance: 341.8
copy h2 "[GEOGRAPHIC_DATA] [US_STATE]"
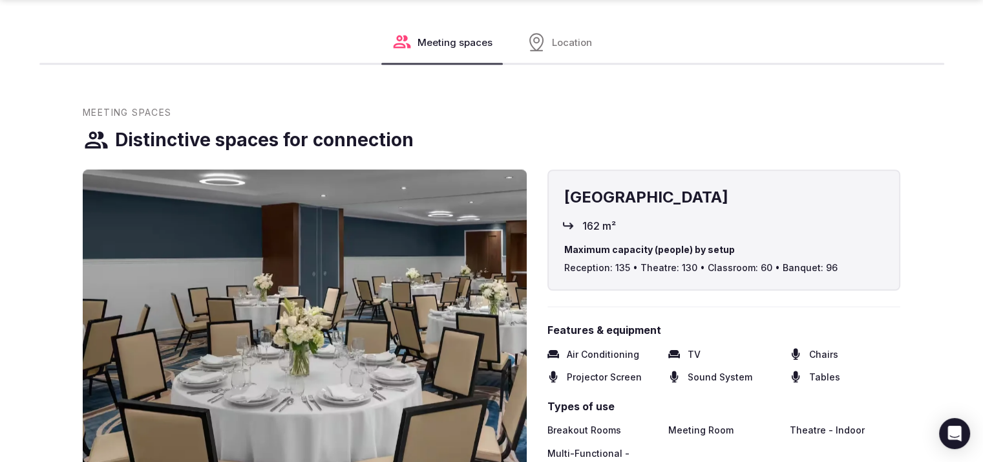
scroll to position [996, 0]
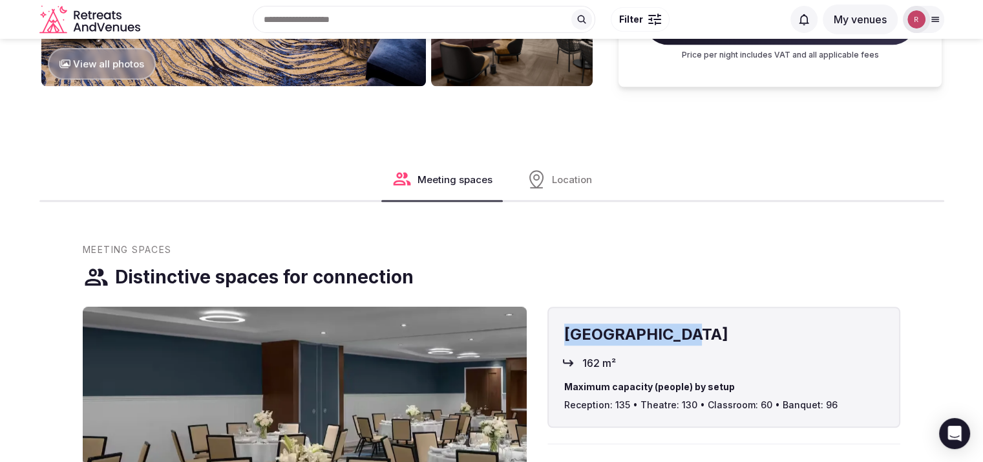
drag, startPoint x: 718, startPoint y: 328, endPoint x: 559, endPoint y: 320, distance: 159.3
click at [559, 320] on div "Brooklyn South 162 m² Maximum capacity (people) by setup Reception: 135 • Theat…" at bounding box center [724, 366] width 353 height 121
copy h4 "[GEOGRAPHIC_DATA]"
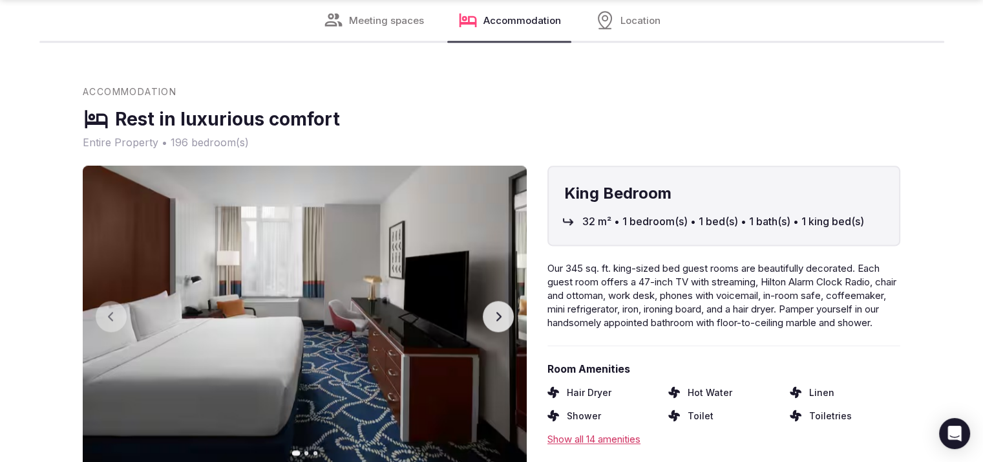
scroll to position [1732, 0]
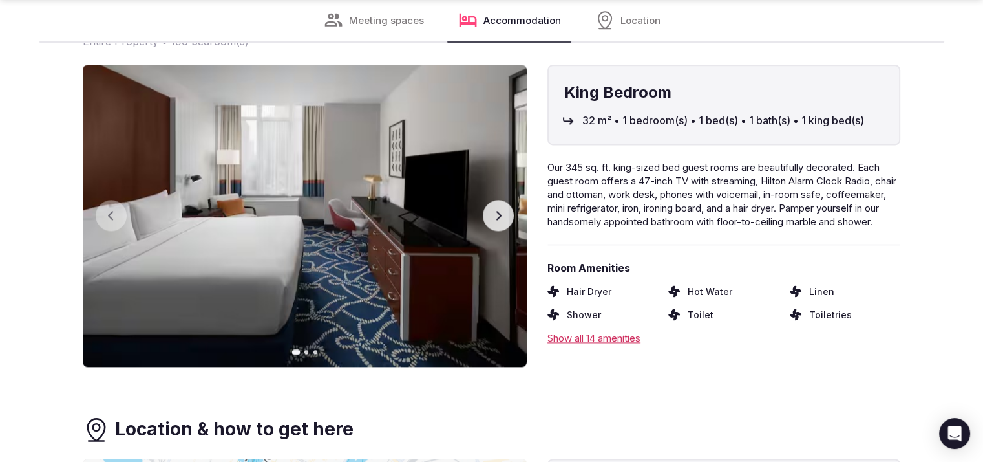
click at [497, 223] on button "Next slide" at bounding box center [498, 215] width 31 height 31
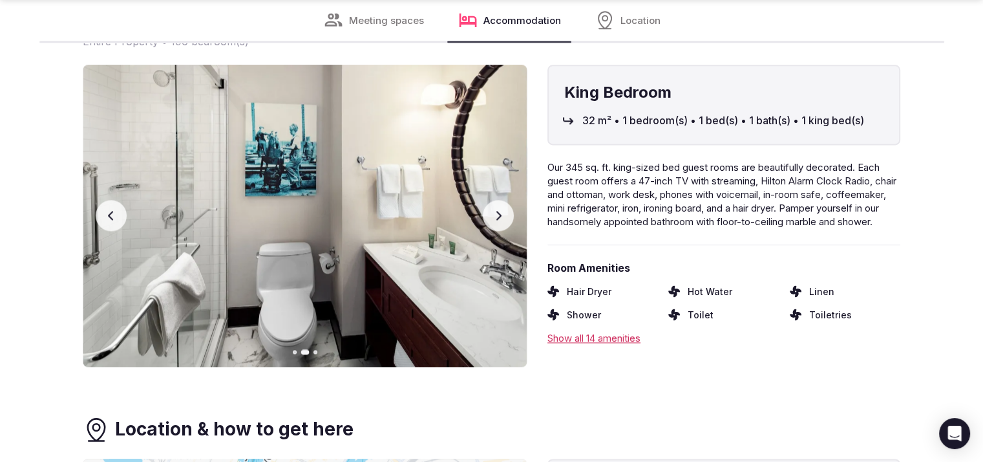
click at [497, 223] on button "Next slide" at bounding box center [498, 215] width 31 height 31
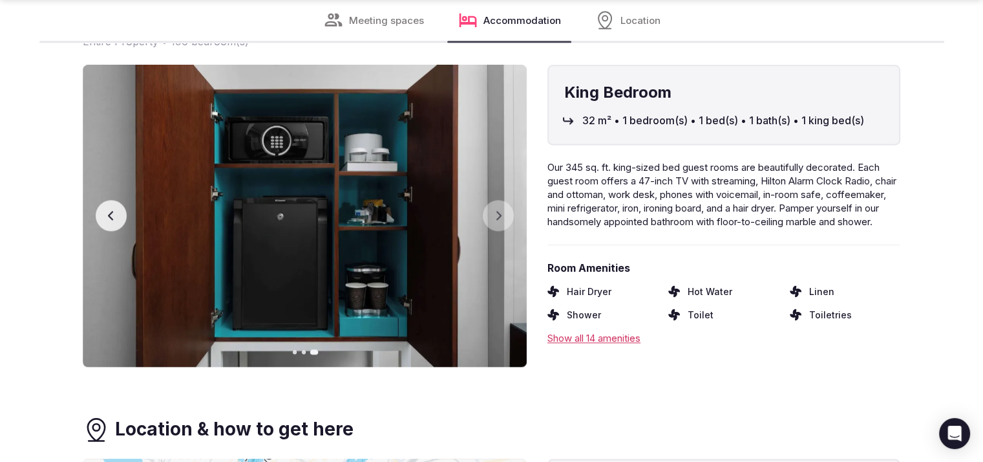
click at [111, 206] on button "Previous slide" at bounding box center [111, 215] width 31 height 31
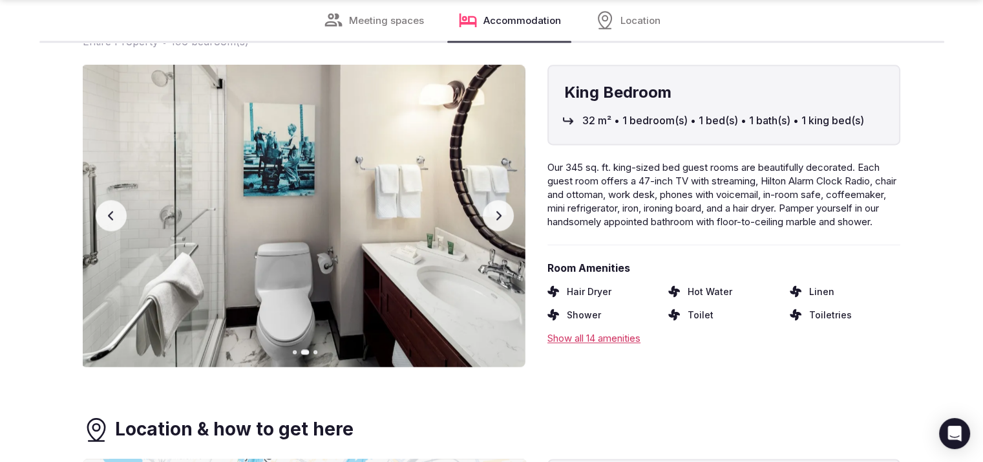
click at [111, 206] on button "Previous slide" at bounding box center [111, 215] width 31 height 31
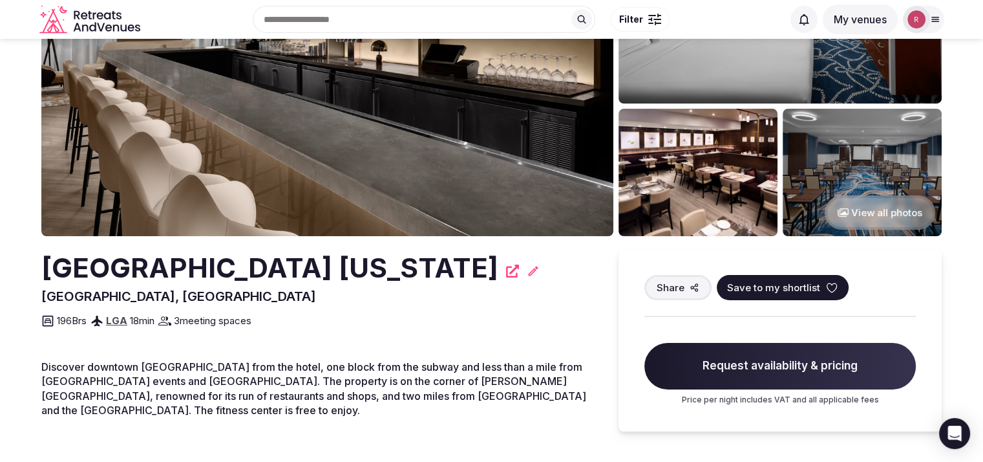
scroll to position [116, 0]
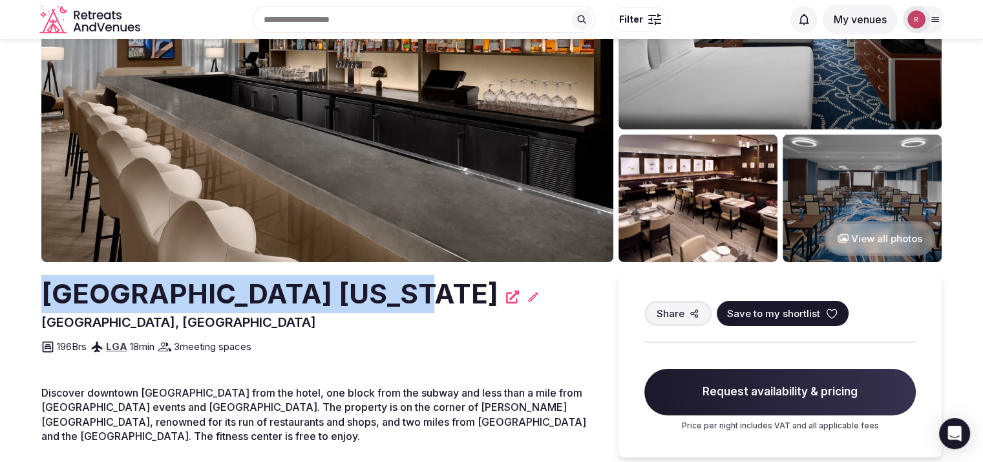
drag, startPoint x: 375, startPoint y: 296, endPoint x: 28, endPoint y: 303, distance: 347.3
copy h2 "[GEOGRAPHIC_DATA] [US_STATE]"
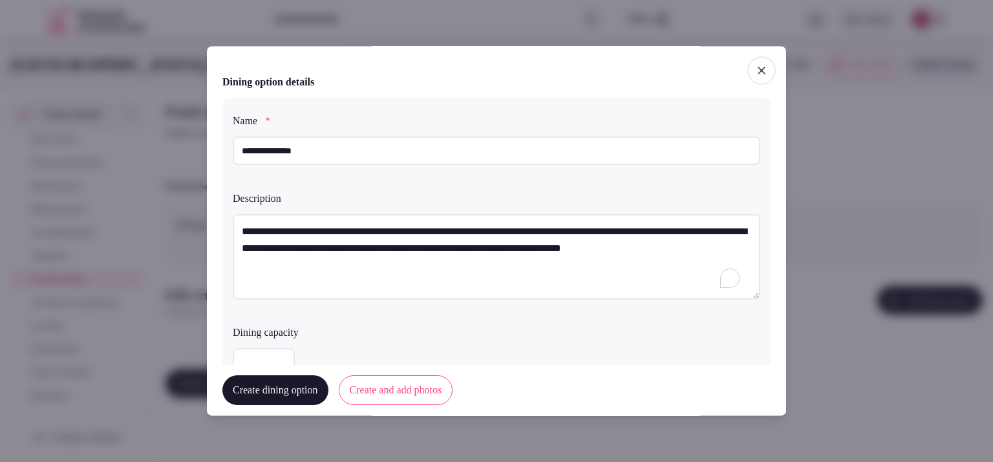
scroll to position [32, 0]
drag, startPoint x: 475, startPoint y: 252, endPoint x: 239, endPoint y: 257, distance: 235.4
click at [239, 257] on textarea "**********" at bounding box center [492, 256] width 518 height 85
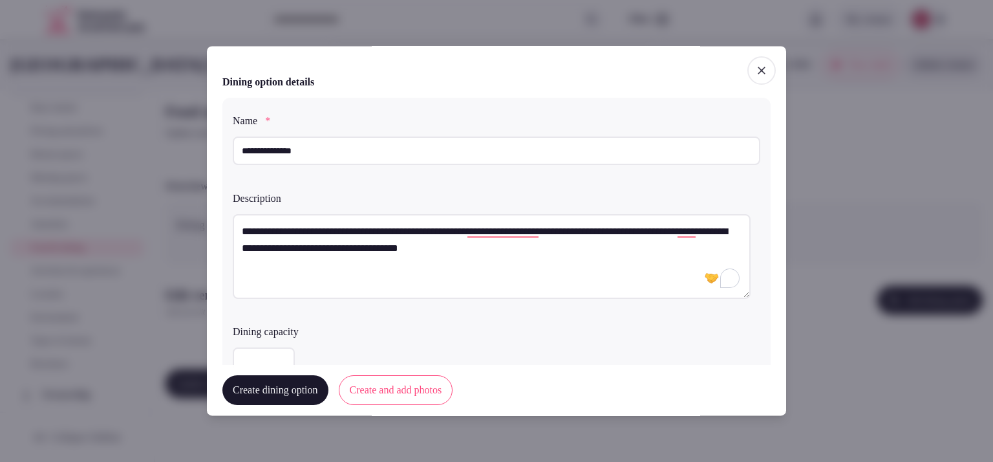
type textarea "**********"
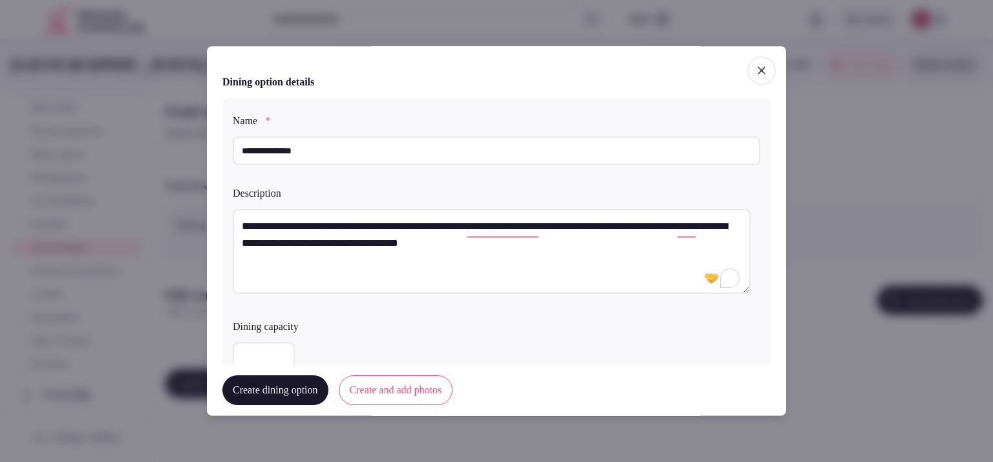
click at [257, 350] on input "number" at bounding box center [264, 357] width 62 height 28
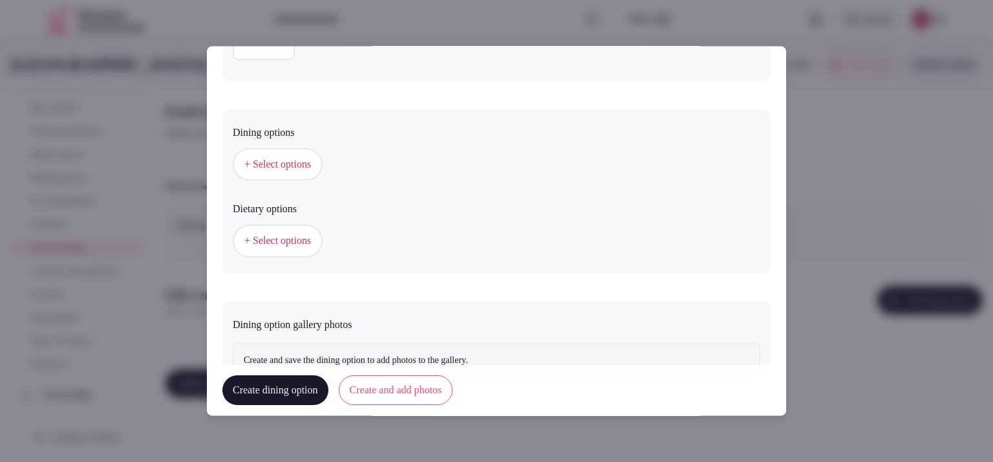
scroll to position [362, 0]
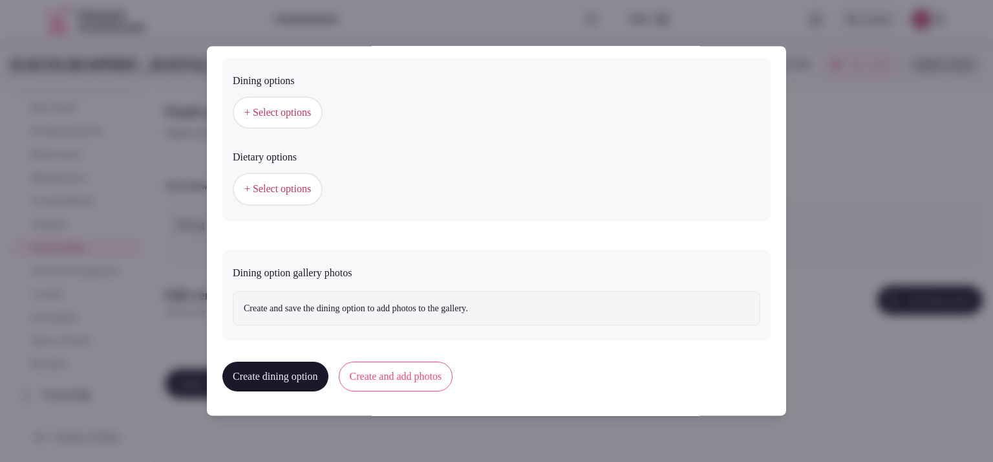
click at [410, 372] on button "Create and add photos" at bounding box center [396, 377] width 114 height 30
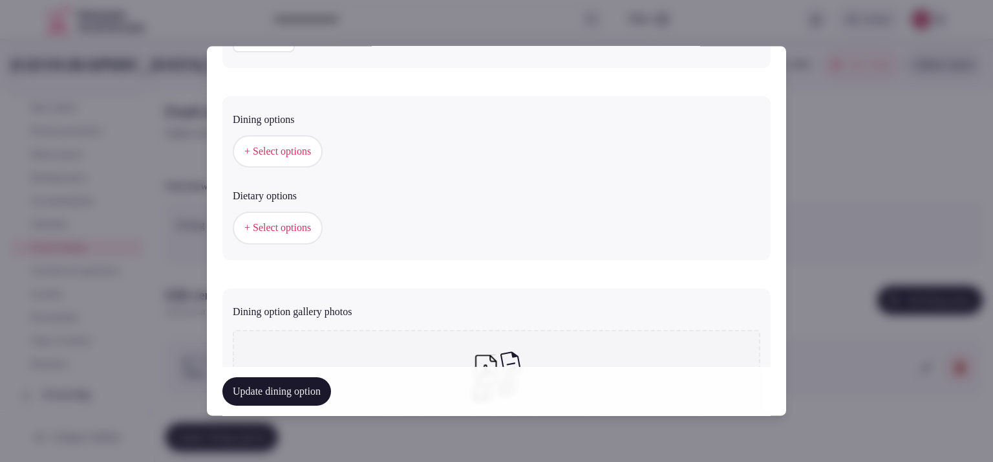
scroll to position [481, 0]
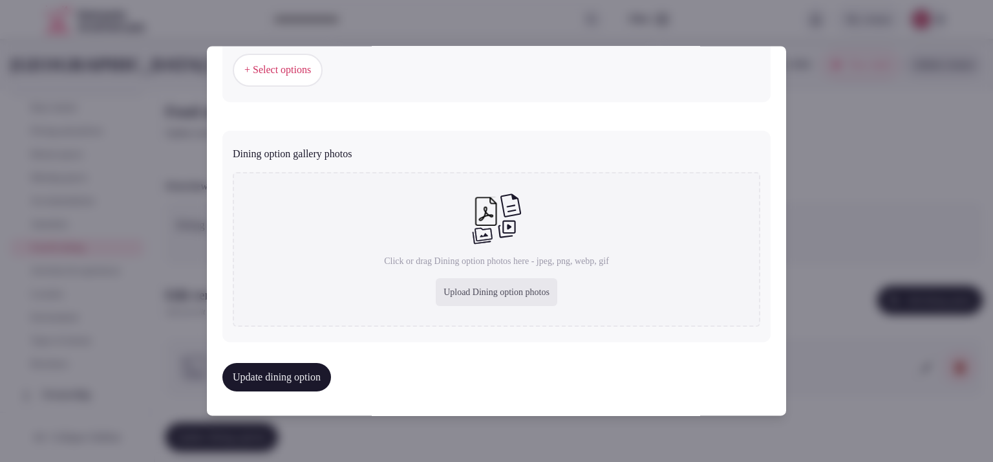
click at [510, 285] on div "Upload Dining option photos" at bounding box center [497, 292] width 122 height 28
type input "**********"
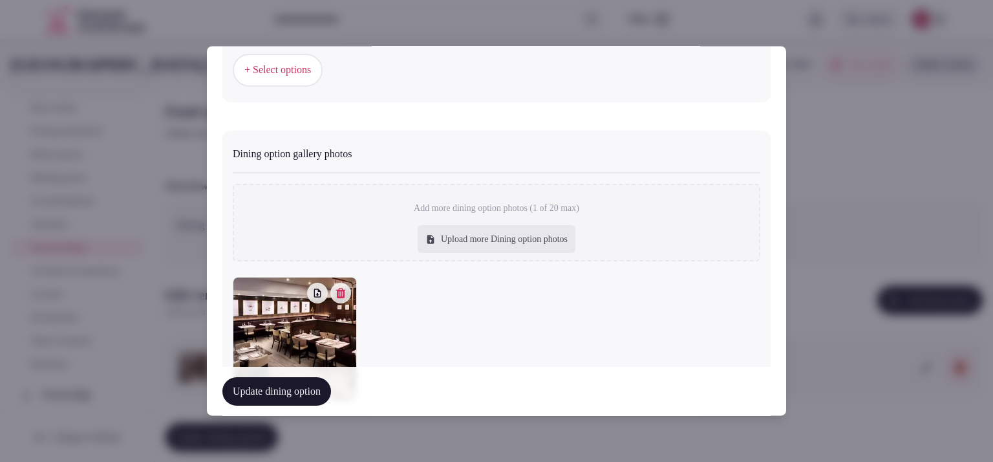
click at [331, 379] on button "Update dining option" at bounding box center [276, 391] width 109 height 28
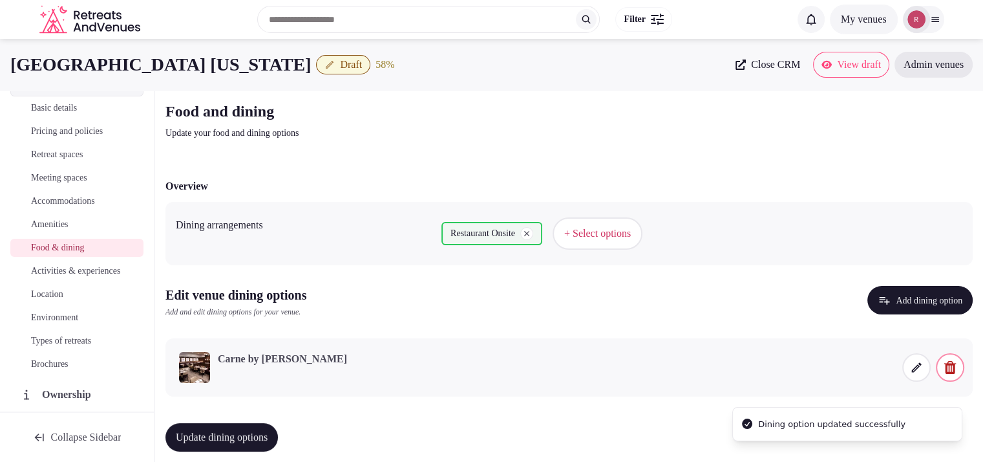
scroll to position [14, 0]
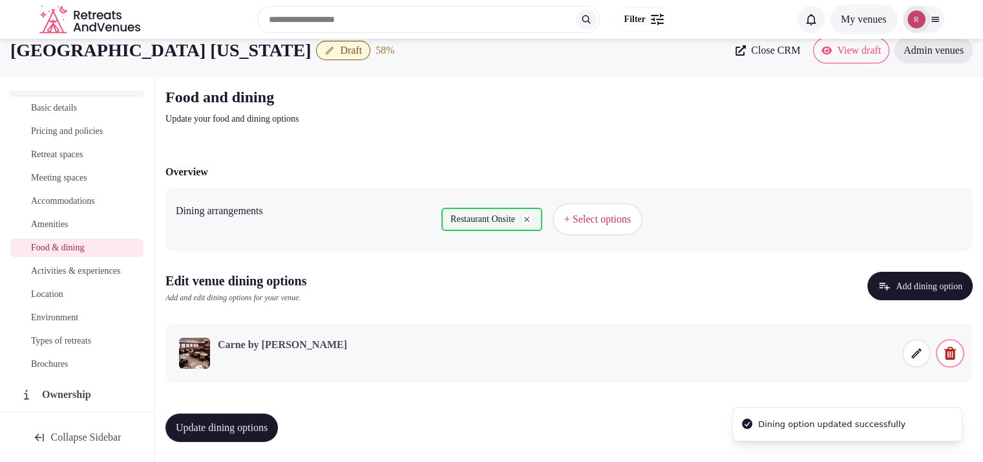
click at [261, 421] on span "Update dining options" at bounding box center [222, 427] width 92 height 13
click at [62, 275] on span "Activities & experiences" at bounding box center [75, 270] width 89 height 13
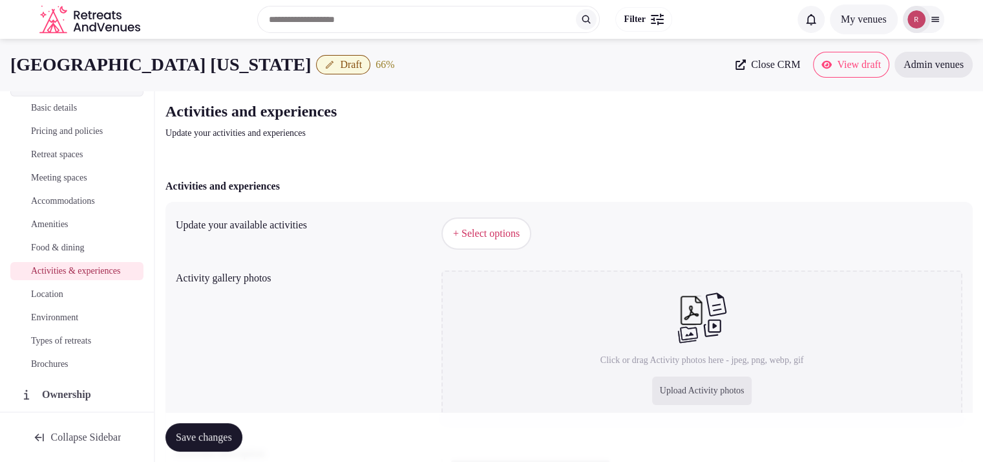
click at [466, 237] on span "+ Select options" at bounding box center [486, 233] width 67 height 14
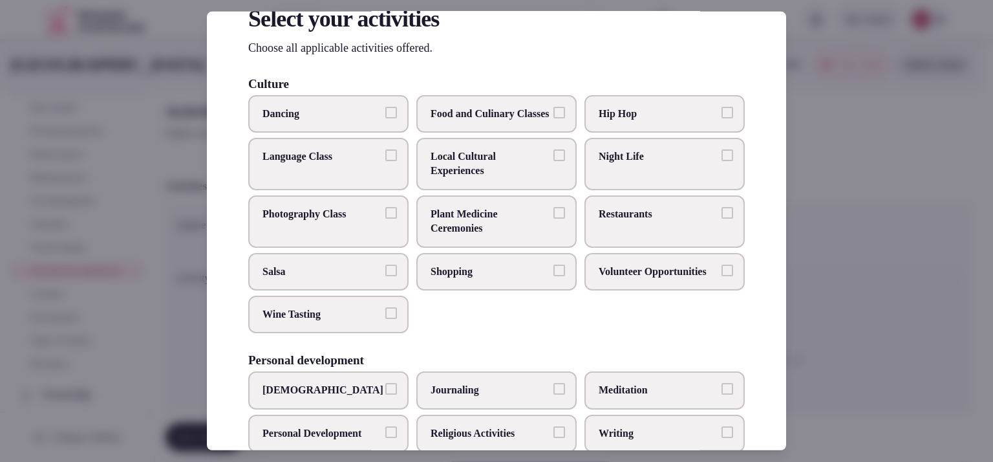
scroll to position [87, 0]
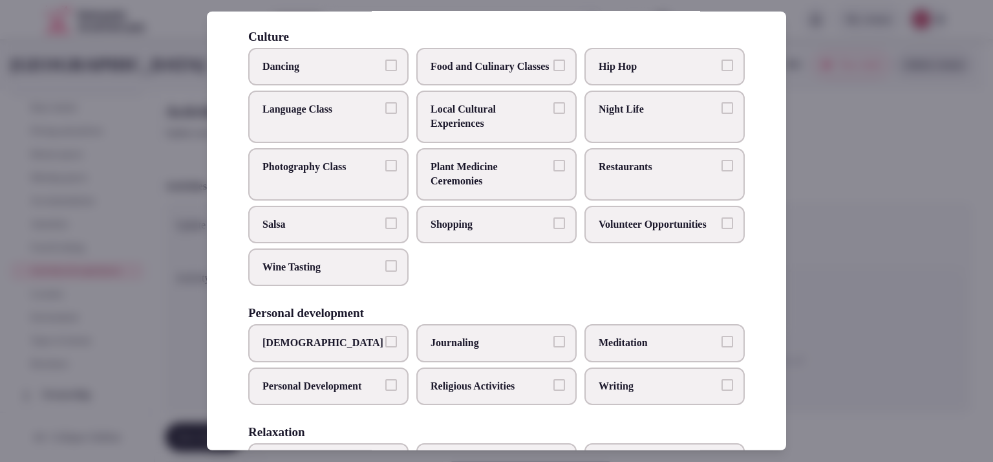
click at [488, 242] on label "Shopping" at bounding box center [496, 224] width 160 height 38
click at [553, 228] on button "Shopping" at bounding box center [559, 223] width 12 height 12
click at [610, 174] on span "Restaurants" at bounding box center [658, 167] width 119 height 14
click at [722, 171] on button "Restaurants" at bounding box center [728, 166] width 12 height 12
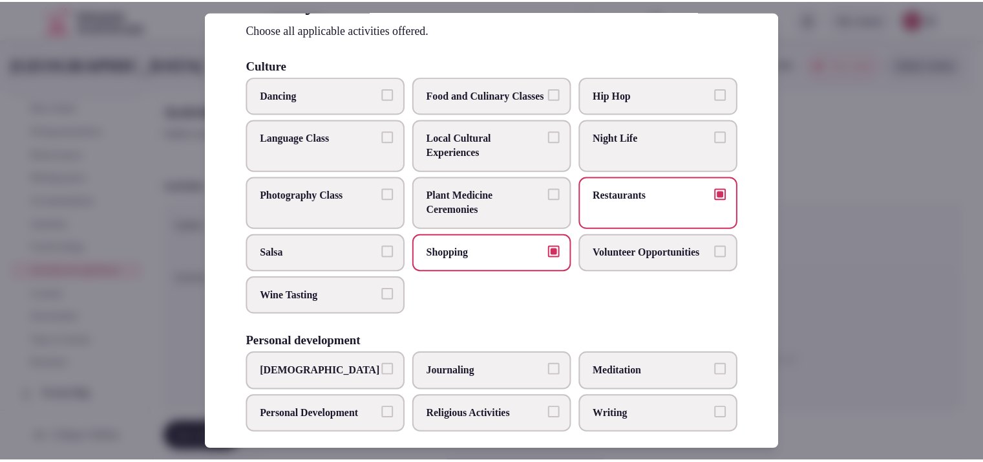
scroll to position [52, 0]
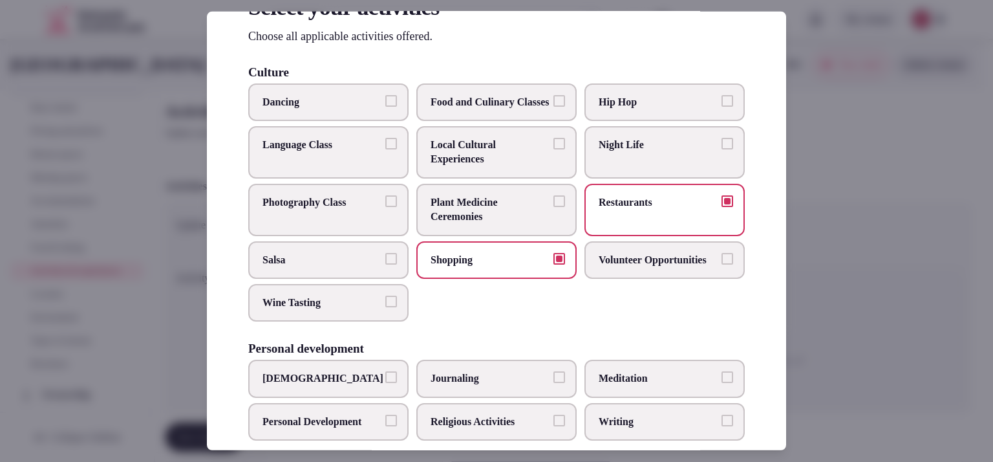
click at [663, 152] on span "Night Life" at bounding box center [658, 145] width 119 height 14
click at [722, 149] on button "Night Life" at bounding box center [728, 144] width 12 height 12
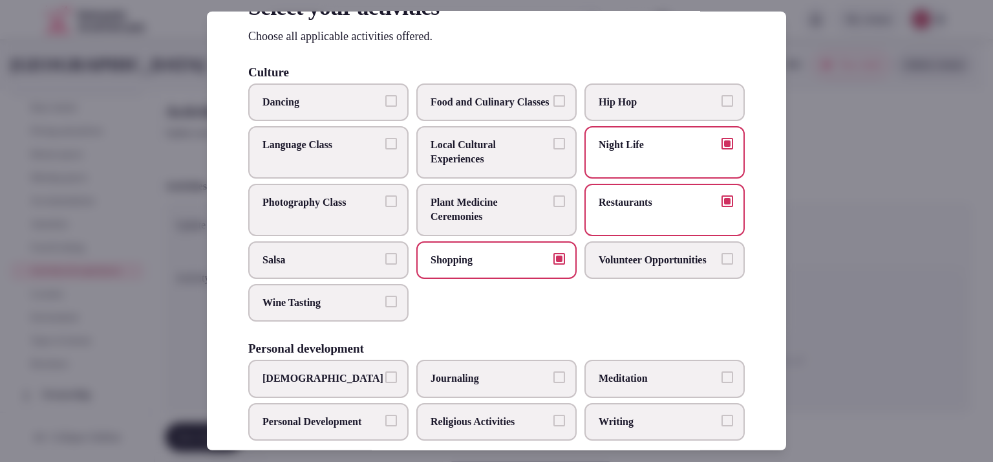
click at [471, 167] on span "Local Cultural Experiences" at bounding box center [490, 152] width 119 height 29
click at [553, 149] on button "Local Cultural Experiences" at bounding box center [559, 144] width 12 height 12
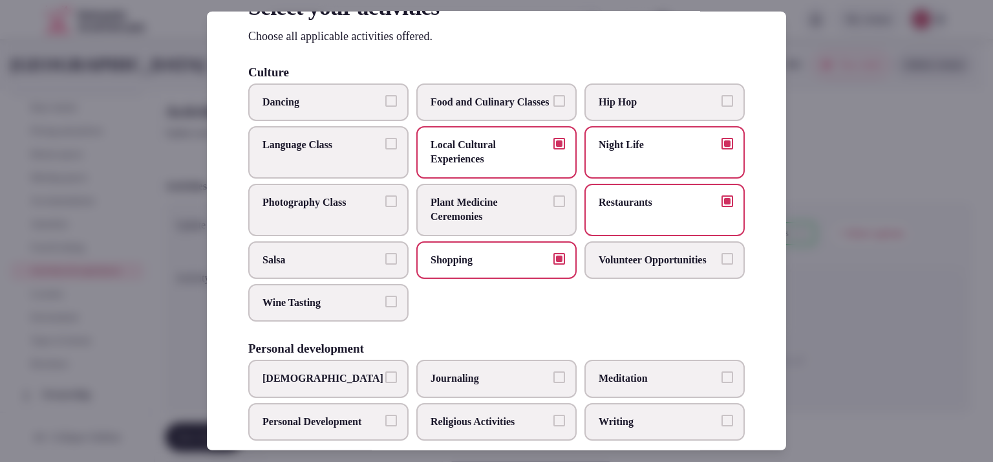
click at [843, 338] on div at bounding box center [496, 231] width 993 height 462
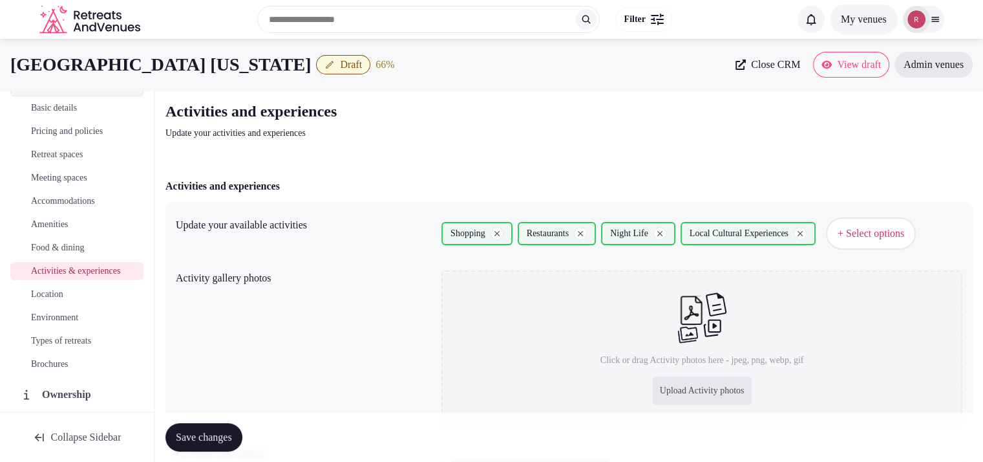
click at [703, 383] on div "Upload Activity photos" at bounding box center [702, 390] width 100 height 28
type input "**********"
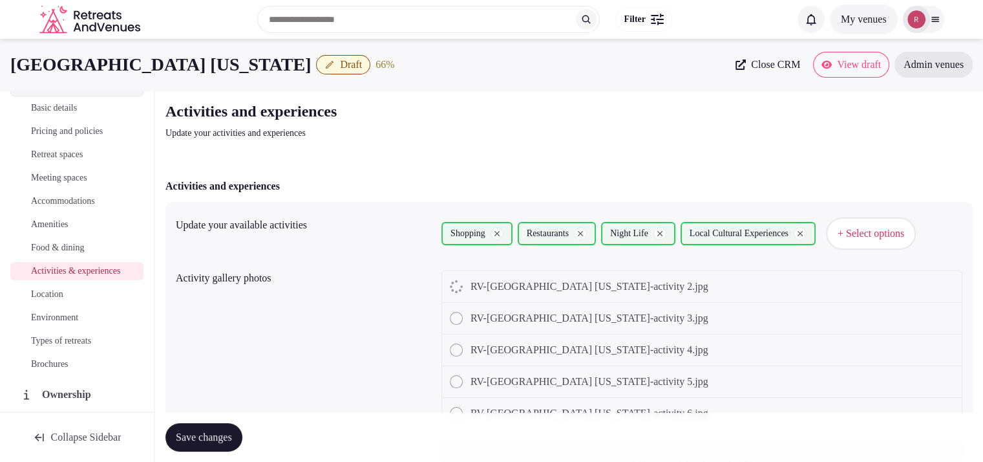
scroll to position [398, 0]
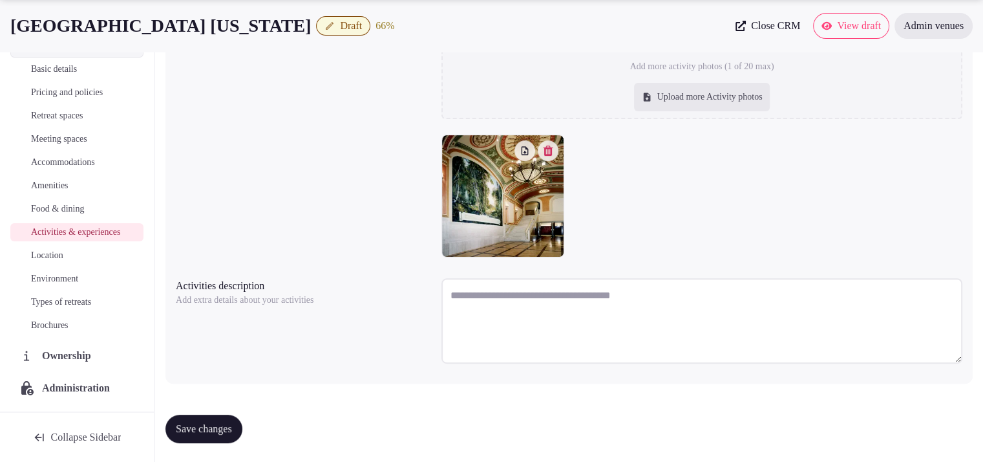
click at [499, 297] on textarea at bounding box center [702, 320] width 521 height 85
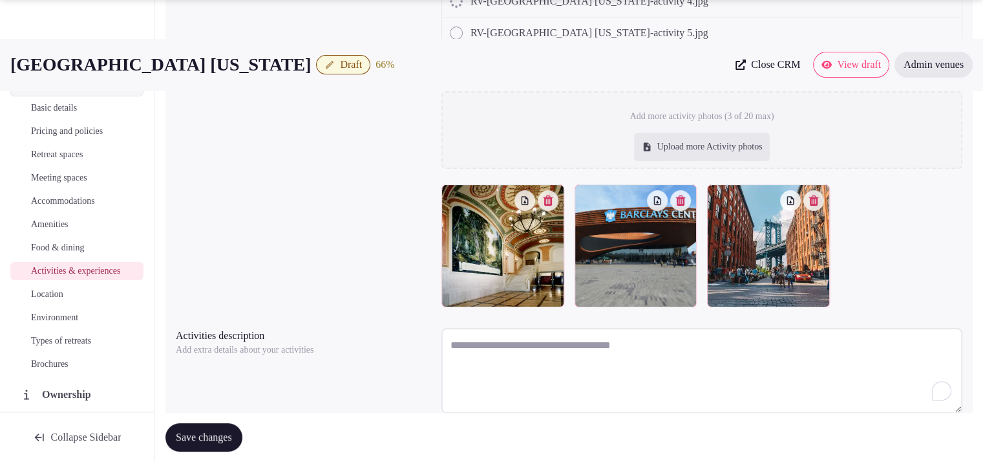
scroll to position [335, 0]
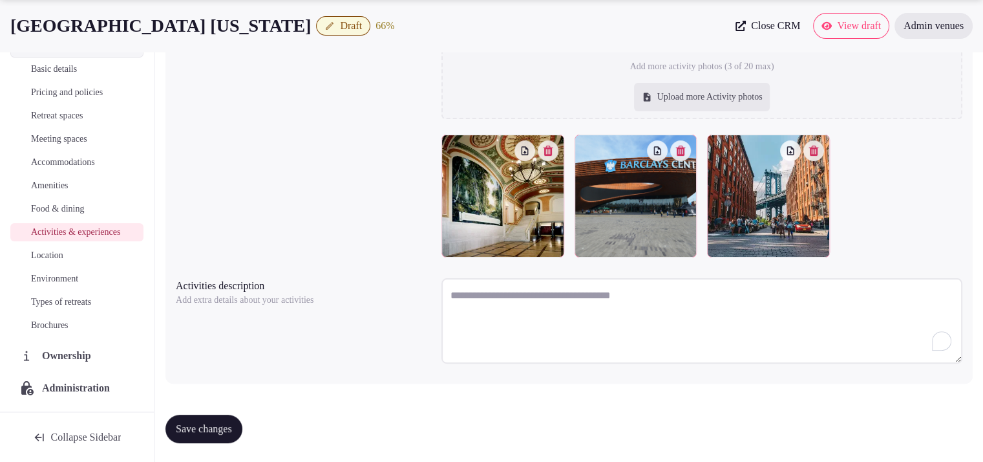
paste textarea "**********"
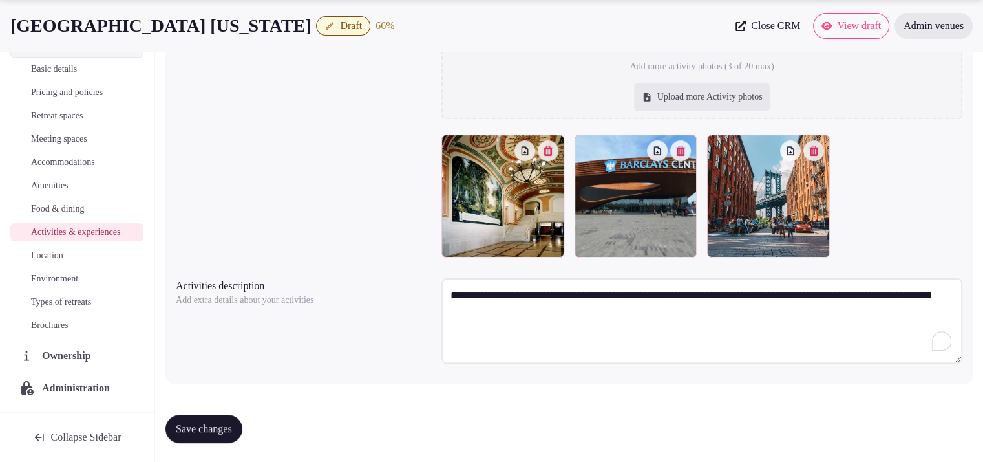
type textarea "**********"
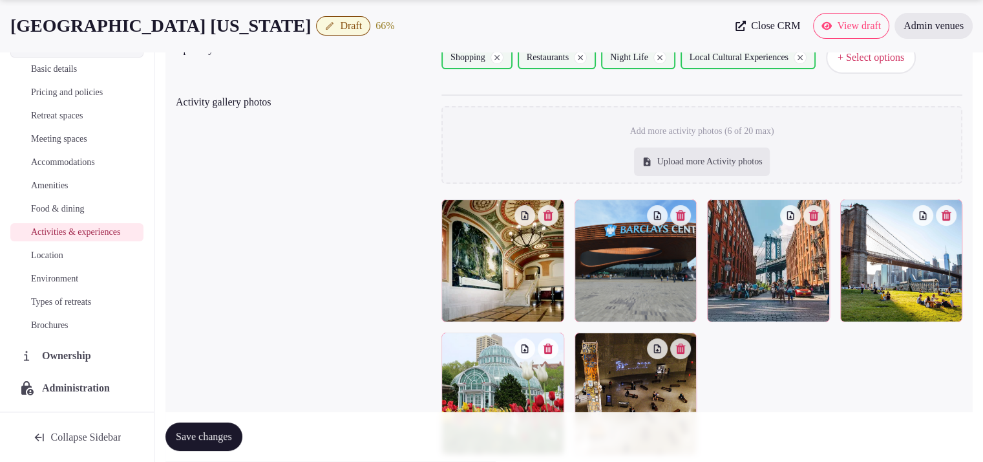
scroll to position [186, 0]
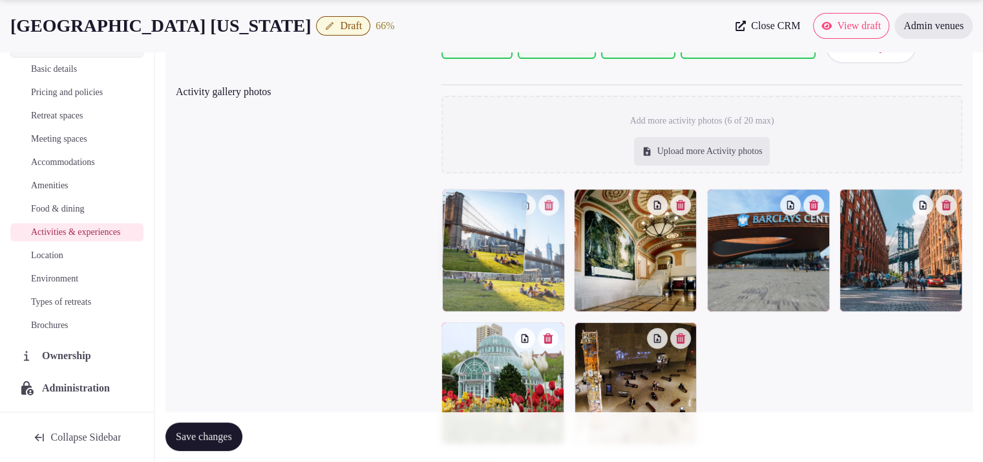
drag, startPoint x: 874, startPoint y: 258, endPoint x: 535, endPoint y: 271, distance: 339.1
click at [535, 271] on body "Search Popular Destinations Toscana, Italy Riviera Maya, Mexico Indonesia, Bali…" at bounding box center [491, 232] width 983 height 836
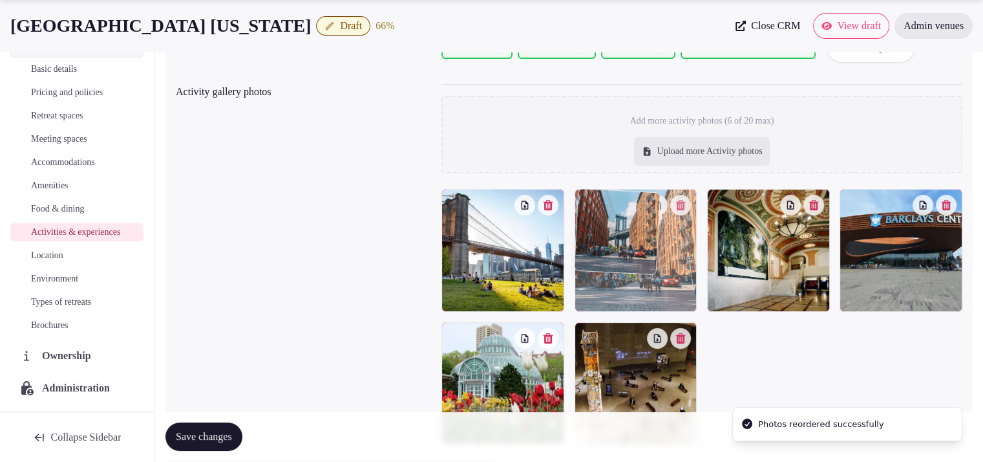
drag, startPoint x: 888, startPoint y: 266, endPoint x: 672, endPoint y: 301, distance: 218.1
click at [672, 301] on body "Search Popular Destinations Toscana, Italy Riviera Maya, Mexico Indonesia, Bali…" at bounding box center [491, 232] width 983 height 836
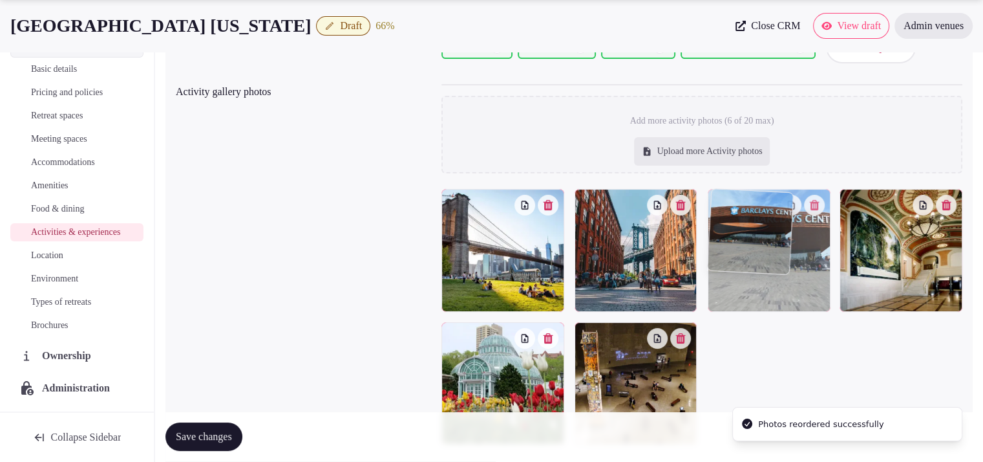
drag, startPoint x: 907, startPoint y: 297, endPoint x: 759, endPoint y: 294, distance: 148.1
click at [759, 294] on body "Search Popular Destinations Toscana, Italy Riviera Maya, Mexico Indonesia, Bali…" at bounding box center [491, 232] width 983 height 836
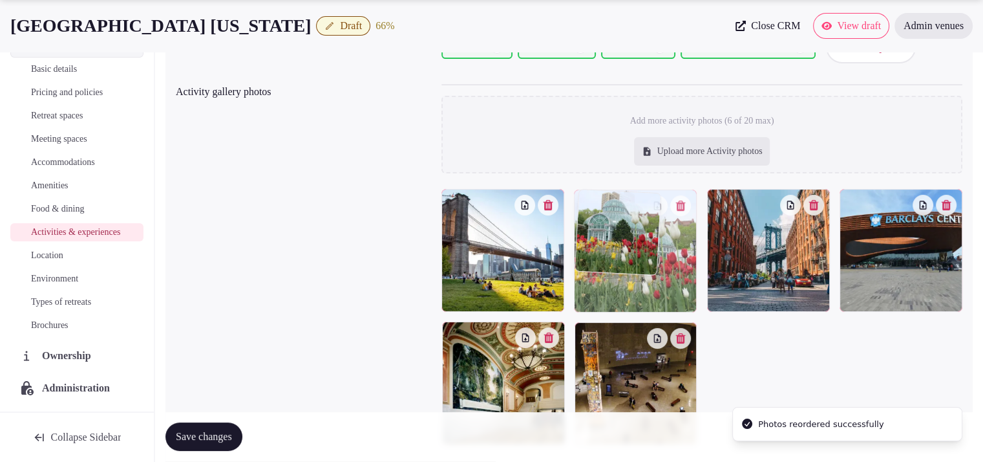
drag, startPoint x: 522, startPoint y: 371, endPoint x: 652, endPoint y: 299, distance: 148.2
click at [652, 299] on body "Search Popular Destinations Toscana, Italy Riviera Maya, Mexico Indonesia, Bali…" at bounding box center [491, 232] width 983 height 836
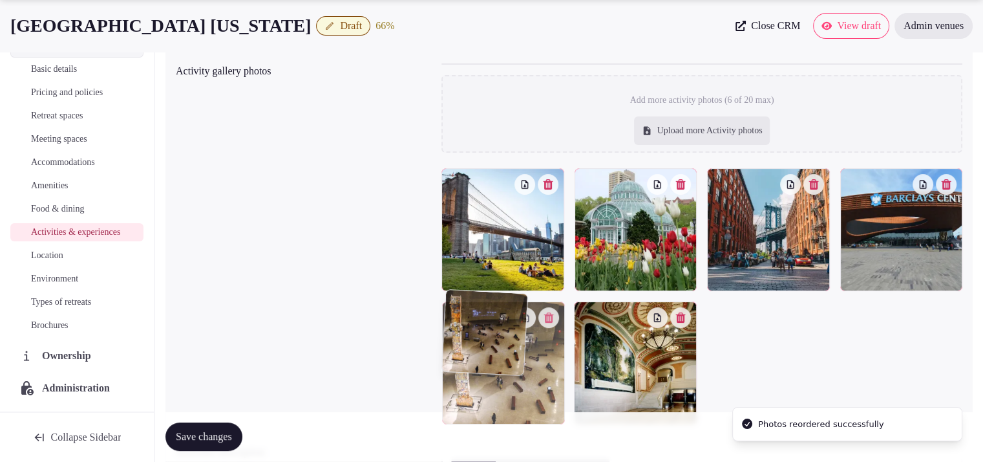
drag, startPoint x: 629, startPoint y: 372, endPoint x: 546, endPoint y: 376, distance: 82.9
click at [546, 376] on body "Search Popular Destinations Toscana, Italy Riviera Maya, Mexico Indonesia, Bali…" at bounding box center [491, 211] width 983 height 836
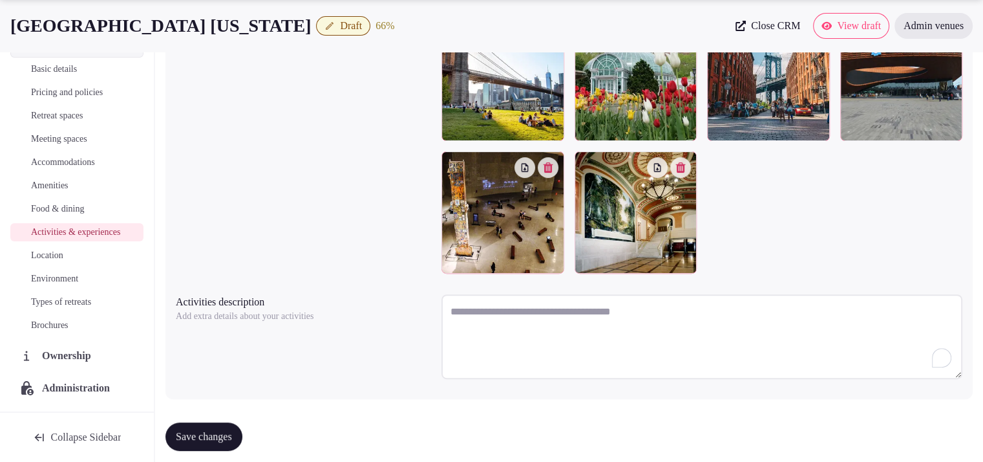
scroll to position [374, 0]
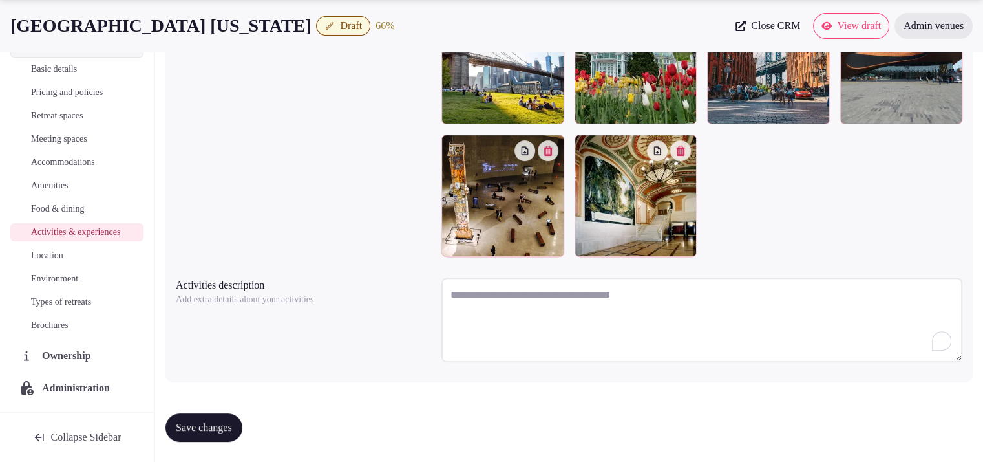
click at [548, 315] on textarea "To enrich screen reader interactions, please activate Accessibility in Grammarl…" at bounding box center [702, 319] width 521 height 85
paste textarea "**********"
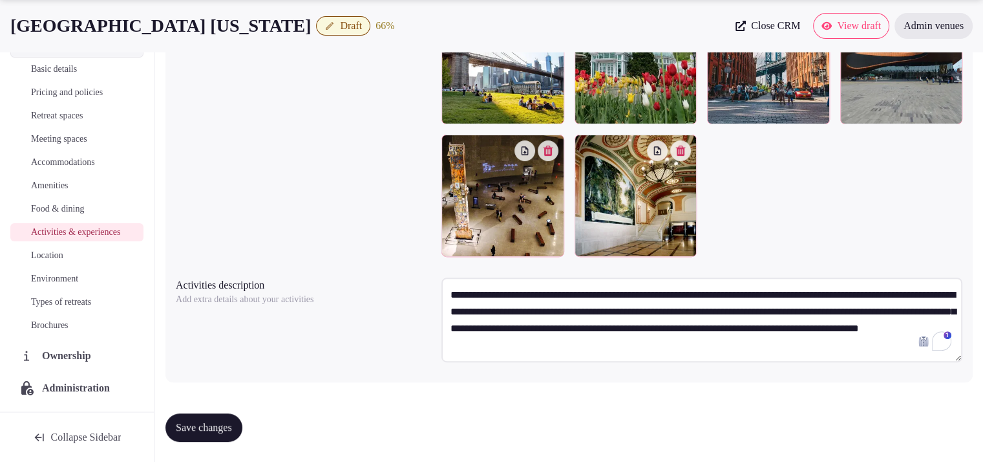
type textarea "**********"
click at [231, 416] on button "Save changes" at bounding box center [204, 427] width 77 height 28
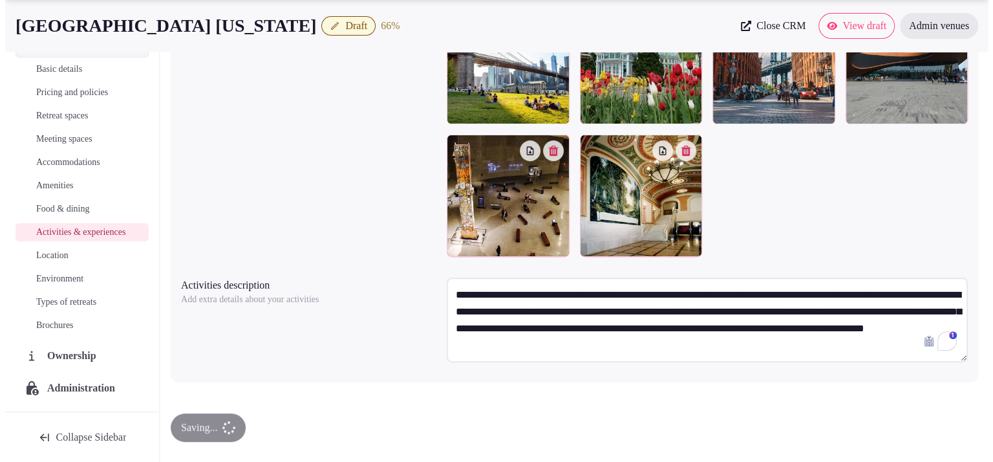
scroll to position [0, 0]
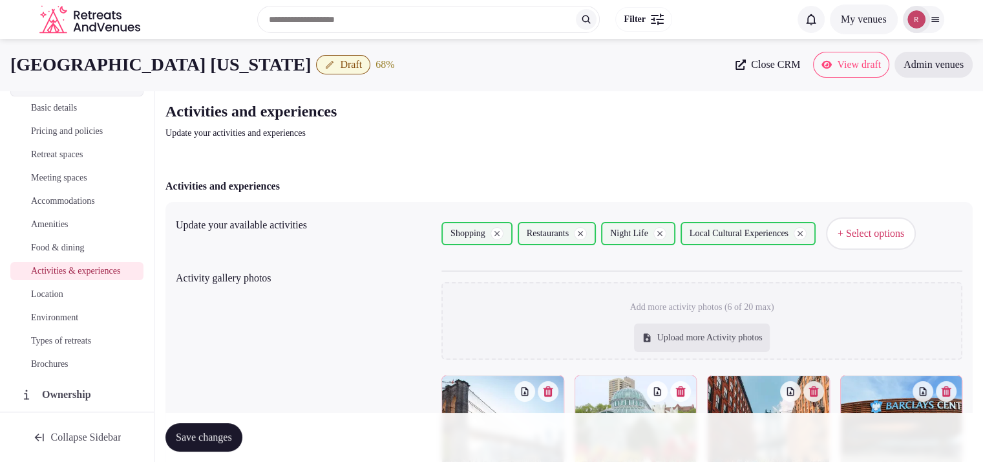
click at [47, 347] on link "Types of retreats" at bounding box center [76, 341] width 133 height 18
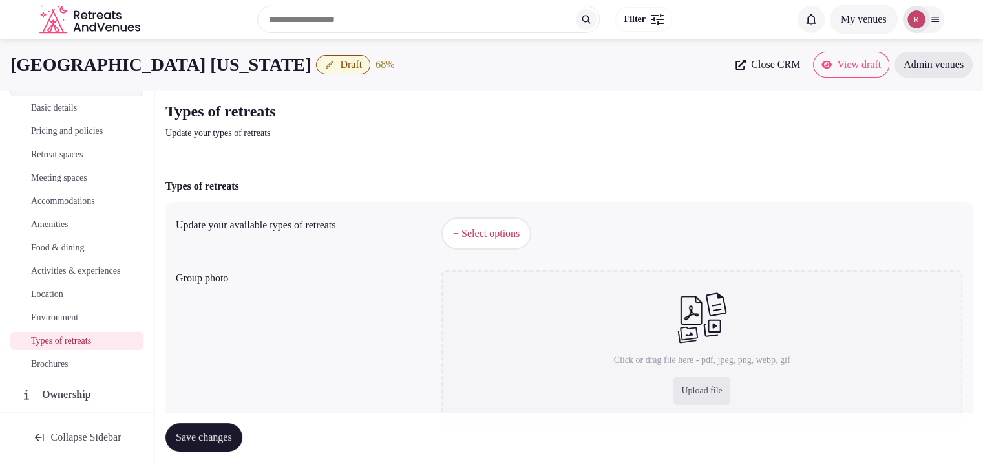
click at [517, 224] on button "+ Select options" at bounding box center [487, 233] width 90 height 32
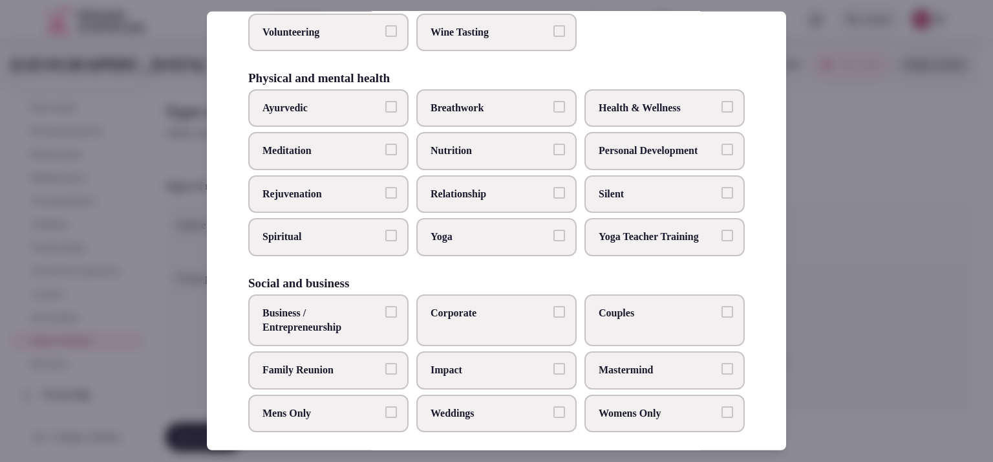
scroll to position [535, 0]
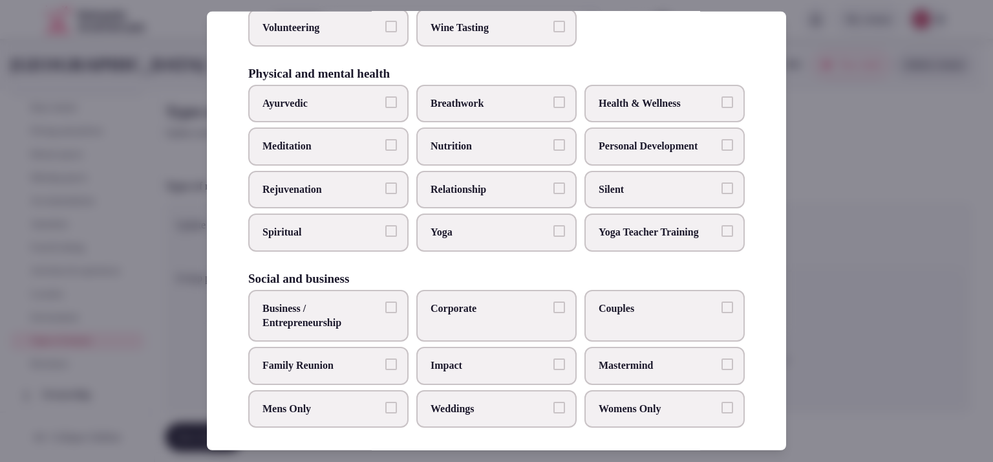
click at [349, 308] on span "Business / Entrepreneurship" at bounding box center [322, 315] width 119 height 29
click at [515, 305] on span "Corporate" at bounding box center [490, 308] width 119 height 14
click at [553, 305] on button "Corporate" at bounding box center [559, 307] width 12 height 12
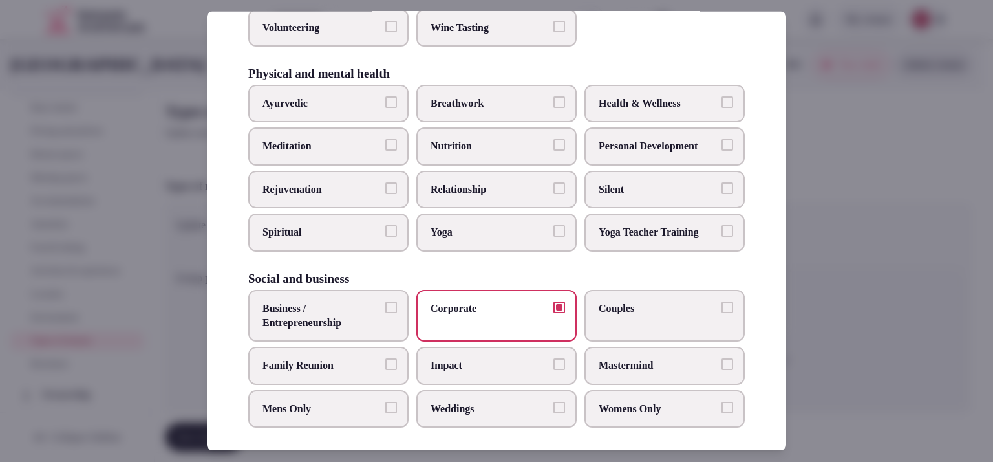
click at [385, 301] on button "Business / Entrepreneurship" at bounding box center [391, 307] width 12 height 12
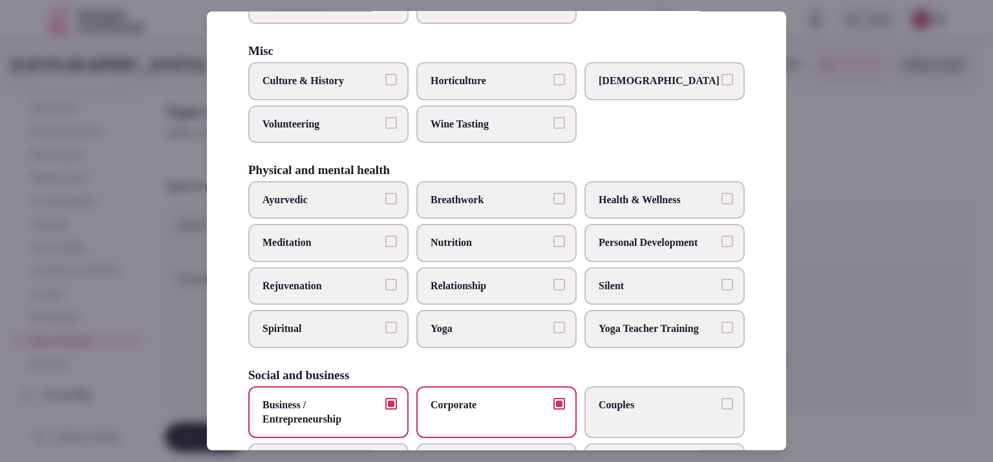
scroll to position [436, 0]
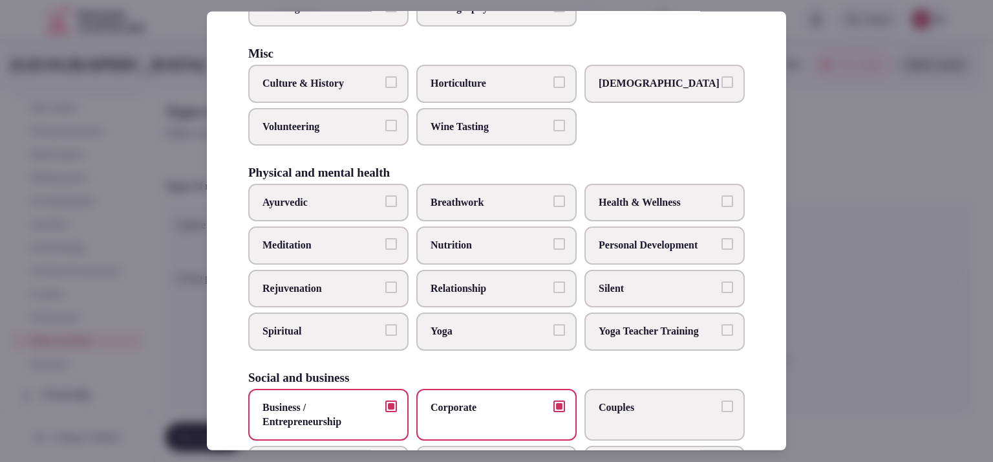
click at [705, 400] on span "Couples" at bounding box center [658, 407] width 119 height 14
click at [722, 400] on button "Couples" at bounding box center [728, 406] width 12 height 12
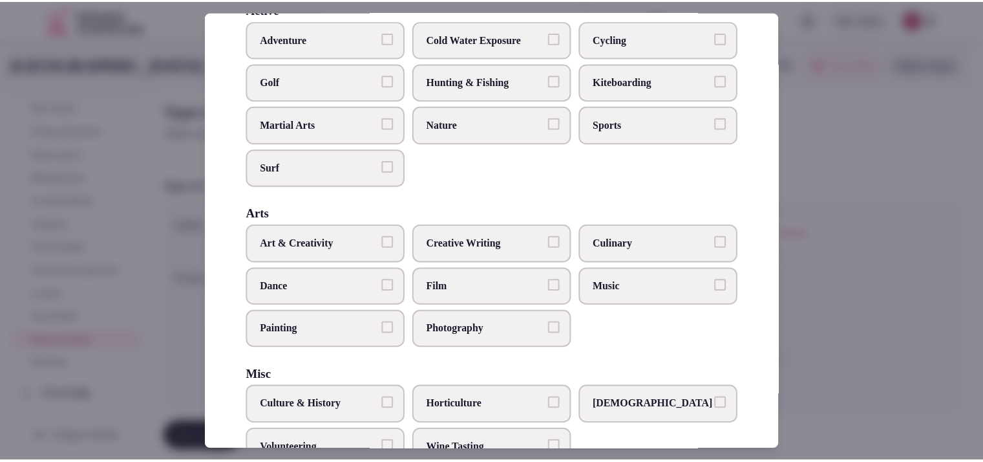
scroll to position [69, 0]
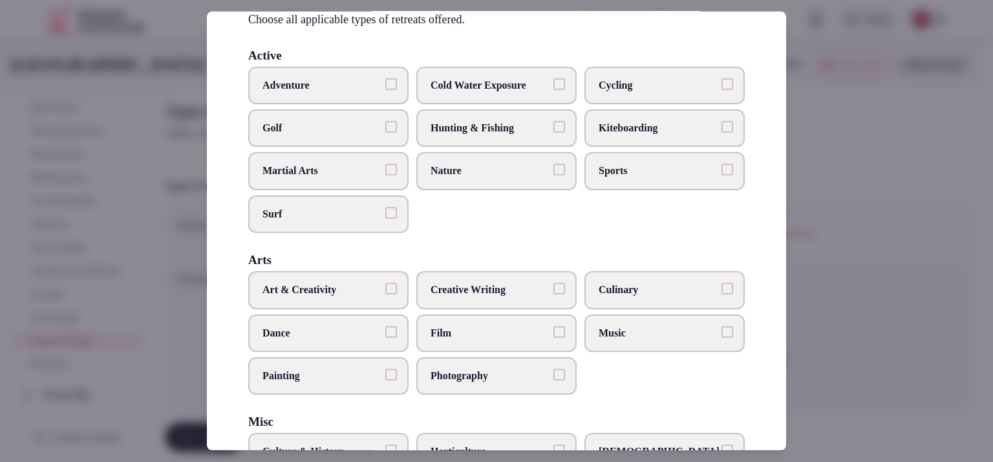
click at [886, 276] on div at bounding box center [496, 231] width 993 height 462
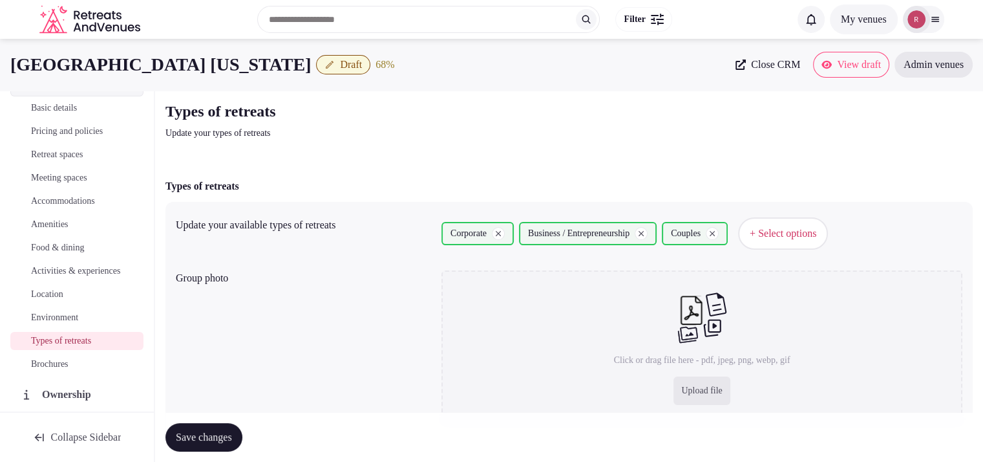
click at [176, 421] on div "Save changes" at bounding box center [570, 437] width 808 height 49
click at [178, 433] on span "Save changes" at bounding box center [204, 437] width 56 height 13
click at [54, 301] on span "Location" at bounding box center [47, 294] width 32 height 13
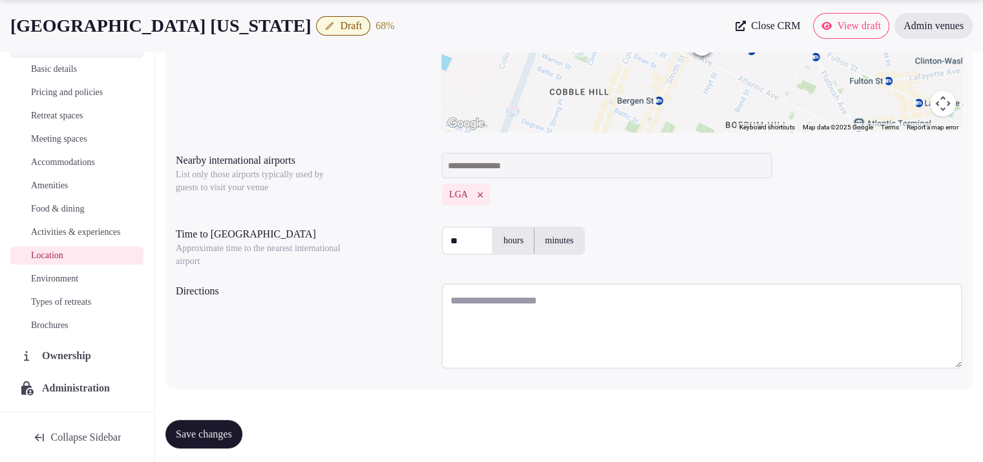
scroll to position [322, 0]
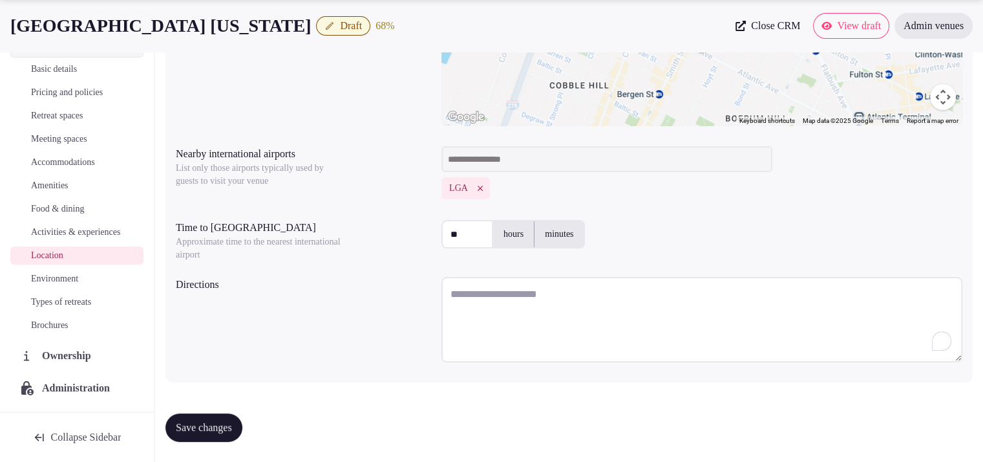
click at [544, 294] on textarea "To enrich screen reader interactions, please activate Accessibility in Grammarl…" at bounding box center [702, 319] width 521 height 85
click at [481, 305] on textarea "To enrich screen reader interactions, please activate Accessibility in Grammarl…" at bounding box center [702, 319] width 521 height 85
paste textarea "**********"
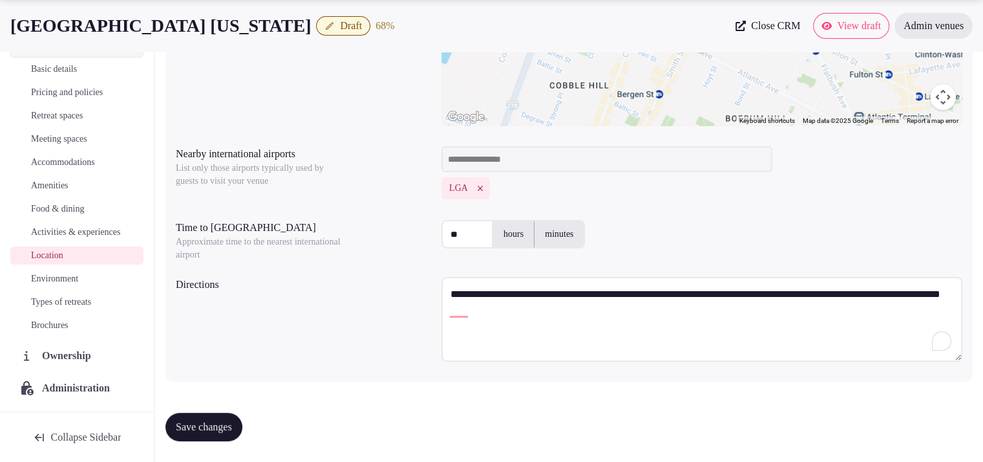
paste textarea "**********"
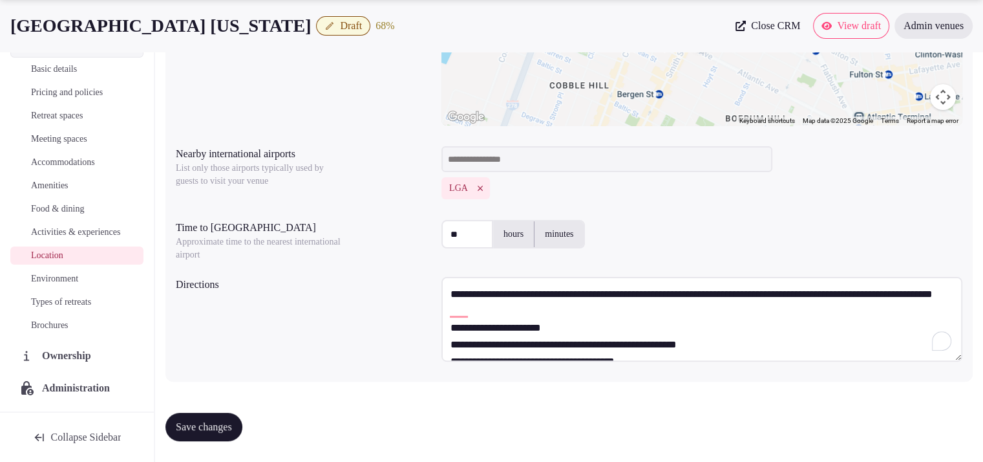
scroll to position [41, 0]
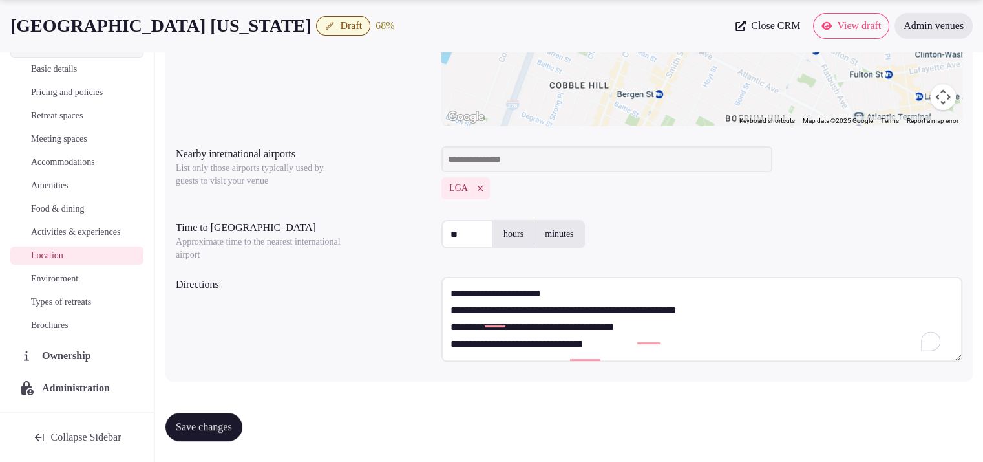
click at [581, 301] on textarea "**********" at bounding box center [702, 319] width 521 height 85
click at [625, 344] on textarea "**********" at bounding box center [702, 319] width 521 height 85
paste textarea "**********"
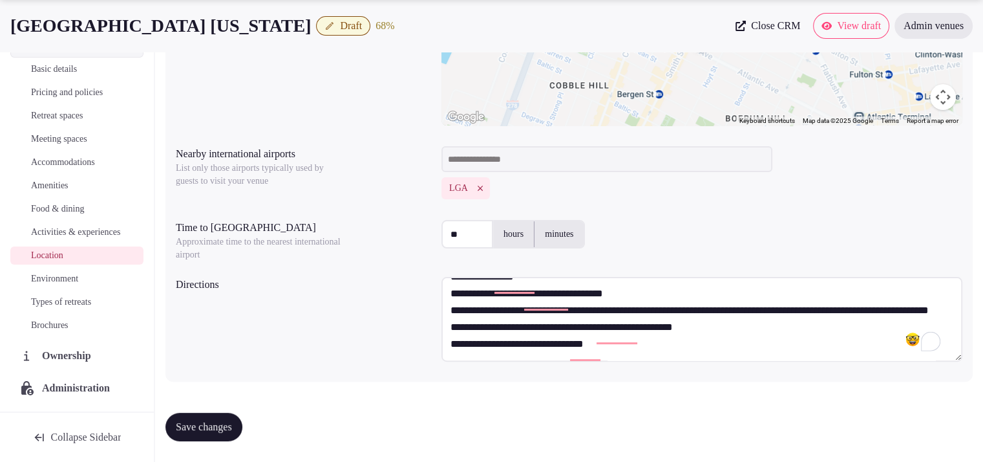
scroll to position [0, 0]
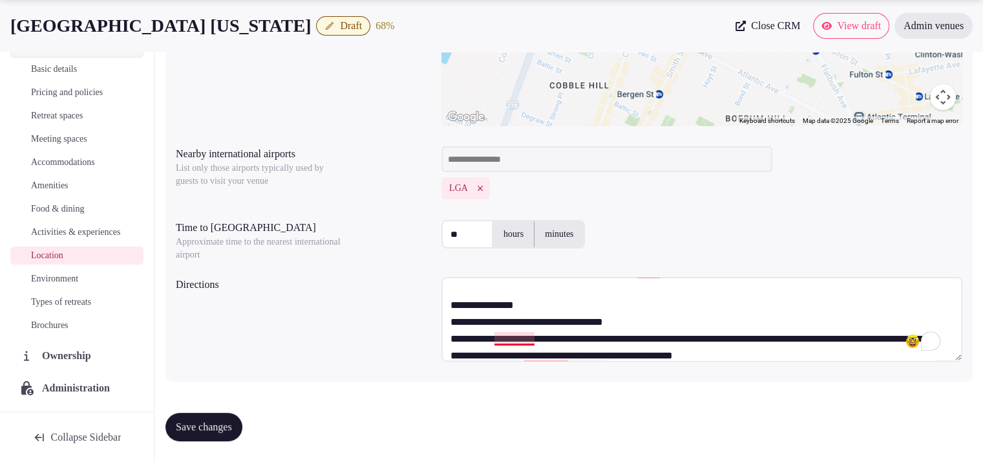
click at [545, 326] on textarea "**********" at bounding box center [702, 319] width 521 height 85
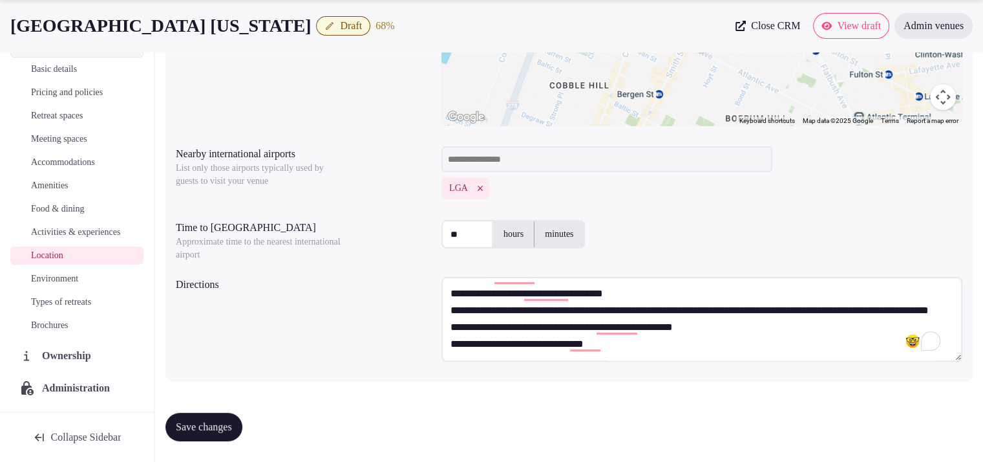
type textarea "**********"
click at [212, 426] on span "Save changes" at bounding box center [204, 426] width 56 height 13
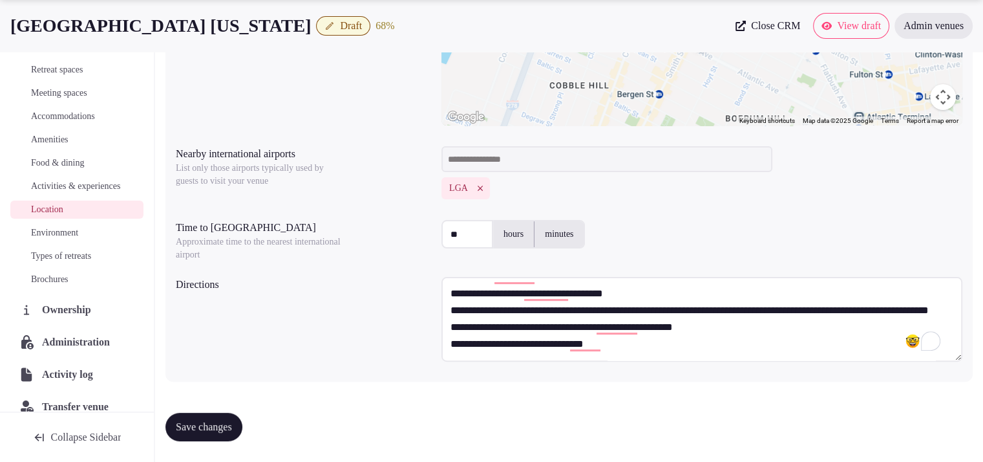
click at [65, 261] on link "Types of retreats" at bounding box center [76, 256] width 133 height 18
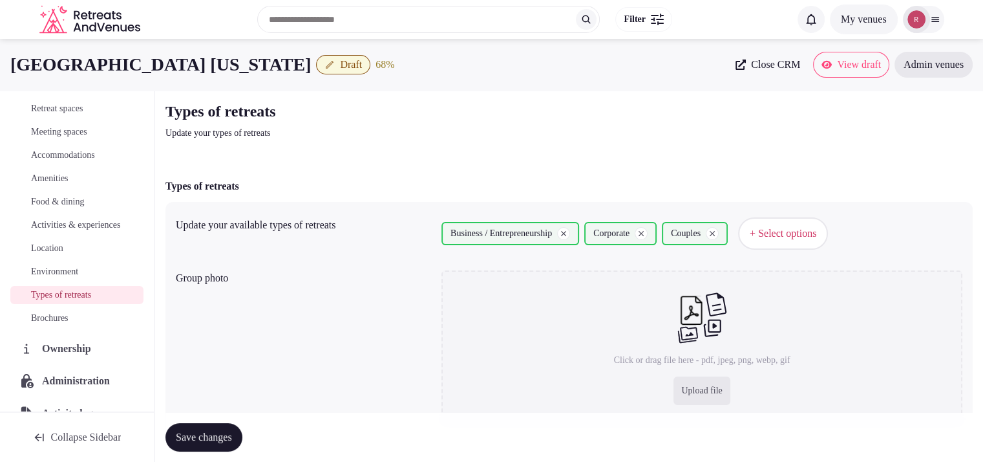
click at [61, 278] on span "Environment" at bounding box center [54, 271] width 47 height 13
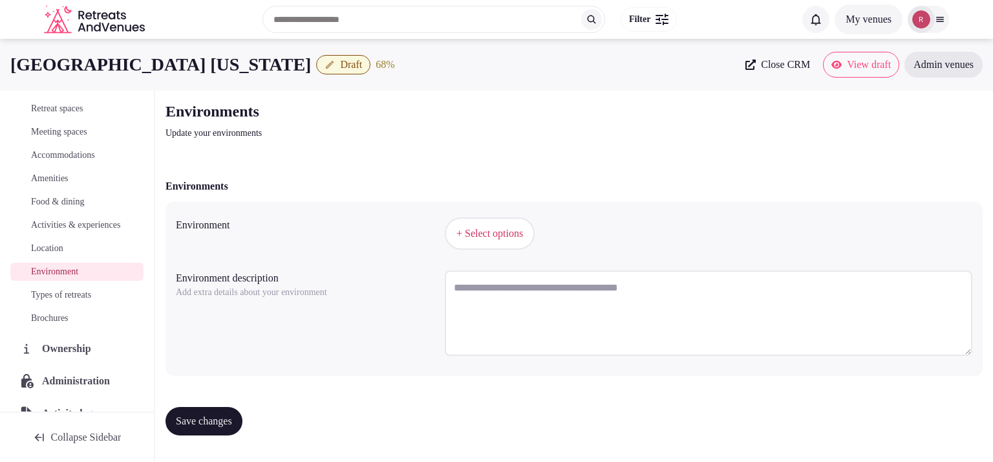
click at [471, 235] on span "+ Select options" at bounding box center [490, 233] width 67 height 14
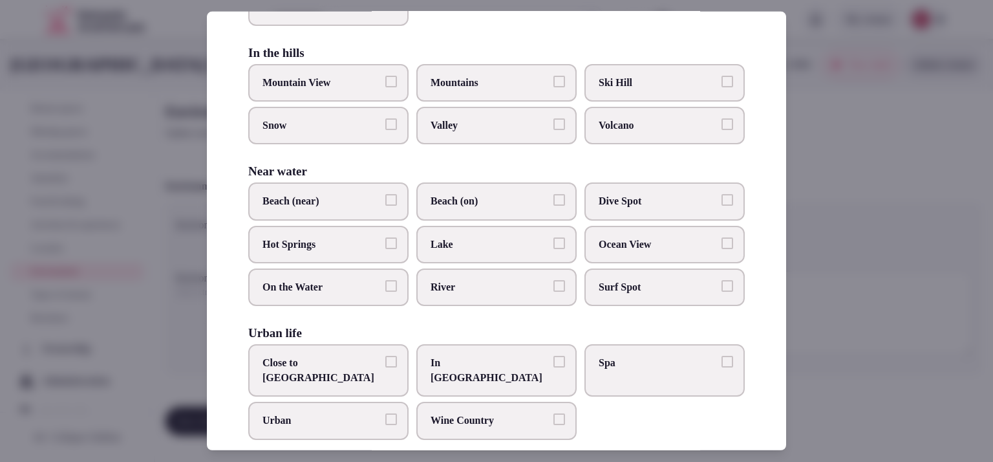
click at [482, 361] on span "In City Center" at bounding box center [490, 370] width 119 height 29
click at [553, 361] on button "In City Center" at bounding box center [559, 362] width 12 height 12
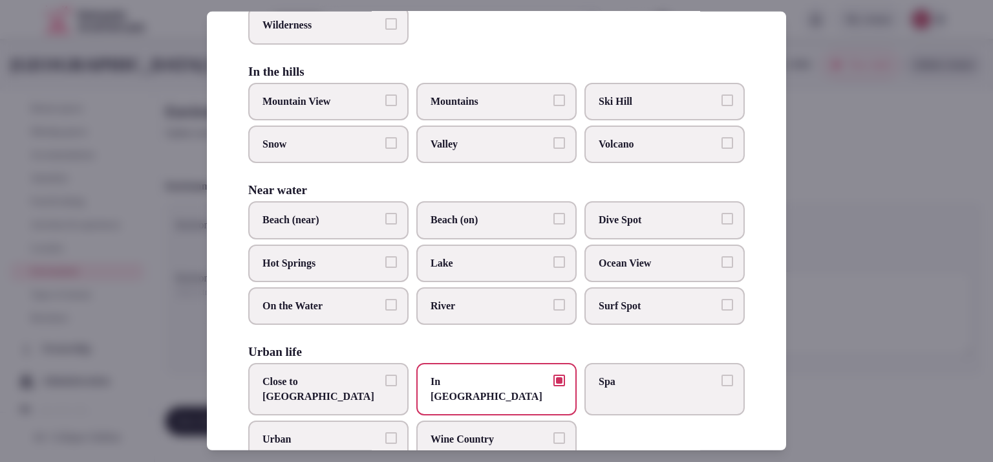
click at [367, 378] on span "Close to City Center" at bounding box center [322, 388] width 119 height 29
click at [385, 378] on button "Close to City Center" at bounding box center [391, 380] width 12 height 12
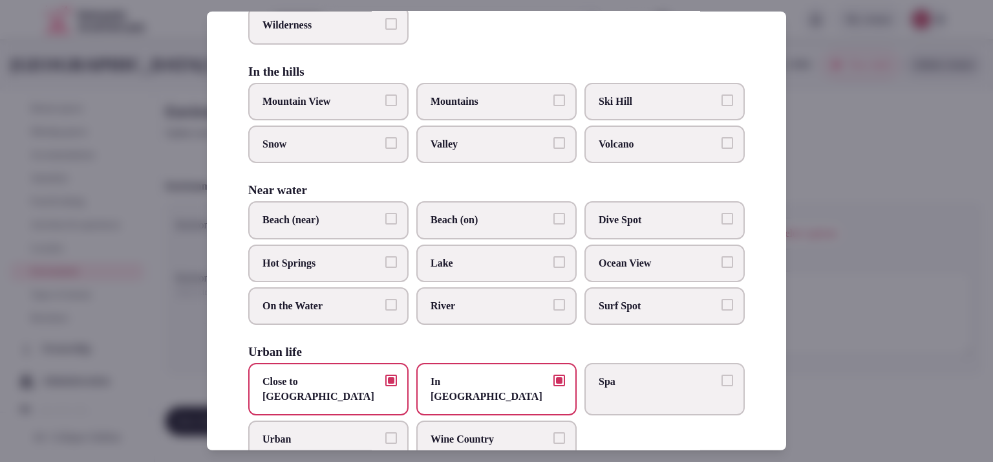
click at [449, 376] on span "In City Center" at bounding box center [490, 388] width 119 height 29
click at [553, 376] on button "In City Center" at bounding box center [559, 380] width 12 height 12
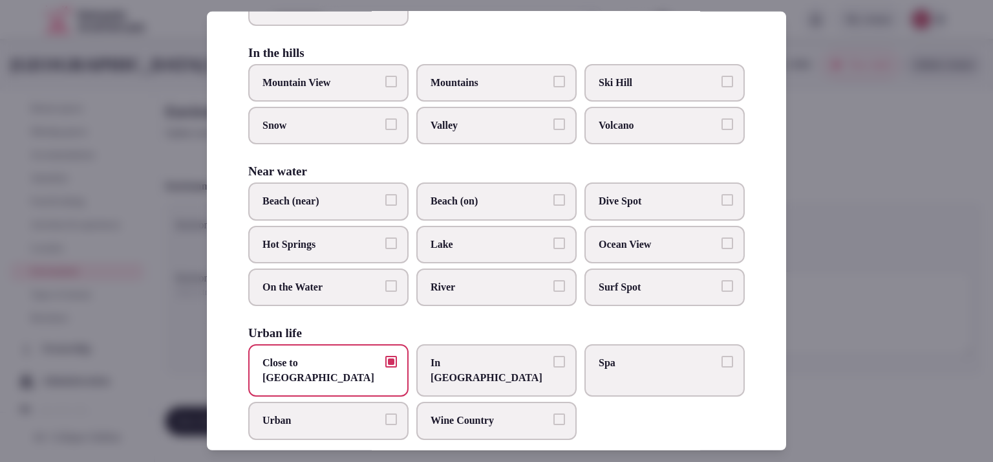
click at [849, 324] on div at bounding box center [496, 231] width 993 height 462
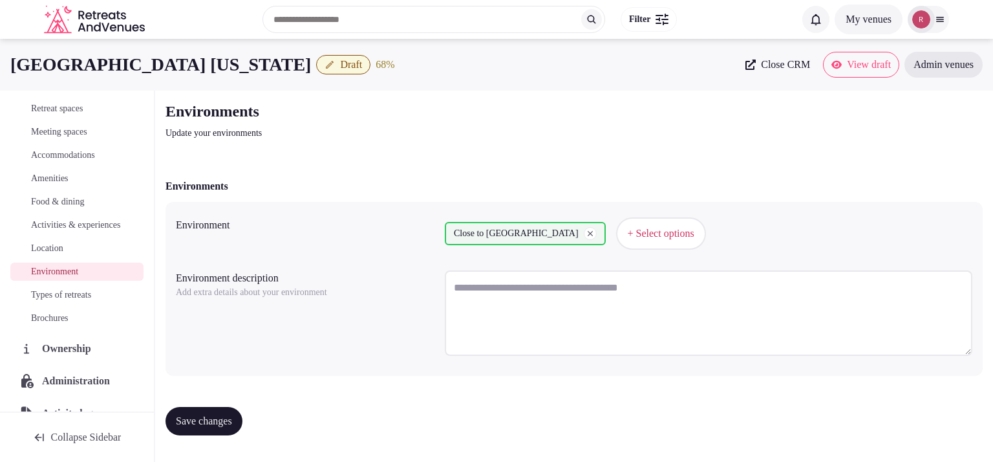
click at [230, 418] on span "Save changes" at bounding box center [204, 420] width 56 height 13
click at [51, 105] on span "Retreat spaces" at bounding box center [57, 108] width 52 height 13
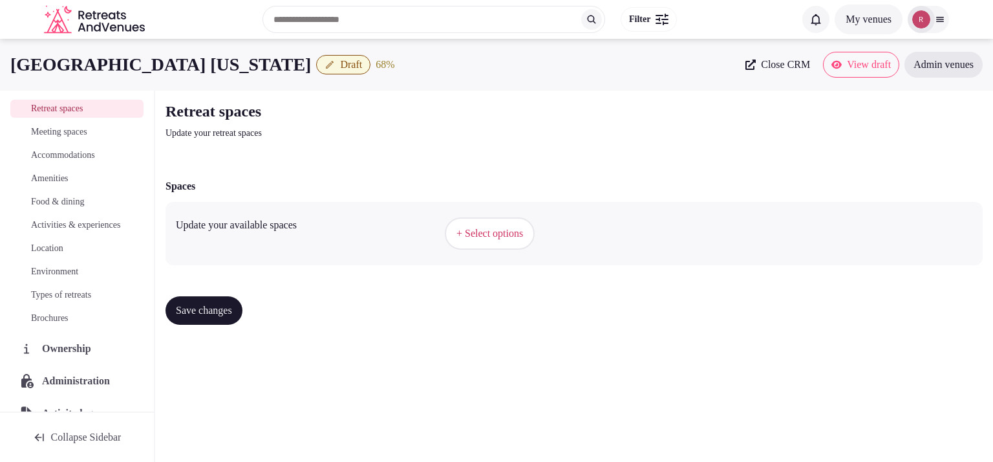
click at [492, 236] on span "+ Select options" at bounding box center [490, 233] width 67 height 14
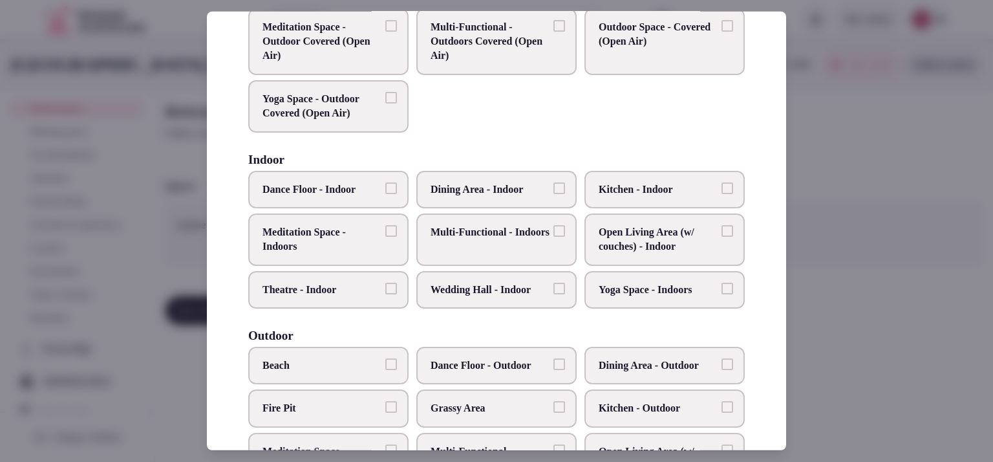
scroll to position [132, 0]
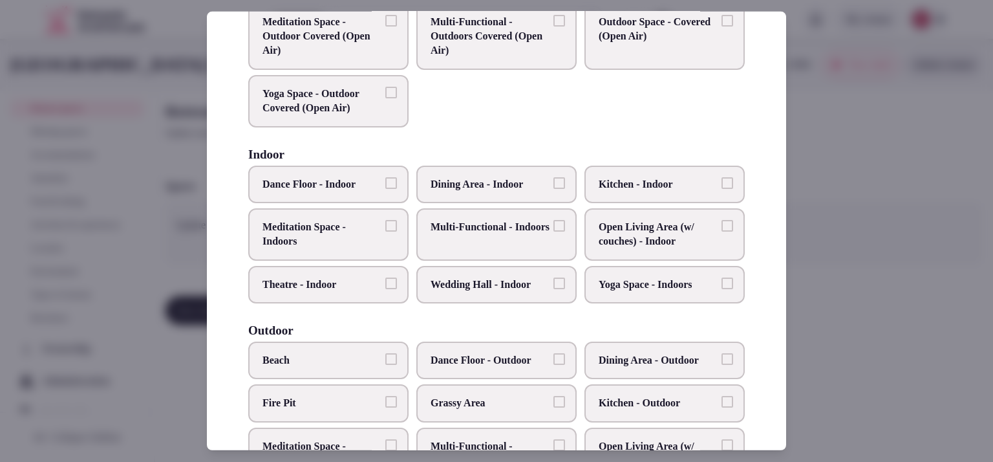
click at [522, 230] on span "Multi-Functional - Indoors" at bounding box center [490, 227] width 119 height 14
click at [553, 230] on button "Multi-Functional - Indoors" at bounding box center [559, 226] width 12 height 12
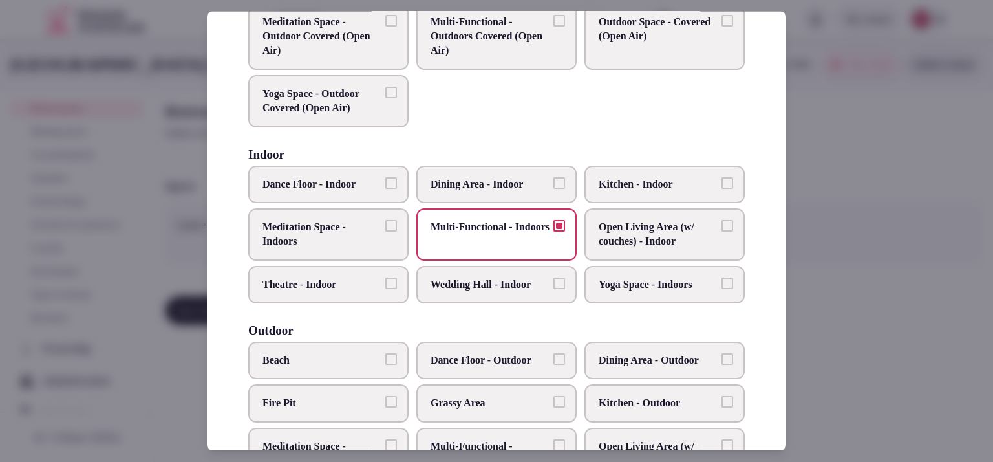
scroll to position [156, 0]
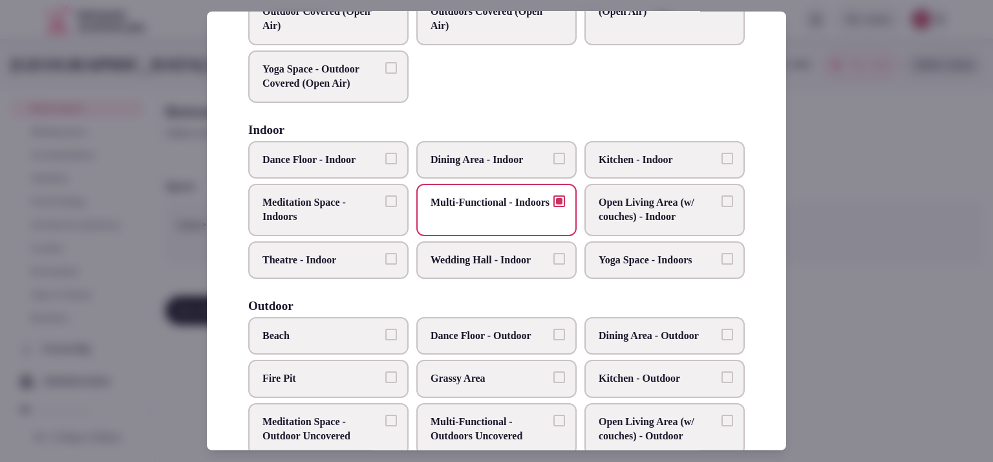
click at [545, 211] on label "Multi-Functional - Indoors" at bounding box center [496, 210] width 160 height 52
click at [553, 207] on button "Multi-Functional - Indoors" at bounding box center [559, 201] width 12 height 12
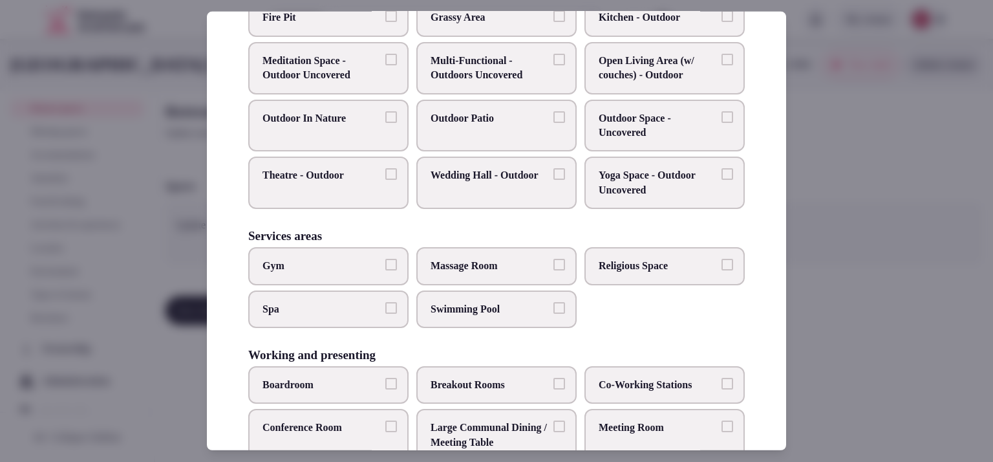
scroll to position [566, 0]
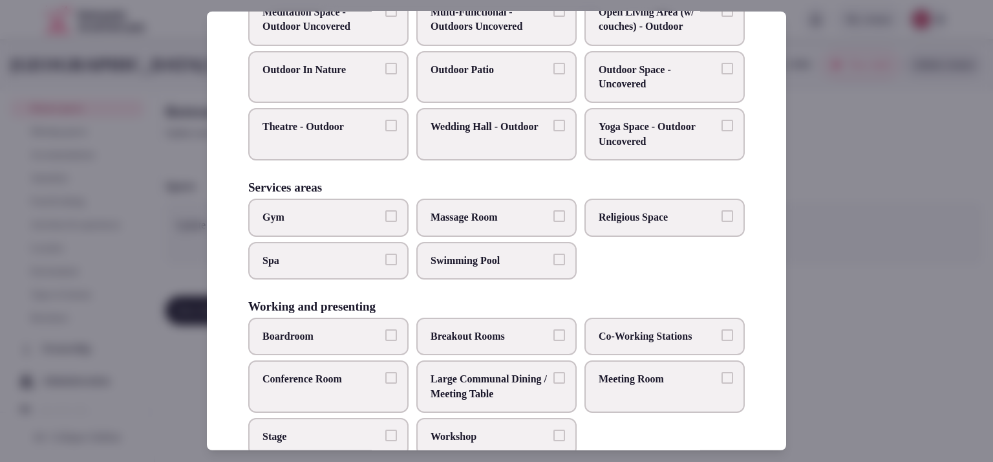
click at [330, 211] on span "Gym" at bounding box center [322, 217] width 119 height 14
click at [385, 211] on button "Gym" at bounding box center [391, 216] width 12 height 12
drag, startPoint x: 786, startPoint y: 264, endPoint x: 786, endPoint y: 272, distance: 7.8
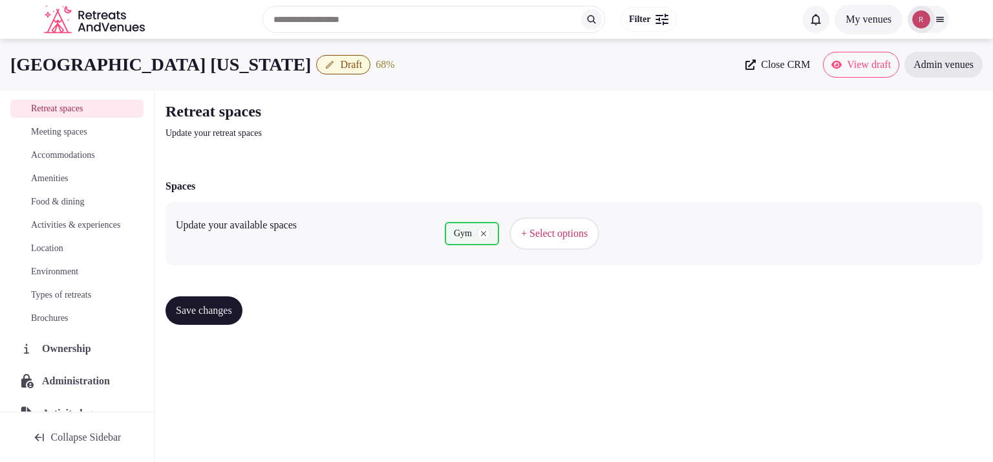
click at [543, 237] on span "+ Select options" at bounding box center [554, 233] width 67 height 14
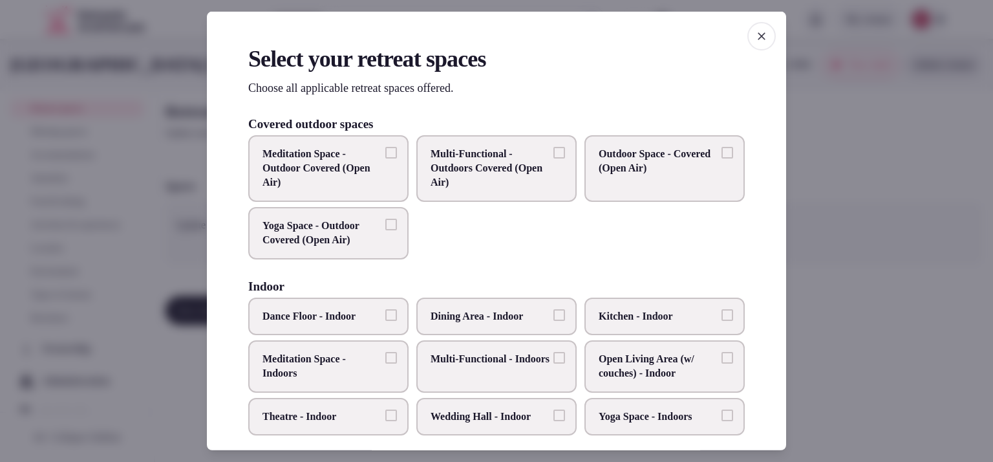
scroll to position [595, 0]
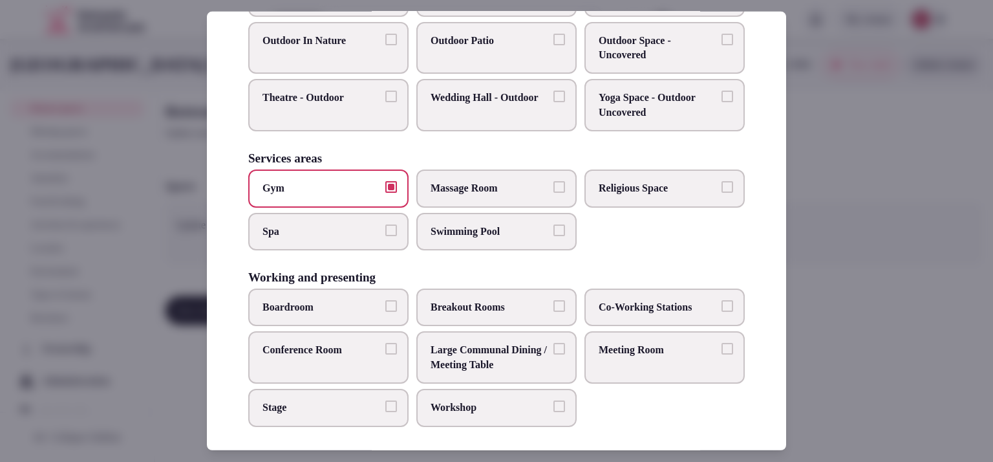
click at [645, 351] on label "Meeting Room" at bounding box center [665, 357] width 160 height 52
click at [722, 351] on button "Meeting Room" at bounding box center [728, 349] width 12 height 12
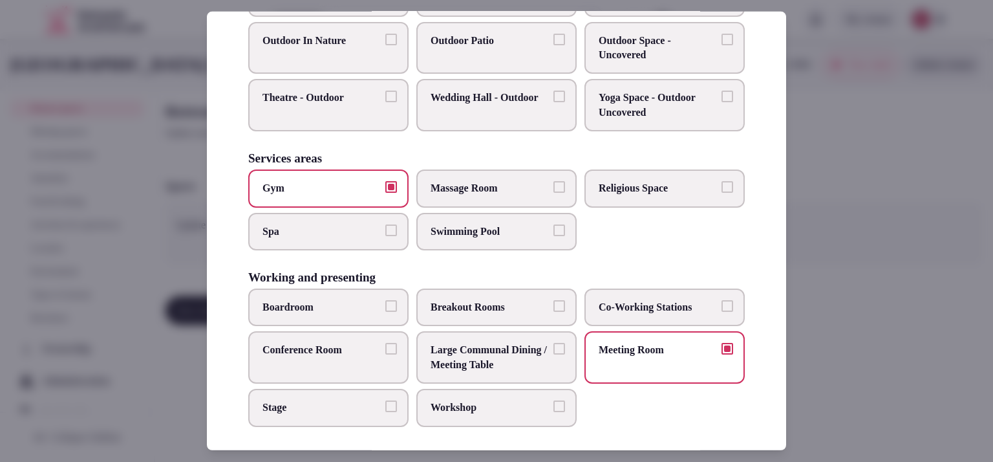
click at [649, 301] on span "Co-Working Stations" at bounding box center [658, 307] width 119 height 14
click at [722, 301] on button "Co-Working Stations" at bounding box center [728, 306] width 12 height 12
click at [355, 347] on span "Conference Room" at bounding box center [322, 350] width 119 height 14
click at [385, 347] on button "Conference Room" at bounding box center [391, 349] width 12 height 12
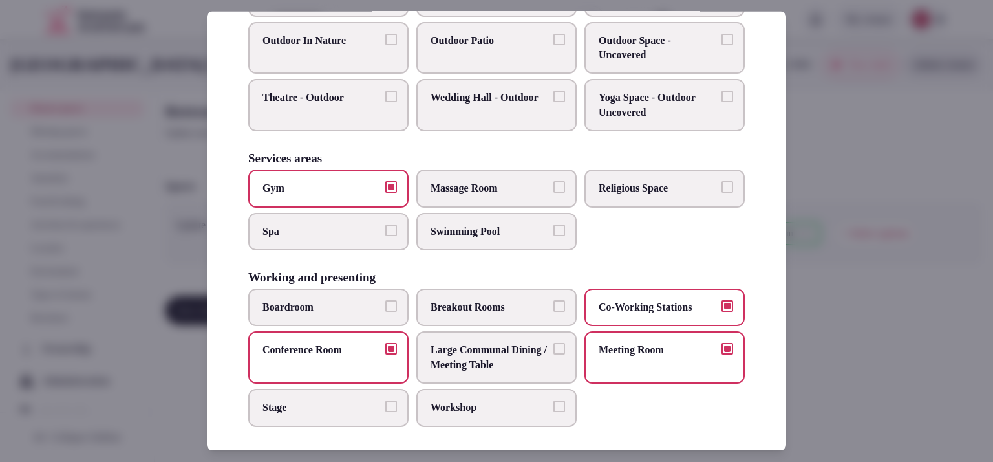
click at [442, 400] on span "Workshop" at bounding box center [490, 407] width 119 height 14
click at [553, 400] on button "Workshop" at bounding box center [559, 406] width 12 height 12
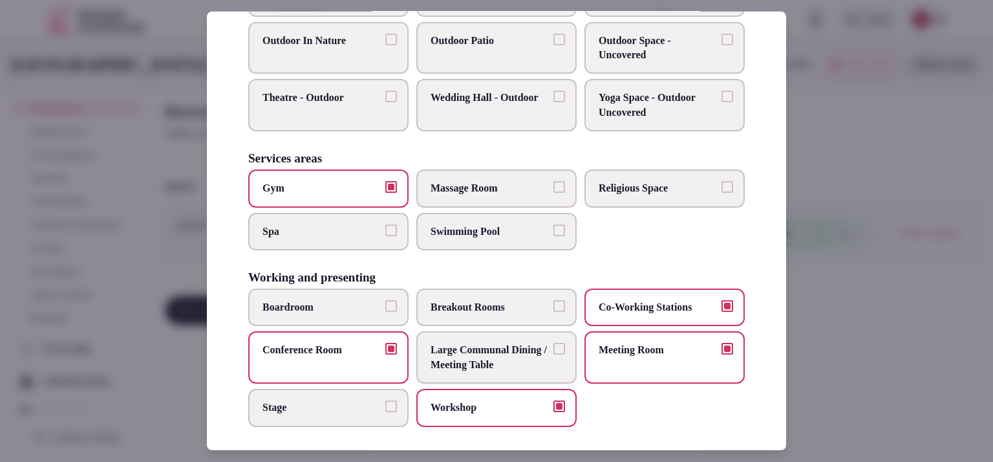
click at [469, 310] on label "Breakout Rooms" at bounding box center [496, 307] width 160 height 38
click at [553, 310] on button "Breakout Rooms" at bounding box center [559, 306] width 12 height 12
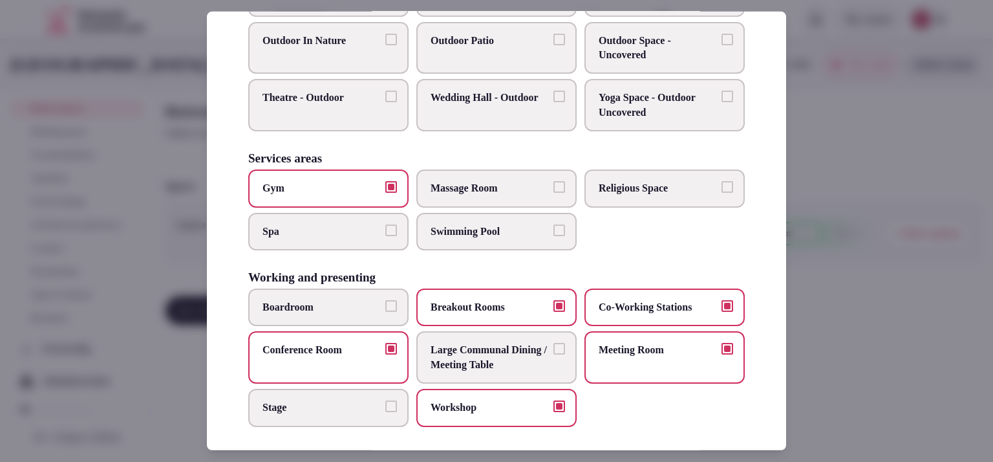
click at [330, 307] on span "Boardroom" at bounding box center [322, 307] width 119 height 14
click at [385, 307] on button "Boardroom" at bounding box center [391, 306] width 12 height 12
click at [525, 348] on span "Large Communal Dining / Meeting Table" at bounding box center [490, 357] width 119 height 29
click at [553, 348] on button "Large Communal Dining / Meeting Table" at bounding box center [559, 349] width 12 height 12
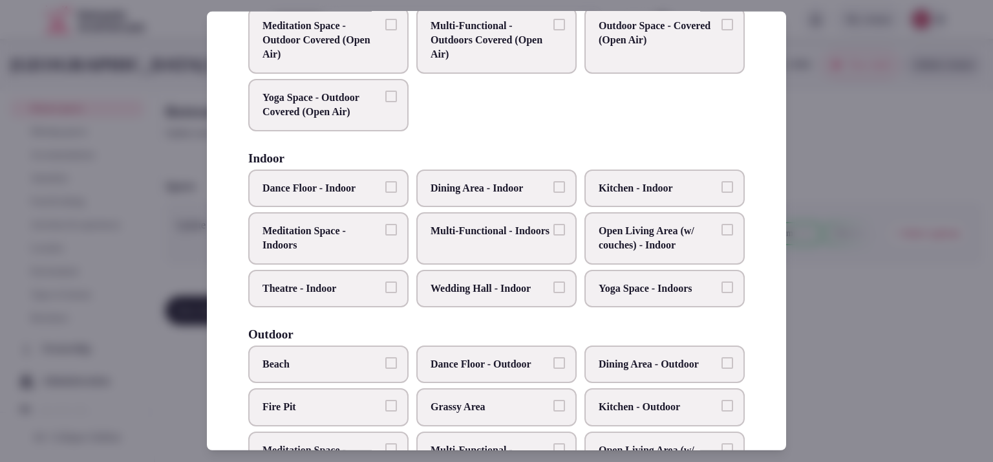
scroll to position [137, 0]
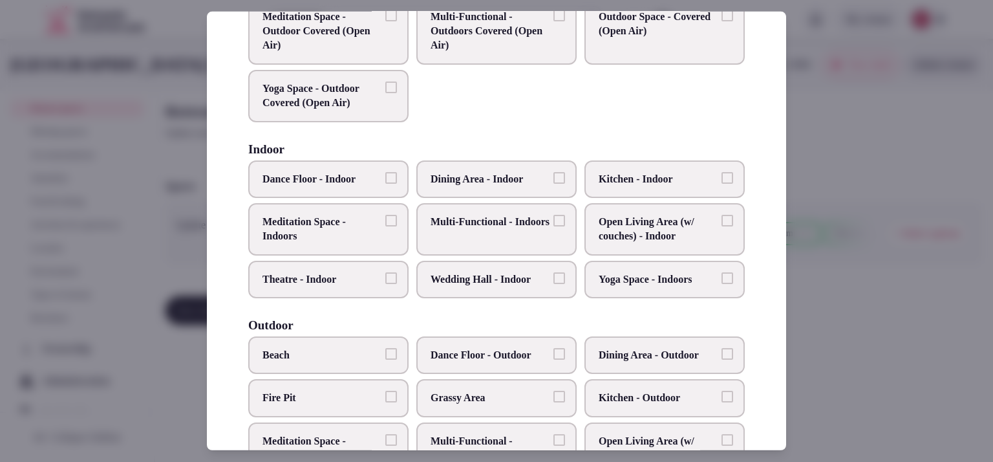
click at [502, 220] on span "Multi-Functional - Indoors" at bounding box center [490, 222] width 119 height 14
click at [553, 220] on button "Multi-Functional - Indoors" at bounding box center [559, 221] width 12 height 12
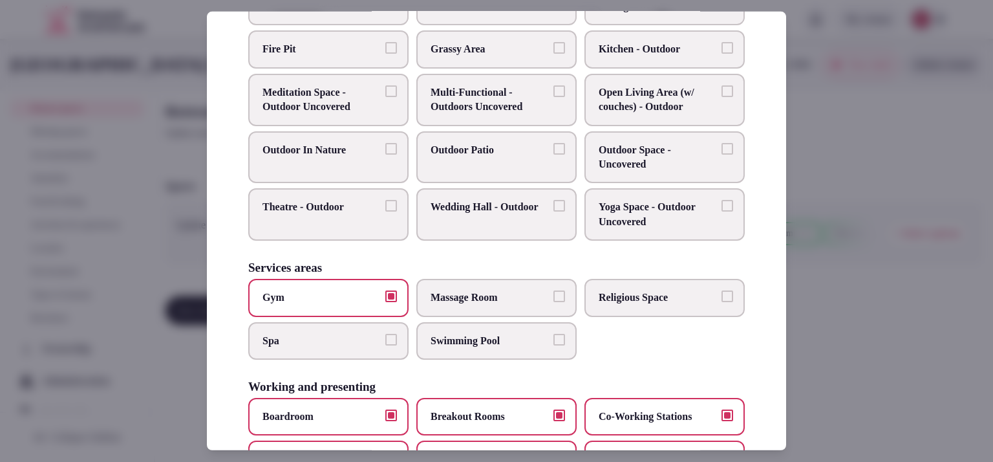
scroll to position [491, 0]
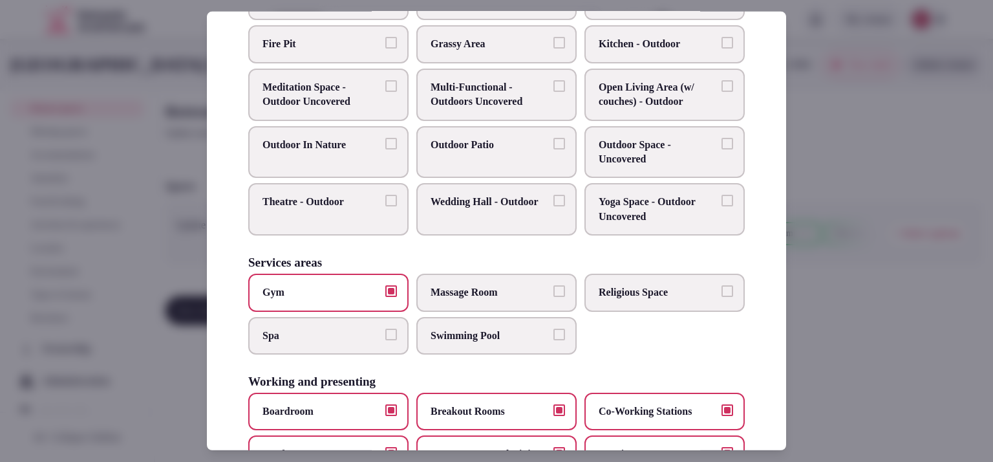
click at [846, 319] on div at bounding box center [496, 231] width 993 height 462
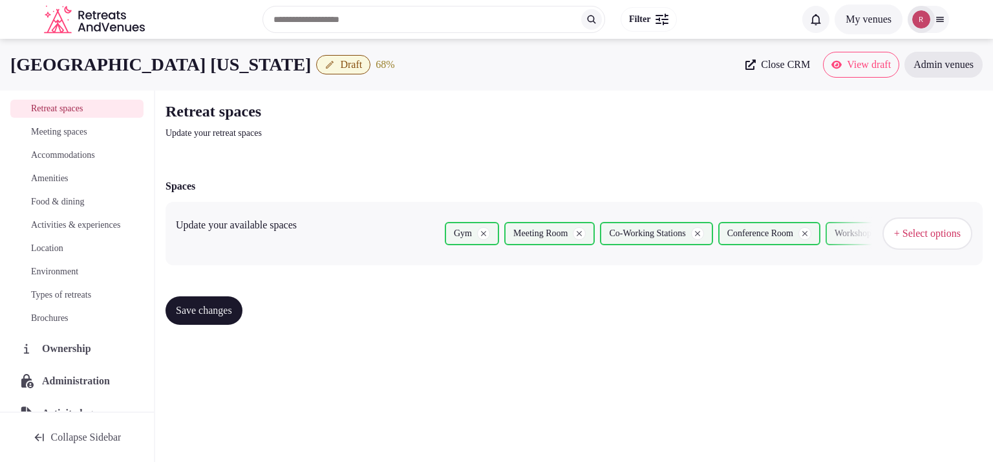
click at [228, 307] on span "Save changes" at bounding box center [204, 310] width 56 height 13
click at [228, 305] on span "Save changes" at bounding box center [204, 310] width 56 height 13
click at [222, 308] on span "Save changes" at bounding box center [204, 310] width 56 height 13
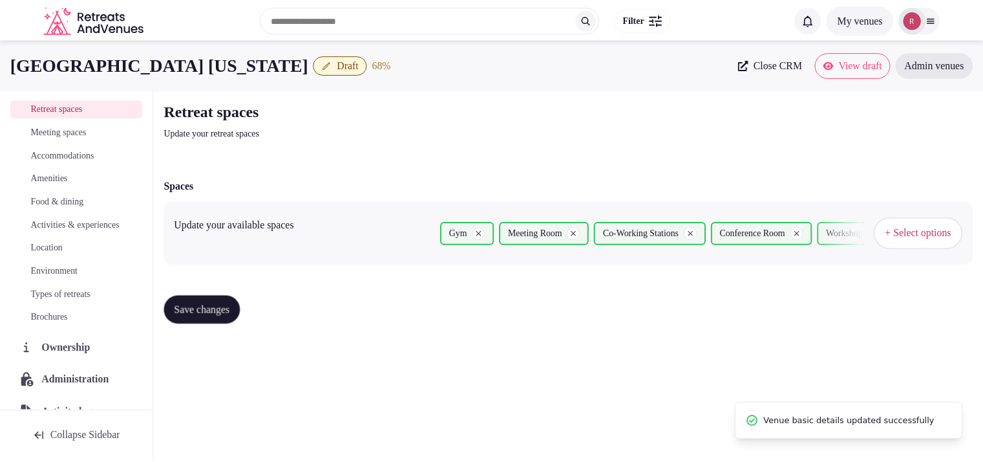
scroll to position [0, 0]
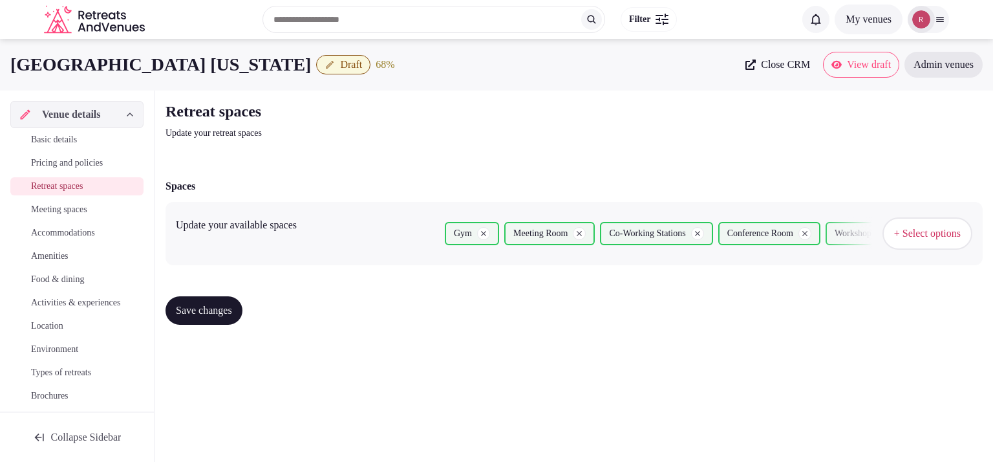
click at [66, 143] on span "Basic details" at bounding box center [54, 139] width 46 height 13
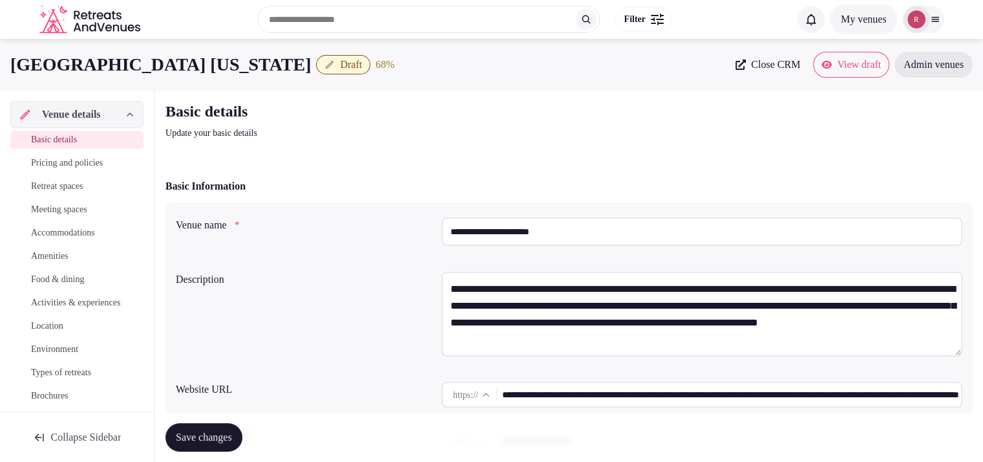
click at [810, 392] on input "**********" at bounding box center [731, 395] width 459 height 26
click at [340, 67] on span "Draft" at bounding box center [351, 64] width 22 height 13
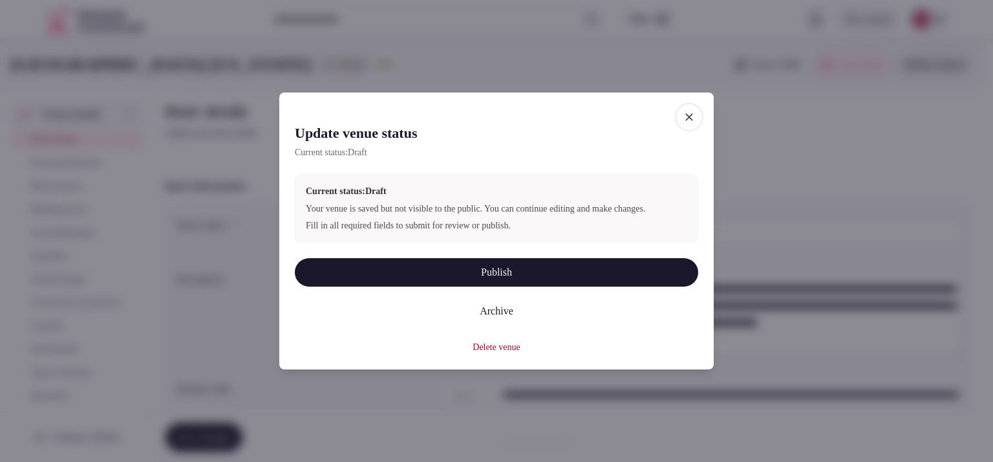
click at [447, 283] on button "Publish" at bounding box center [496, 272] width 403 height 28
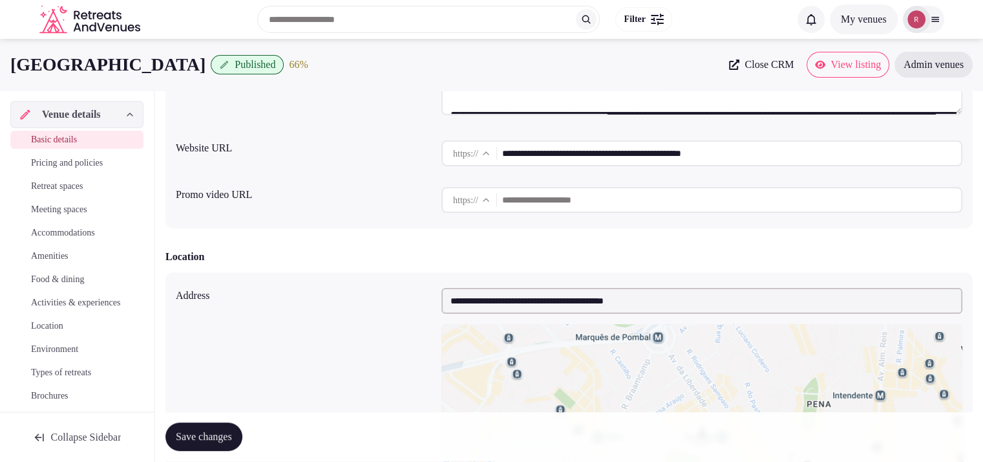
scroll to position [239, 0]
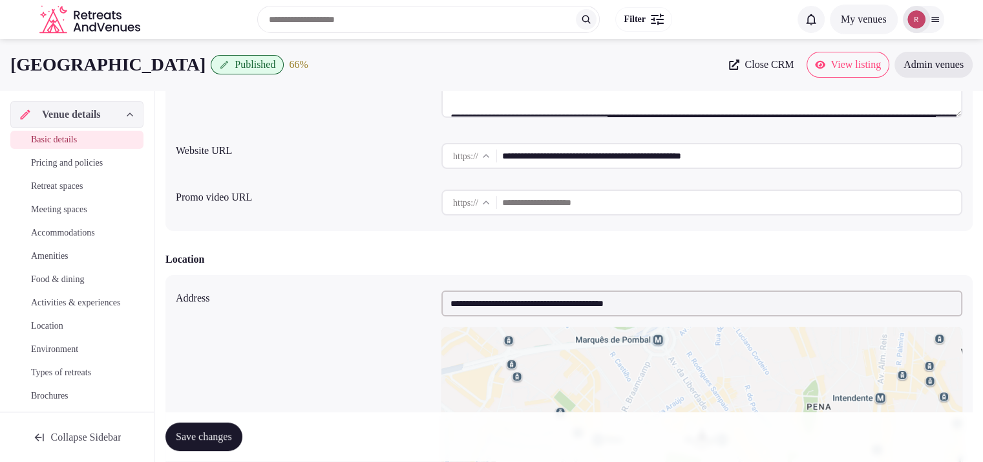
click at [835, 55] on link "View listing" at bounding box center [848, 65] width 83 height 26
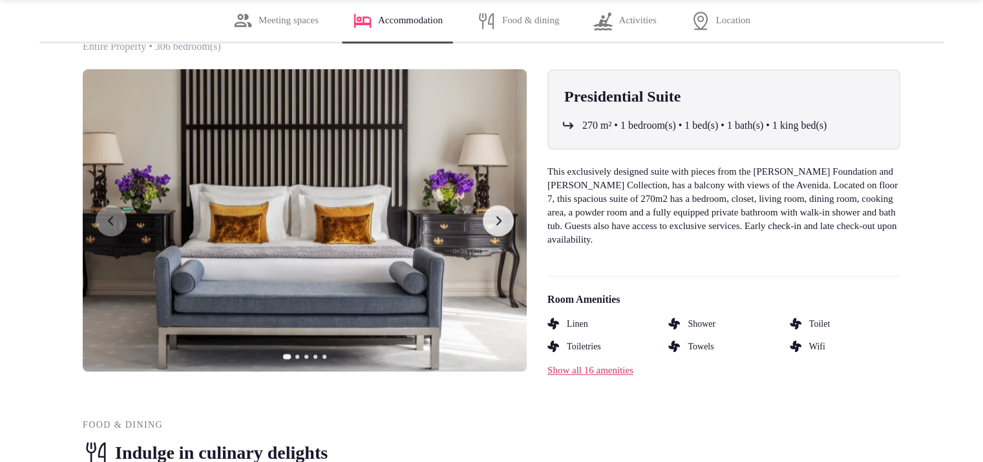
scroll to position [1530, 0]
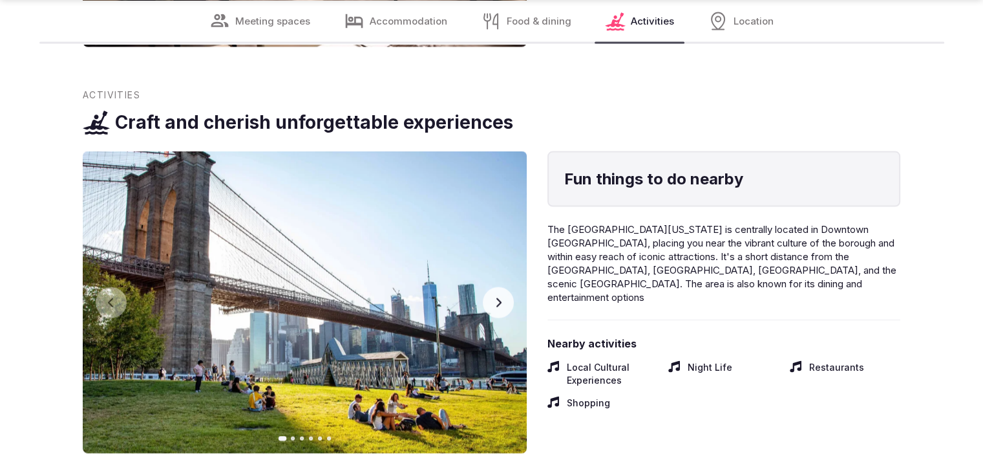
scroll to position [2649, 0]
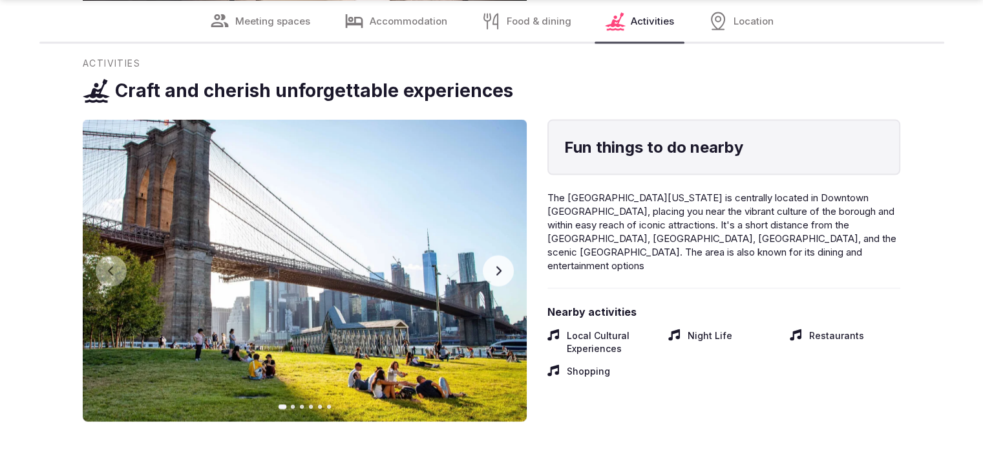
click at [500, 277] on button "Next slide" at bounding box center [498, 270] width 31 height 31
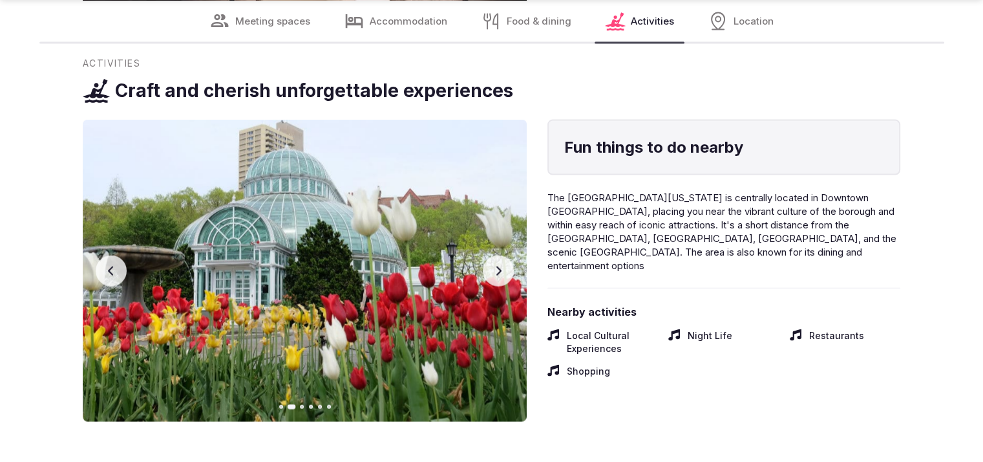
click at [500, 277] on button "Next slide" at bounding box center [498, 270] width 31 height 31
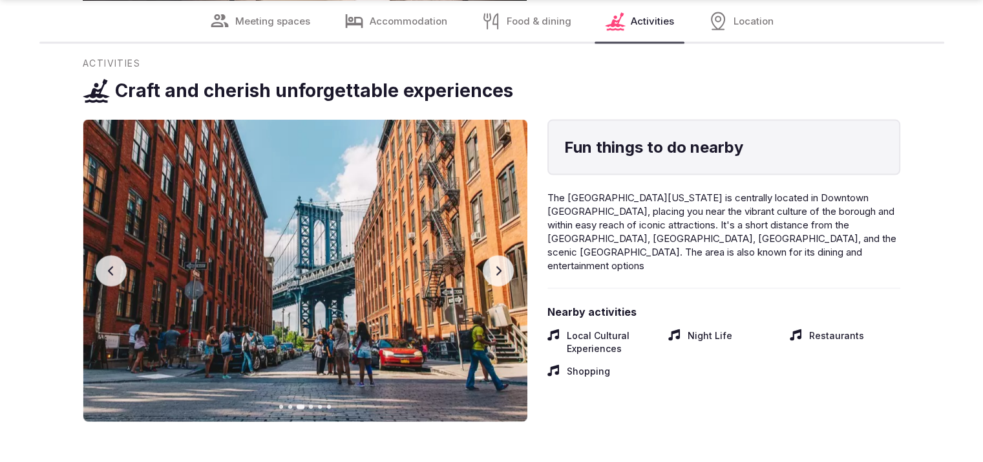
click at [500, 277] on button "Next slide" at bounding box center [498, 270] width 31 height 31
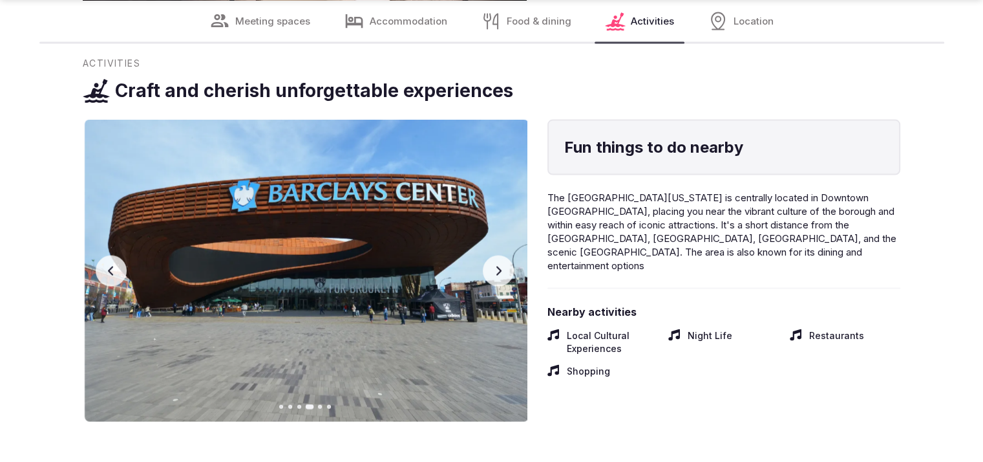
click at [502, 277] on button "Next slide" at bounding box center [498, 270] width 31 height 31
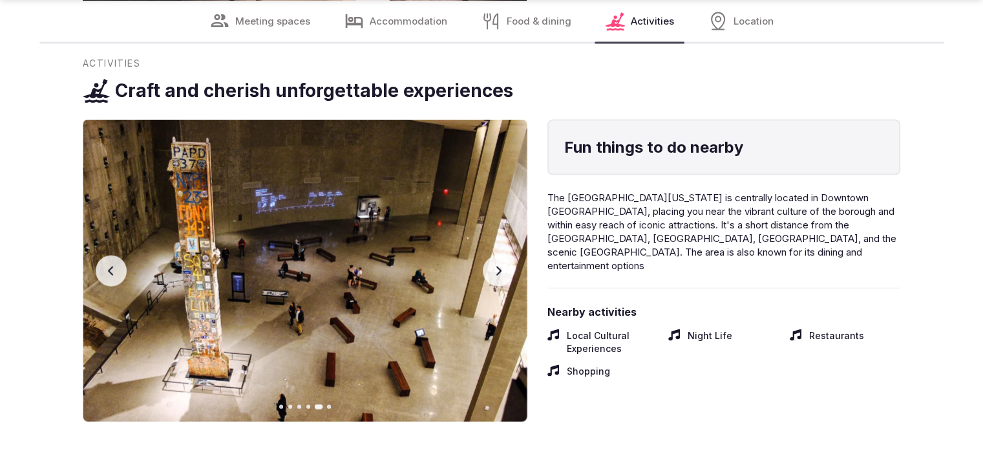
click at [502, 277] on button "Next slide" at bounding box center [498, 270] width 31 height 31
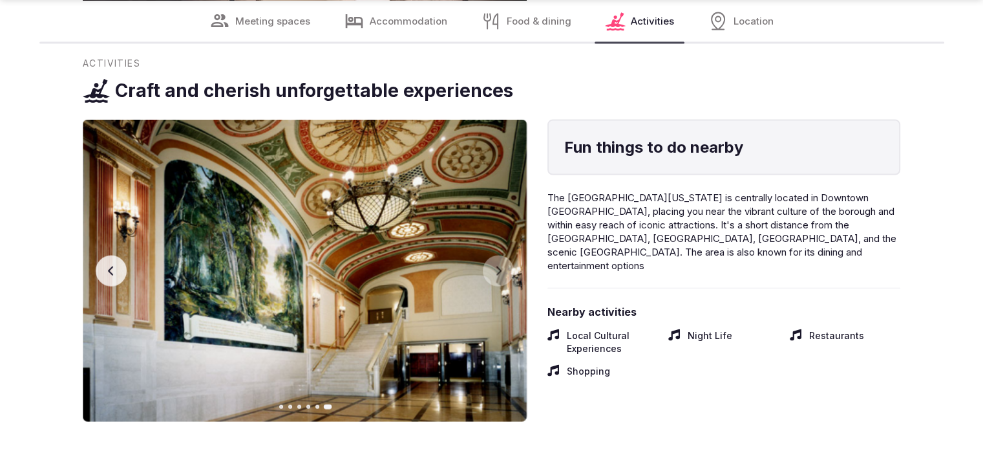
click at [107, 268] on icon "button" at bounding box center [111, 271] width 10 height 10
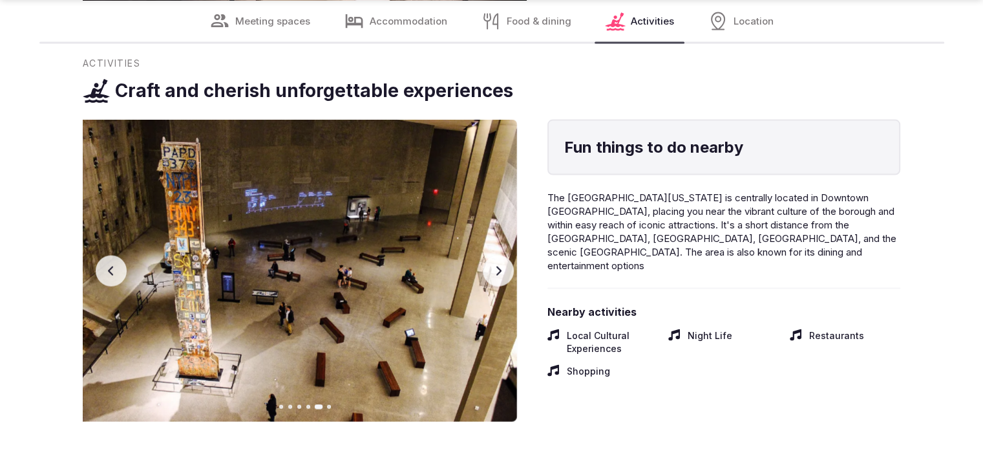
click at [107, 268] on icon "button" at bounding box center [111, 271] width 10 height 10
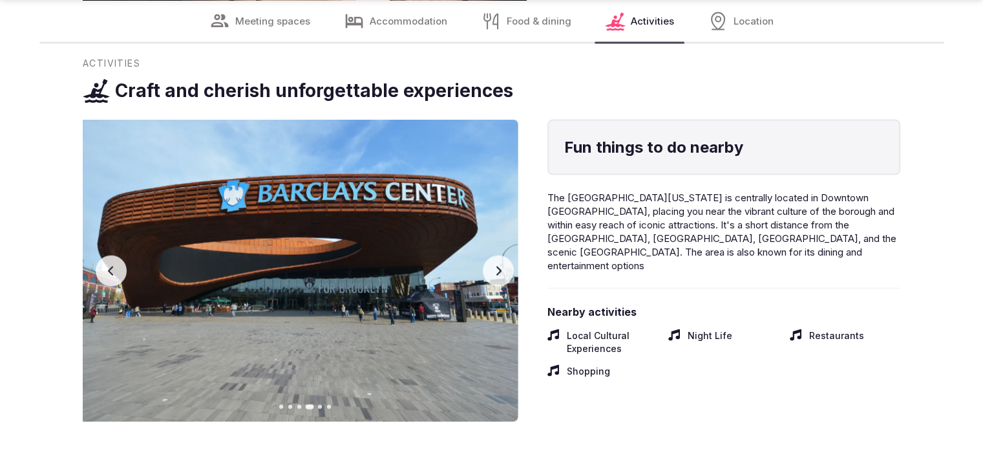
click at [106, 268] on icon "button" at bounding box center [111, 271] width 10 height 10
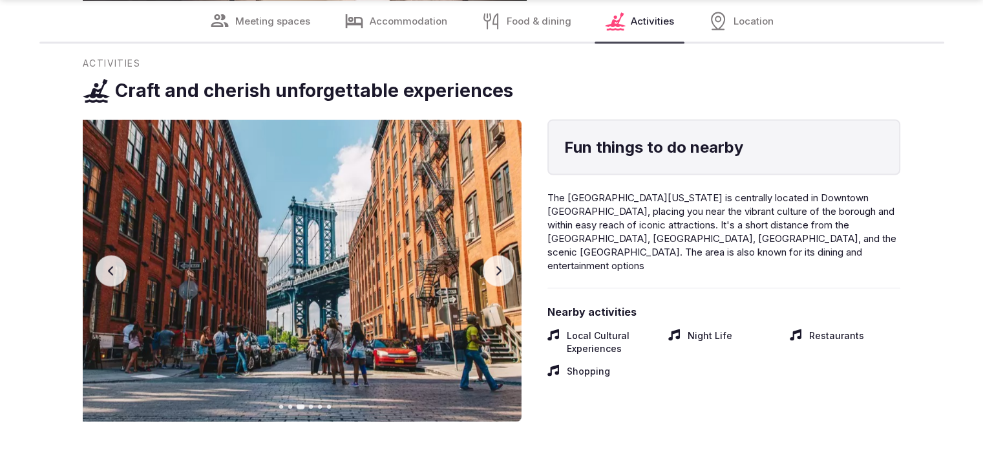
click at [106, 268] on icon "button" at bounding box center [111, 271] width 10 height 10
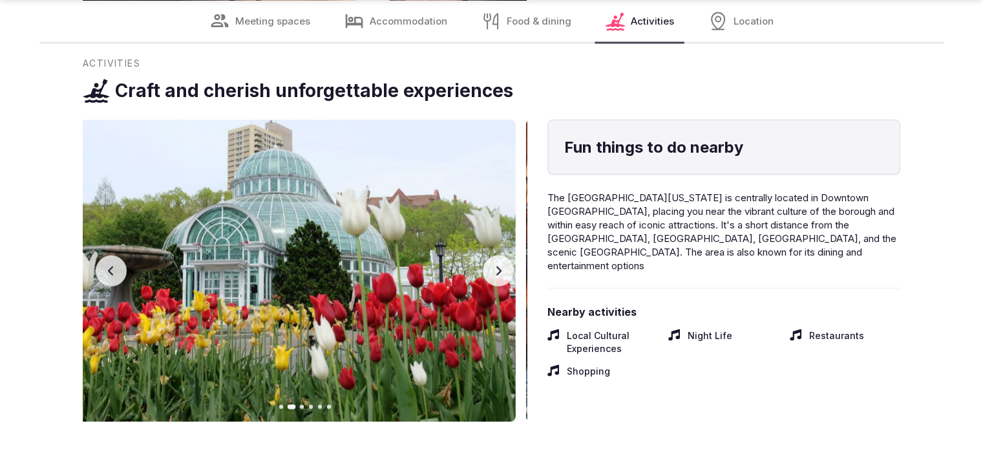
click at [106, 268] on icon "button" at bounding box center [111, 271] width 10 height 10
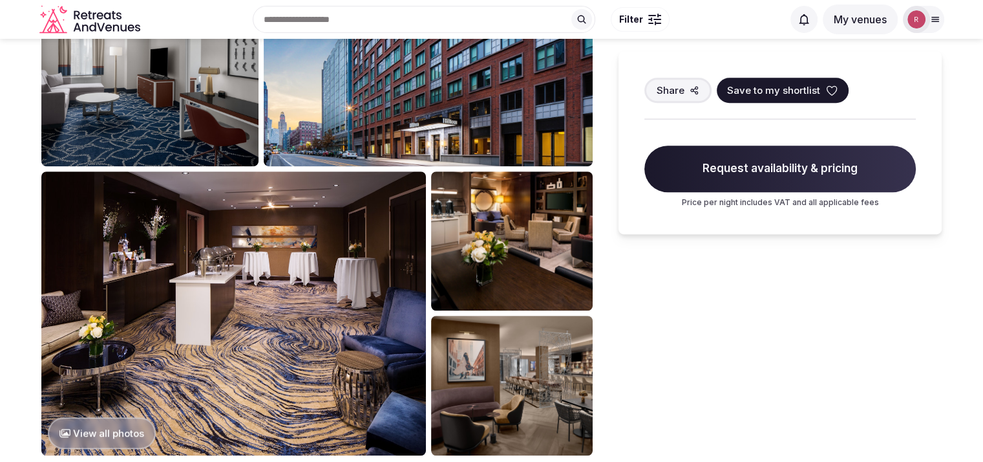
scroll to position [510, 0]
